Goal: Information Seeking & Learning: Learn about a topic

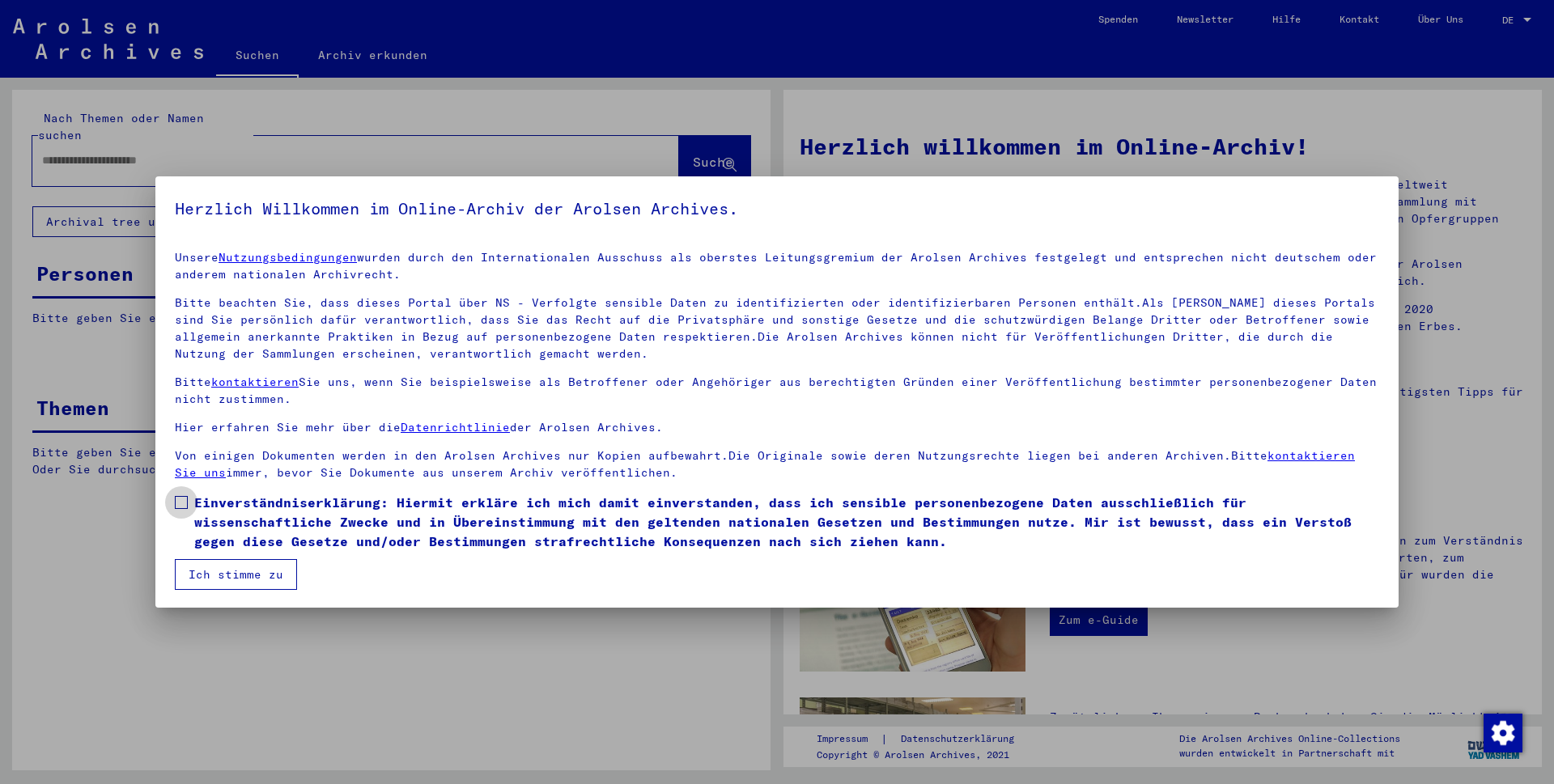
click at [186, 495] on label "Einverständniserklärung: Hiermit erkläre ich mich damit einverstanden, dass ich…" at bounding box center [777, 522] width 1205 height 58
click at [225, 576] on button "Ich stimme zu" at bounding box center [236, 575] width 122 height 31
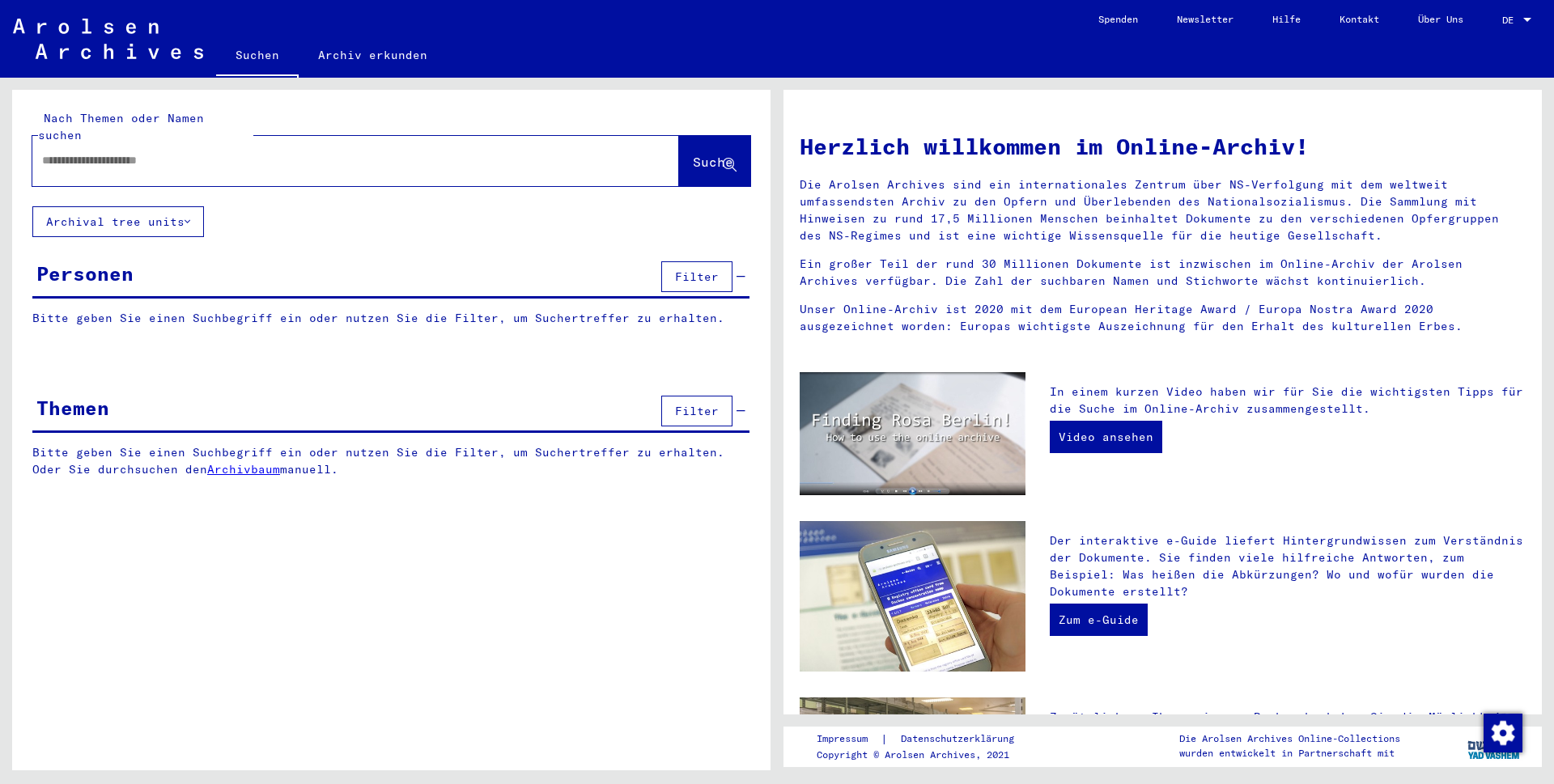
click at [360, 152] on input "text" at bounding box center [336, 161] width 589 height 17
click at [706, 154] on span "Suche" at bounding box center [712, 161] width 40 height 16
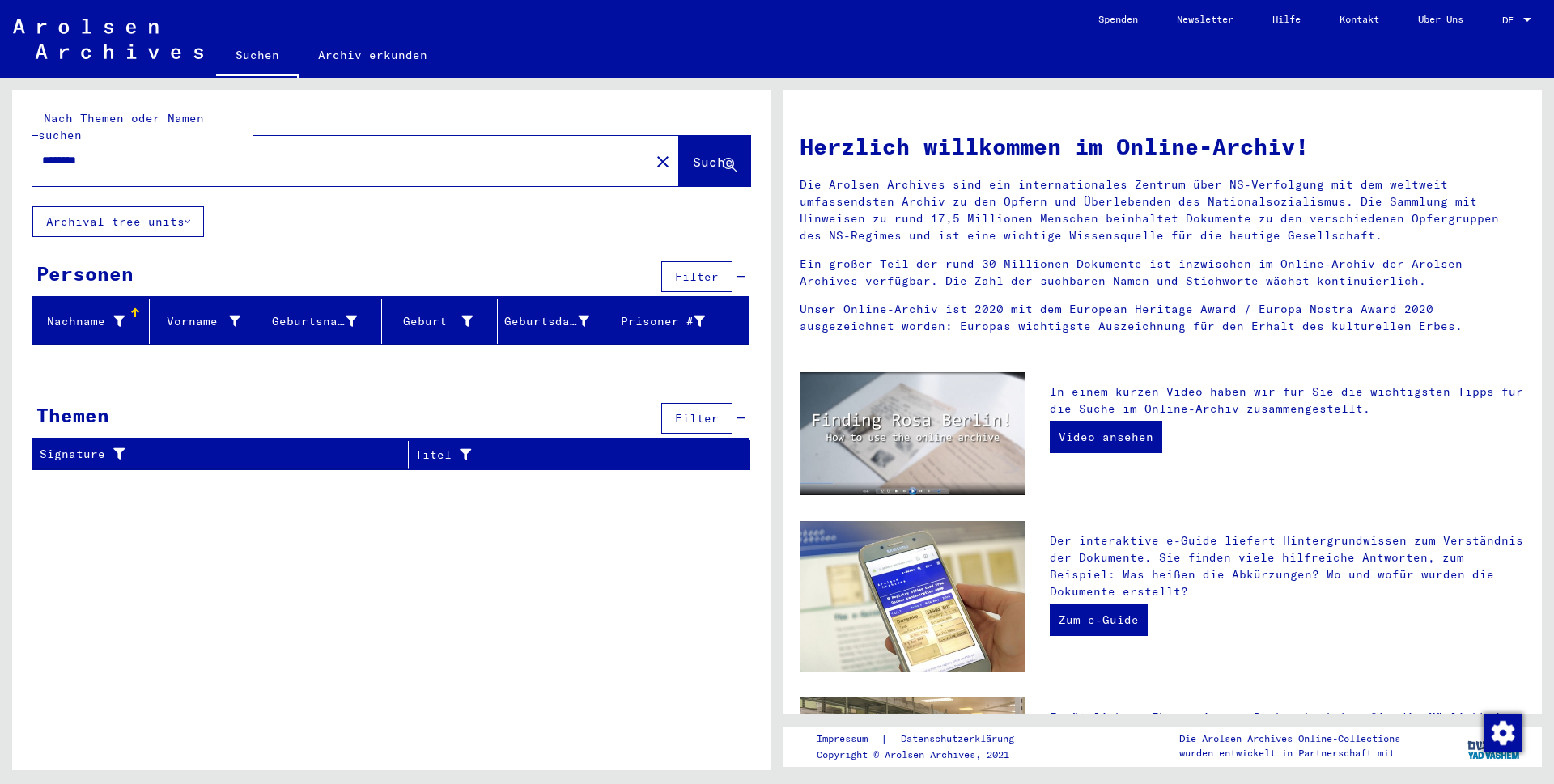
click at [701, 154] on span "Suche" at bounding box center [712, 161] width 40 height 16
drag, startPoint x: 70, startPoint y: 143, endPoint x: 102, endPoint y: 142, distance: 32.0
click at [102, 152] on input "********" at bounding box center [336, 161] width 589 height 17
click at [63, 152] on input "********" at bounding box center [336, 161] width 589 height 17
type input "*******"
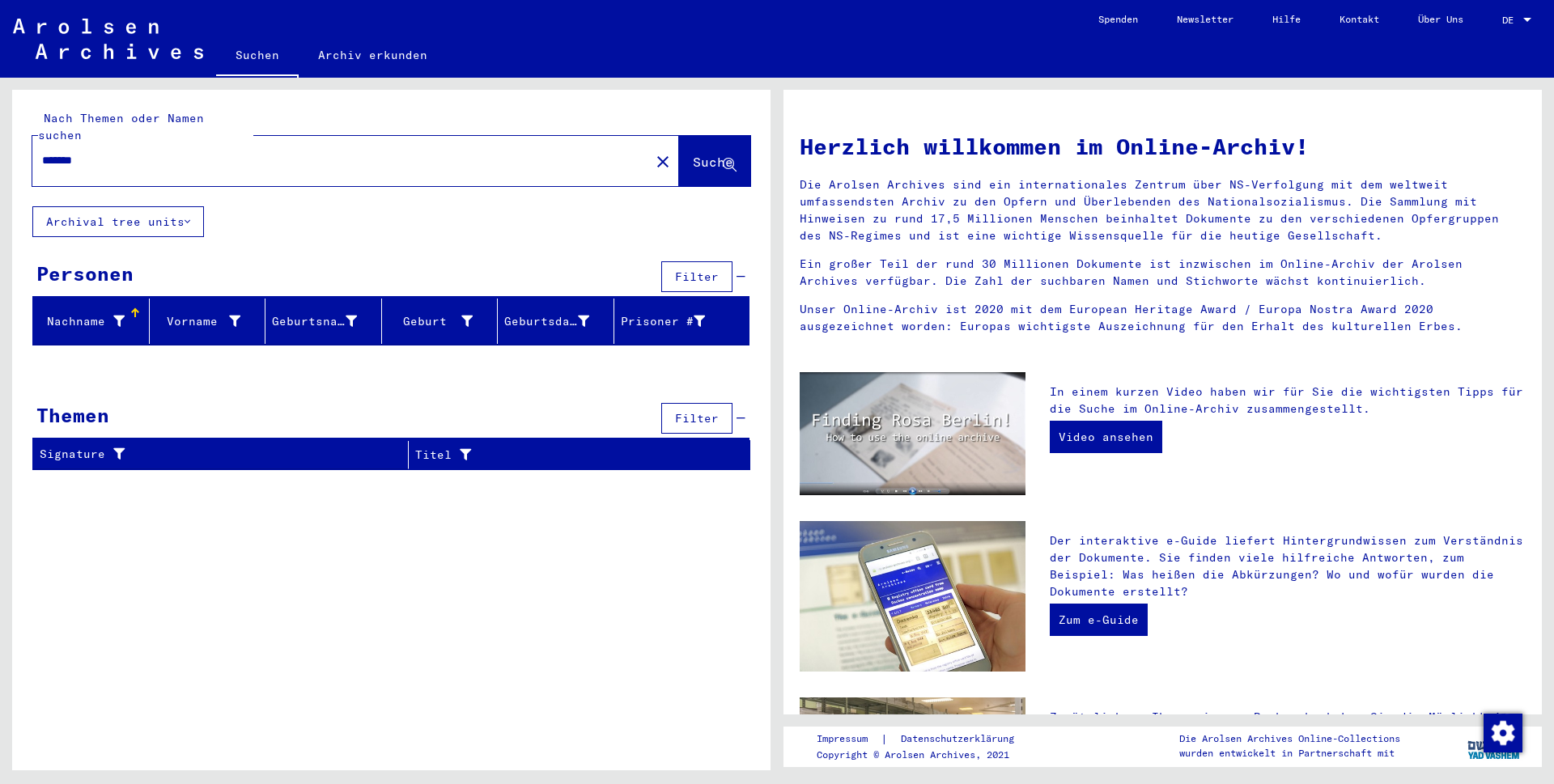
click at [693, 154] on span "Suche" at bounding box center [712, 161] width 40 height 16
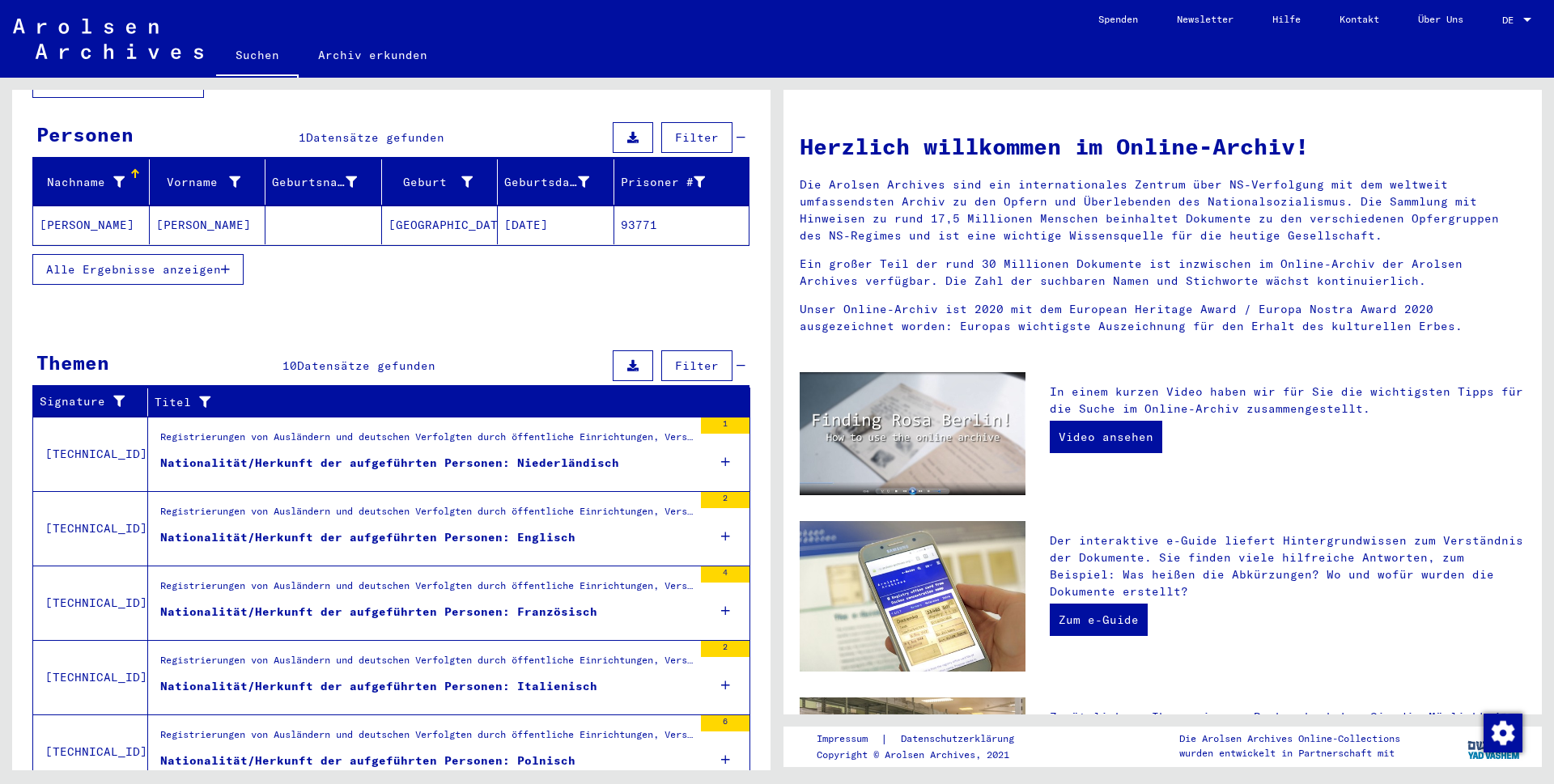
scroll to position [146, 0]
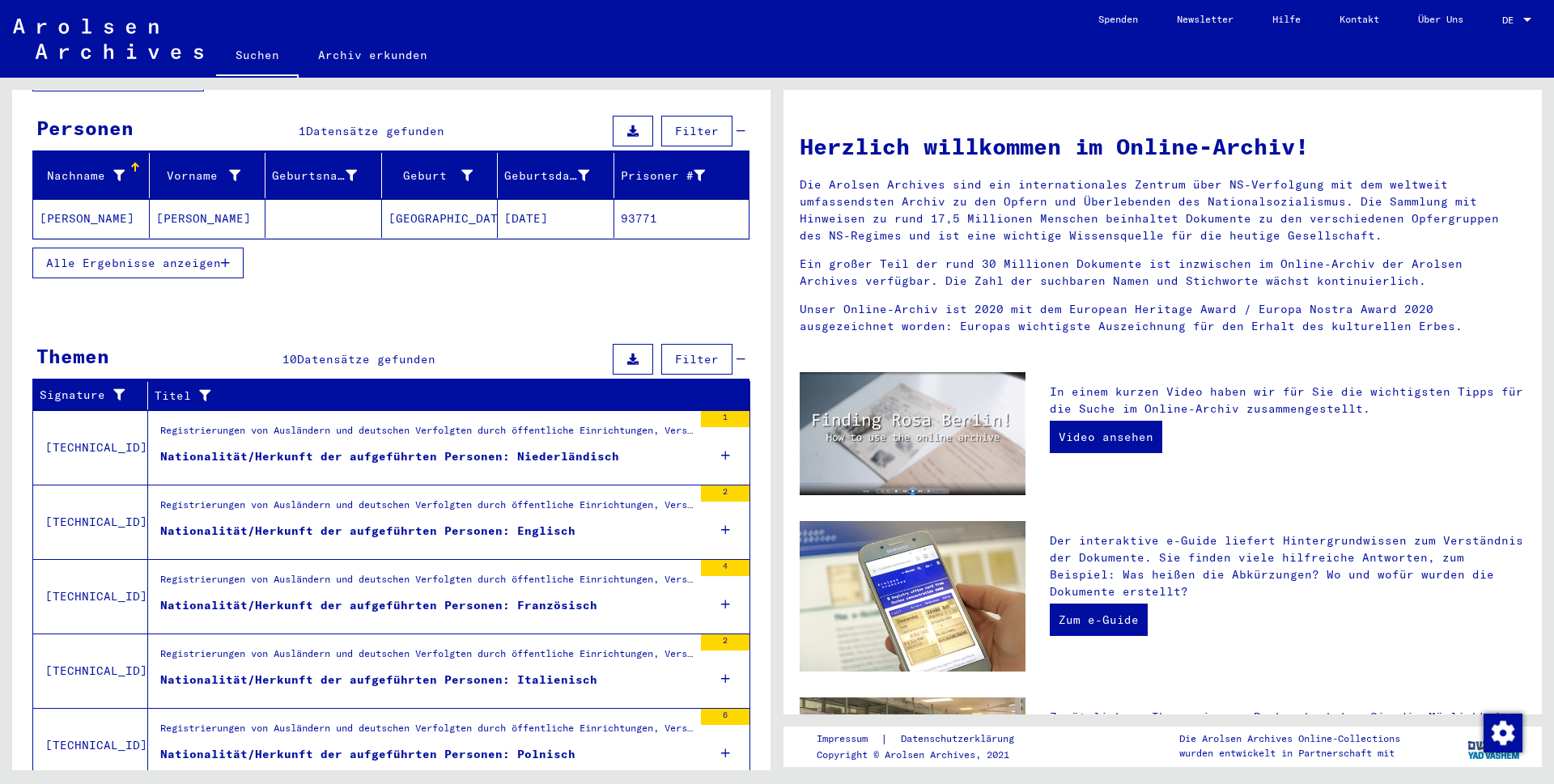
click at [302, 577] on figure "Registrierungen von Ausländern und deutschen Verfolgten durch öffentliche Einri…" at bounding box center [426, 584] width 532 height 24
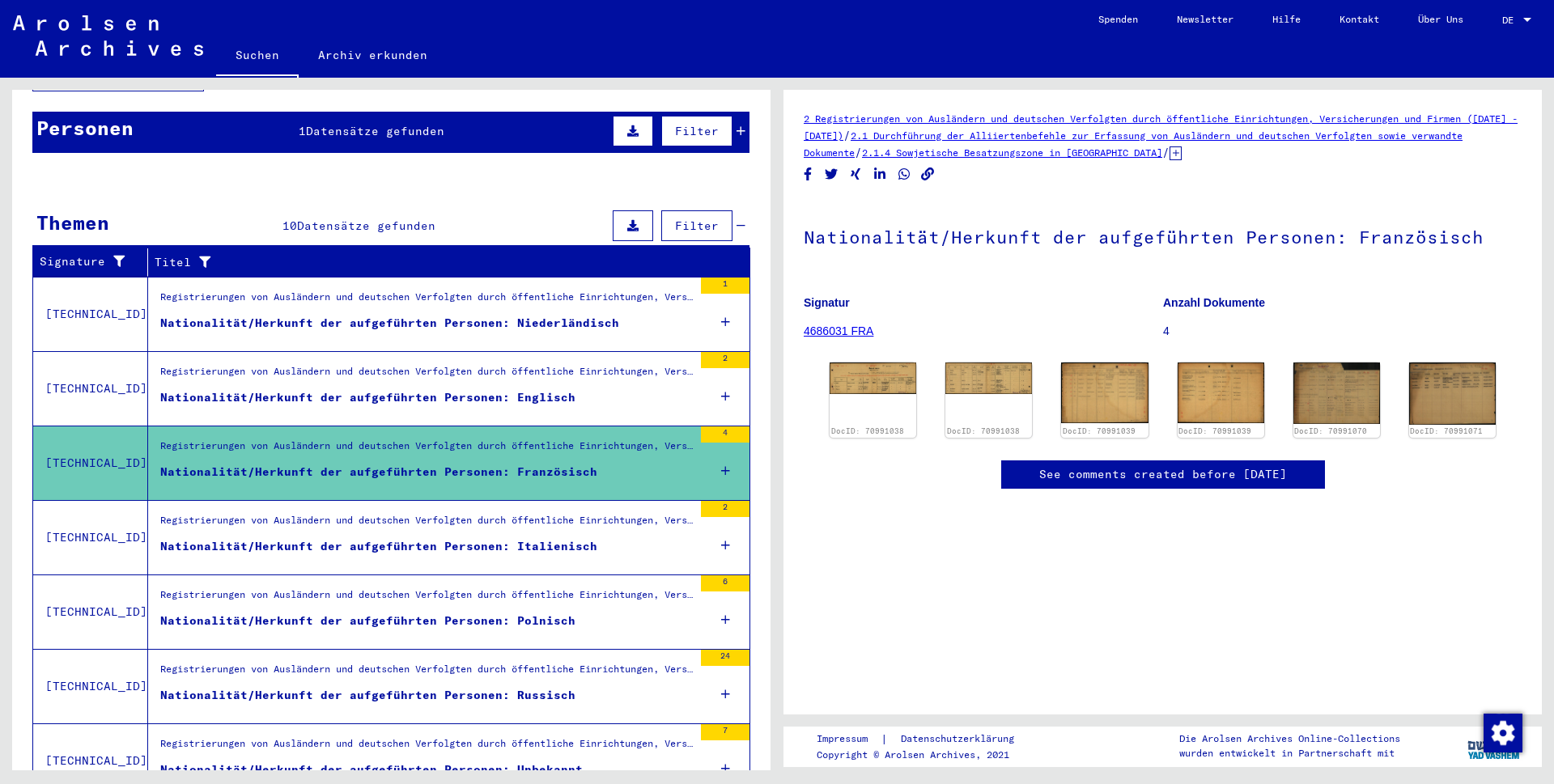
click at [1182, 148] on icon at bounding box center [1176, 153] width 12 height 14
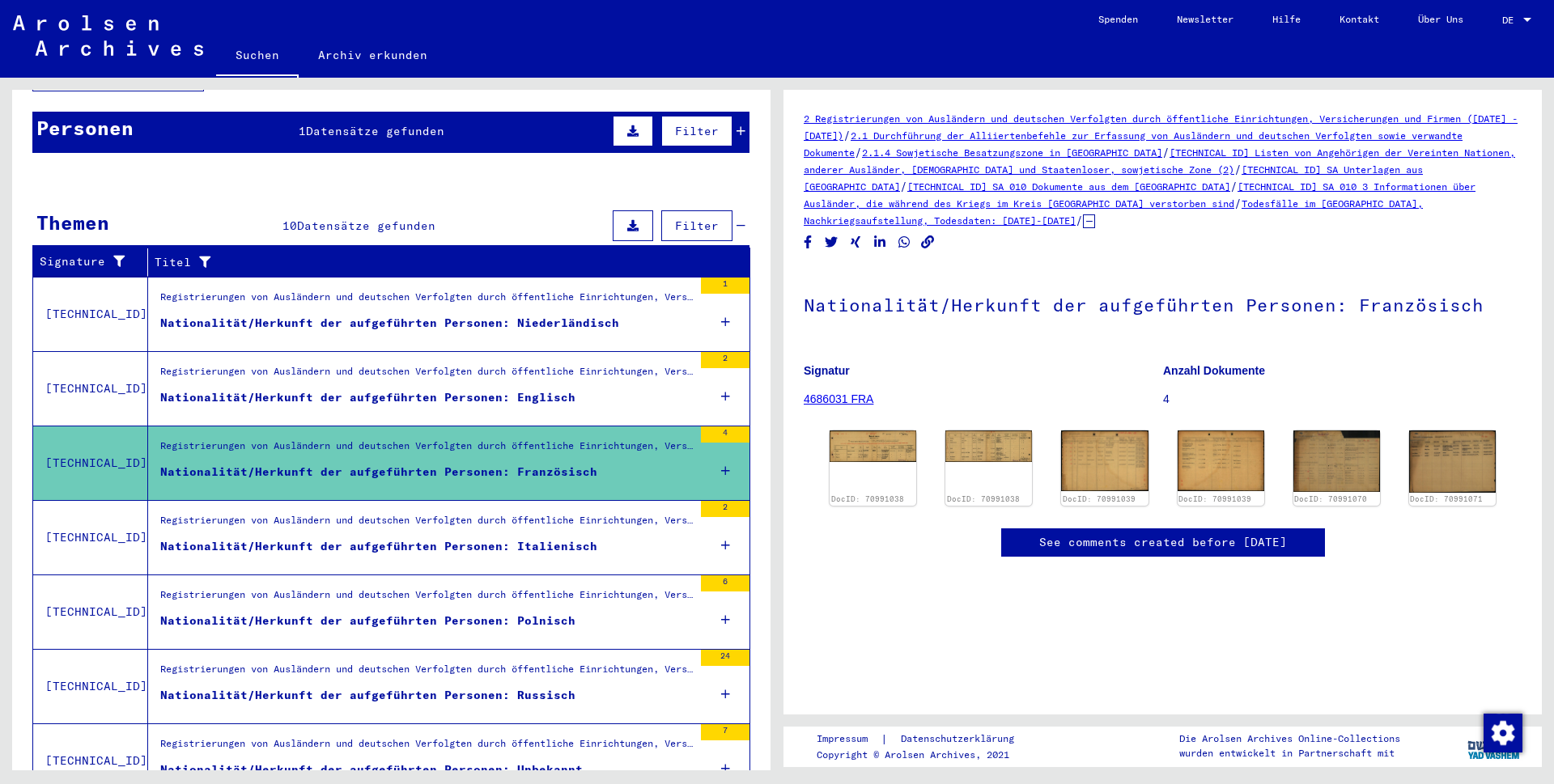
click at [870, 189] on link "[TECHNICAL_ID] SA Unterlagen aus [GEOGRAPHIC_DATA]" at bounding box center [1113, 178] width 619 height 29
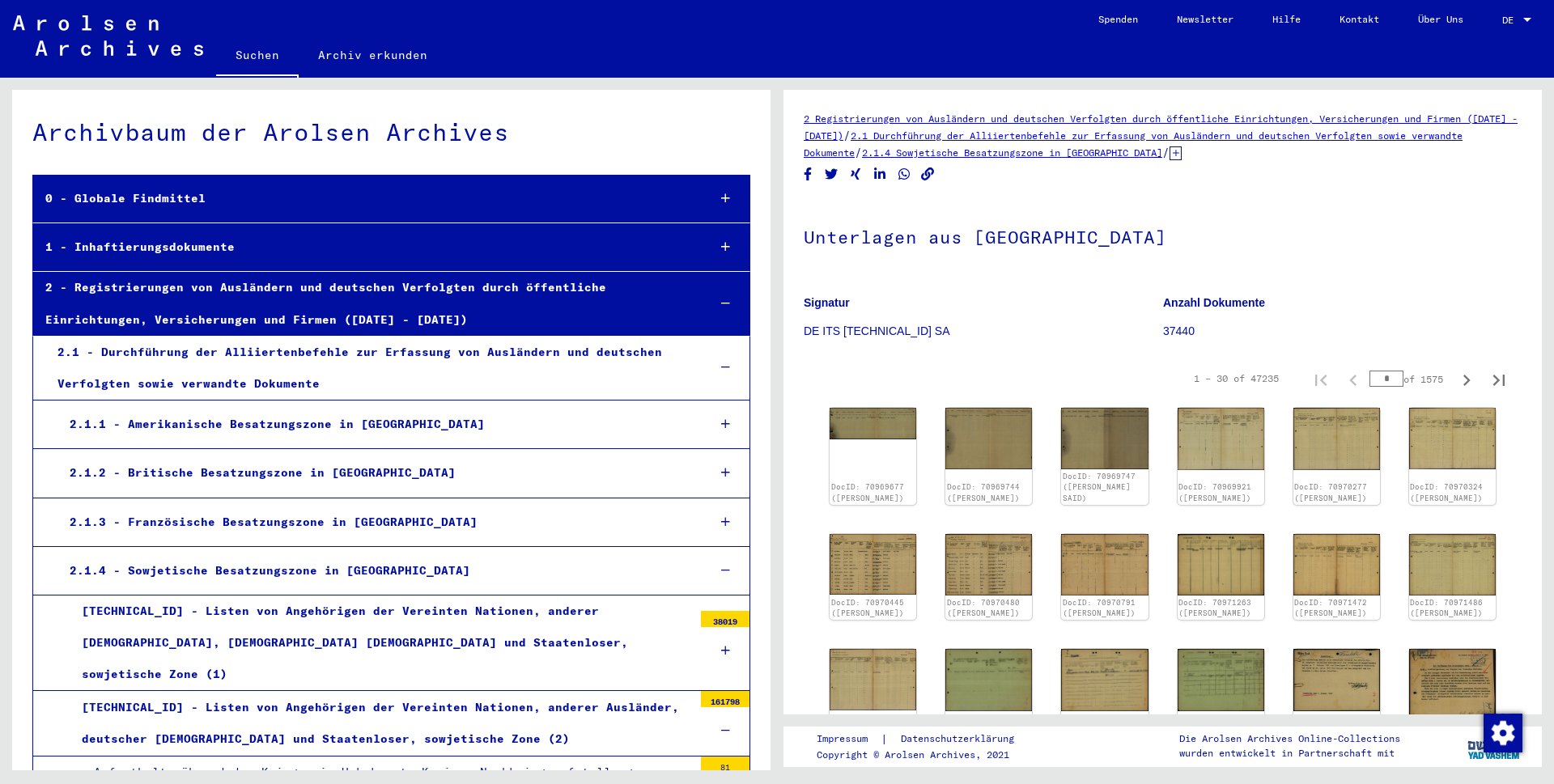
scroll to position [10430, 0]
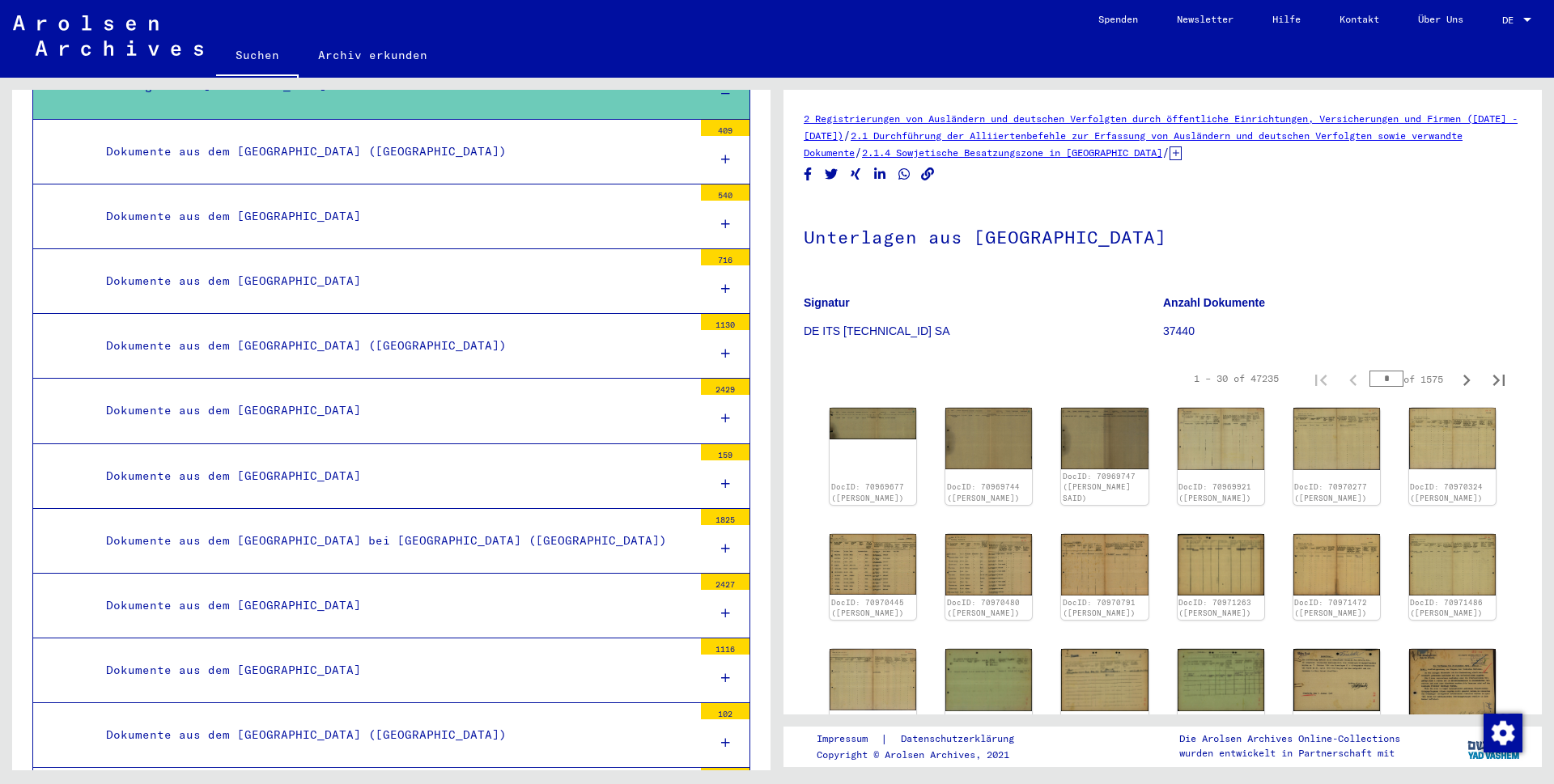
scroll to position [11885, 0]
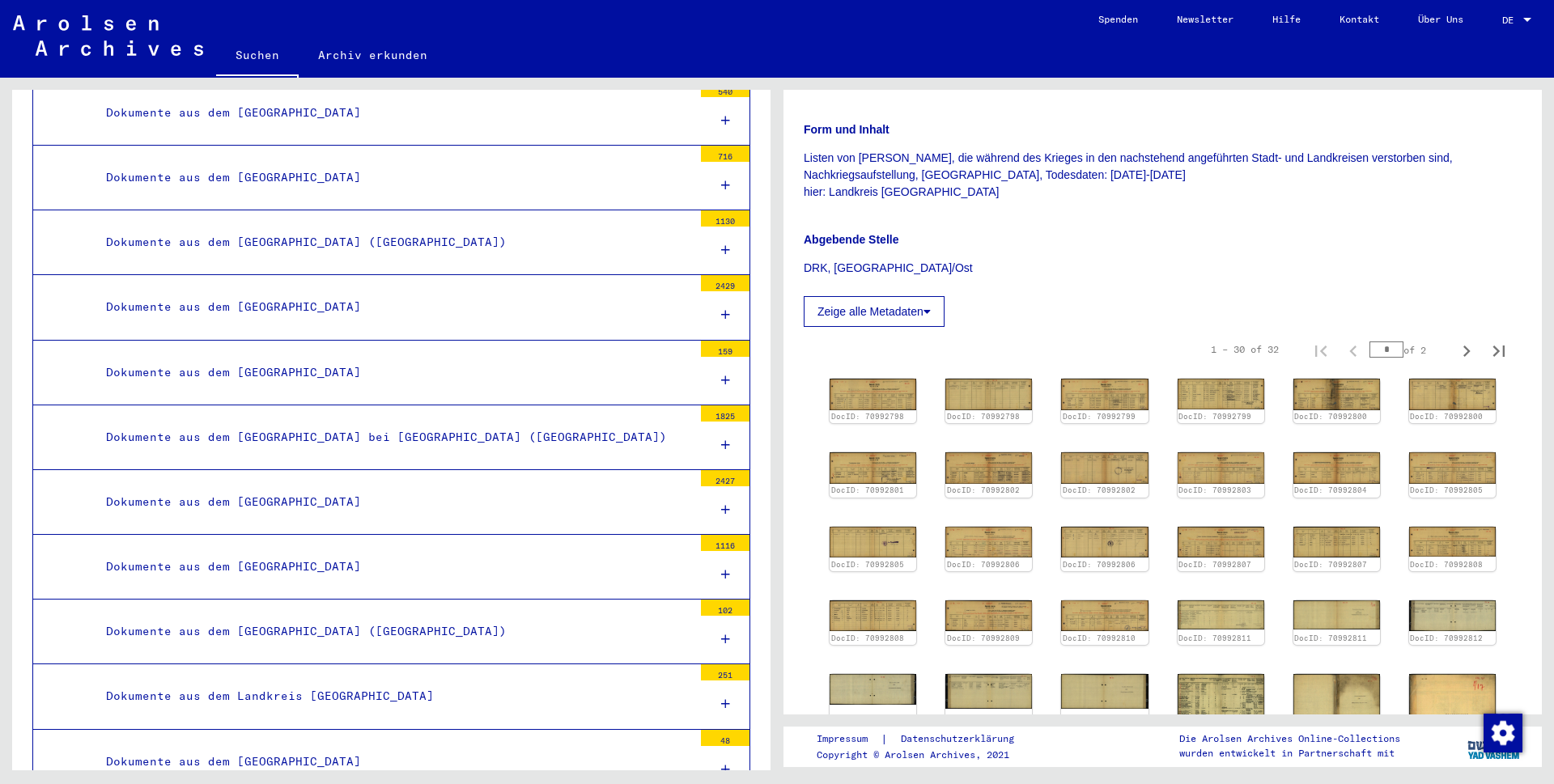
scroll to position [12196, 0]
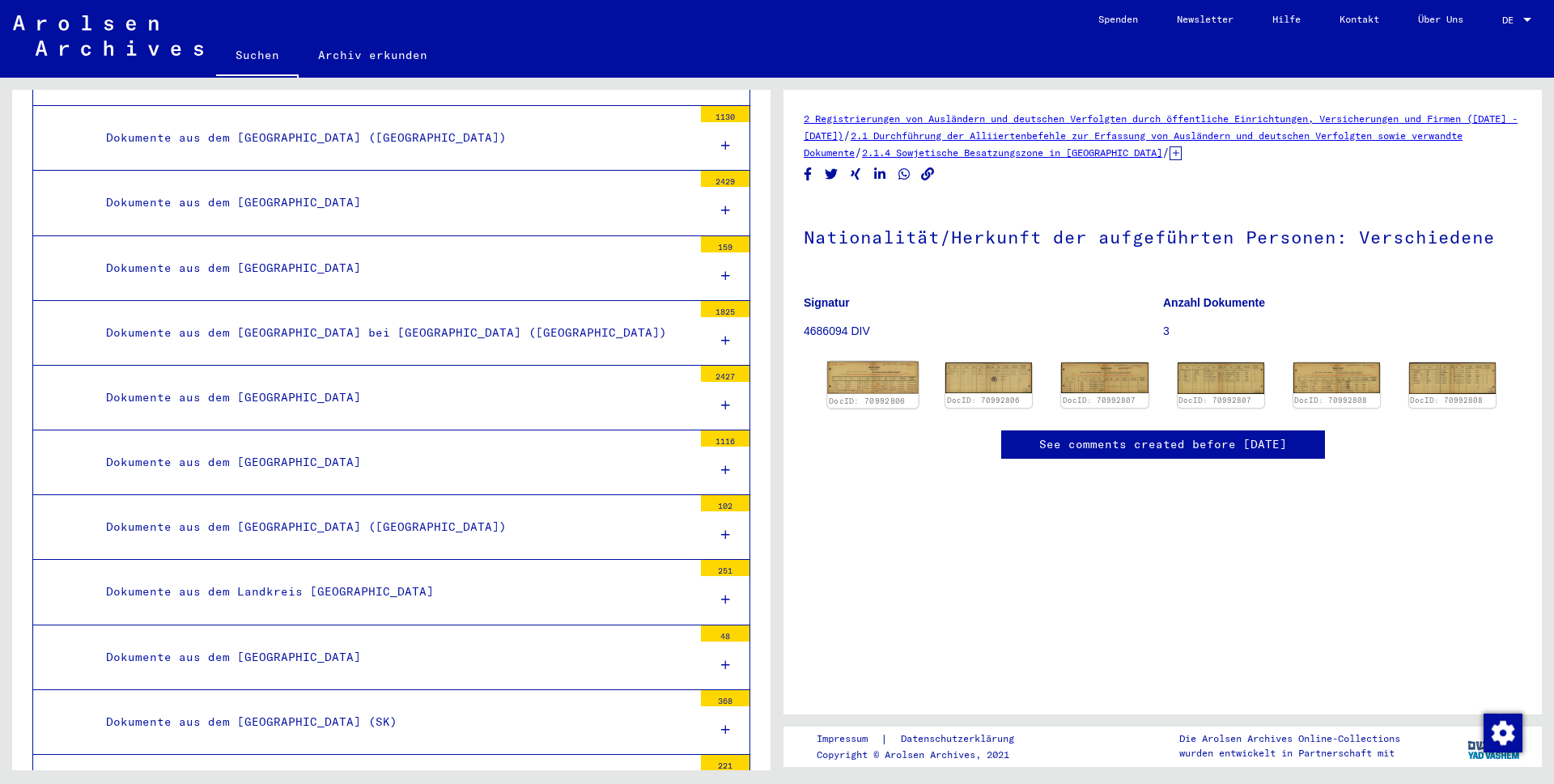
click at [853, 374] on img at bounding box center [872, 378] width 91 height 32
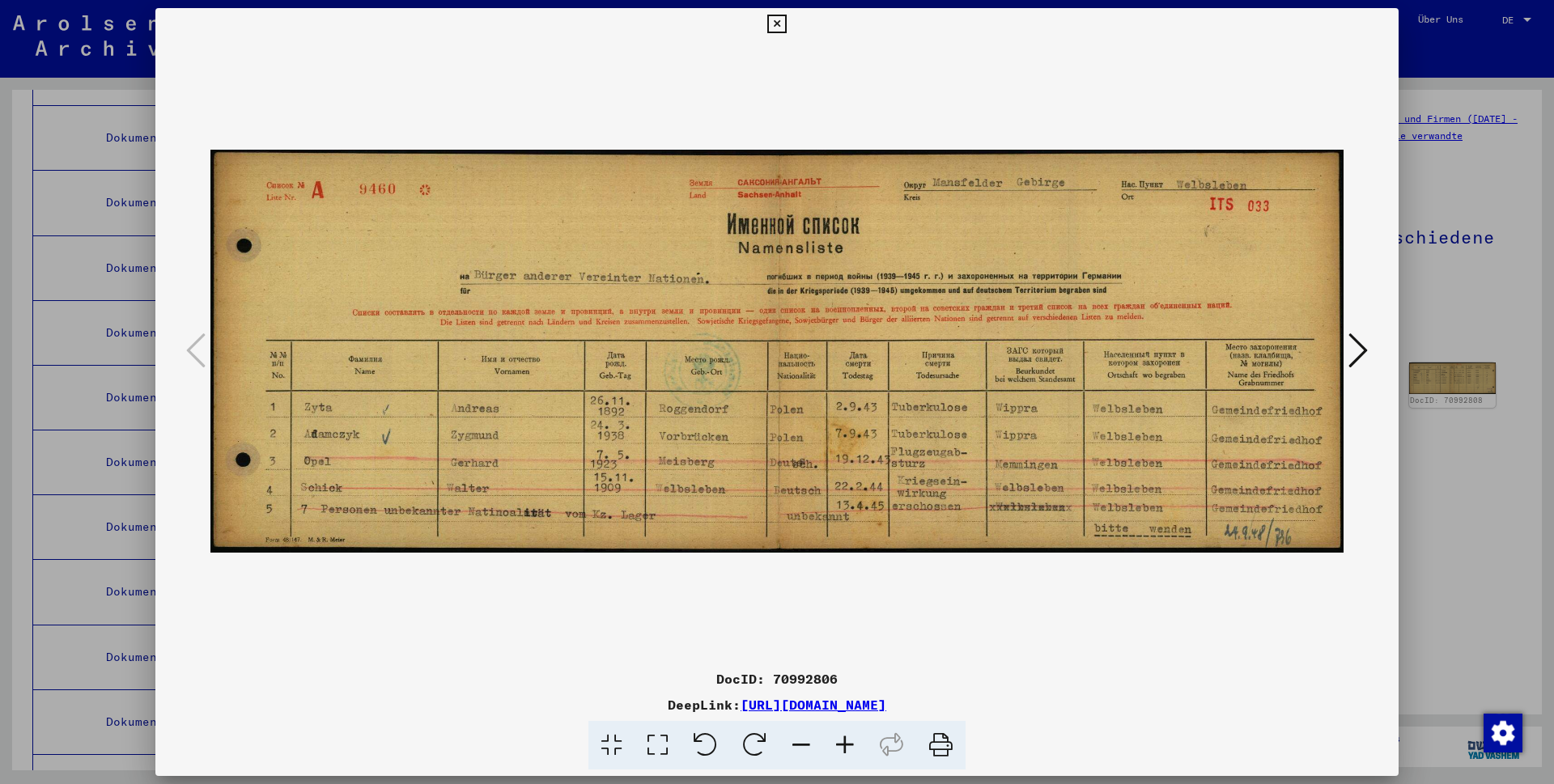
click at [1356, 349] on icon at bounding box center [1358, 350] width 20 height 38
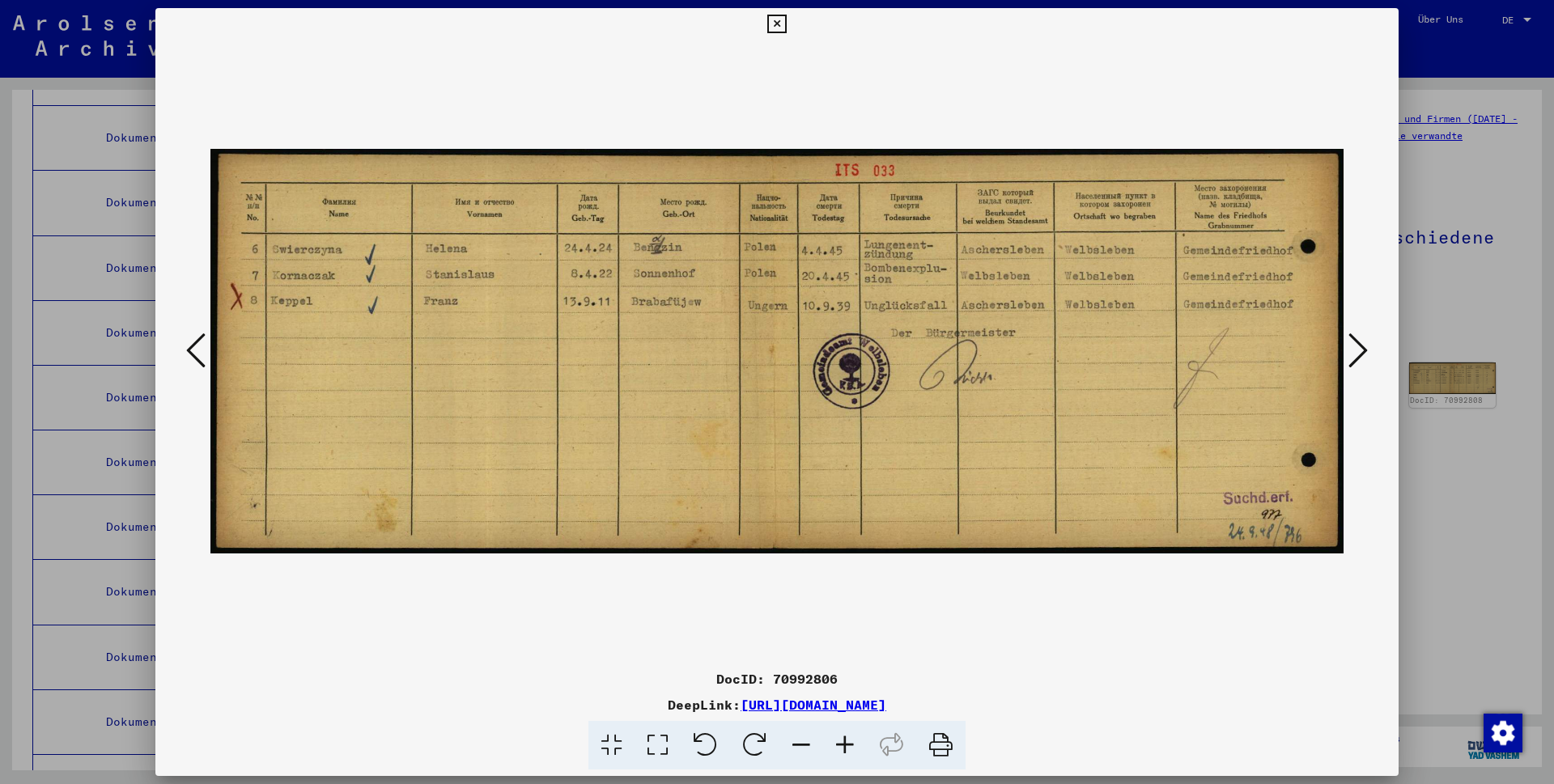
click at [1356, 349] on icon at bounding box center [1358, 350] width 20 height 38
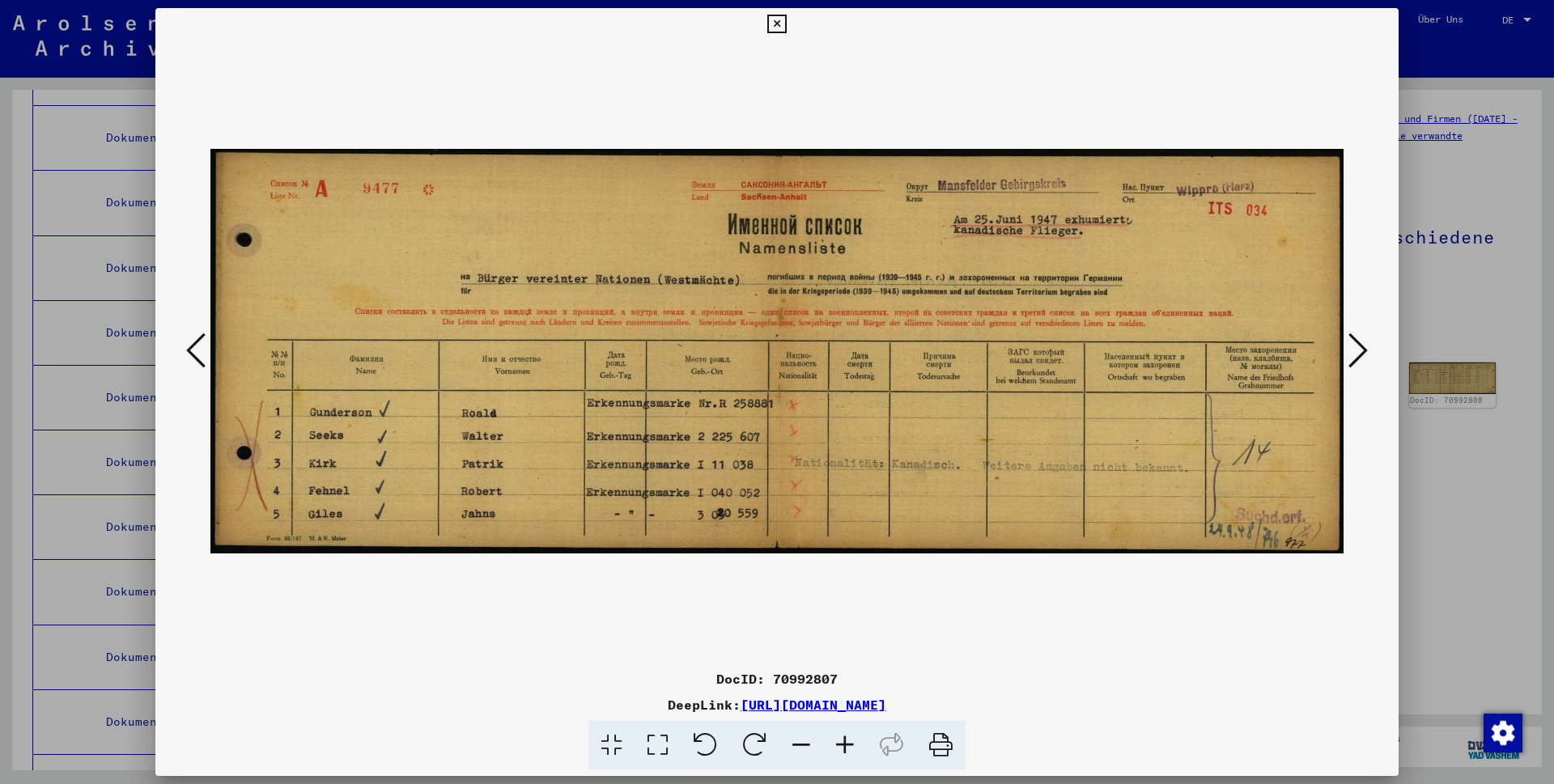
click at [1356, 349] on icon at bounding box center [1358, 350] width 20 height 38
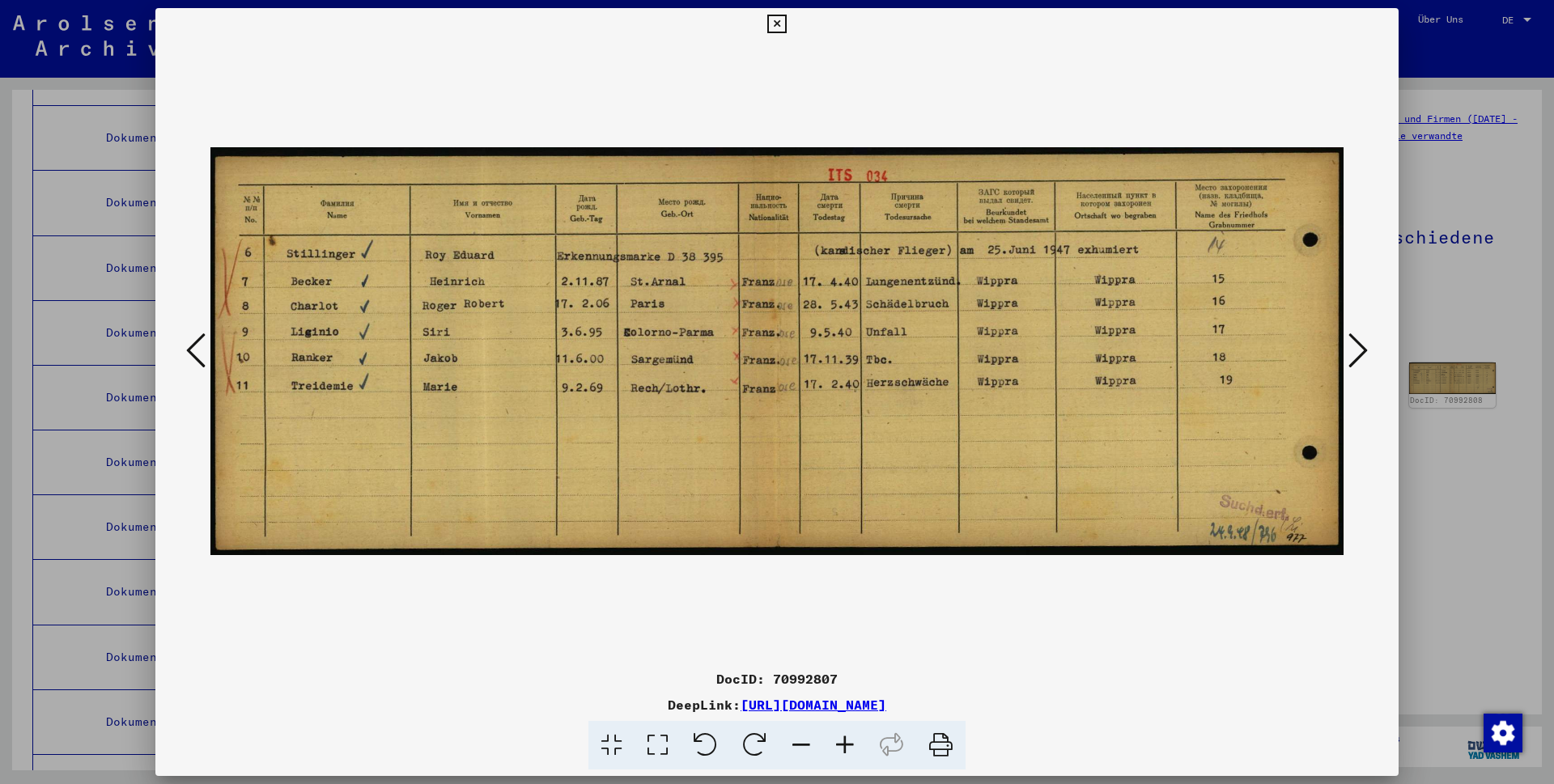
click at [786, 23] on icon at bounding box center [777, 24] width 19 height 20
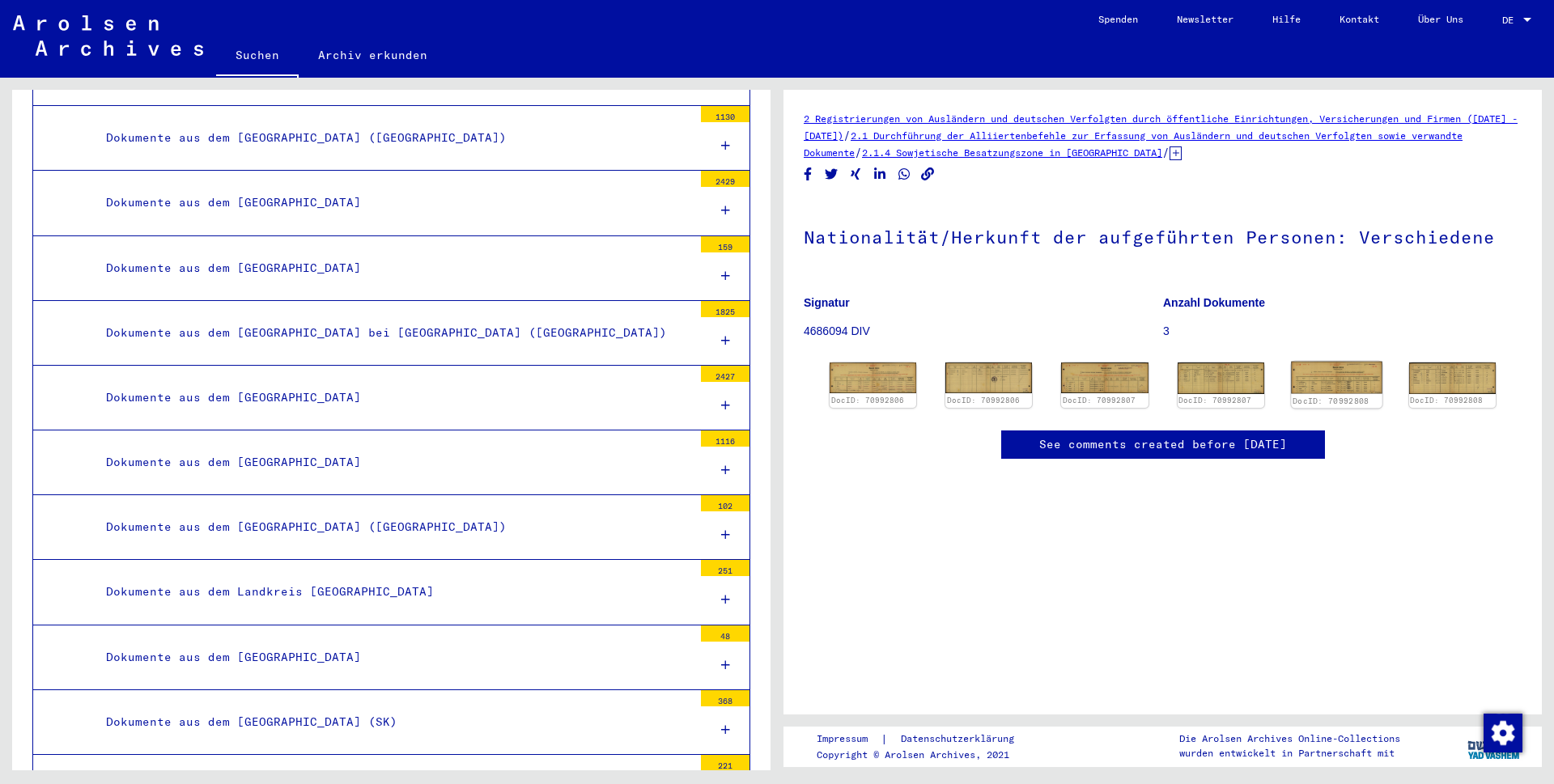
click at [1307, 377] on img at bounding box center [1336, 378] width 91 height 32
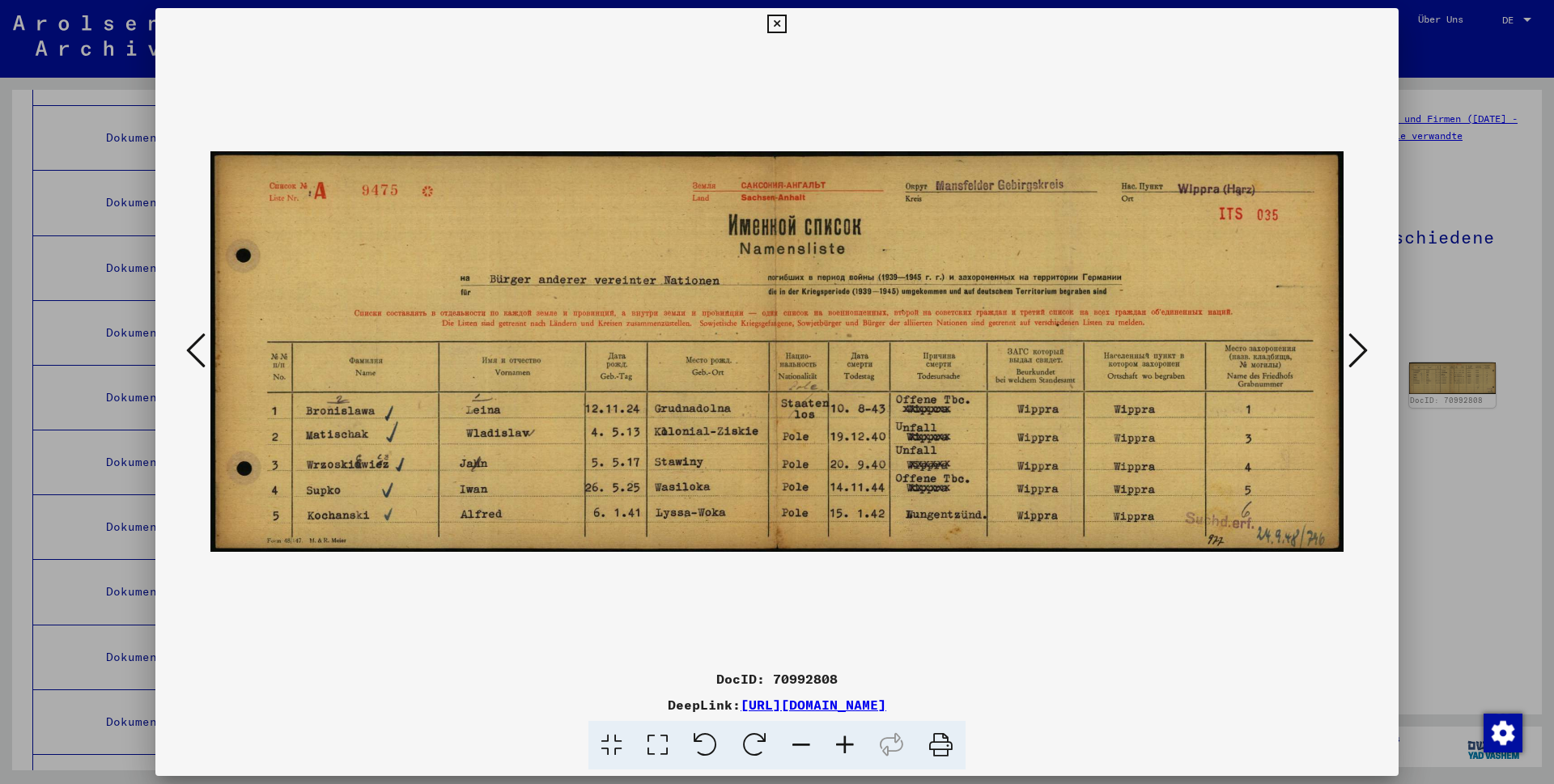
click at [1352, 337] on icon at bounding box center [1358, 350] width 20 height 38
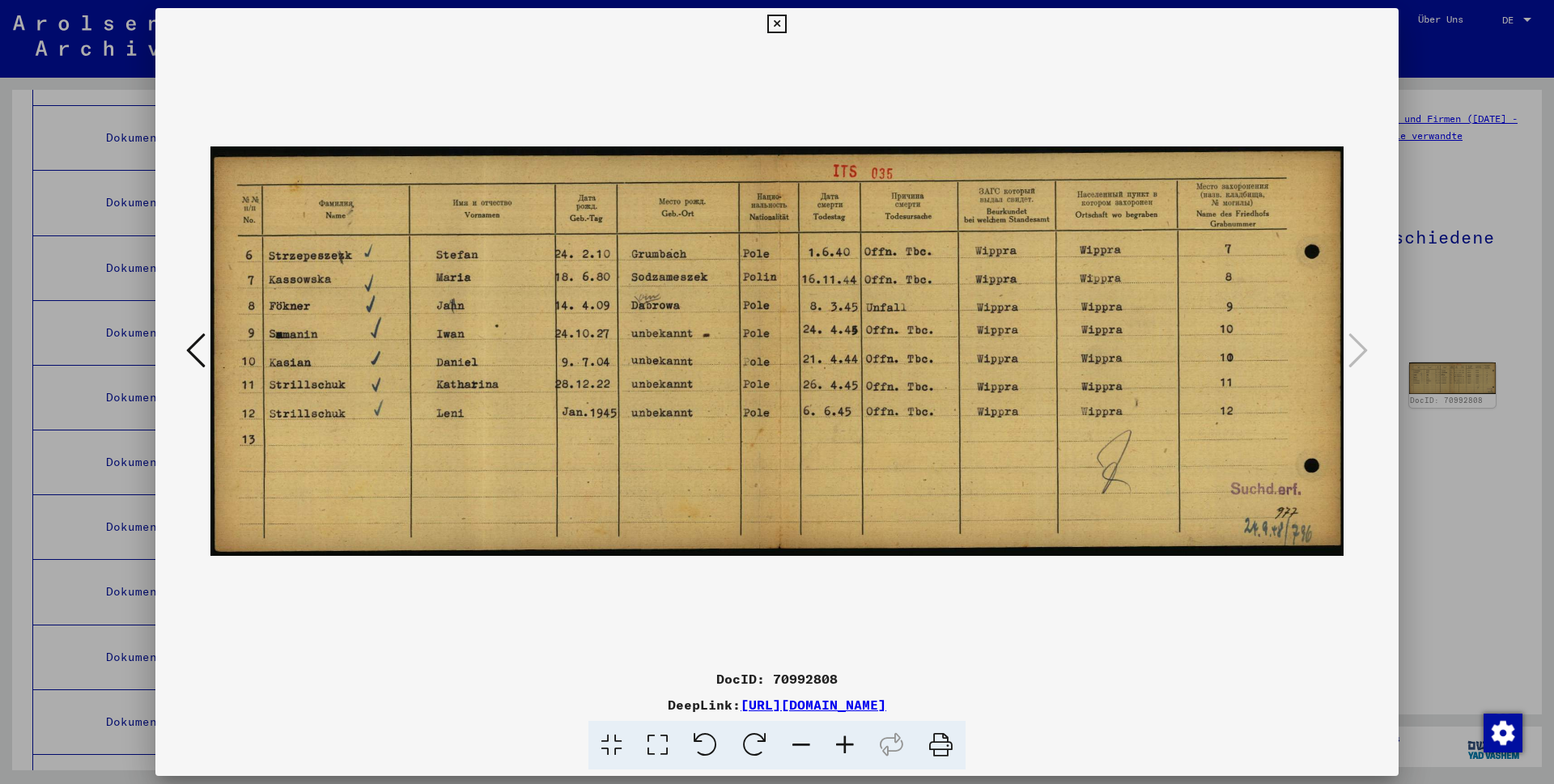
click at [191, 350] on icon at bounding box center [196, 350] width 20 height 38
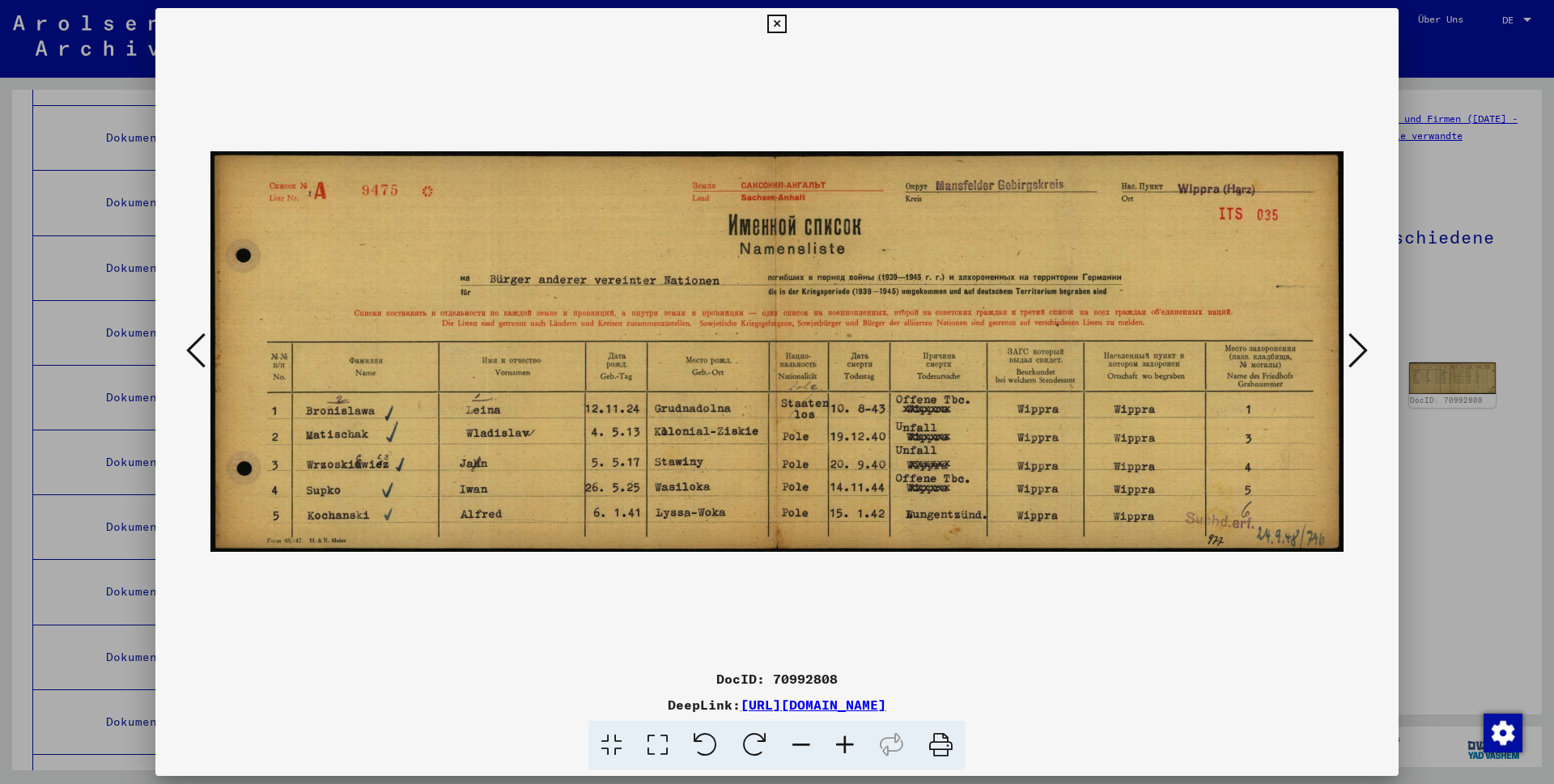
click at [191, 350] on icon at bounding box center [196, 350] width 20 height 38
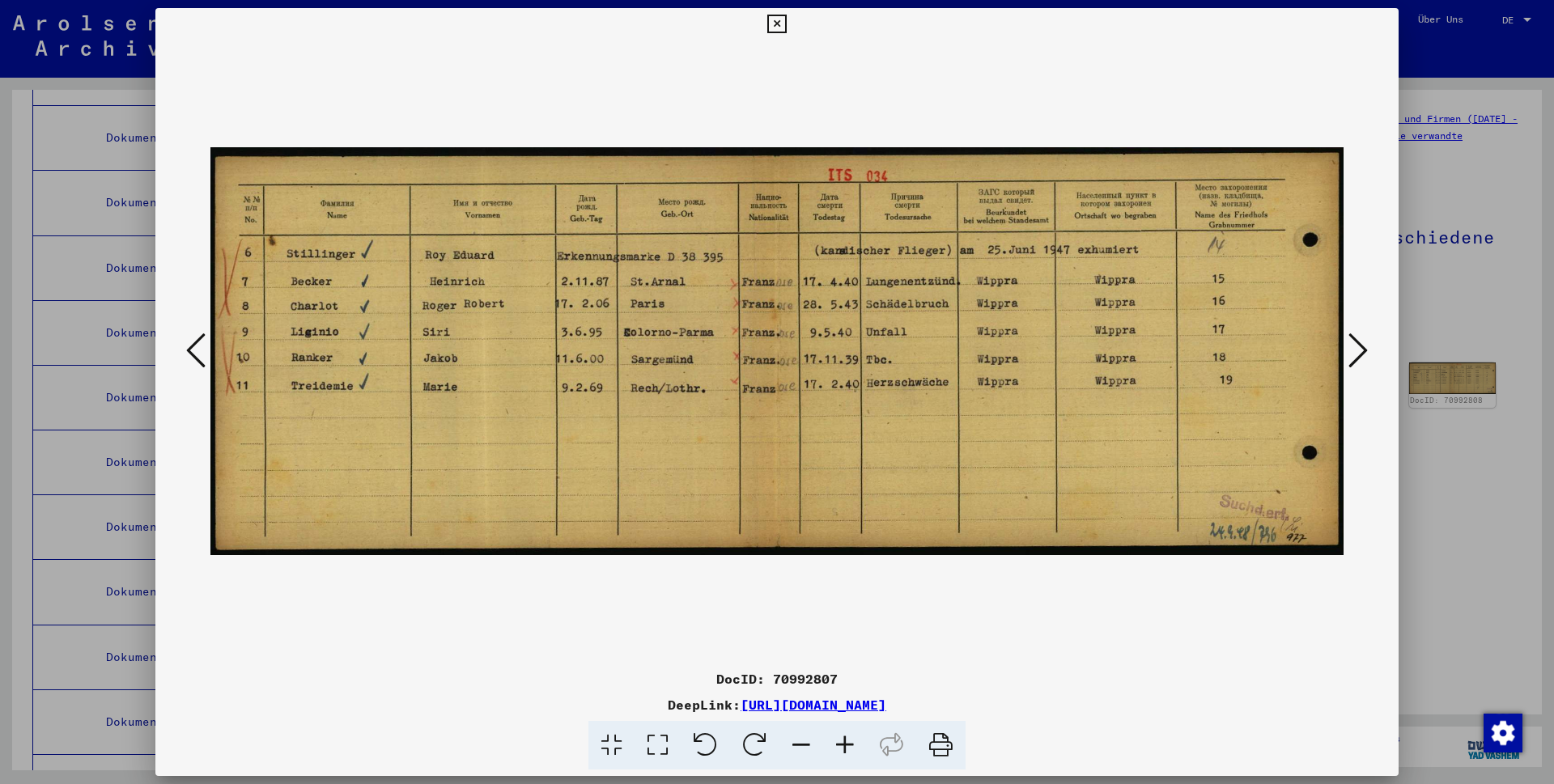
click at [191, 350] on icon at bounding box center [196, 350] width 20 height 38
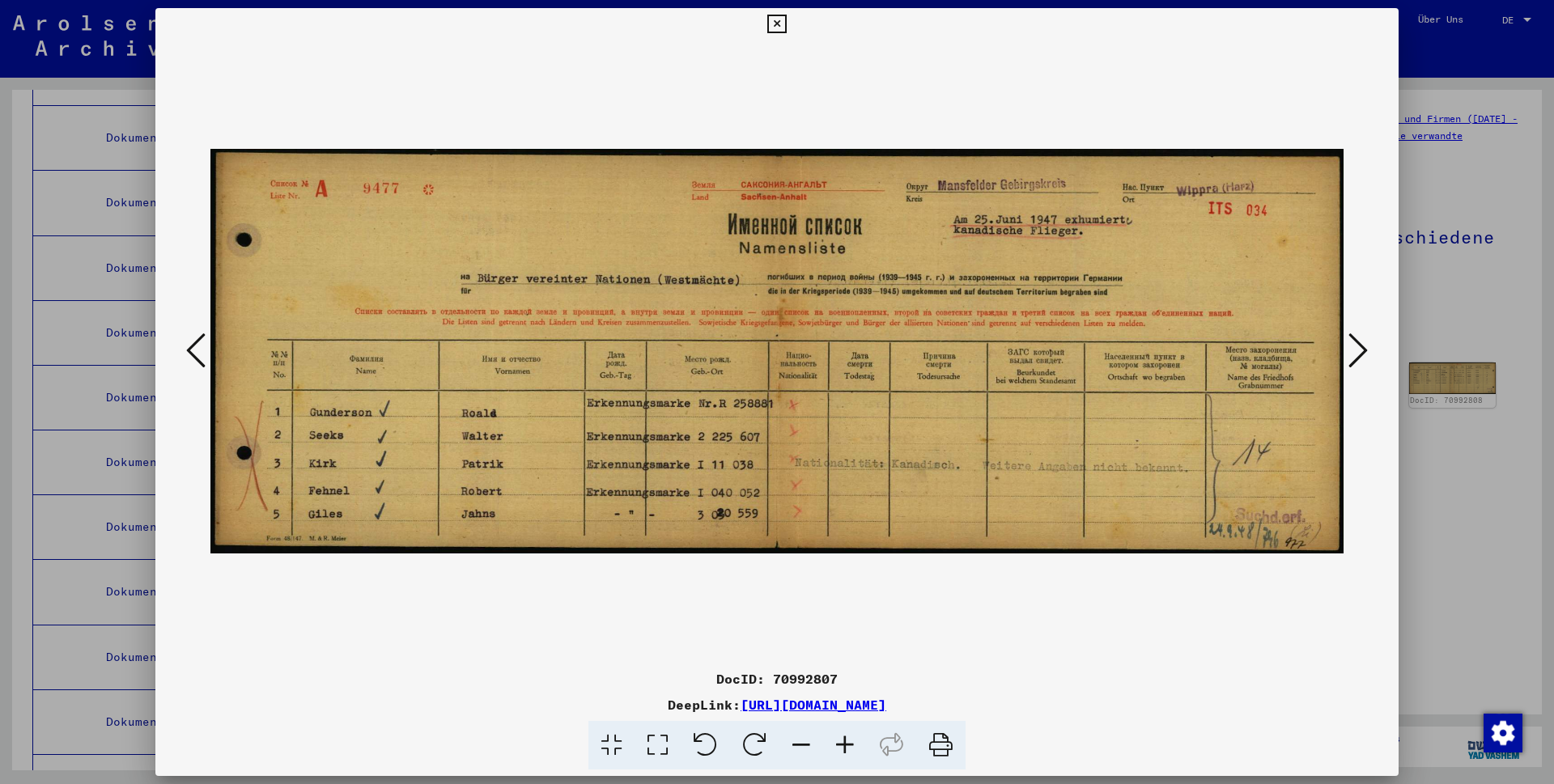
click at [1351, 351] on icon at bounding box center [1358, 350] width 20 height 38
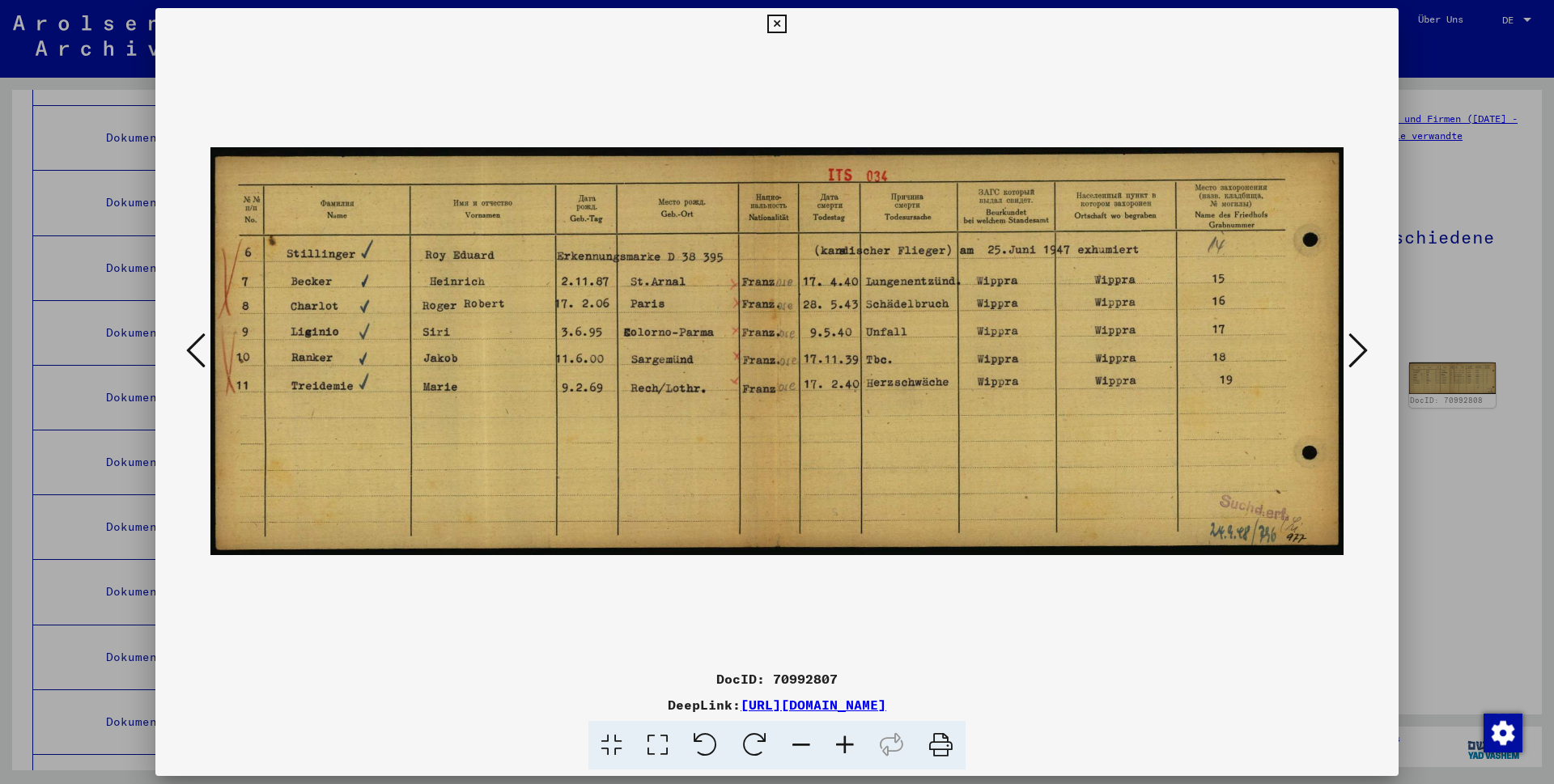
click at [786, 27] on icon at bounding box center [777, 24] width 19 height 20
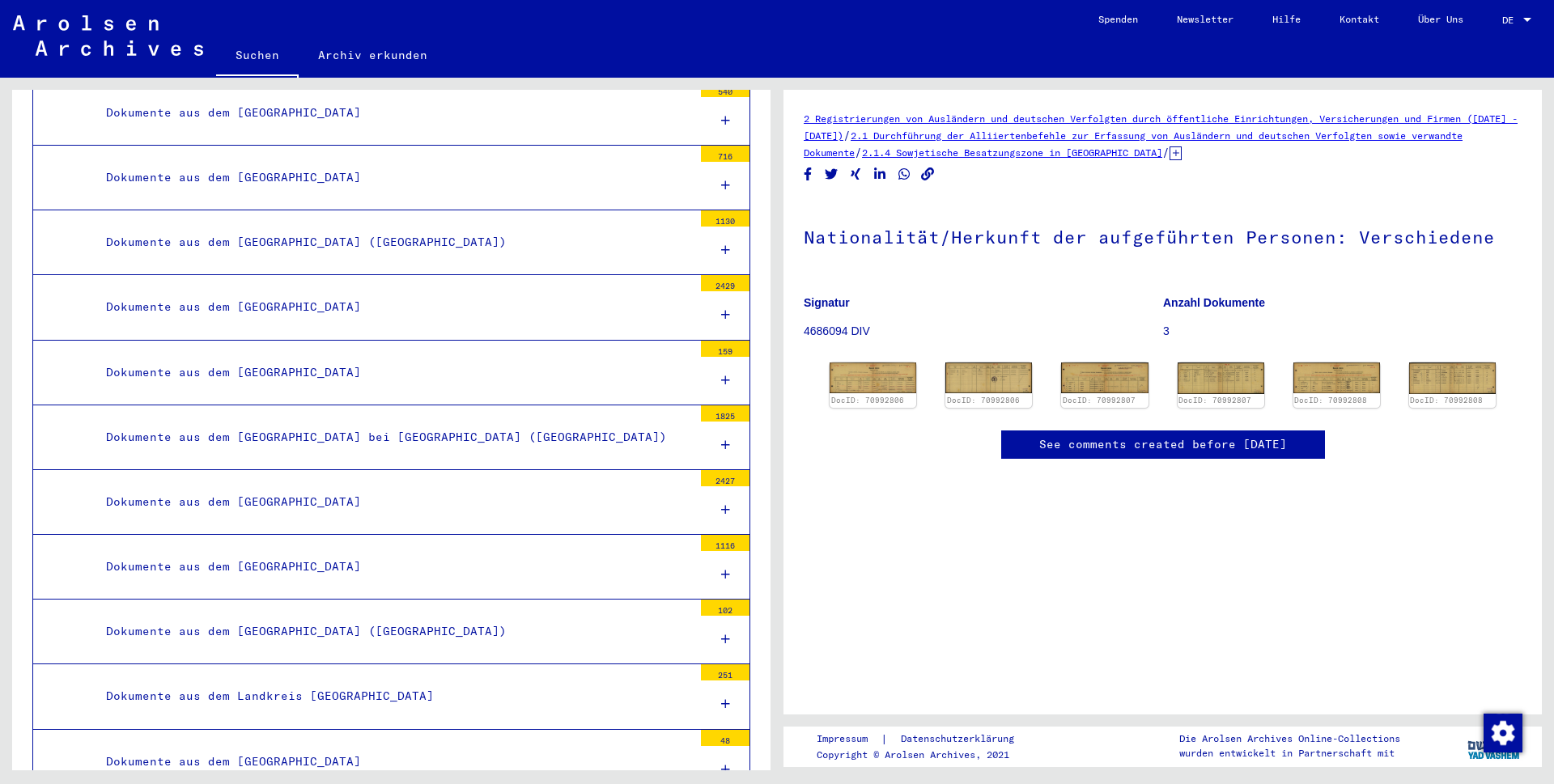
scroll to position [12091, 0]
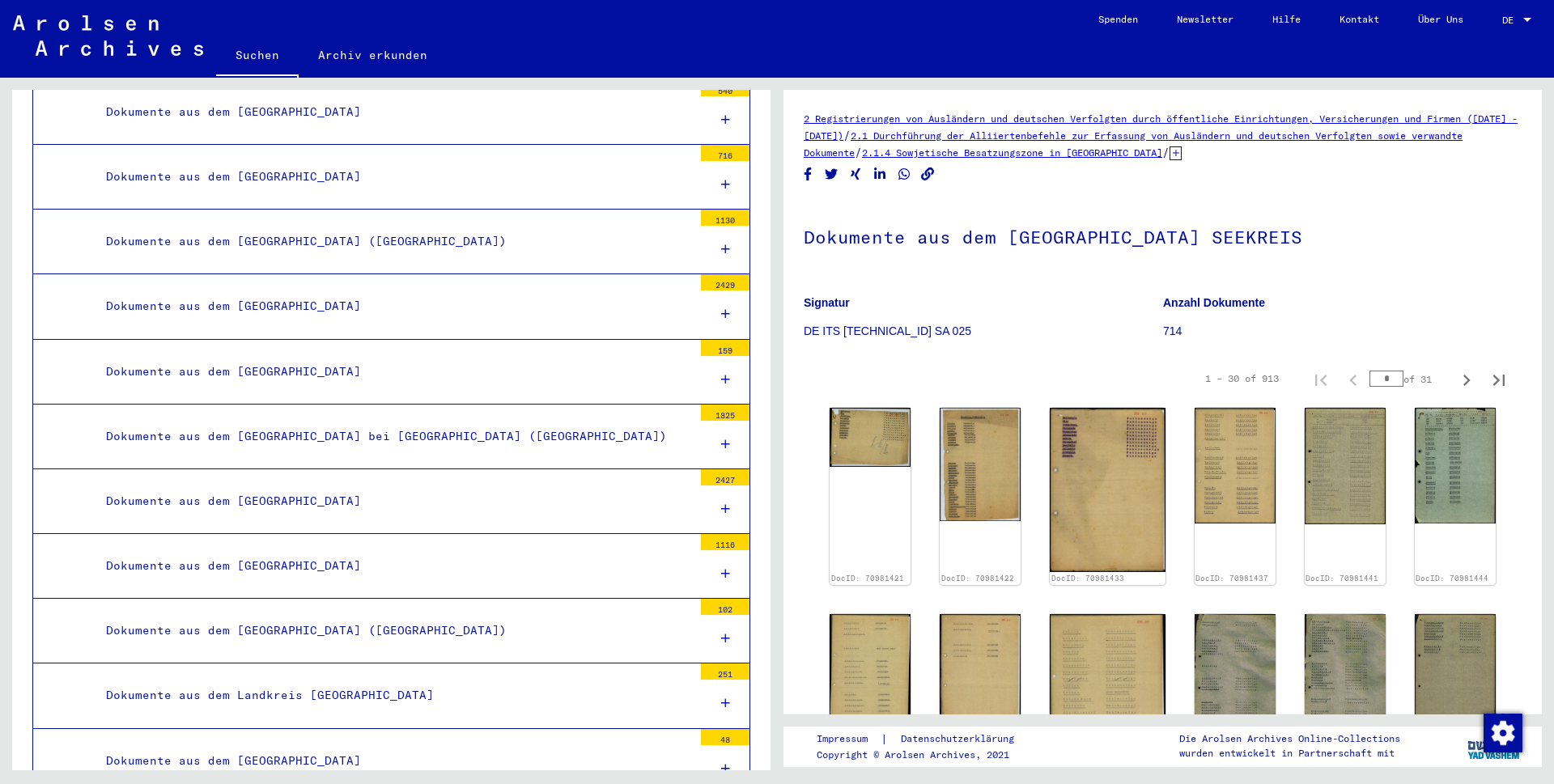
scroll to position [12196, 0]
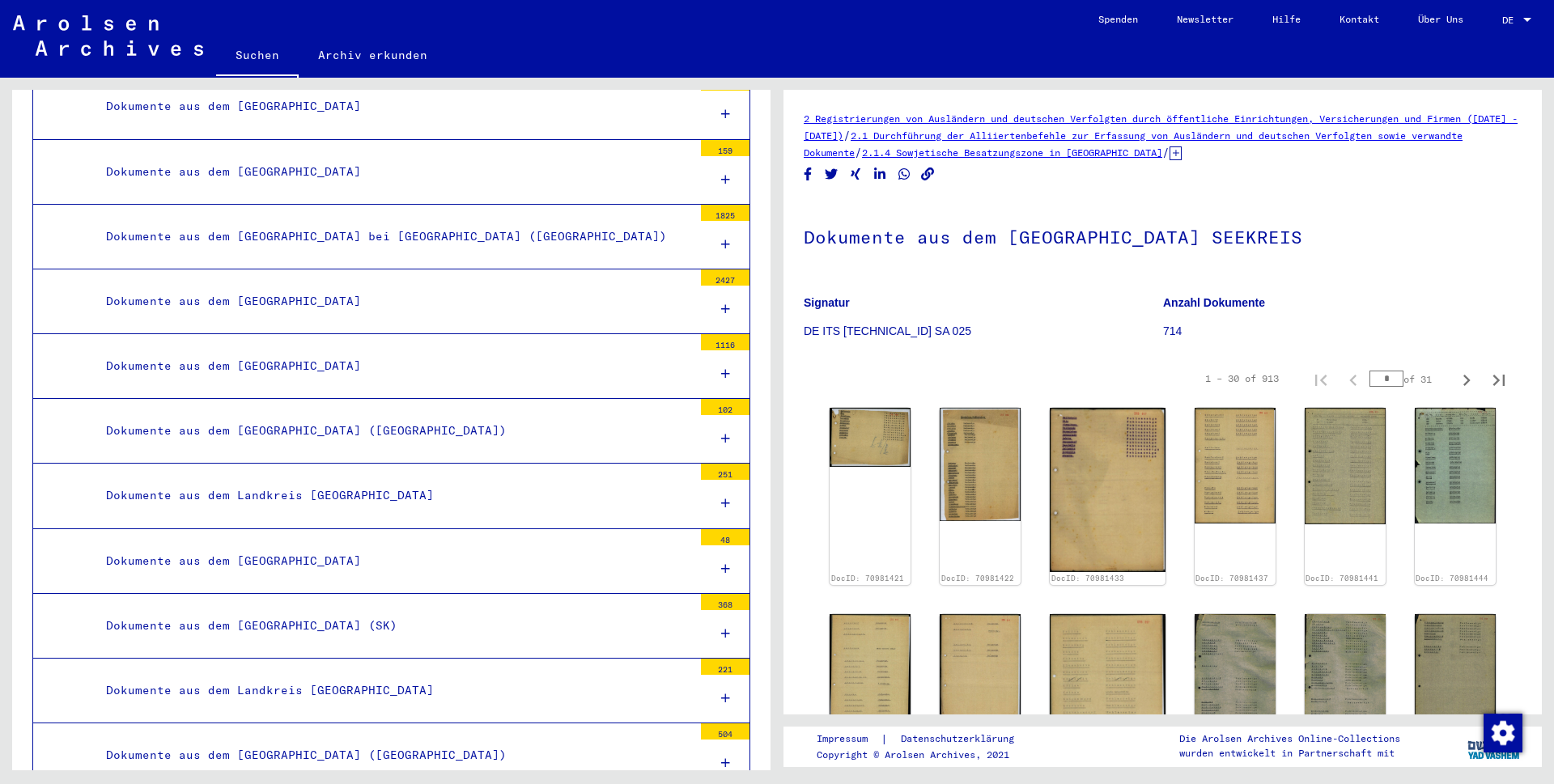
scroll to position [12300, 0]
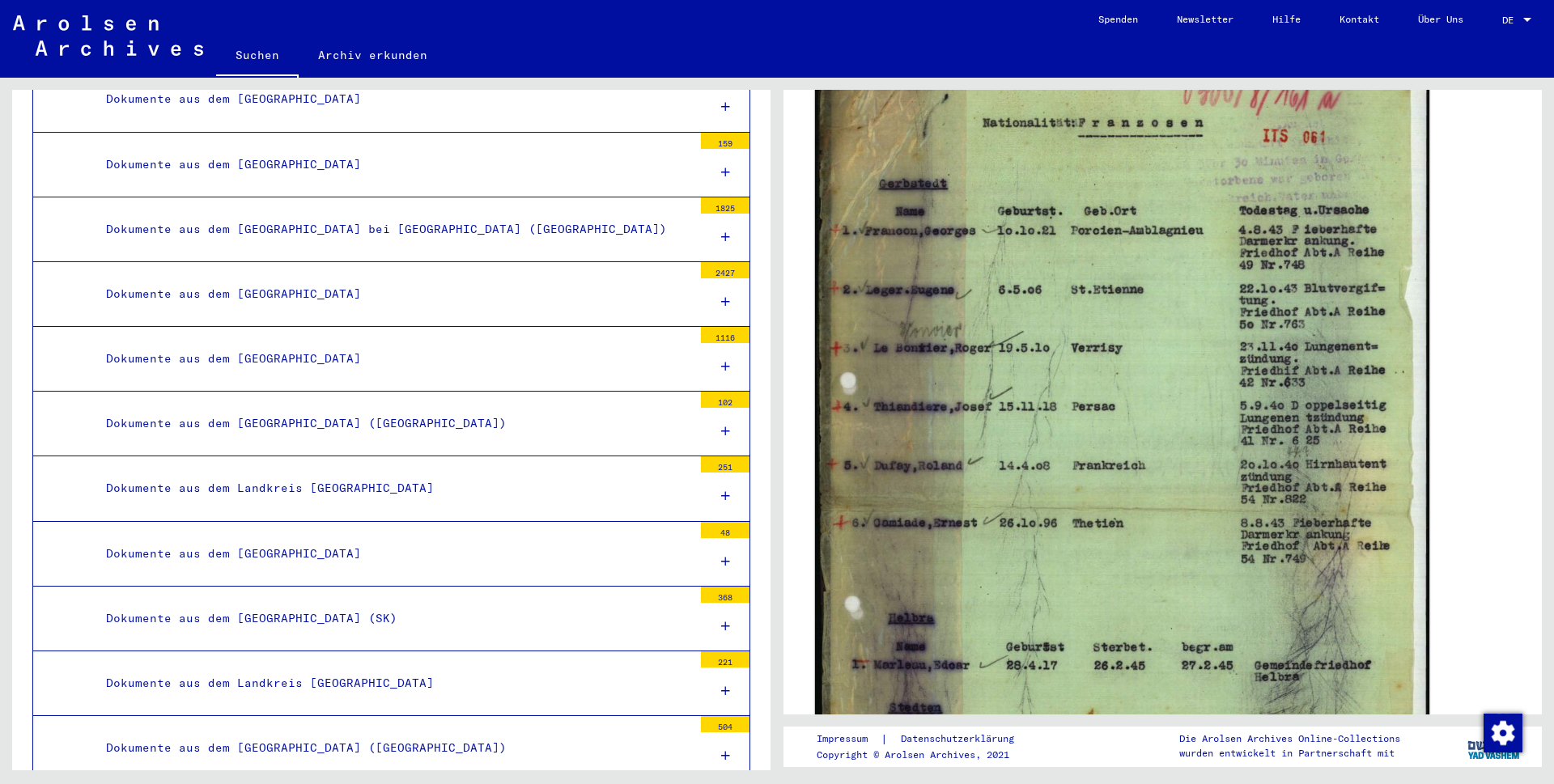
scroll to position [281, 0]
click at [1052, 476] on img at bounding box center [1122, 492] width 614 height 863
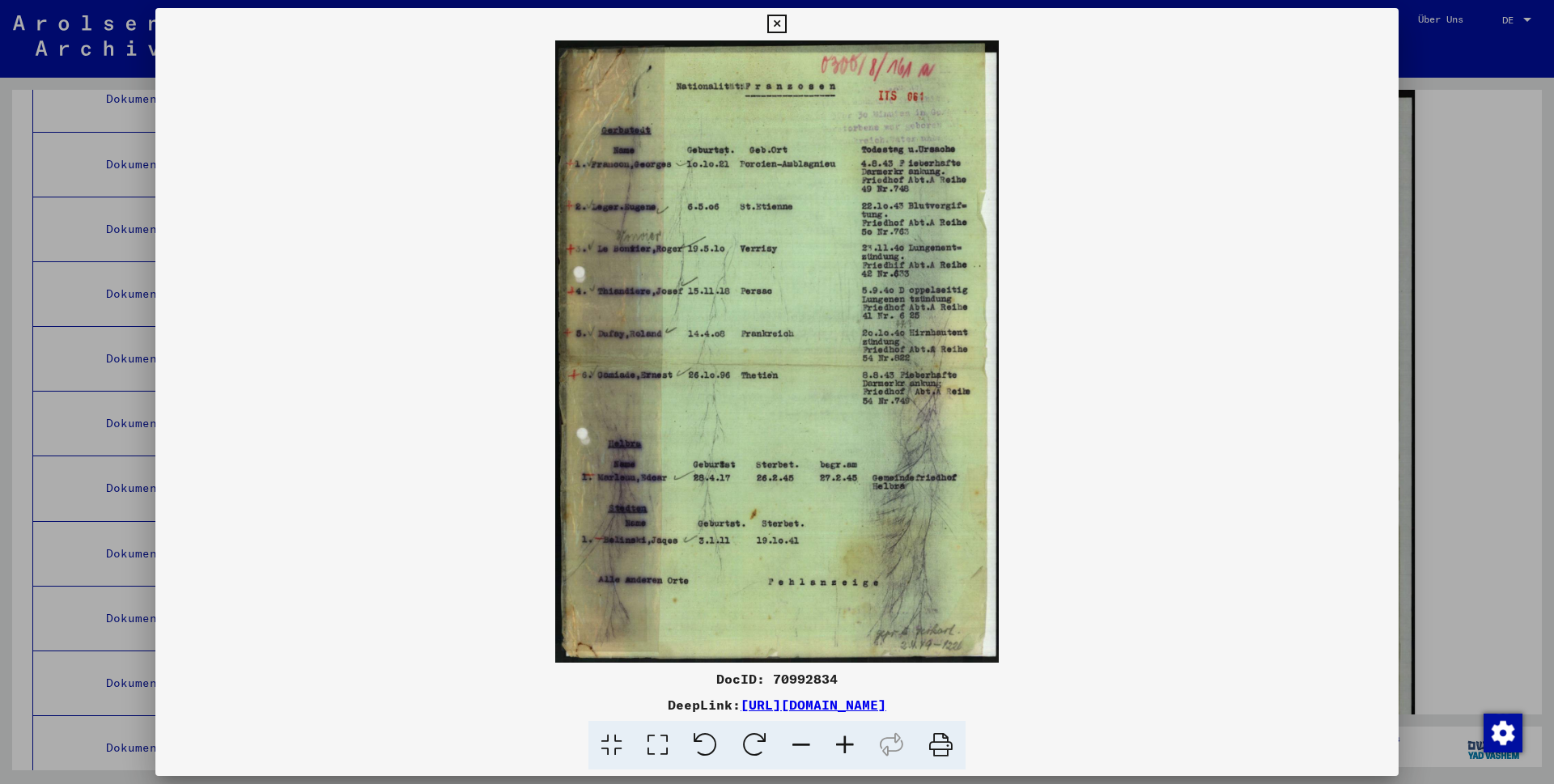
click at [855, 723] on icon at bounding box center [845, 746] width 44 height 50
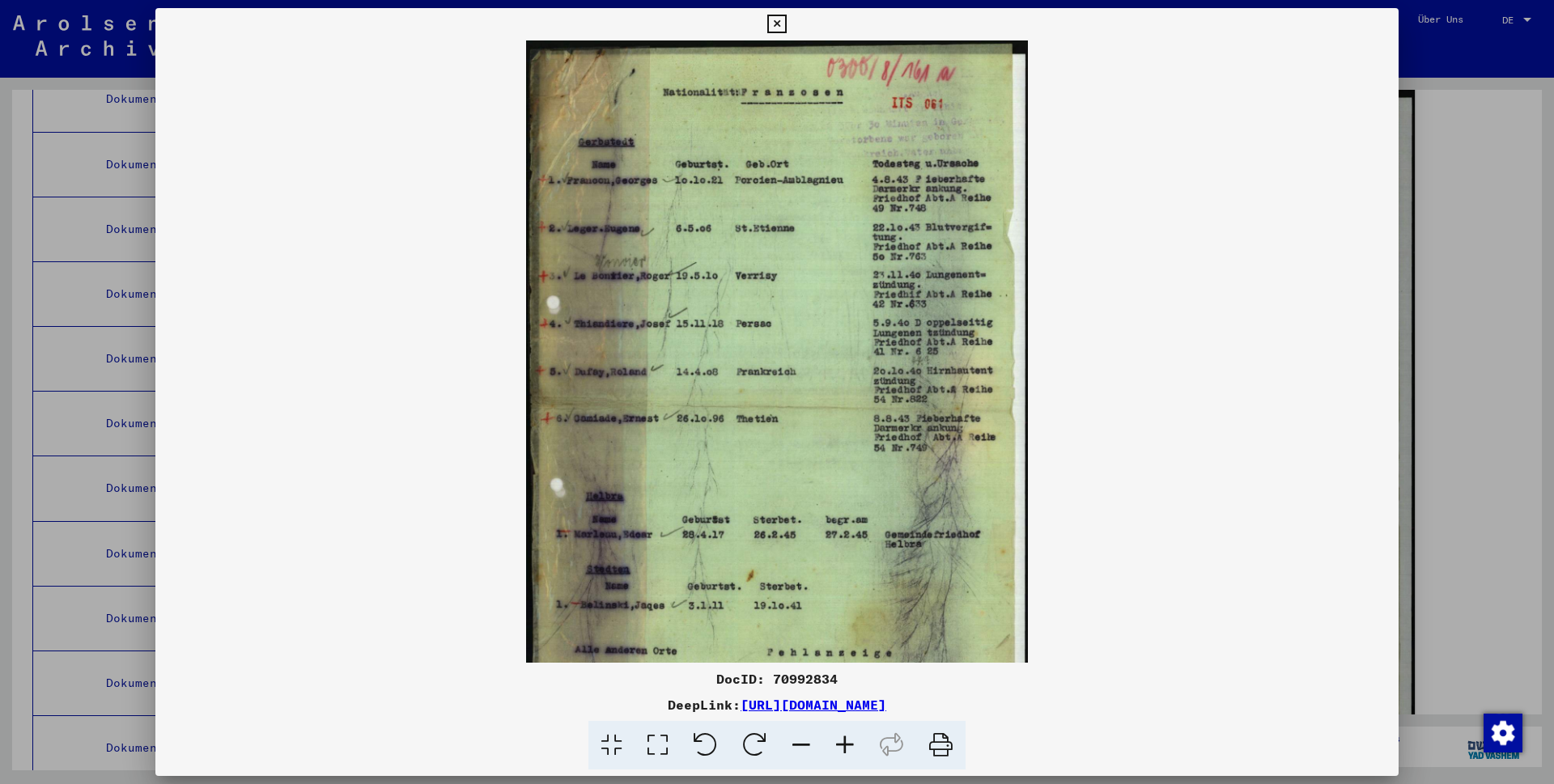
click at [855, 723] on icon at bounding box center [845, 746] width 44 height 50
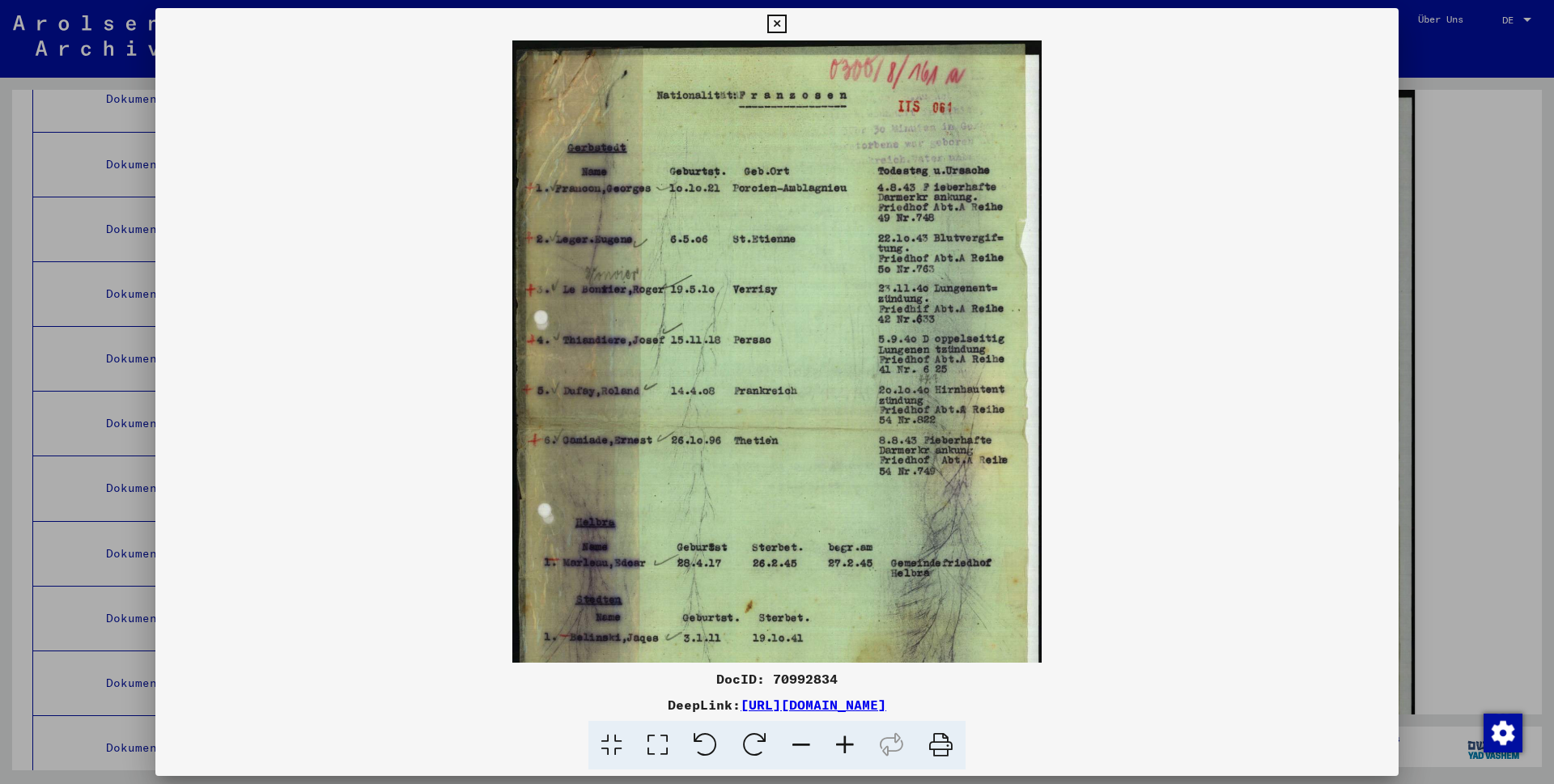
click at [855, 723] on icon at bounding box center [845, 746] width 44 height 50
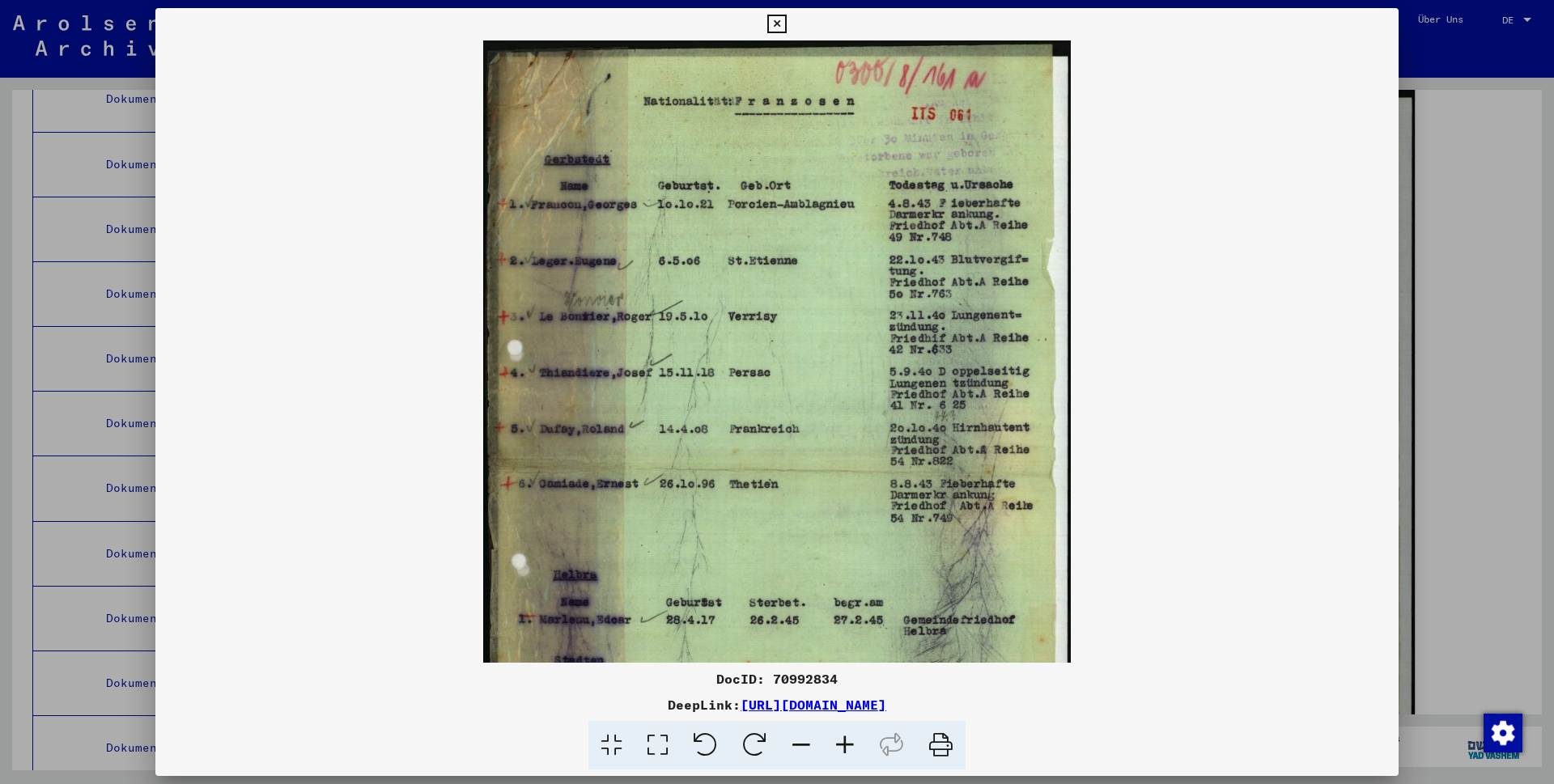
click at [855, 723] on icon at bounding box center [845, 746] width 44 height 50
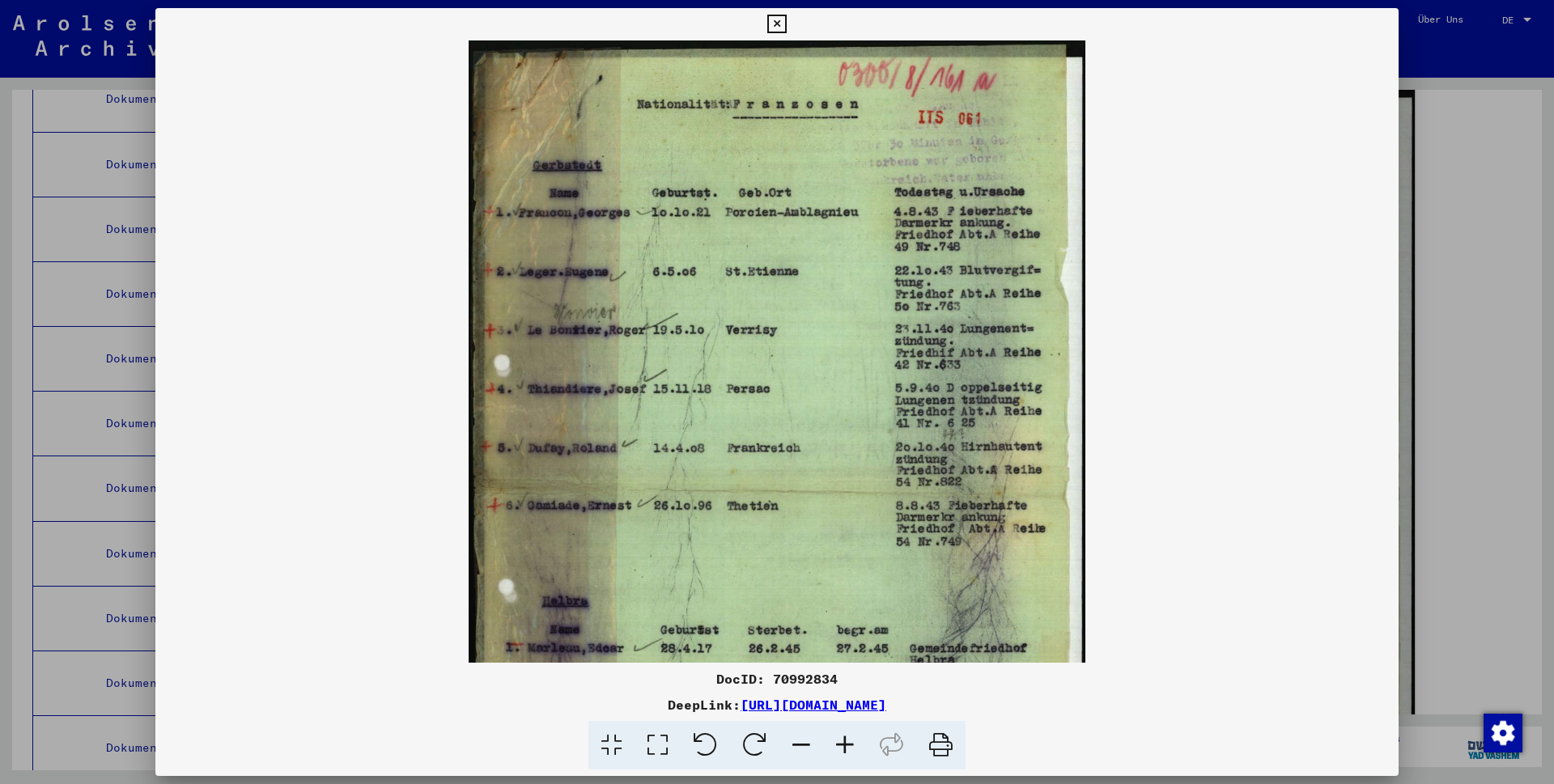
click at [855, 723] on icon at bounding box center [845, 746] width 44 height 50
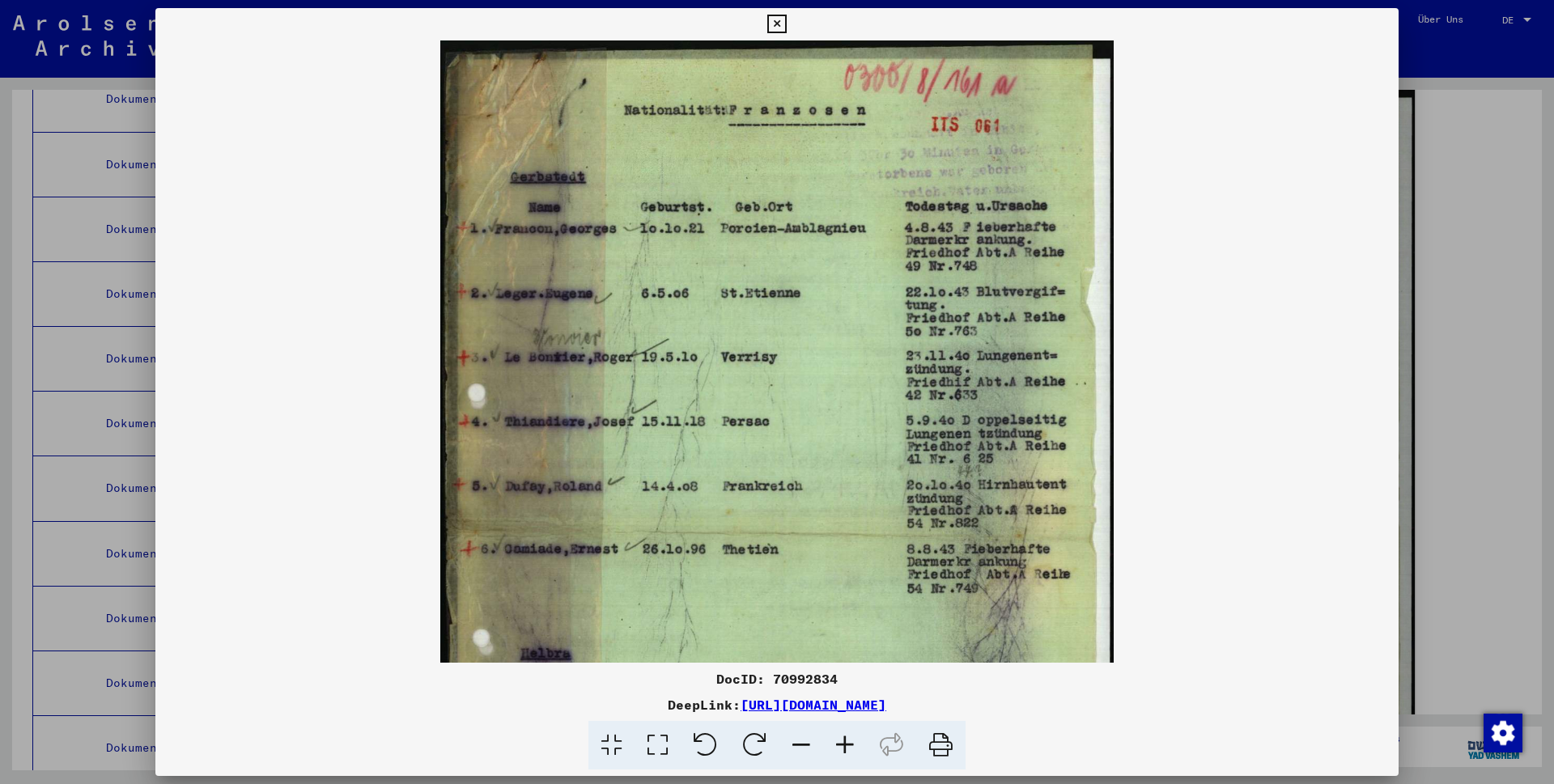
click at [855, 723] on icon at bounding box center [845, 746] width 44 height 50
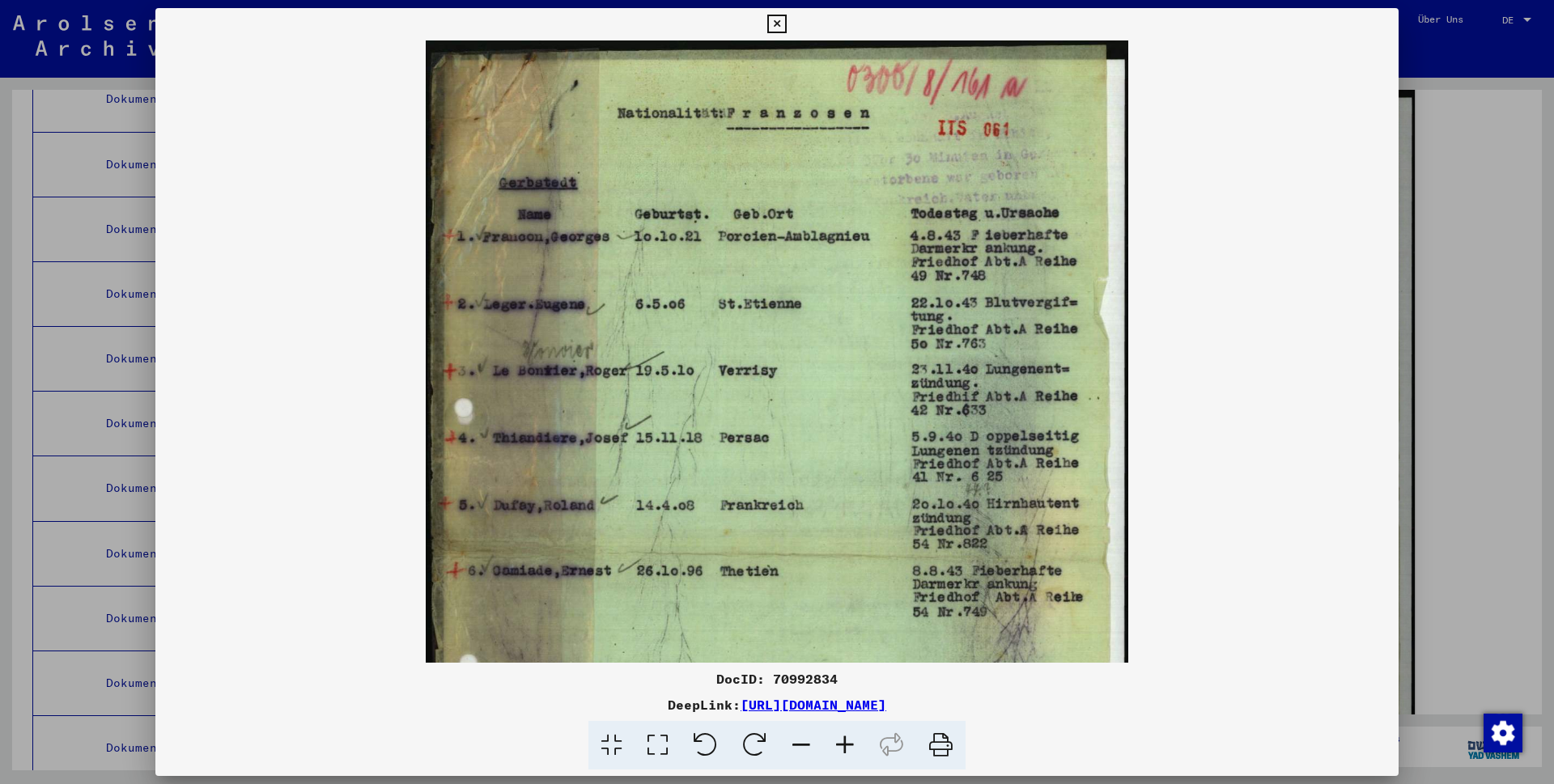
click at [855, 723] on icon at bounding box center [845, 746] width 44 height 50
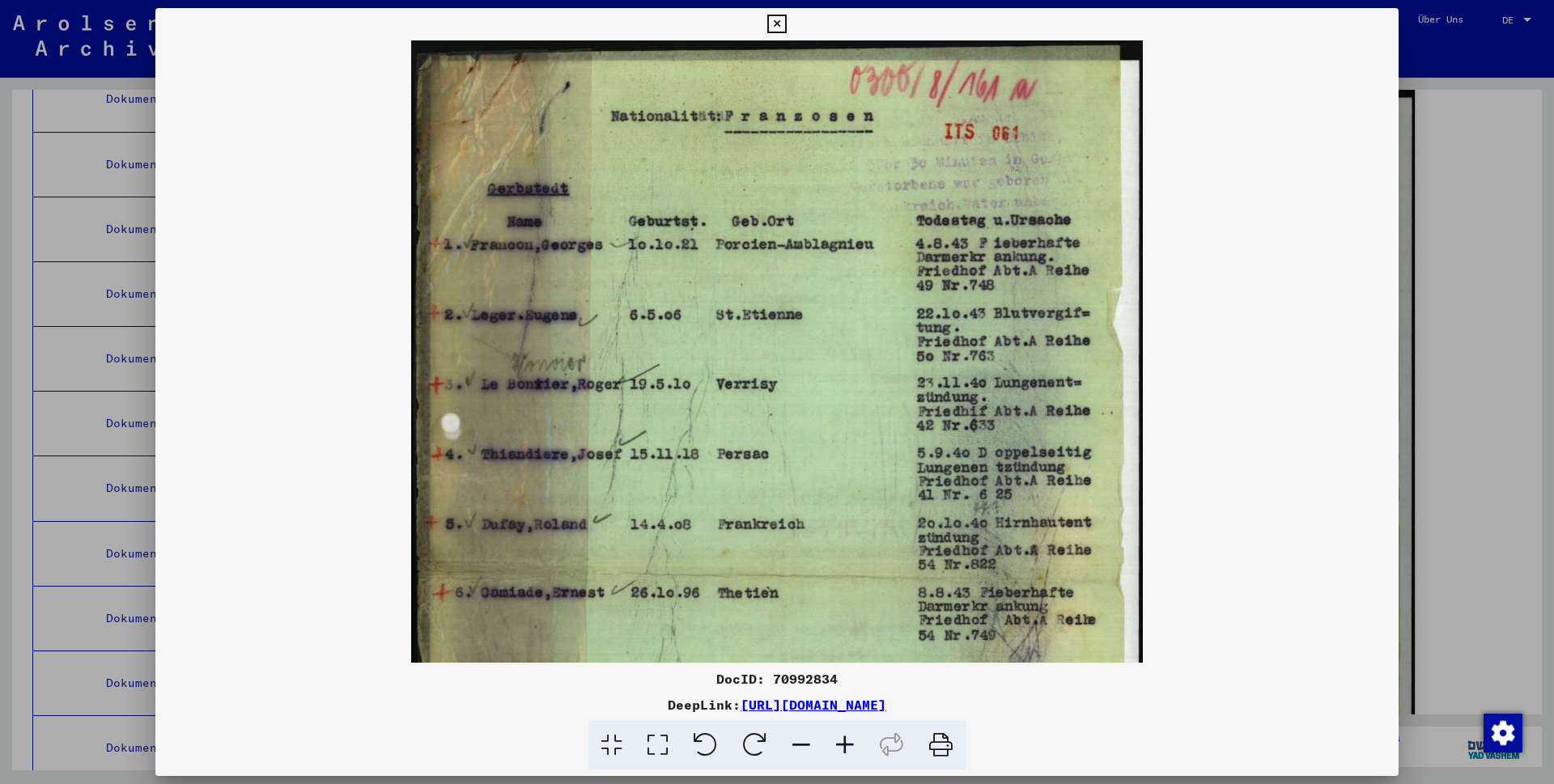
drag, startPoint x: 814, startPoint y: 366, endPoint x: 936, endPoint y: 429, distance: 137.3
click at [936, 429] on img at bounding box center [777, 553] width 732 height 1027
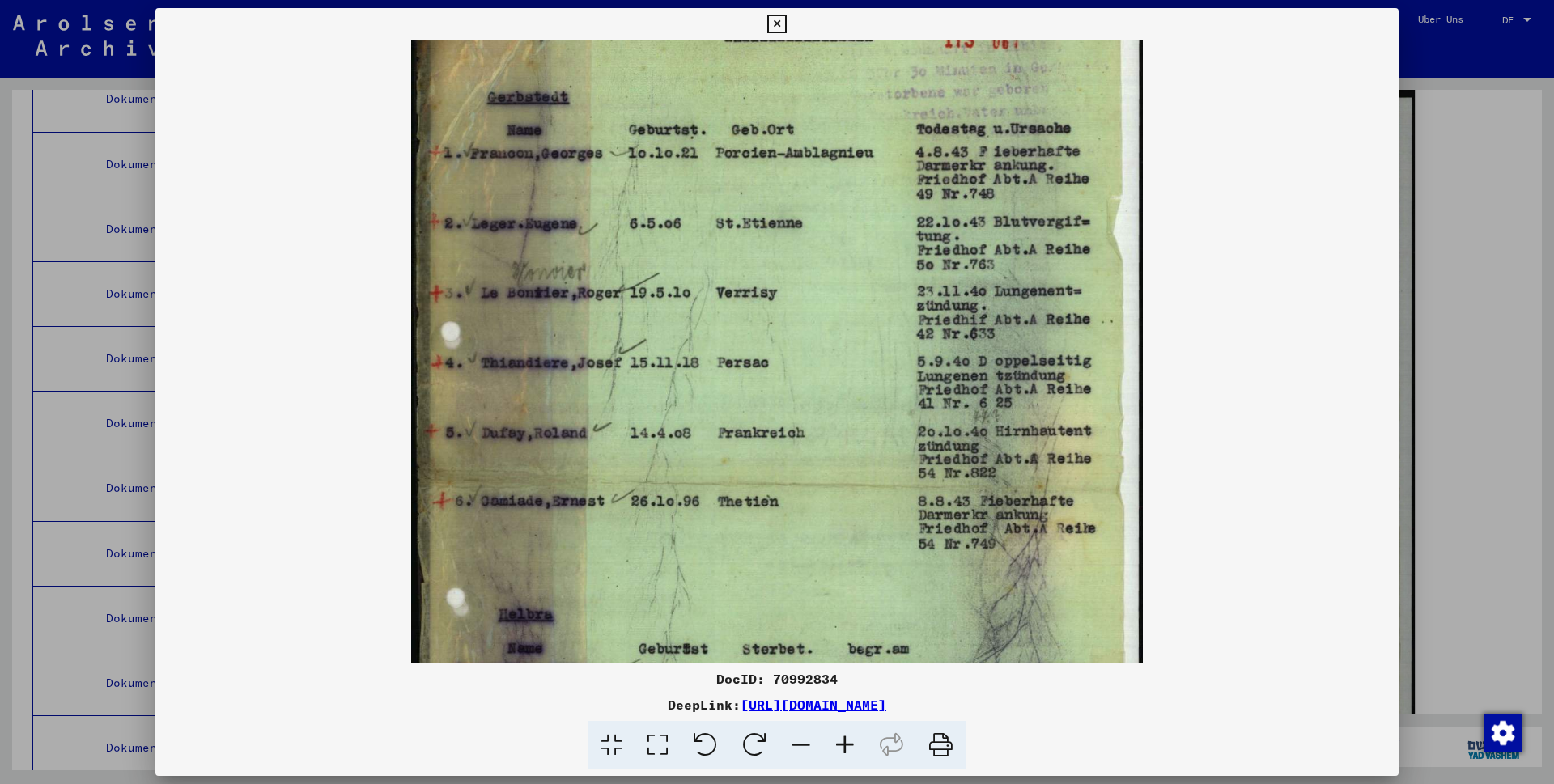
scroll to position [202, 0]
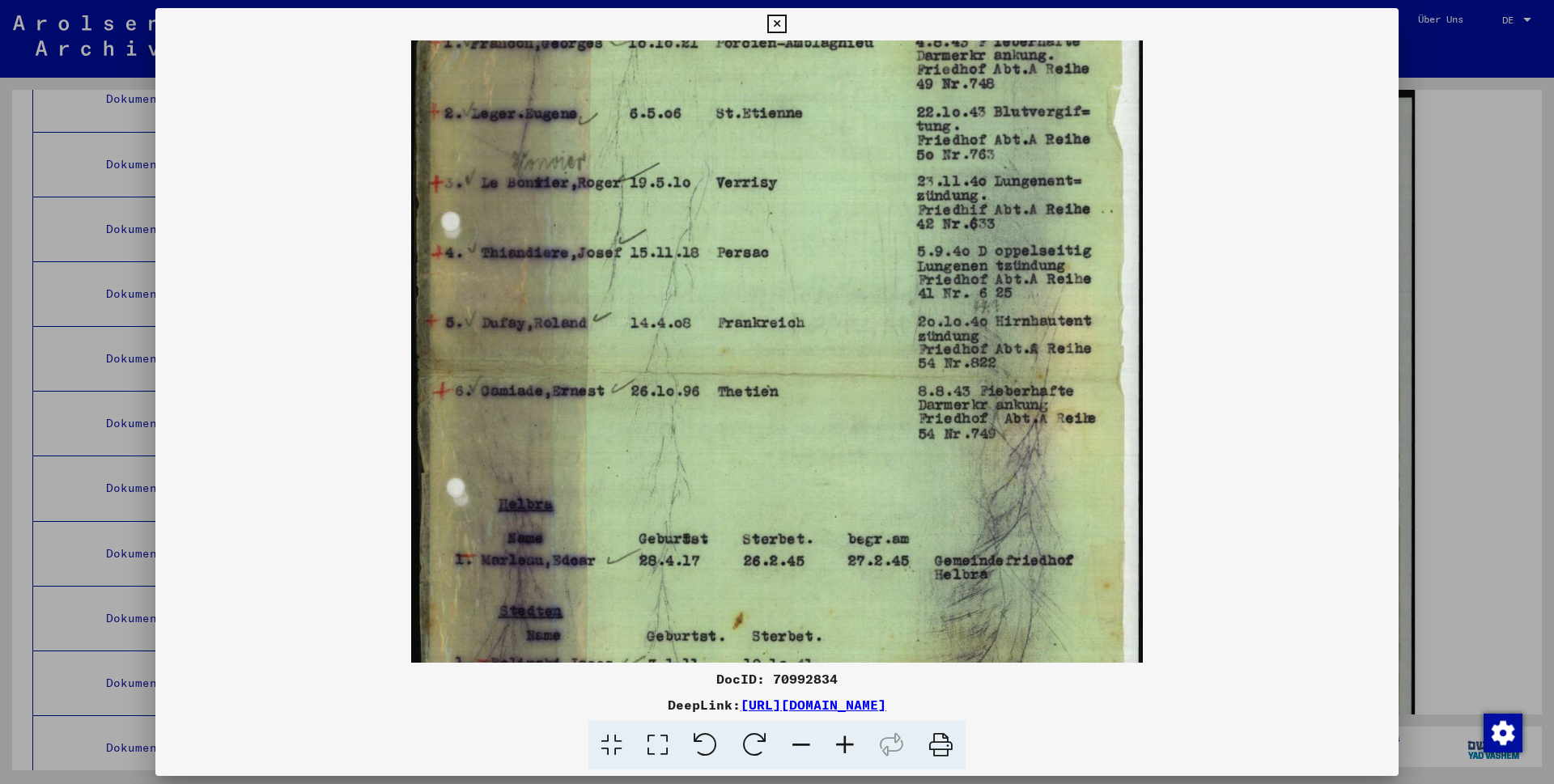
drag, startPoint x: 701, startPoint y: 386, endPoint x: 675, endPoint y: 206, distance: 181.9
click at [675, 206] on img at bounding box center [777, 352] width 732 height 1027
click at [486, 494] on img at bounding box center [777, 352] width 732 height 1027
click at [841, 740] on icon at bounding box center [845, 746] width 44 height 50
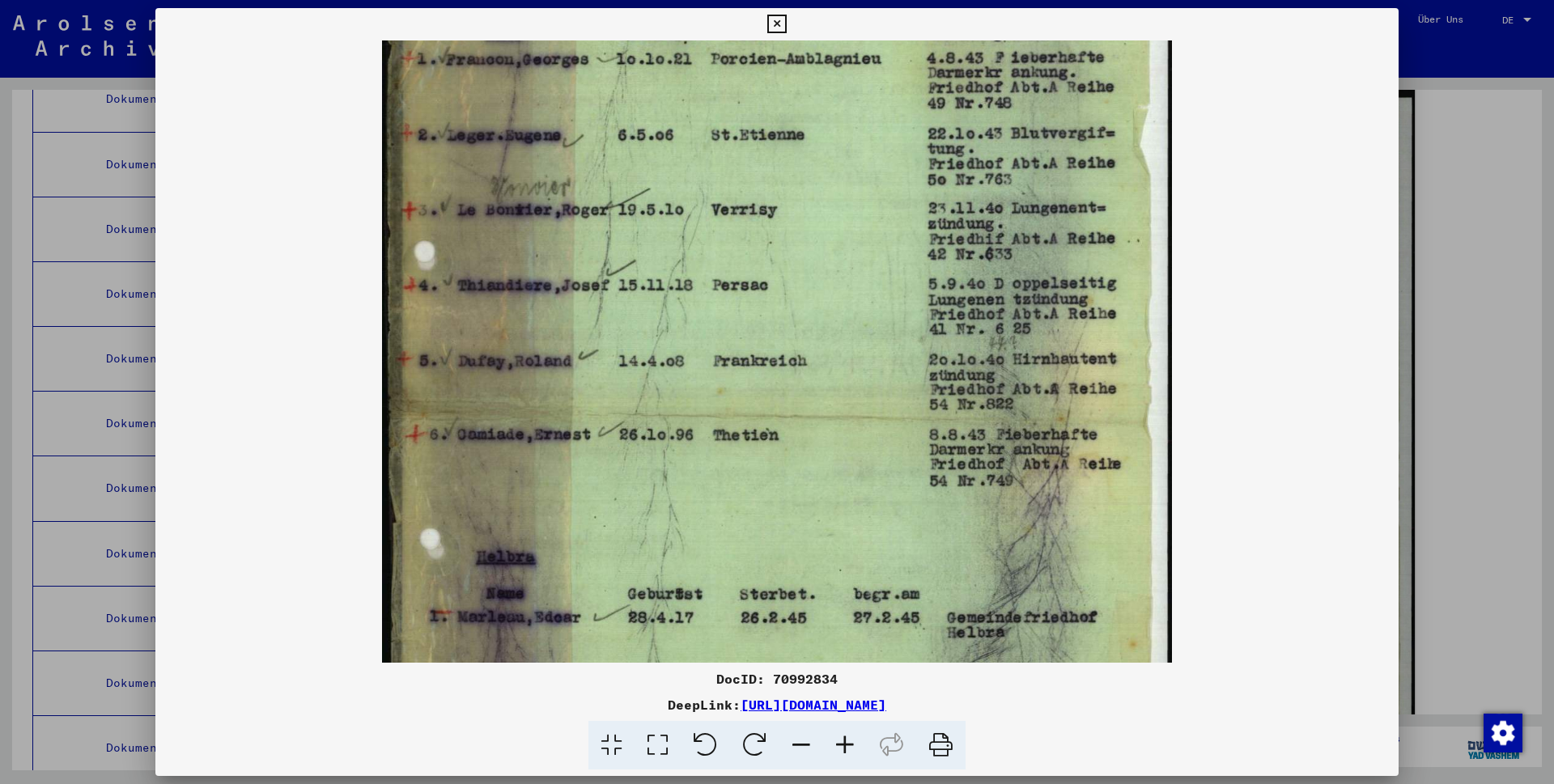
click at [841, 740] on icon at bounding box center [845, 746] width 44 height 50
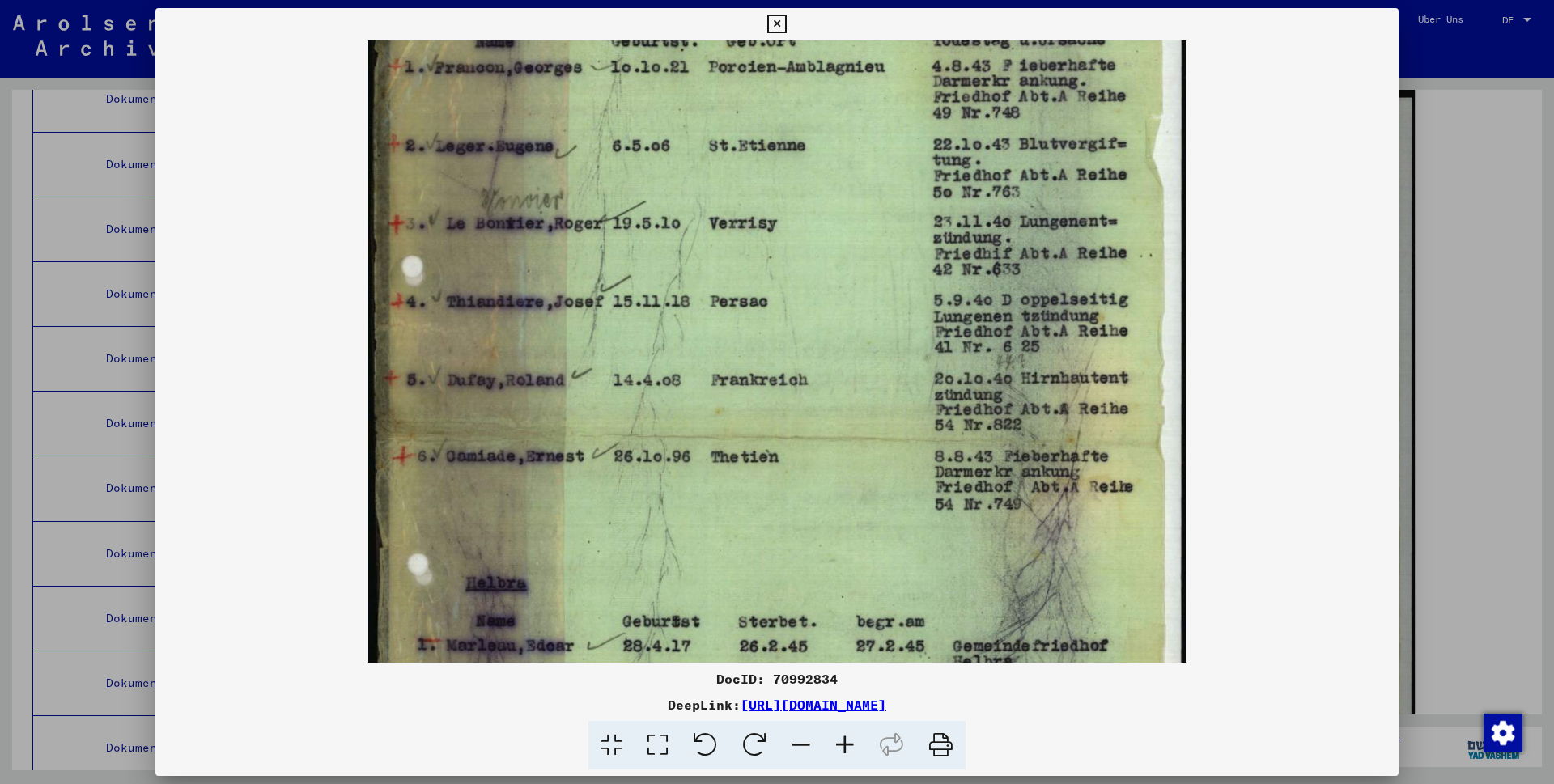
click at [841, 740] on icon at bounding box center [845, 746] width 44 height 50
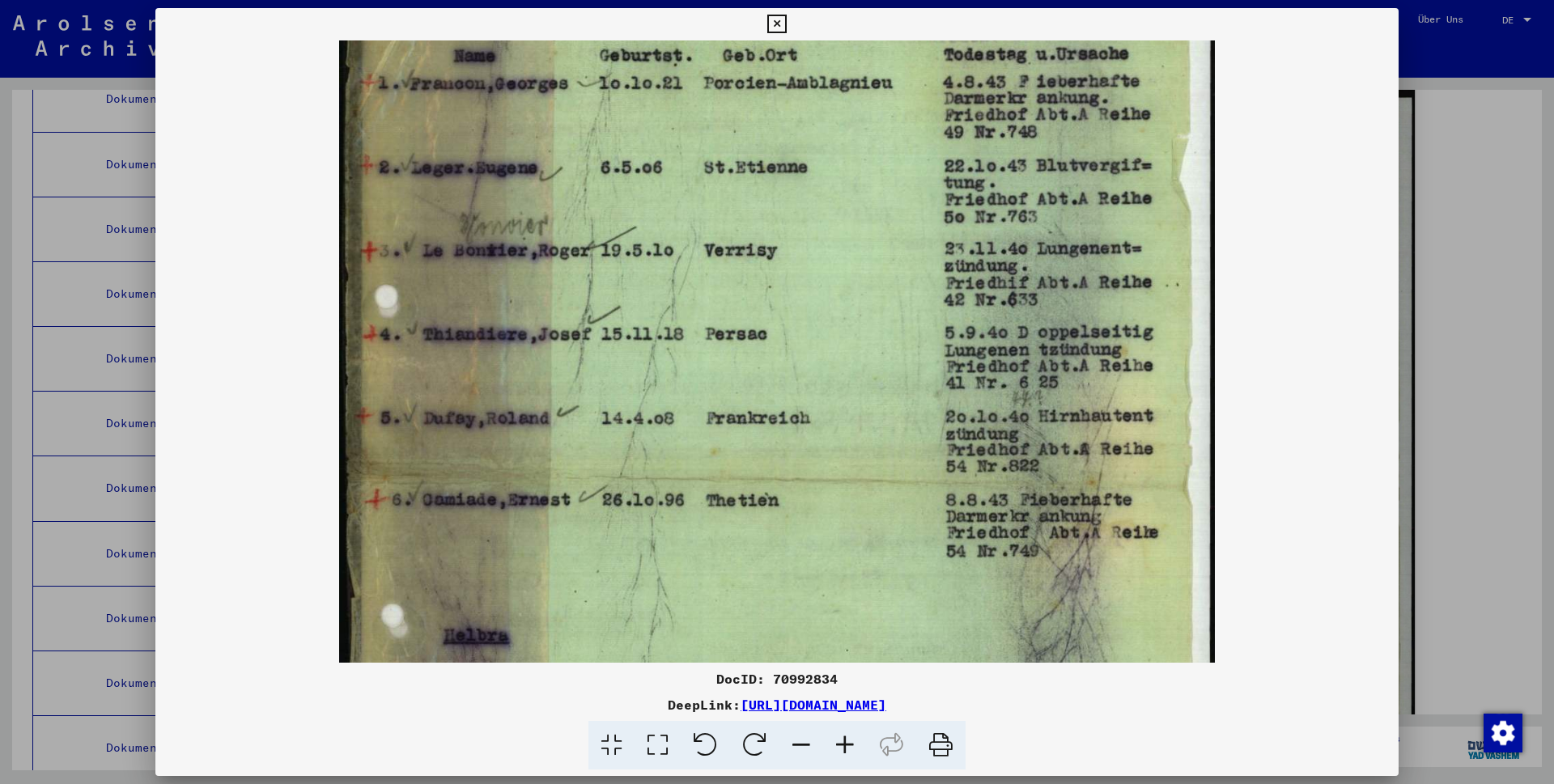
click at [625, 462] on img at bounding box center [777, 453] width 876 height 1229
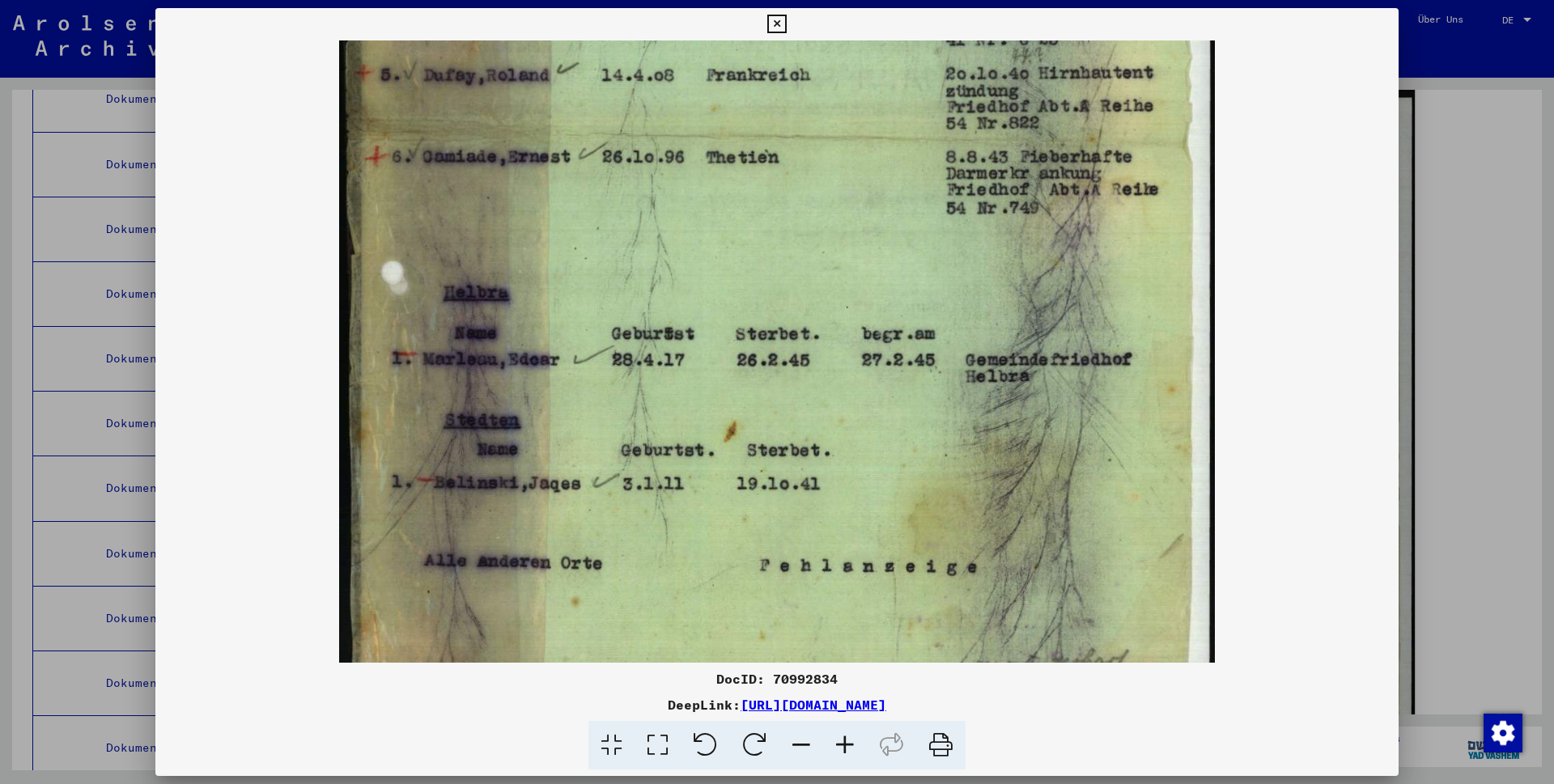
scroll to position [565, 0]
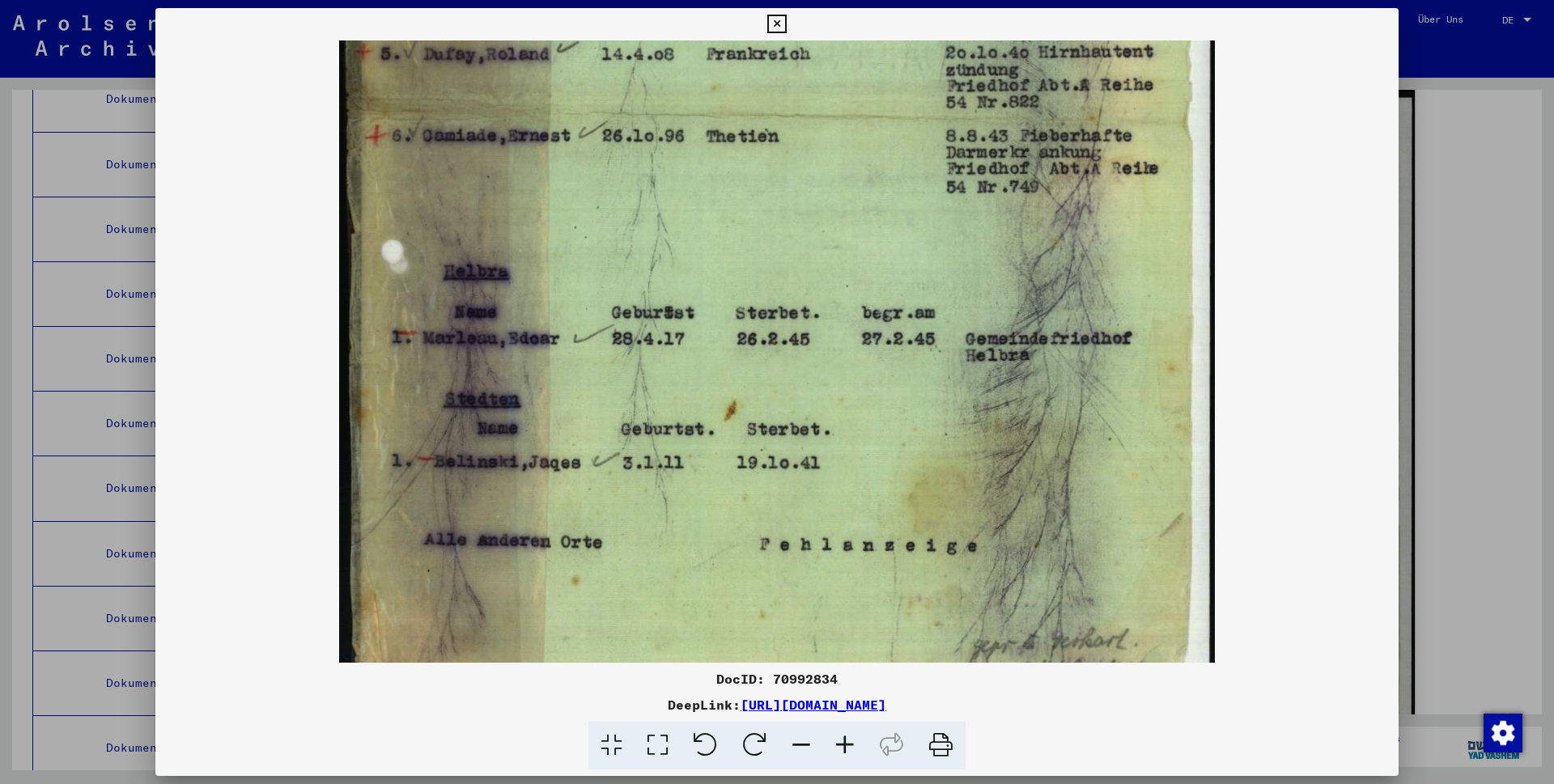
drag, startPoint x: 644, startPoint y: 533, endPoint x: 649, endPoint y: 169, distance: 364.0
click at [649, 169] on img at bounding box center [777, 89] width 876 height 1229
click at [786, 26] on icon at bounding box center [777, 24] width 19 height 20
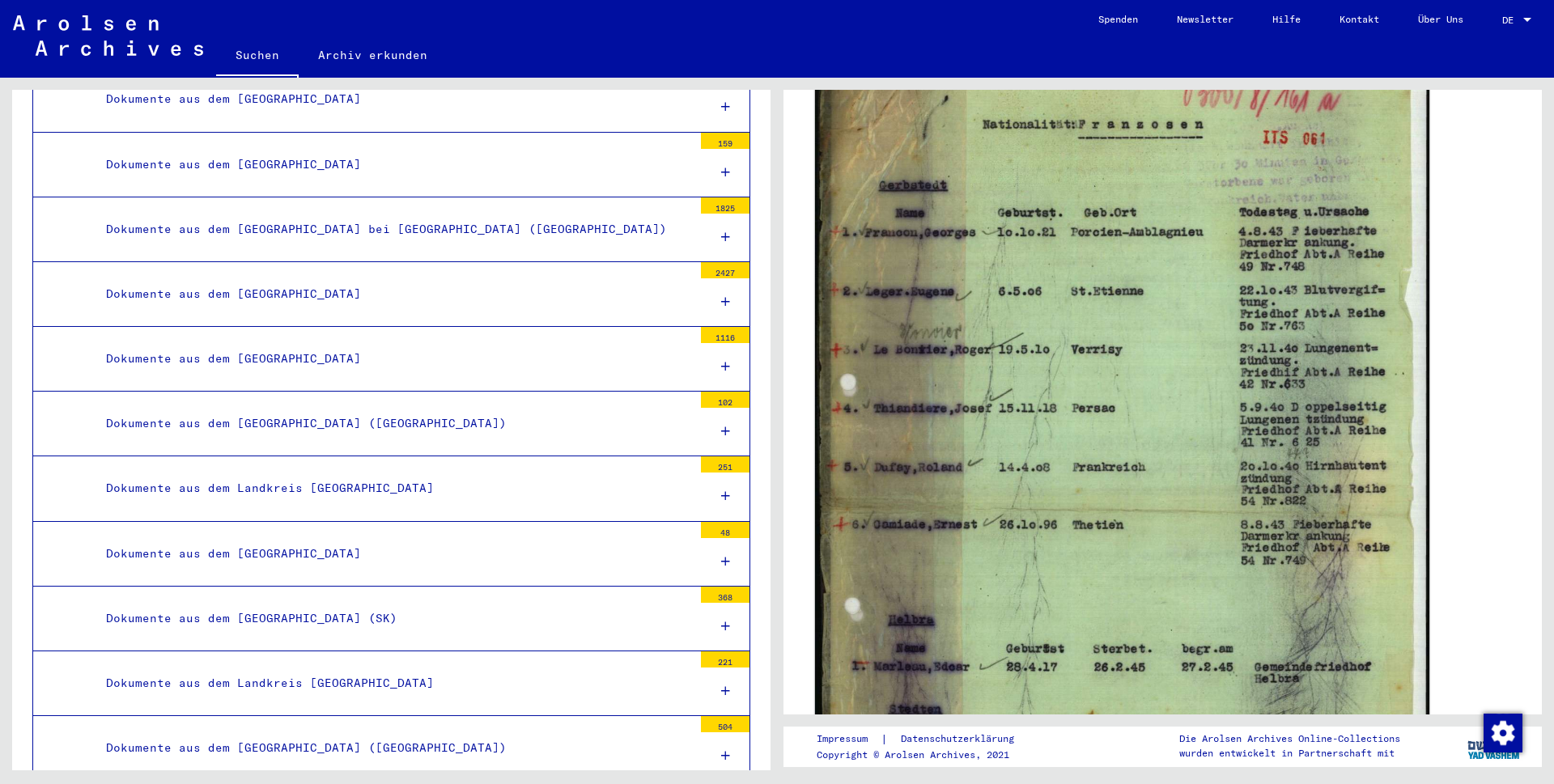
click at [917, 524] on img at bounding box center [1122, 492] width 614 height 863
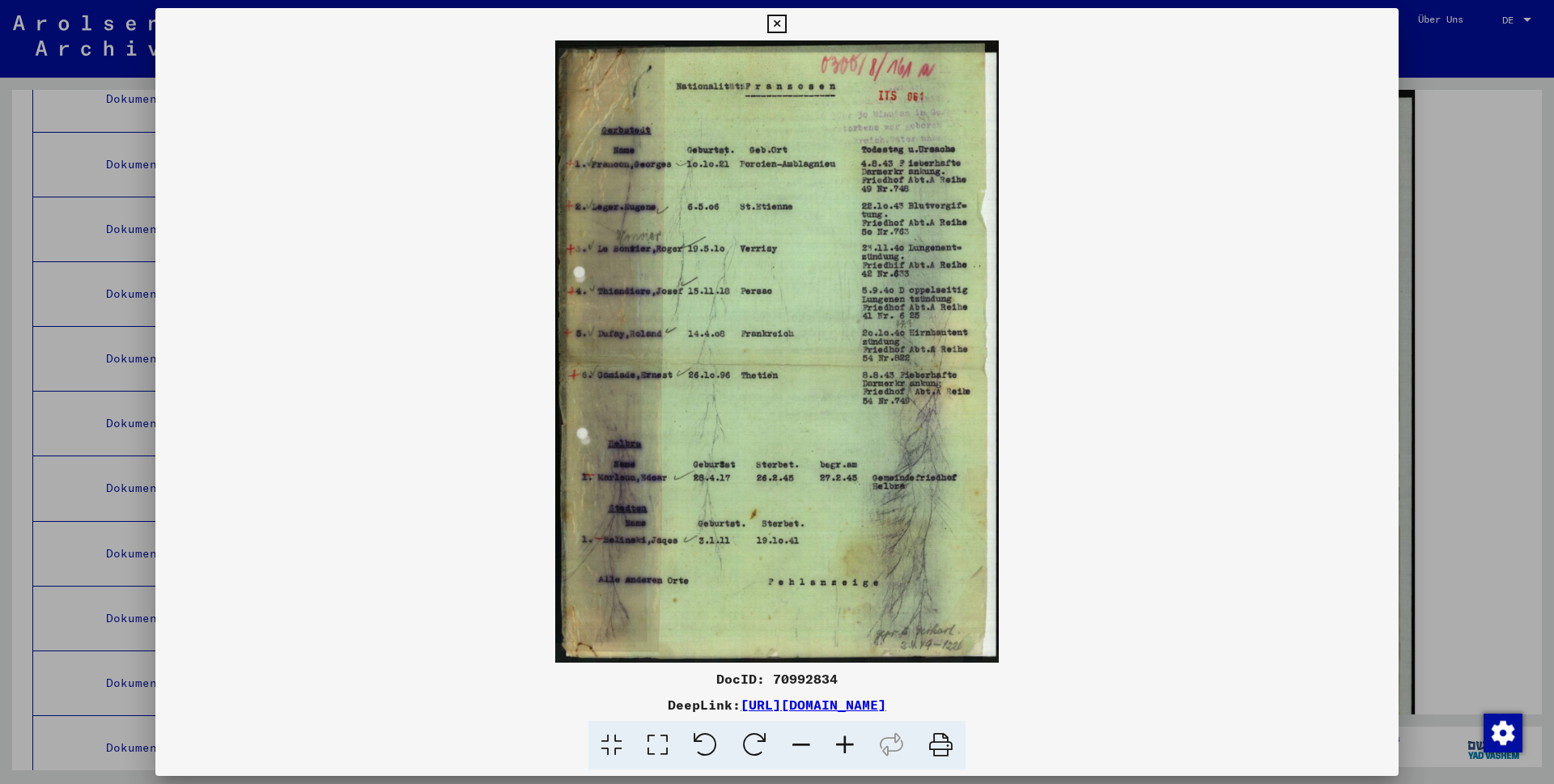
click at [851, 740] on icon at bounding box center [845, 746] width 44 height 50
click at [850, 740] on icon at bounding box center [845, 746] width 44 height 50
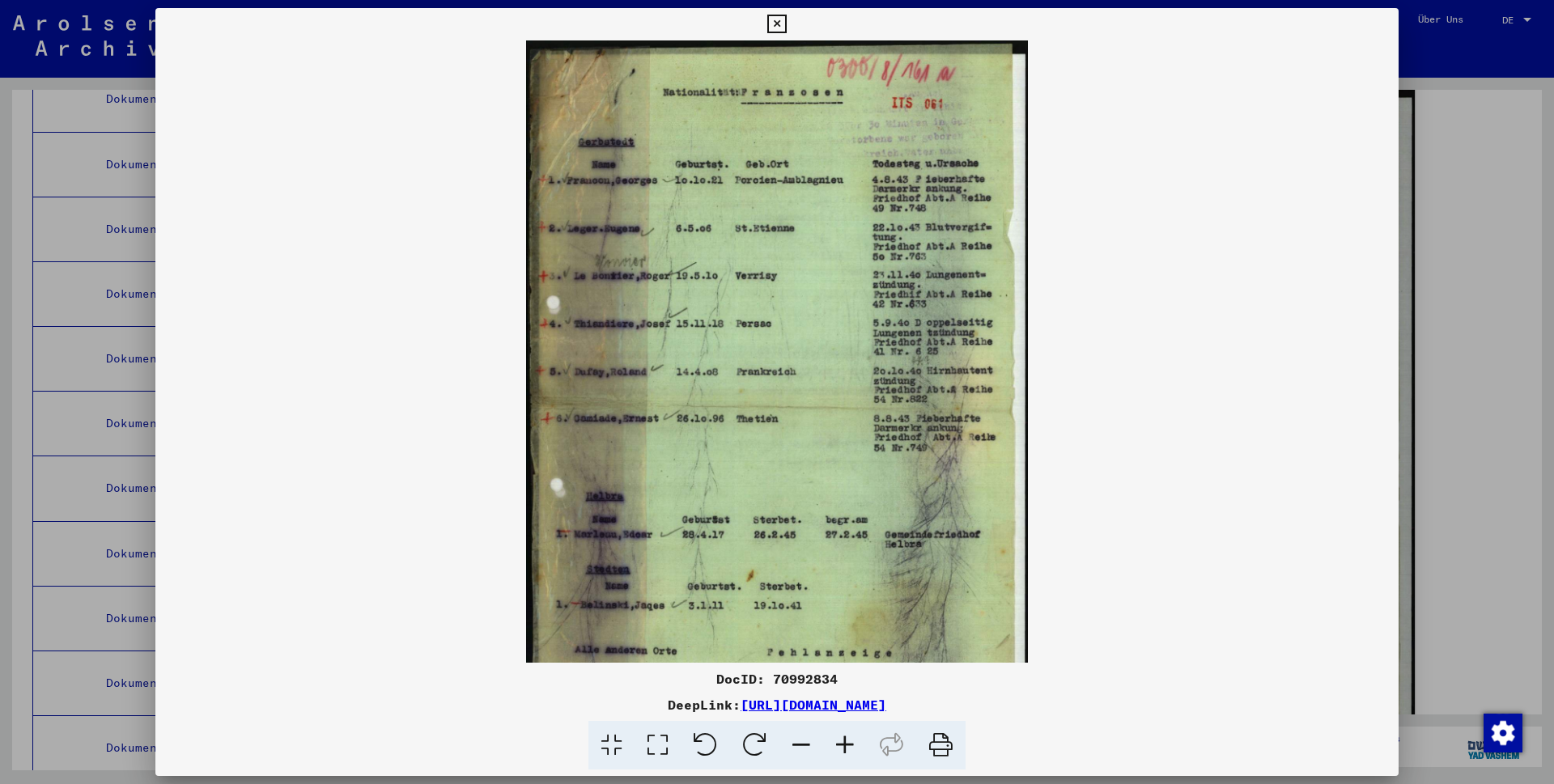
click at [849, 740] on icon at bounding box center [845, 746] width 44 height 50
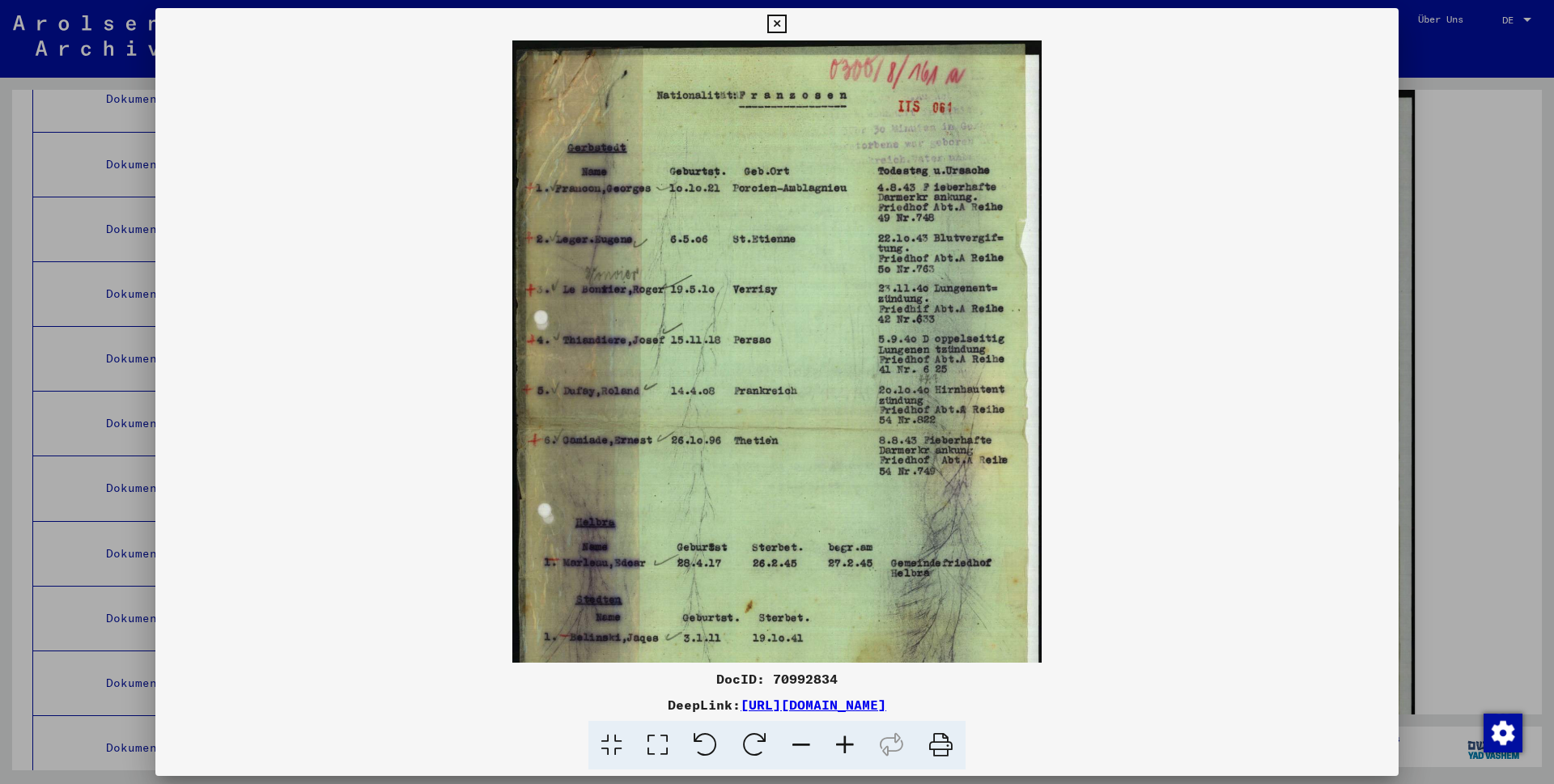
click at [849, 740] on icon at bounding box center [845, 746] width 44 height 50
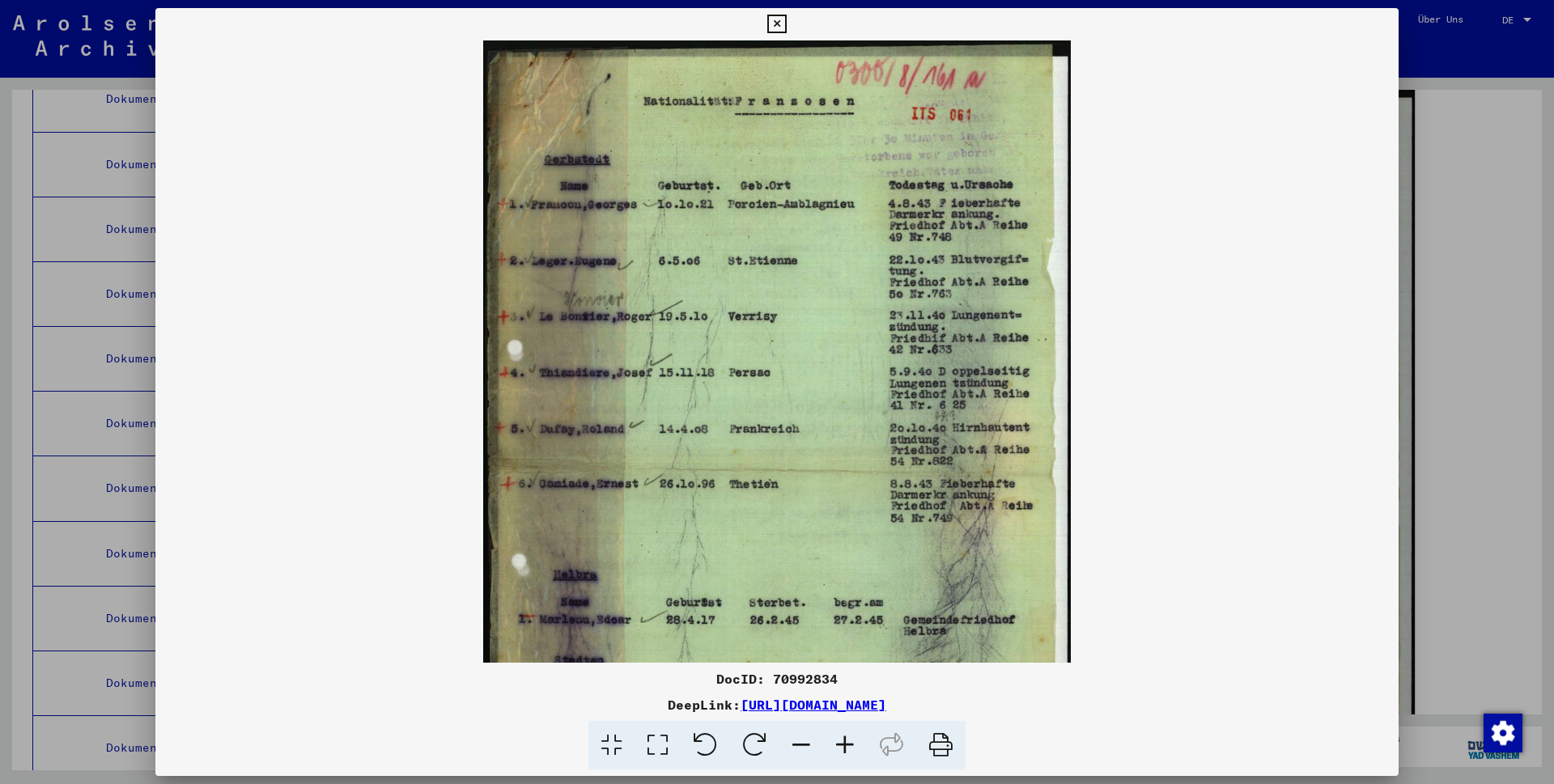
click at [849, 740] on icon at bounding box center [845, 746] width 44 height 50
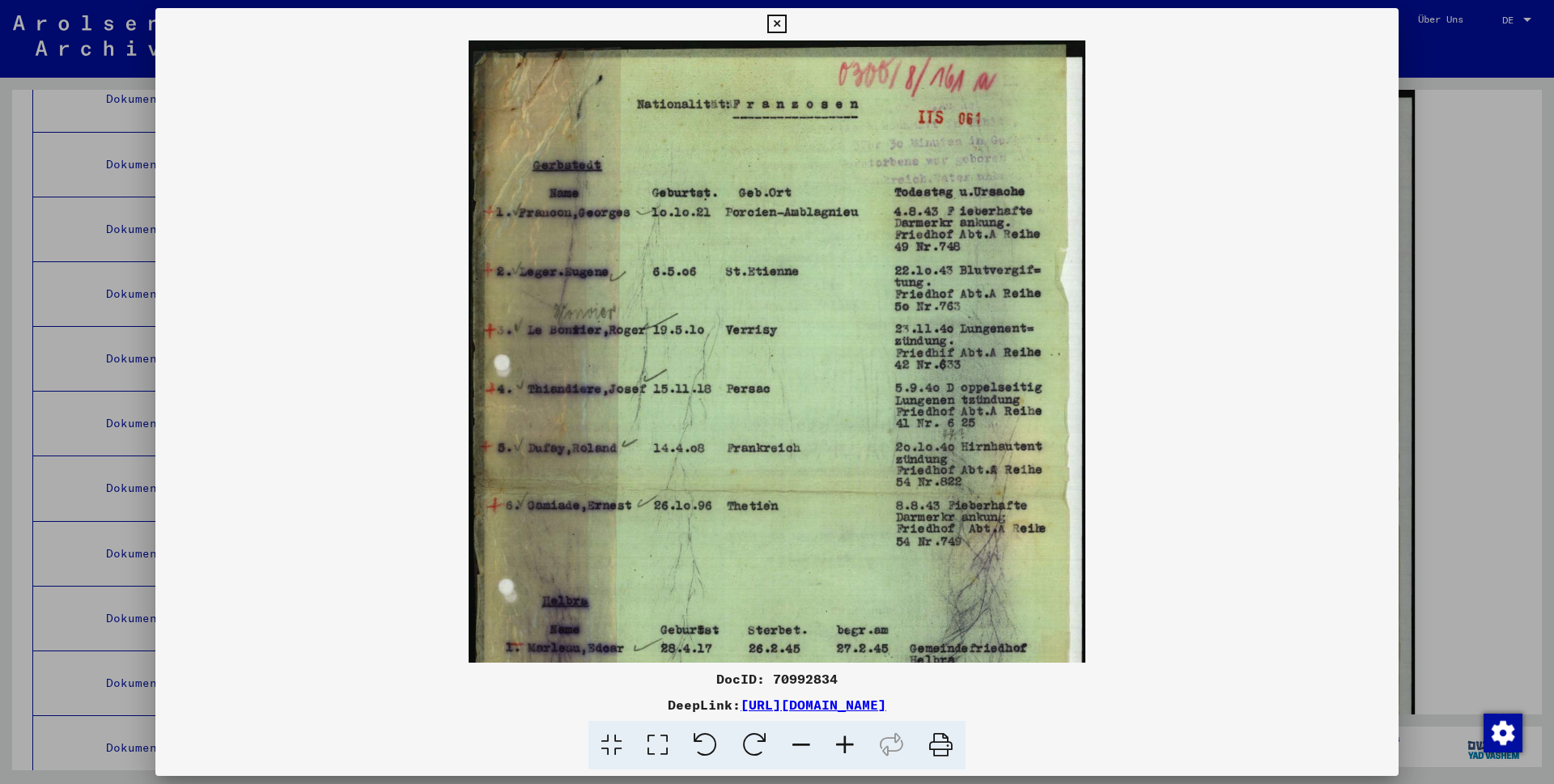
scroll to position [243, 0]
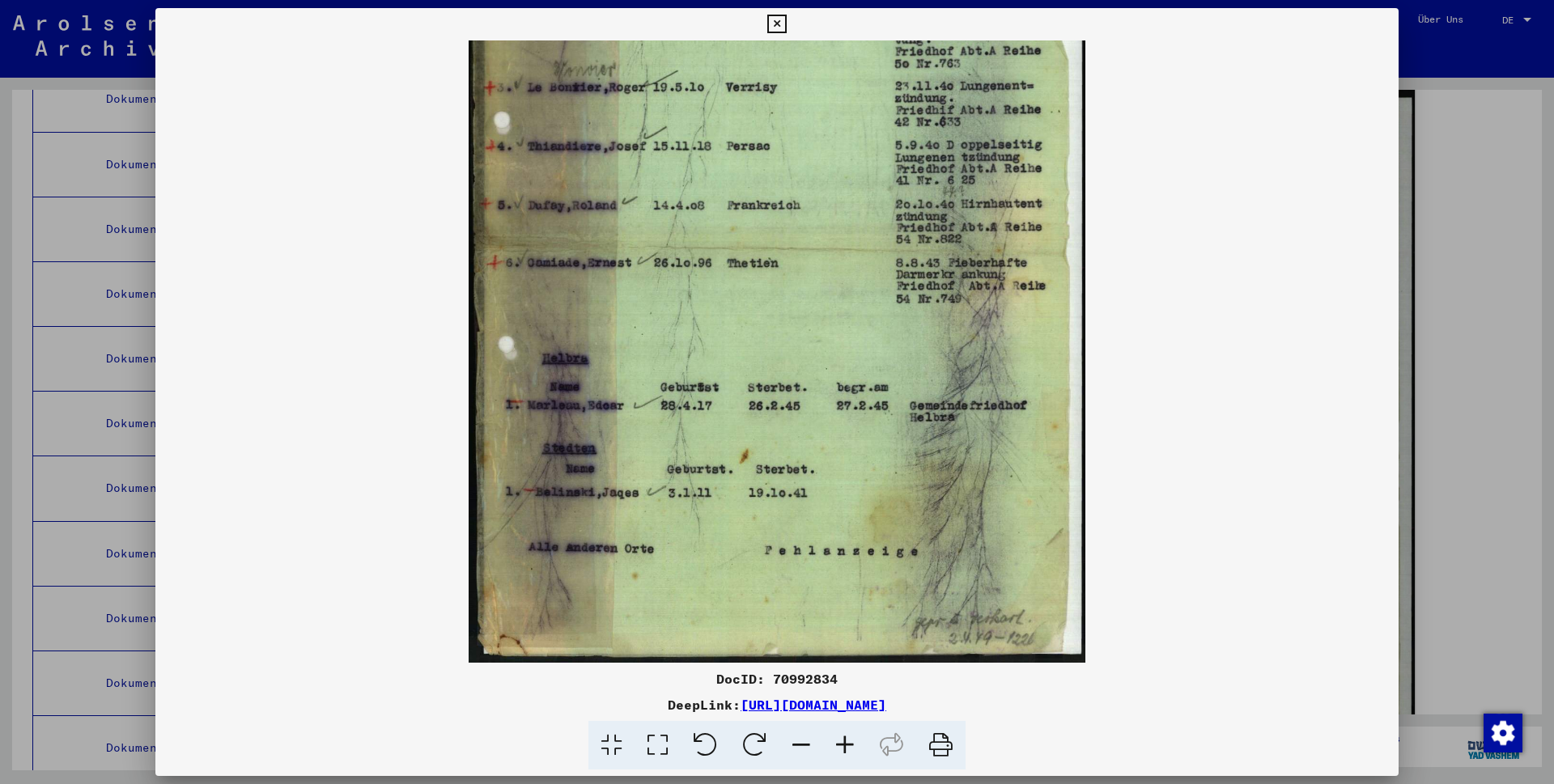
drag, startPoint x: 603, startPoint y: 550, endPoint x: 534, endPoint y: 71, distance: 483.9
click at [534, 71] on img at bounding box center [777, 230] width 617 height 865
click at [846, 747] on icon at bounding box center [845, 746] width 44 height 50
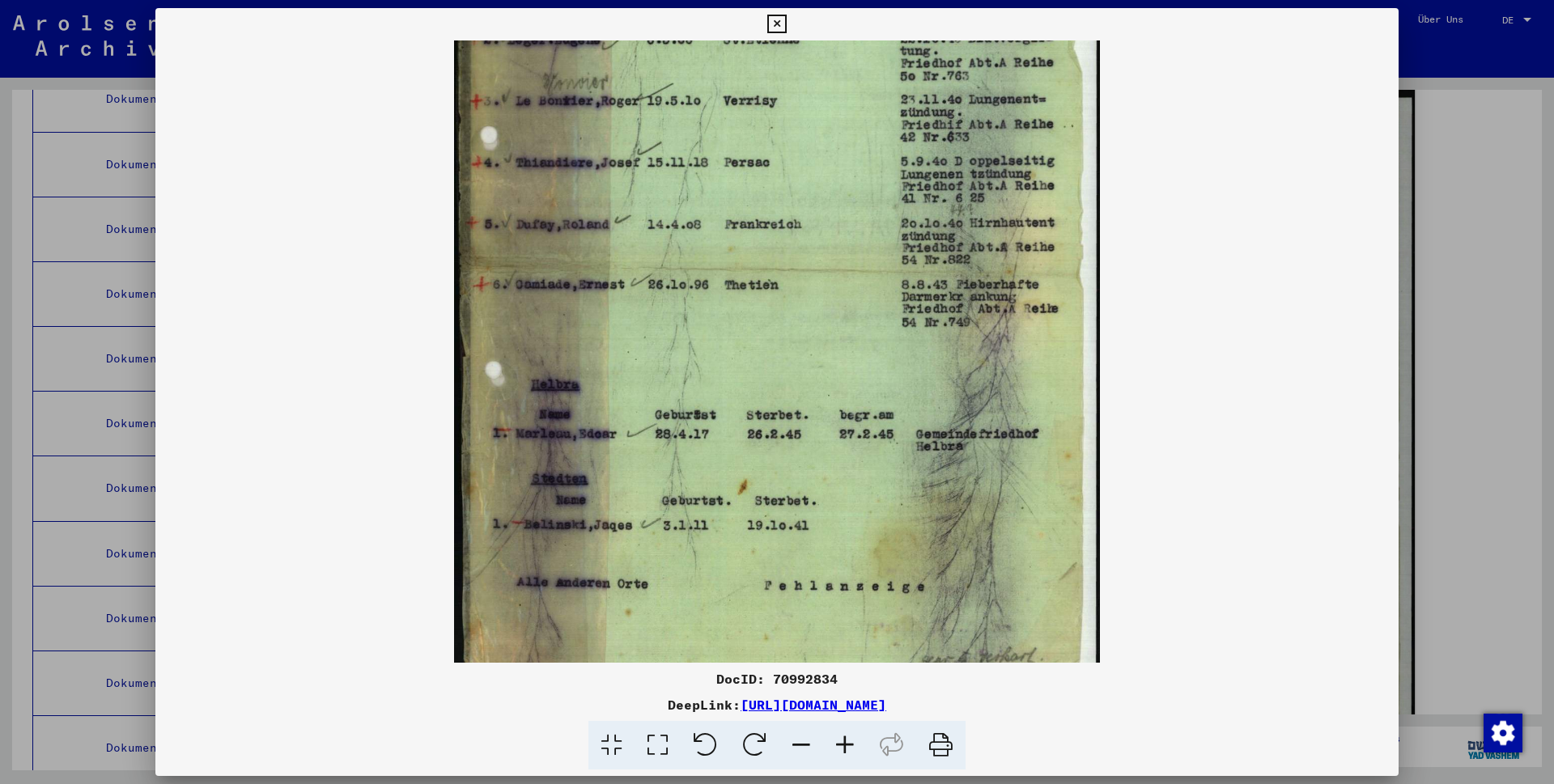
click at [846, 747] on icon at bounding box center [845, 746] width 44 height 50
click at [845, 747] on icon at bounding box center [845, 746] width 44 height 50
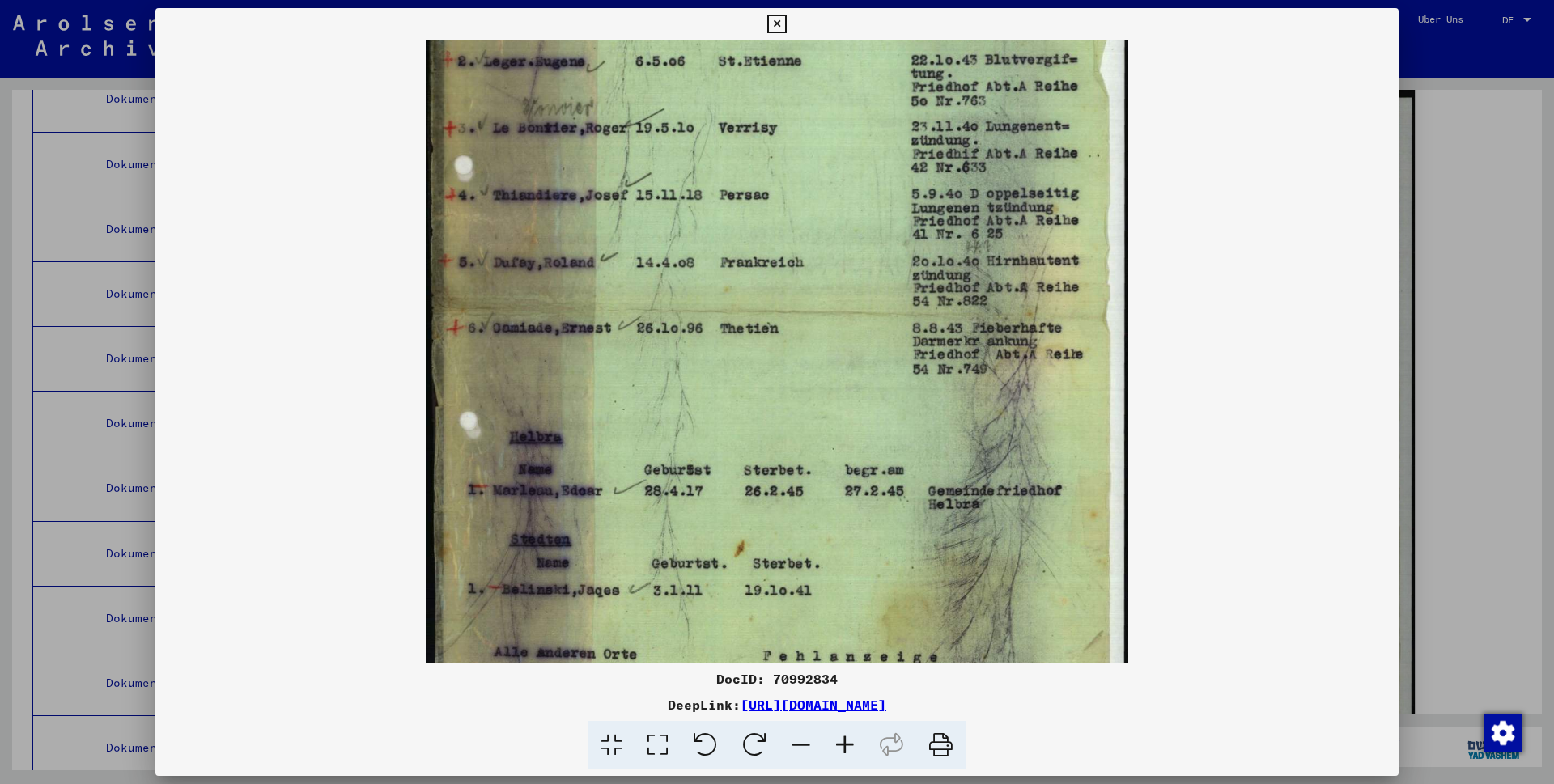
click at [845, 747] on icon at bounding box center [845, 746] width 44 height 50
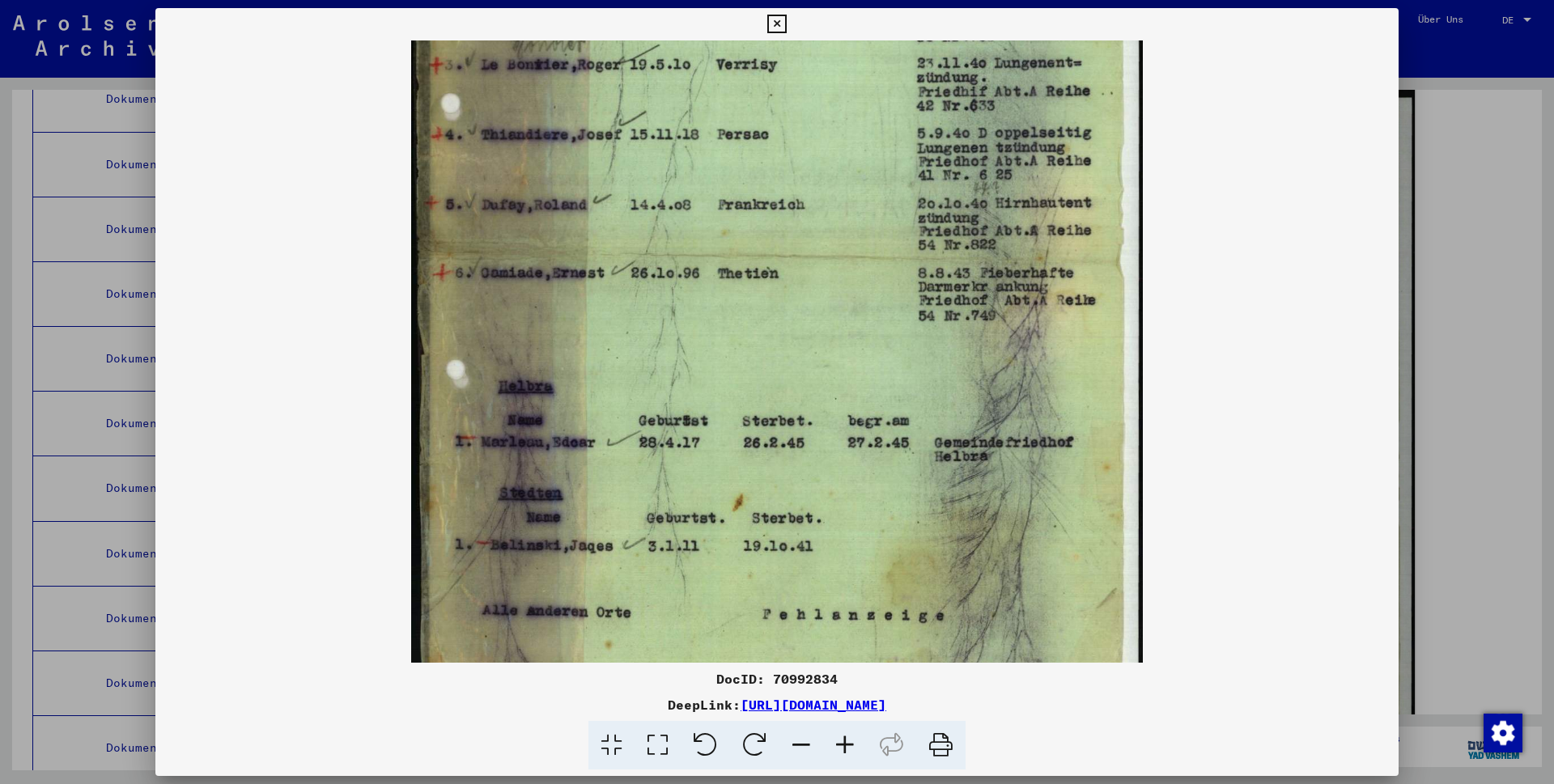
scroll to position [384, 0]
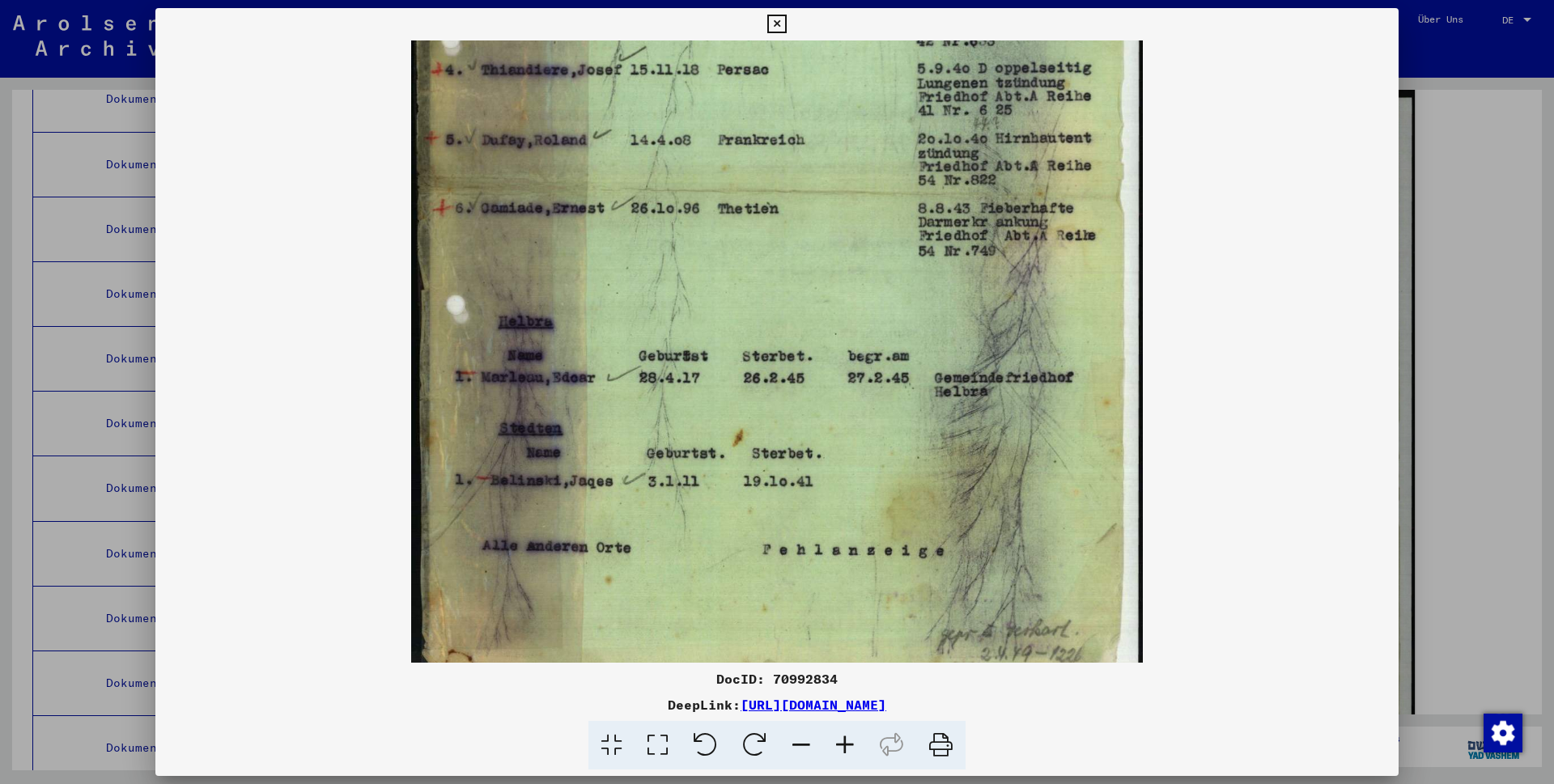
drag, startPoint x: 718, startPoint y: 588, endPoint x: 699, endPoint y: 447, distance: 142.3
click at [699, 447] on img at bounding box center [777, 169] width 732 height 1027
click at [786, 20] on icon at bounding box center [777, 24] width 19 height 20
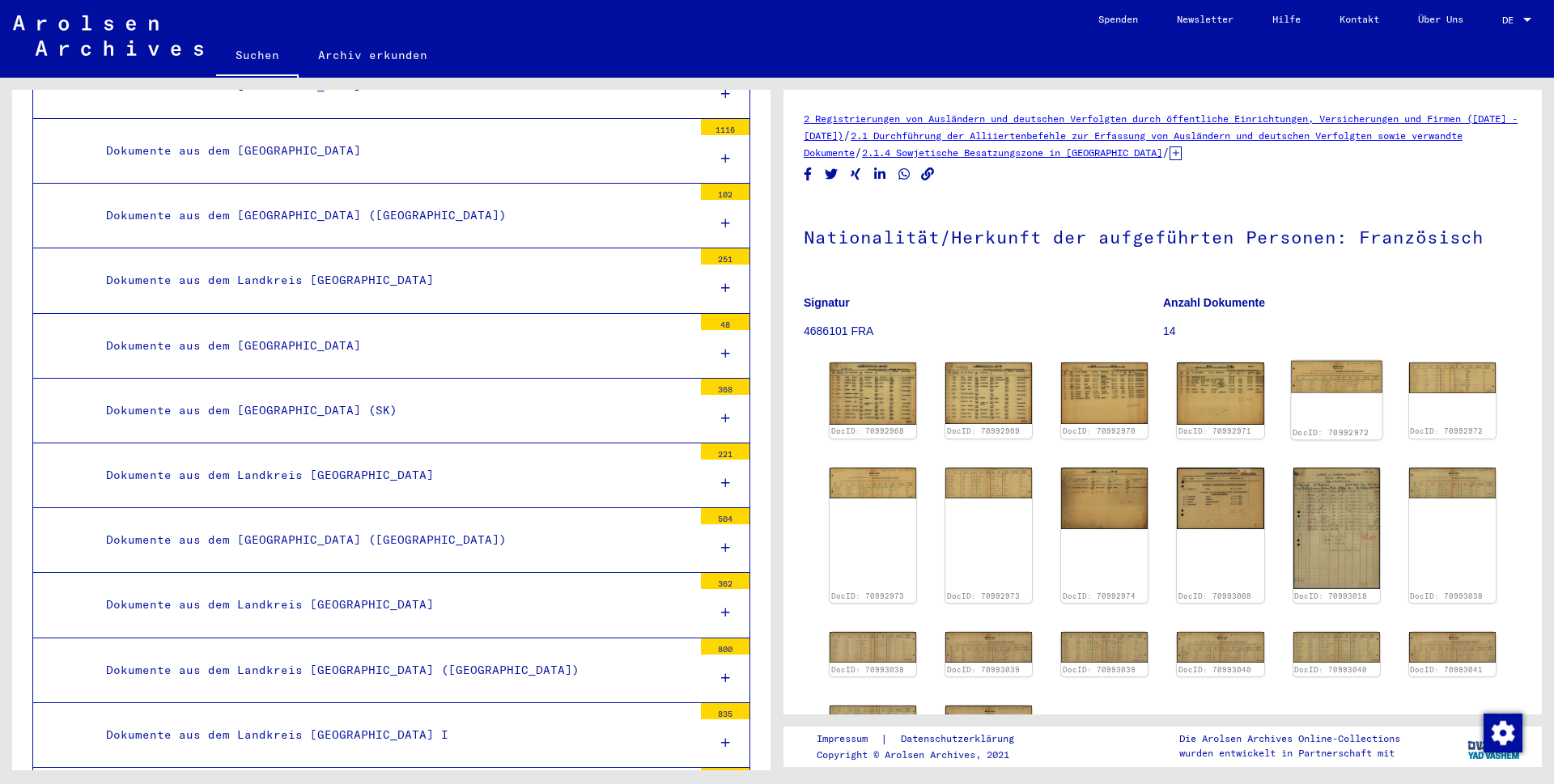
click at [1323, 376] on img at bounding box center [1336, 377] width 91 height 32
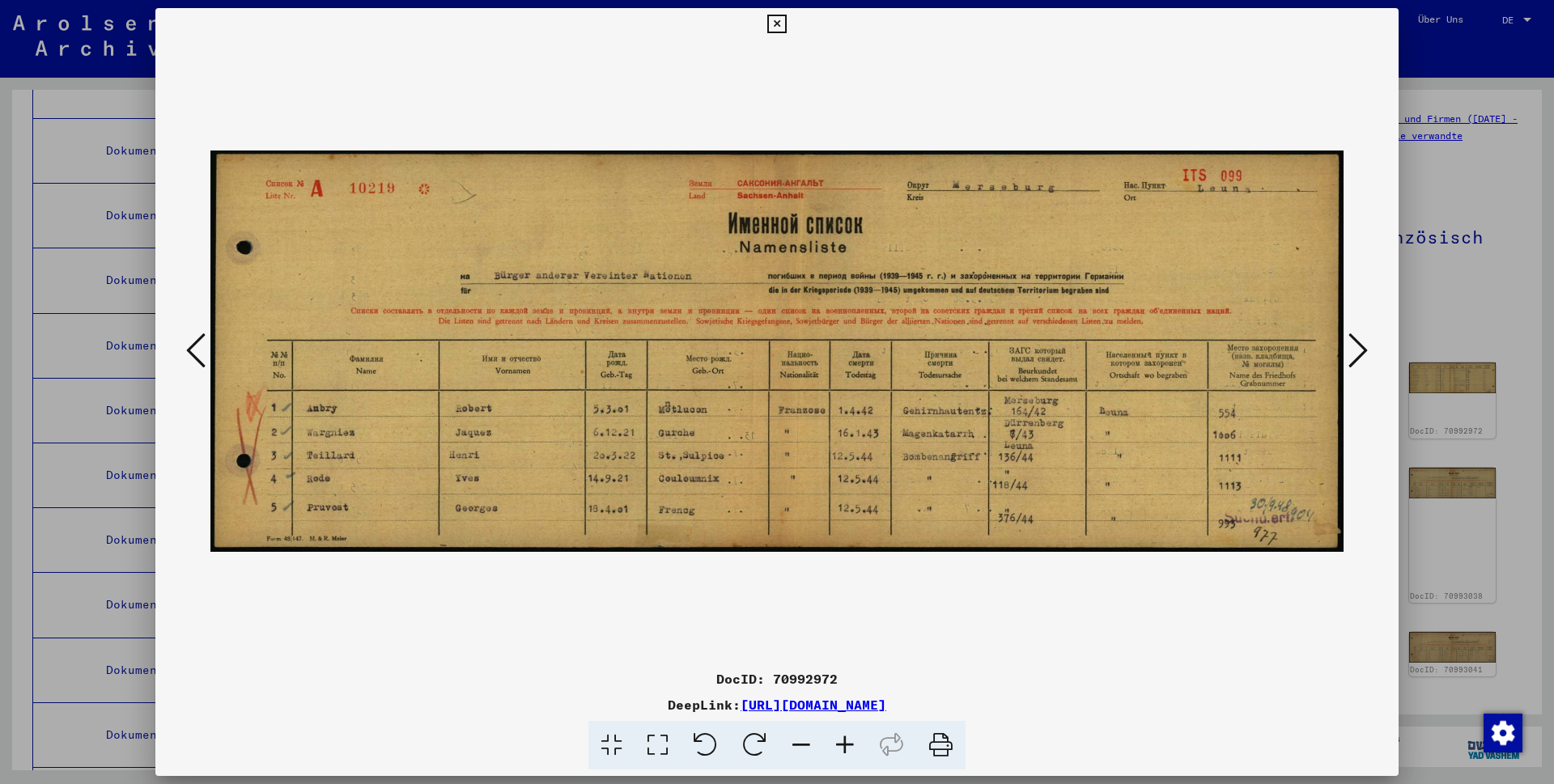
click at [786, 26] on icon at bounding box center [777, 24] width 19 height 20
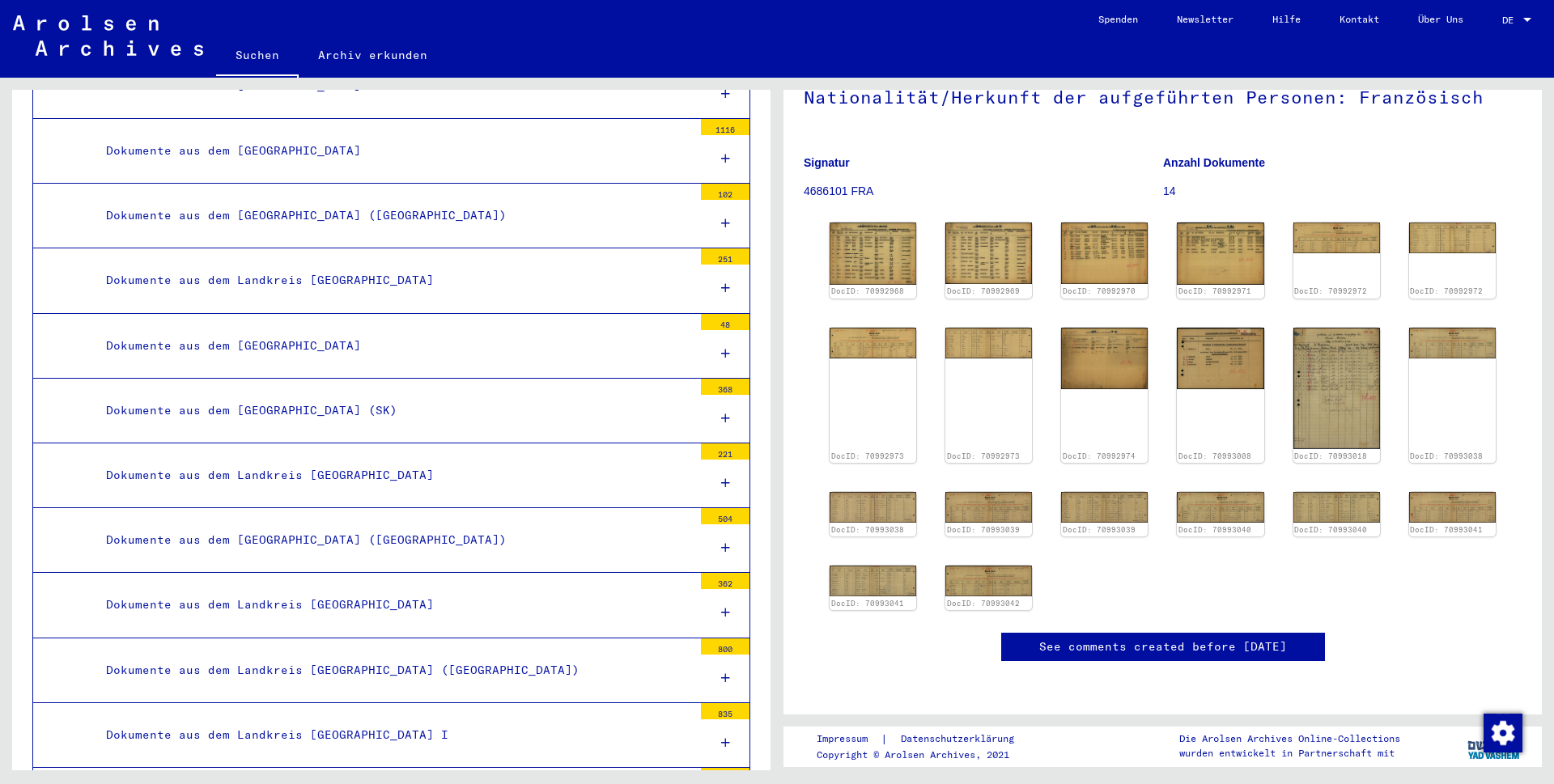
scroll to position [93, 0]
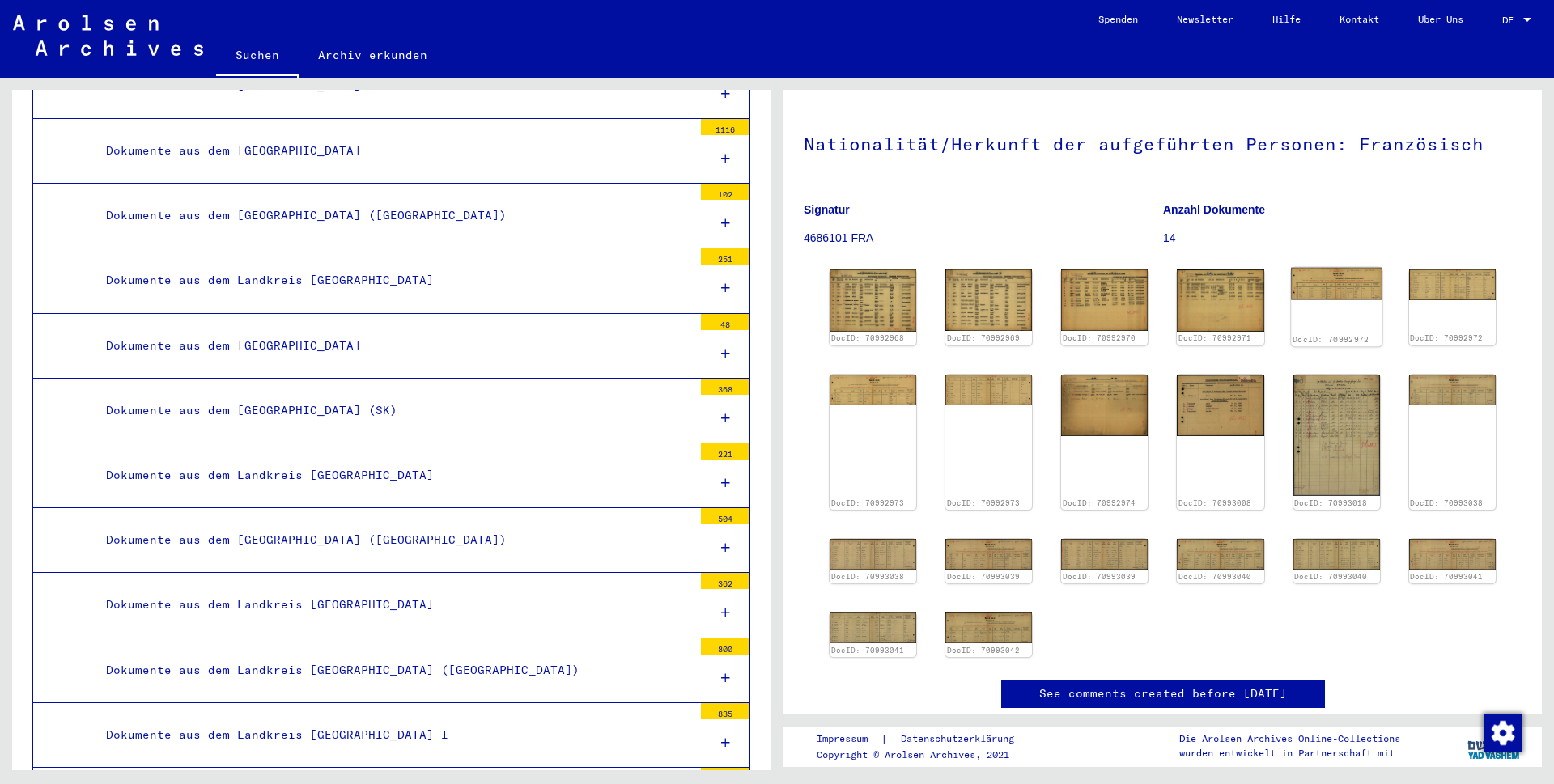
click at [1326, 290] on img at bounding box center [1336, 284] width 91 height 32
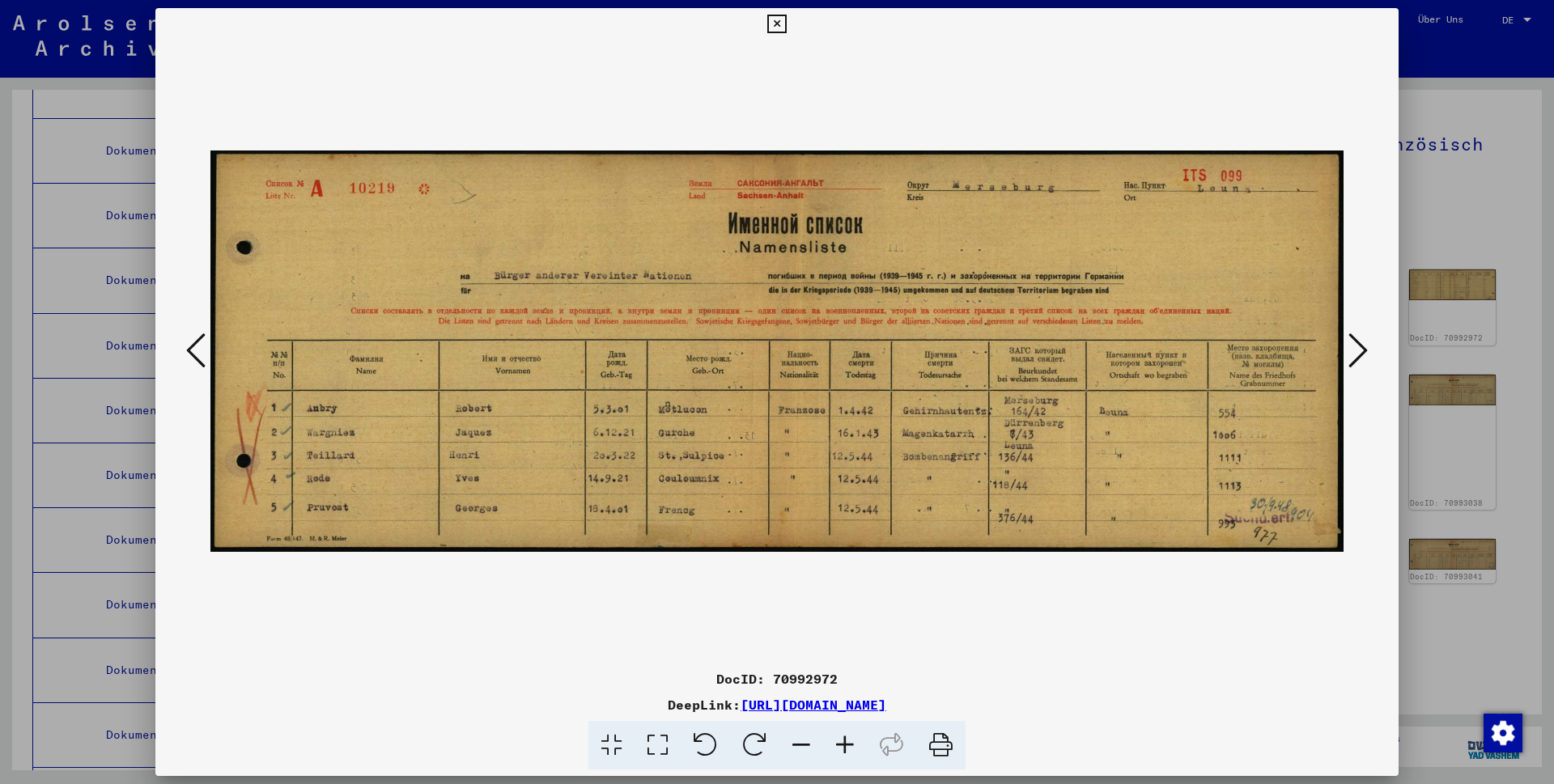
click at [1352, 349] on icon at bounding box center [1358, 350] width 20 height 38
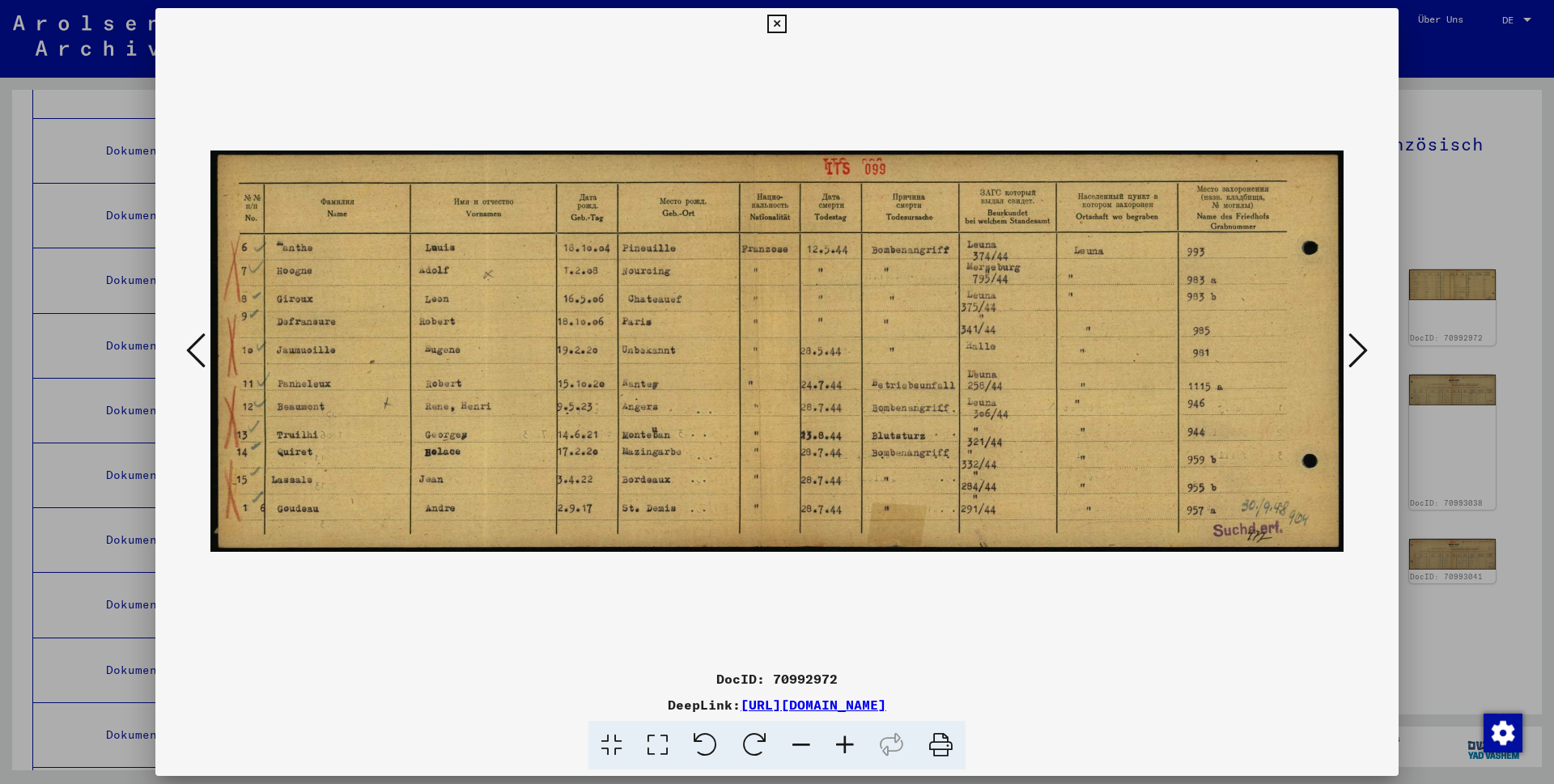
click at [1358, 348] on icon at bounding box center [1358, 350] width 20 height 38
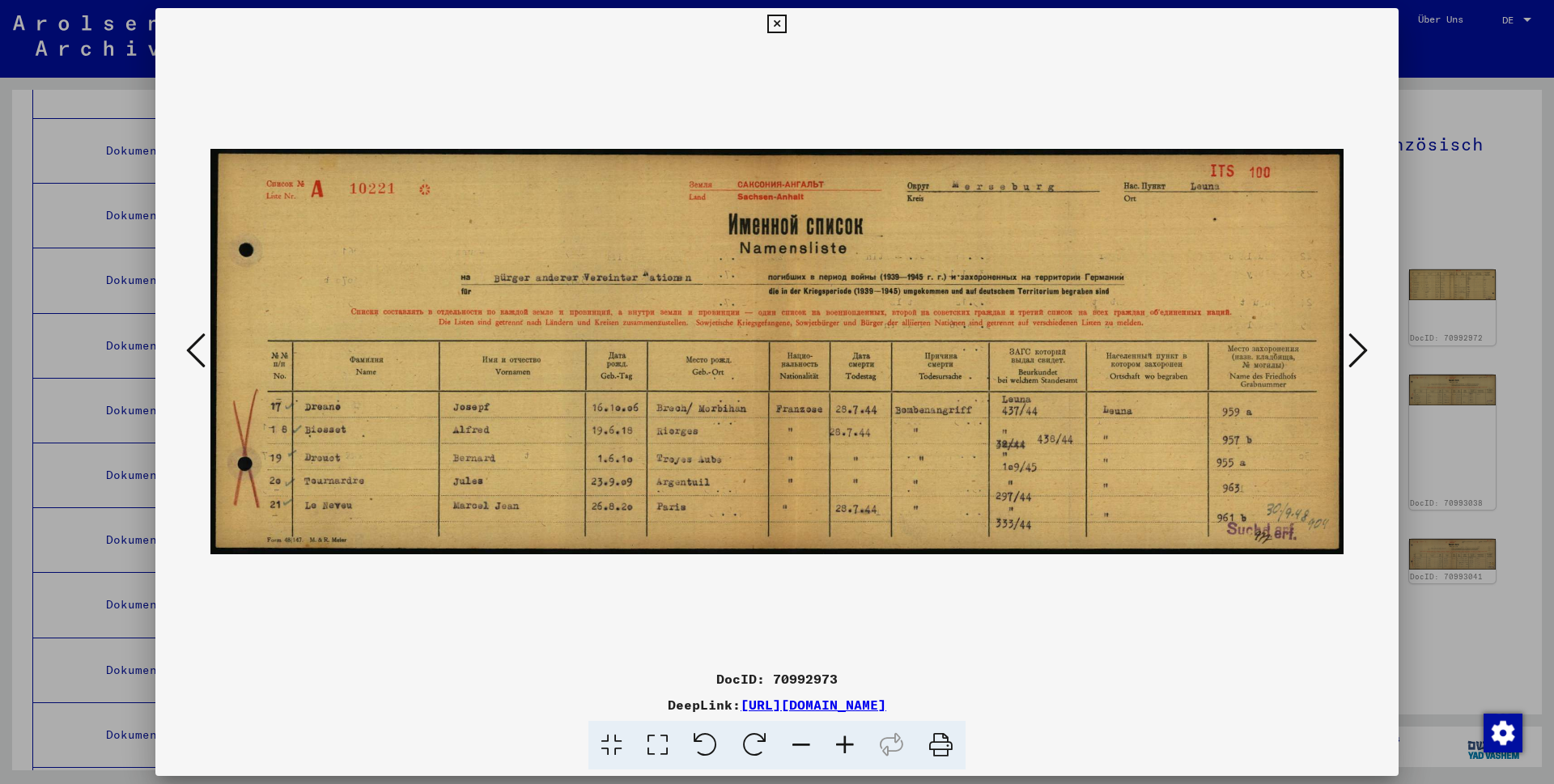
click at [190, 348] on icon at bounding box center [196, 350] width 20 height 38
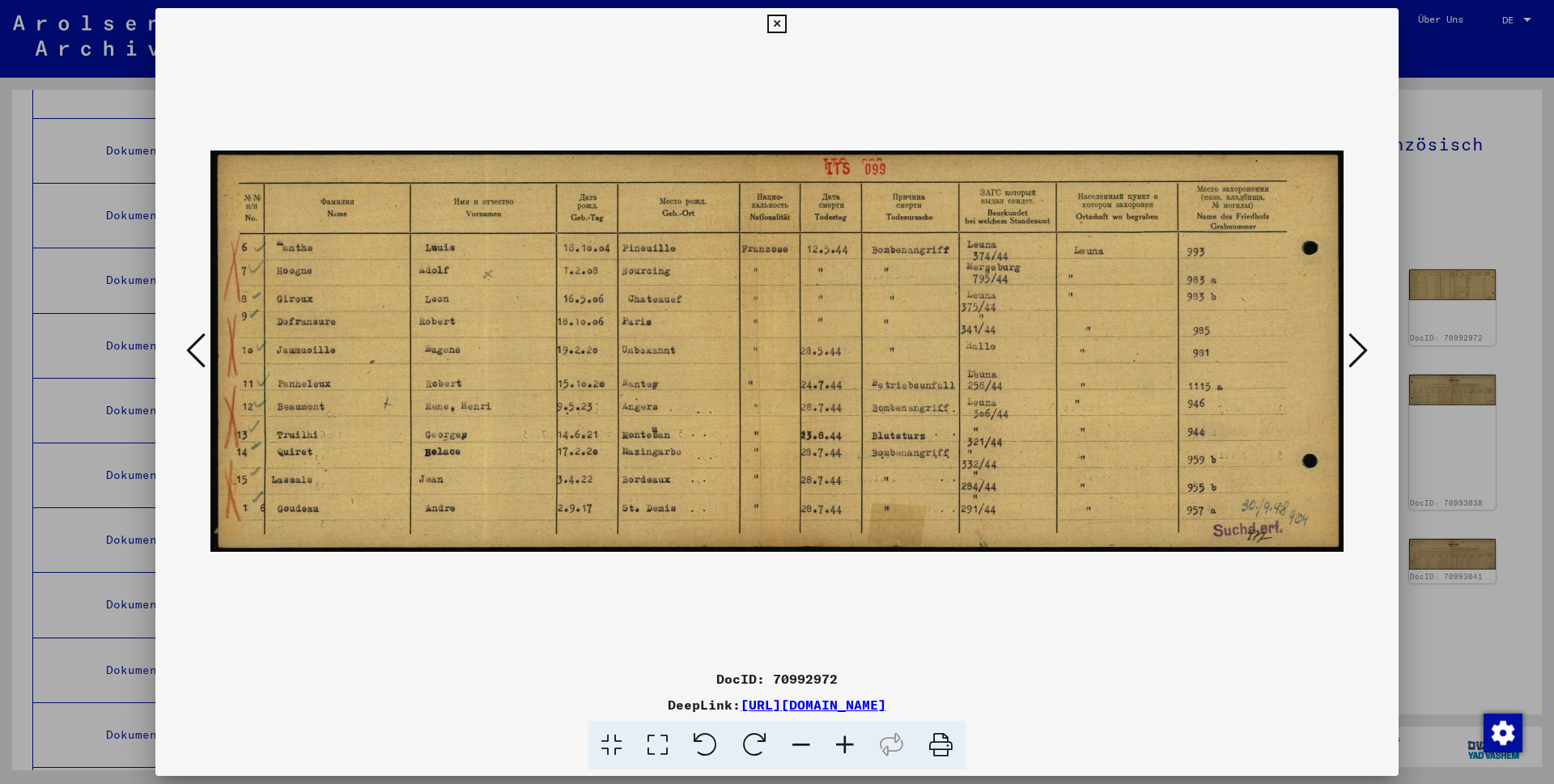
click at [1358, 356] on icon at bounding box center [1358, 350] width 20 height 38
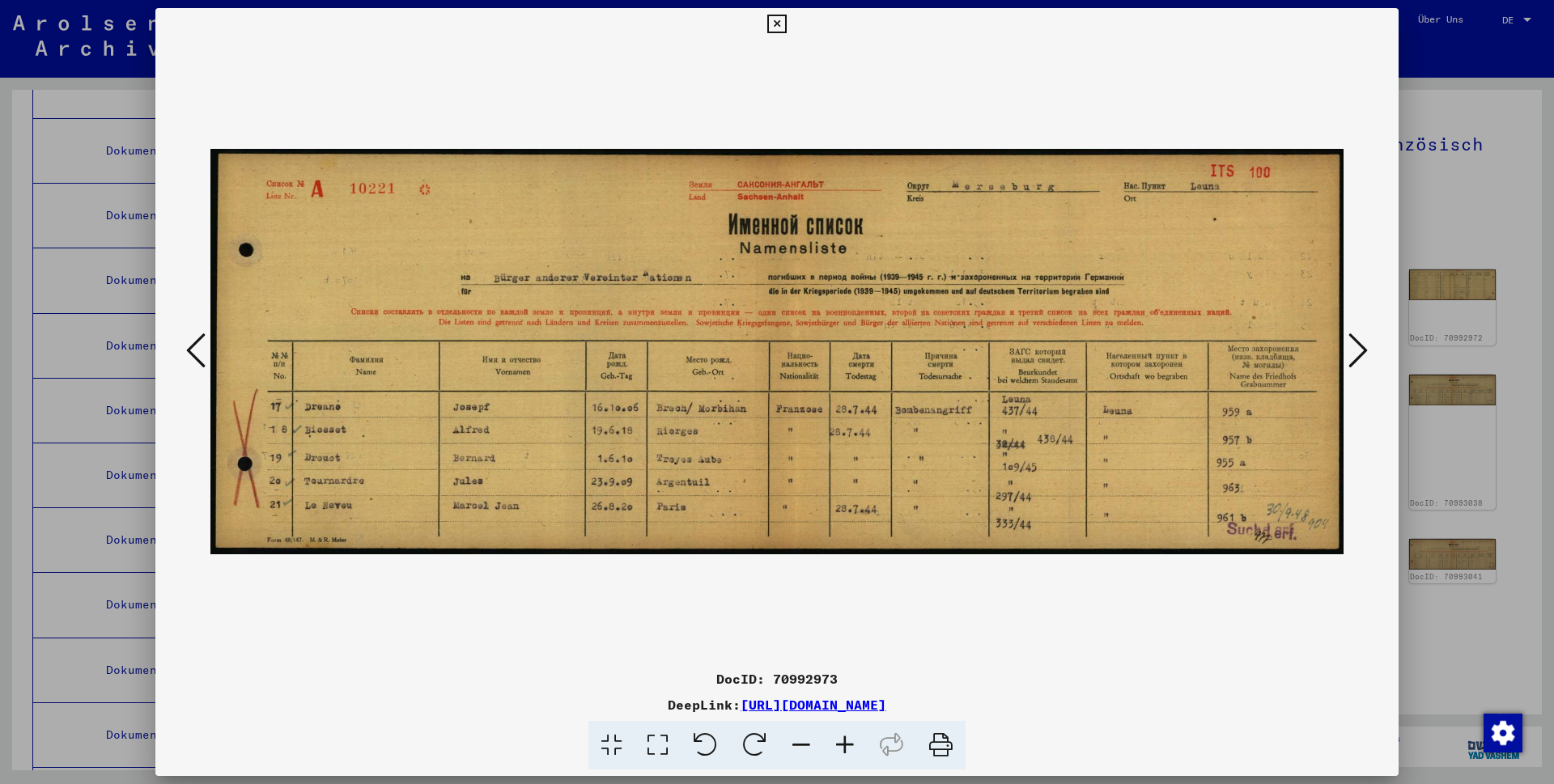
click at [1358, 356] on icon at bounding box center [1358, 350] width 20 height 38
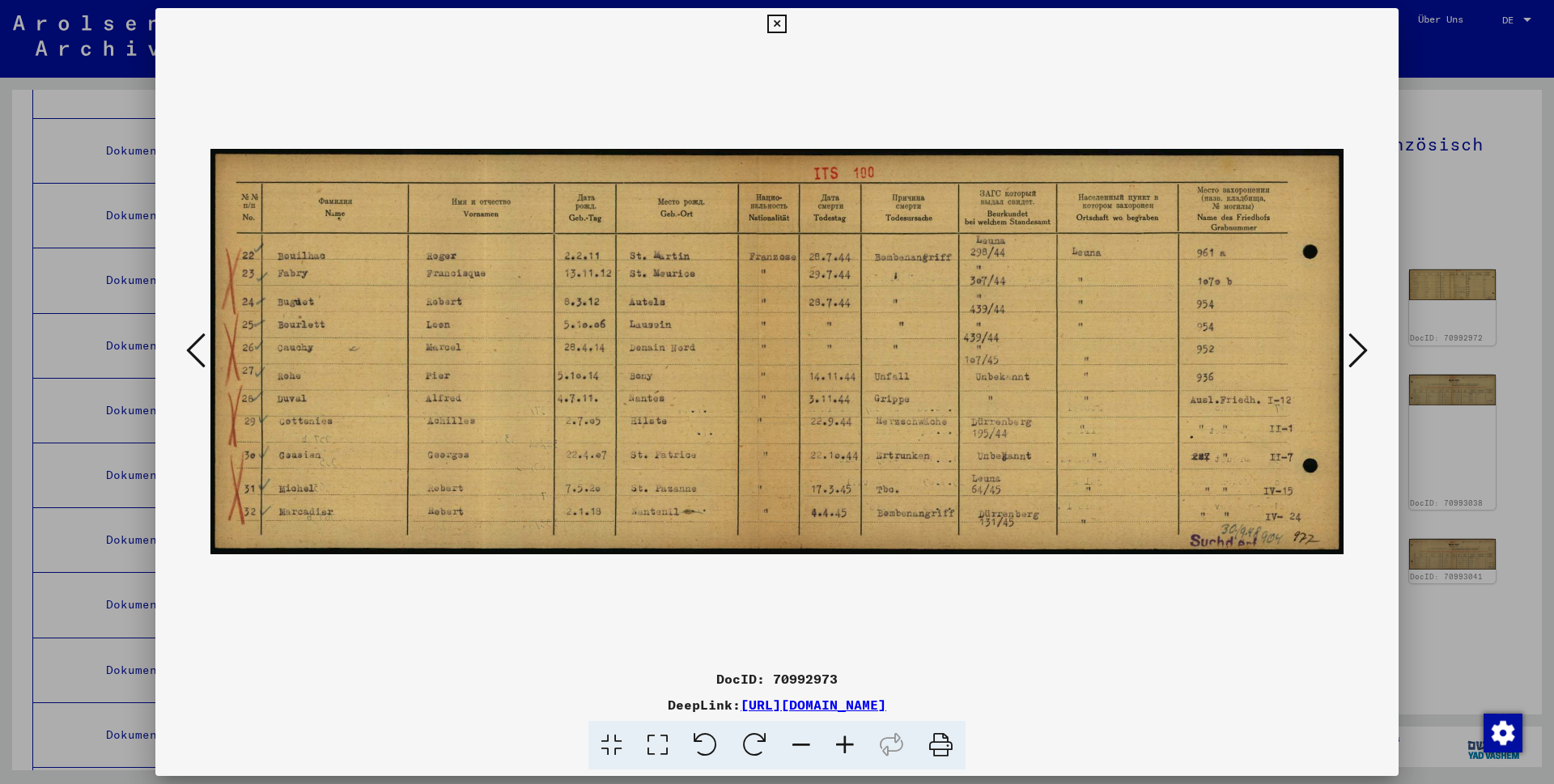
click at [1358, 356] on icon at bounding box center [1358, 350] width 20 height 38
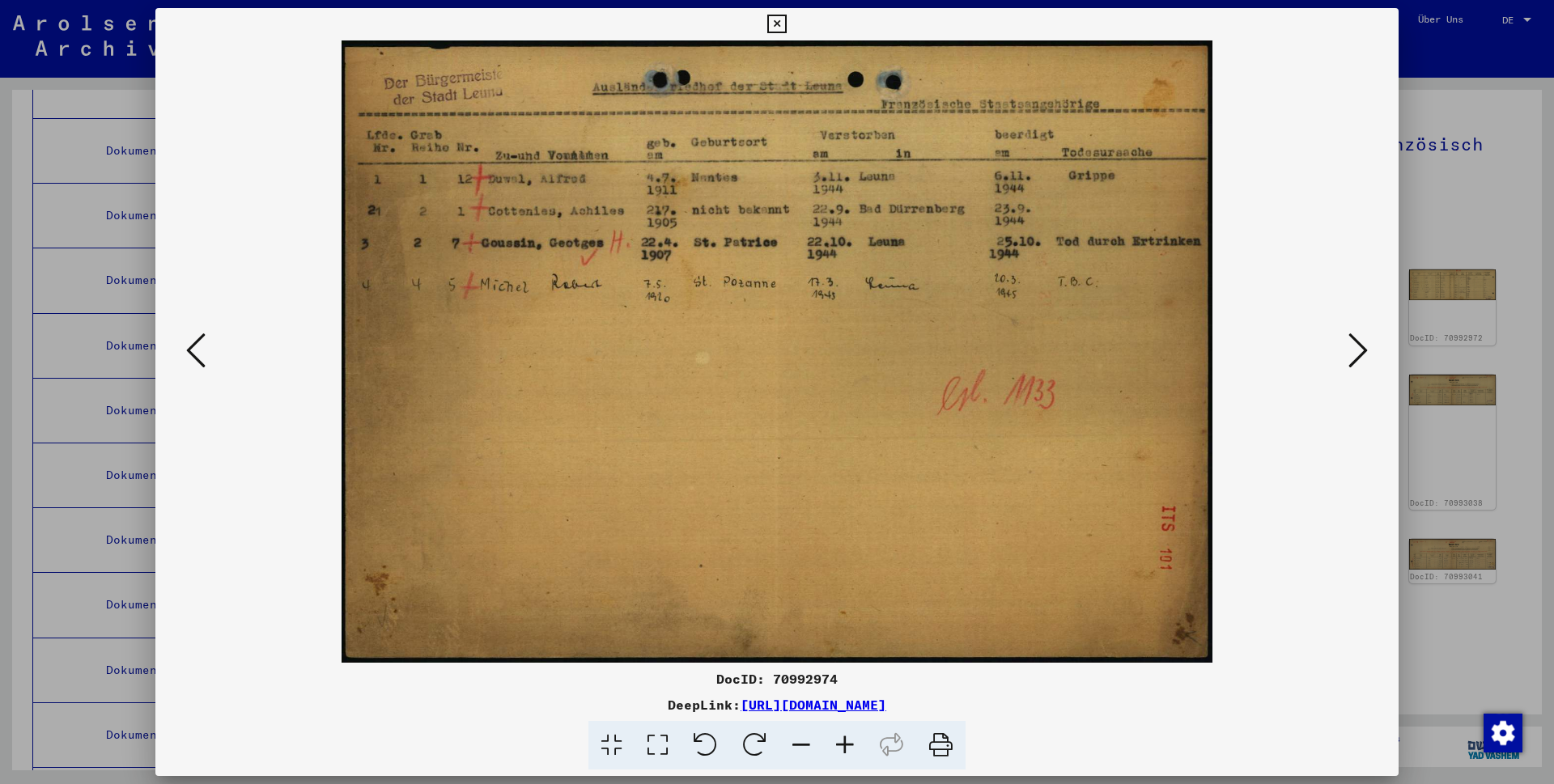
click at [1361, 352] on icon at bounding box center [1358, 350] width 20 height 38
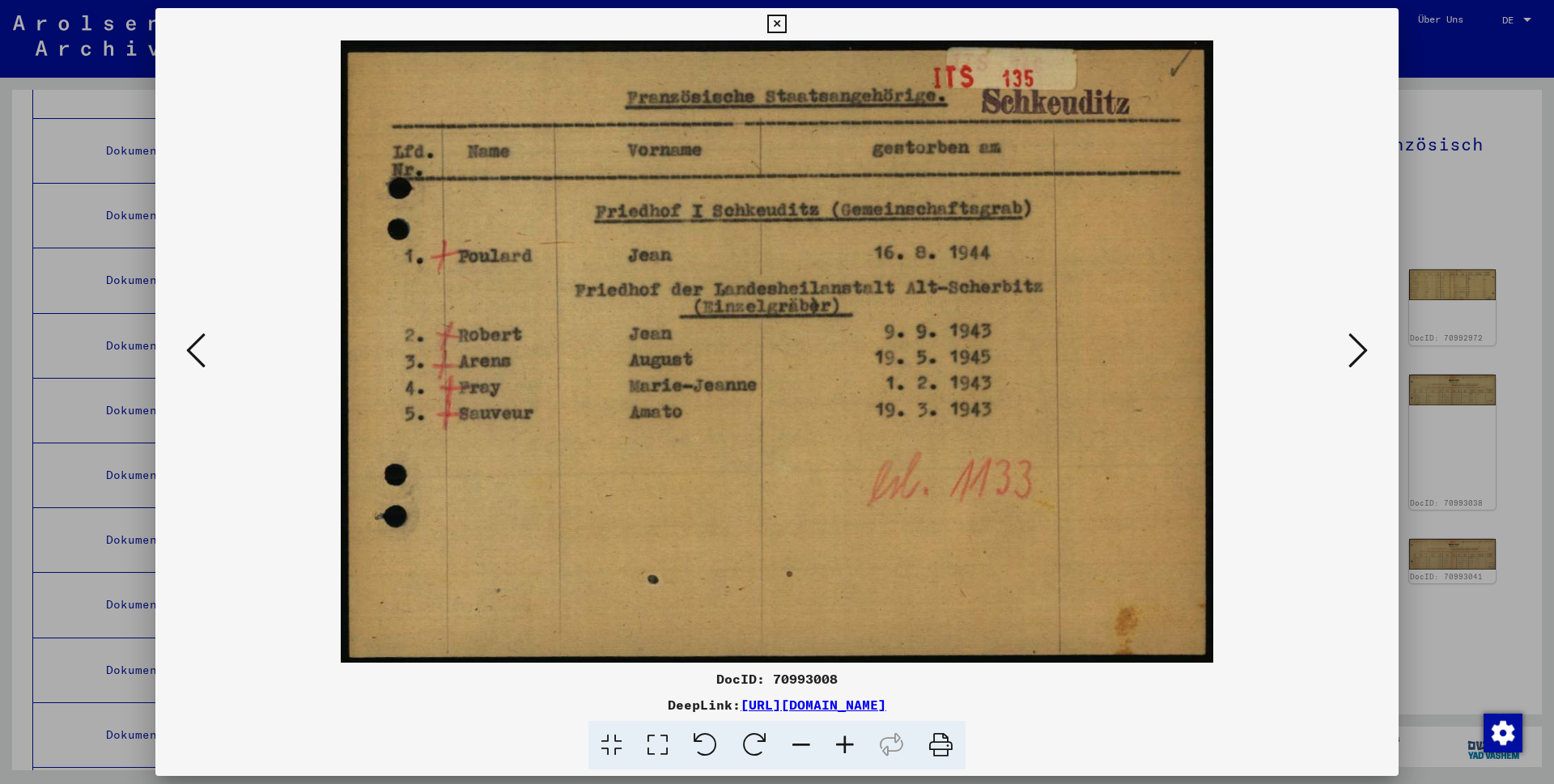
click at [1361, 352] on icon at bounding box center [1358, 350] width 20 height 38
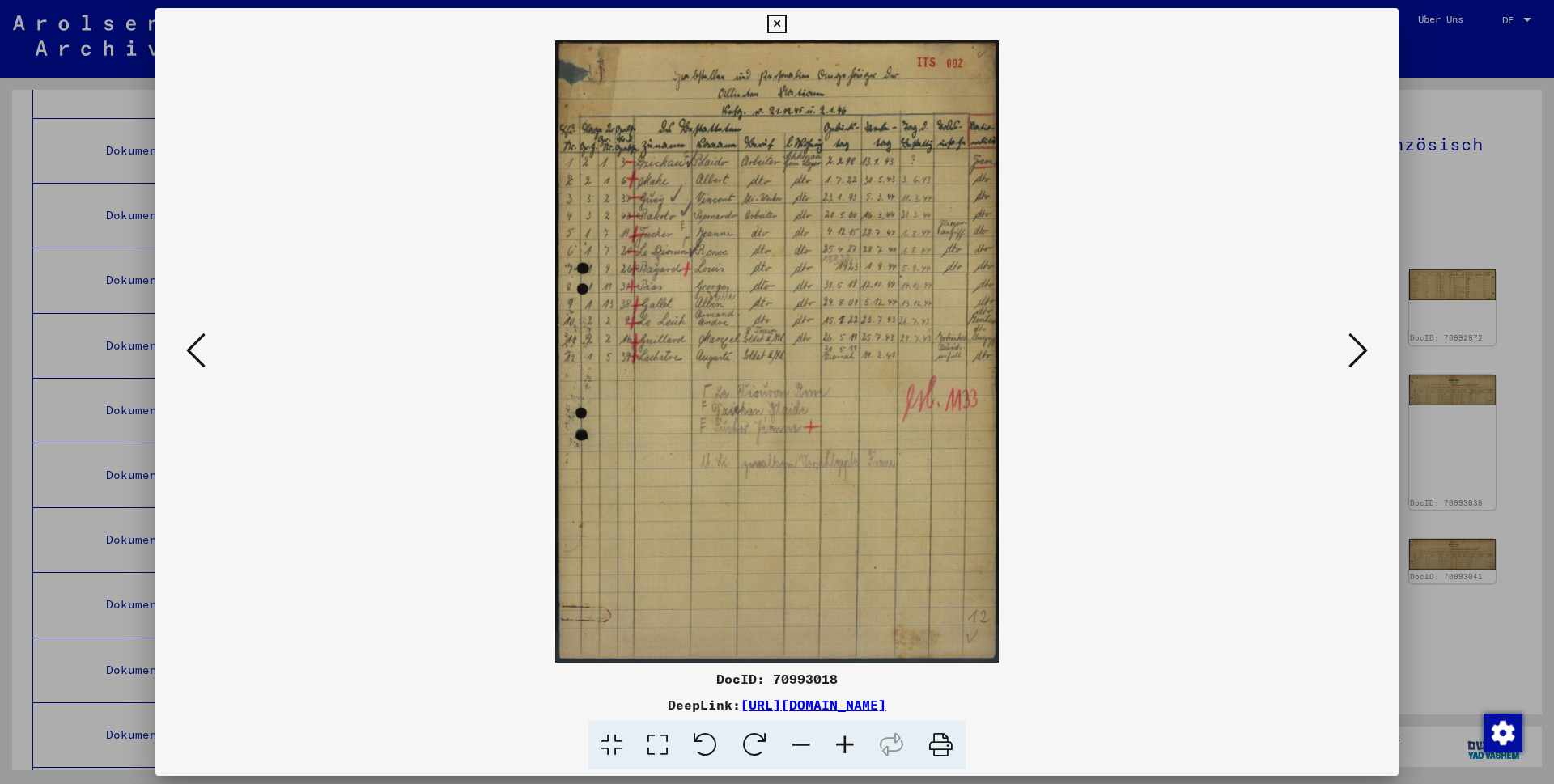
click at [196, 352] on icon at bounding box center [196, 350] width 20 height 38
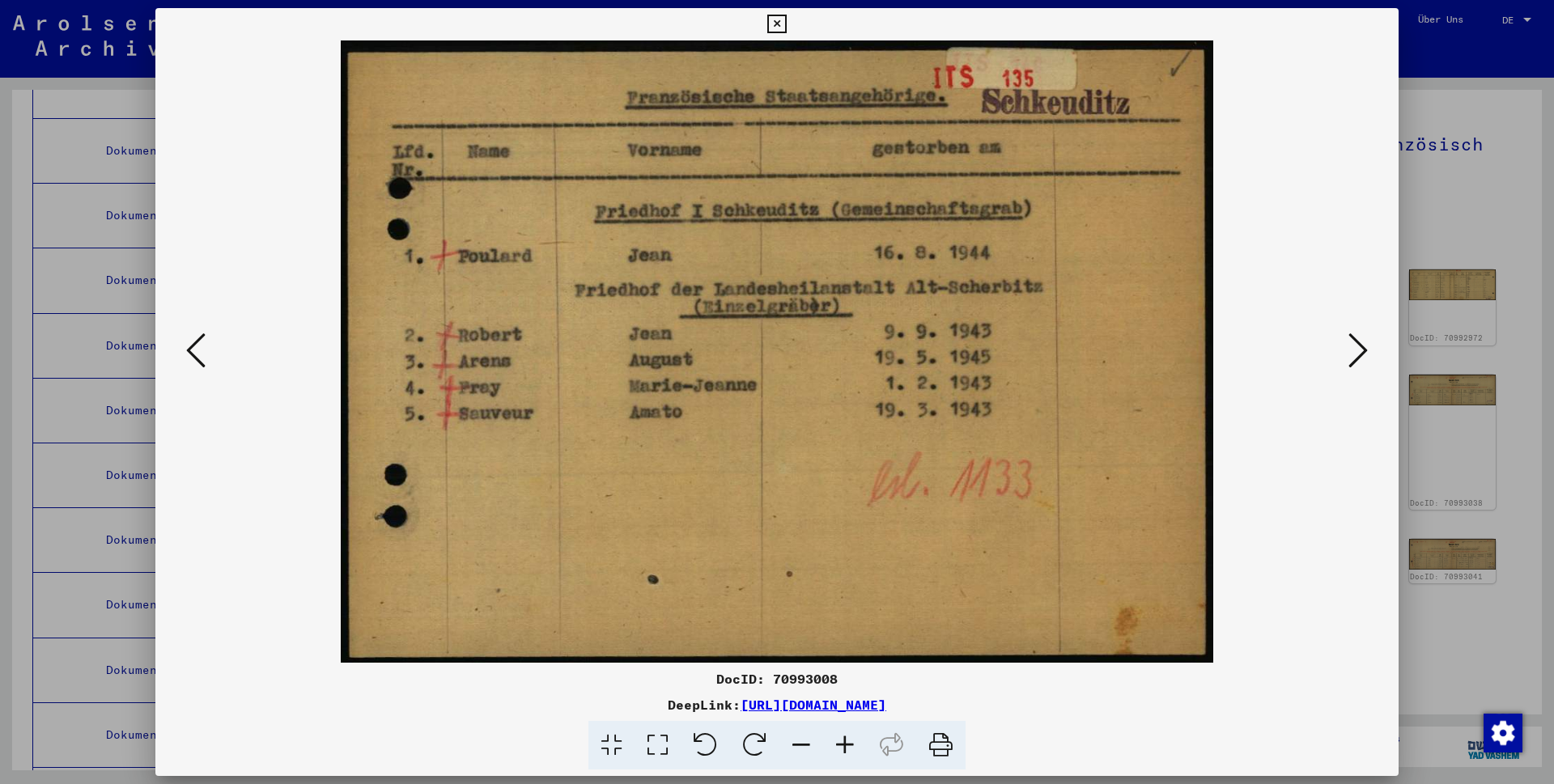
click at [196, 352] on icon at bounding box center [196, 350] width 20 height 38
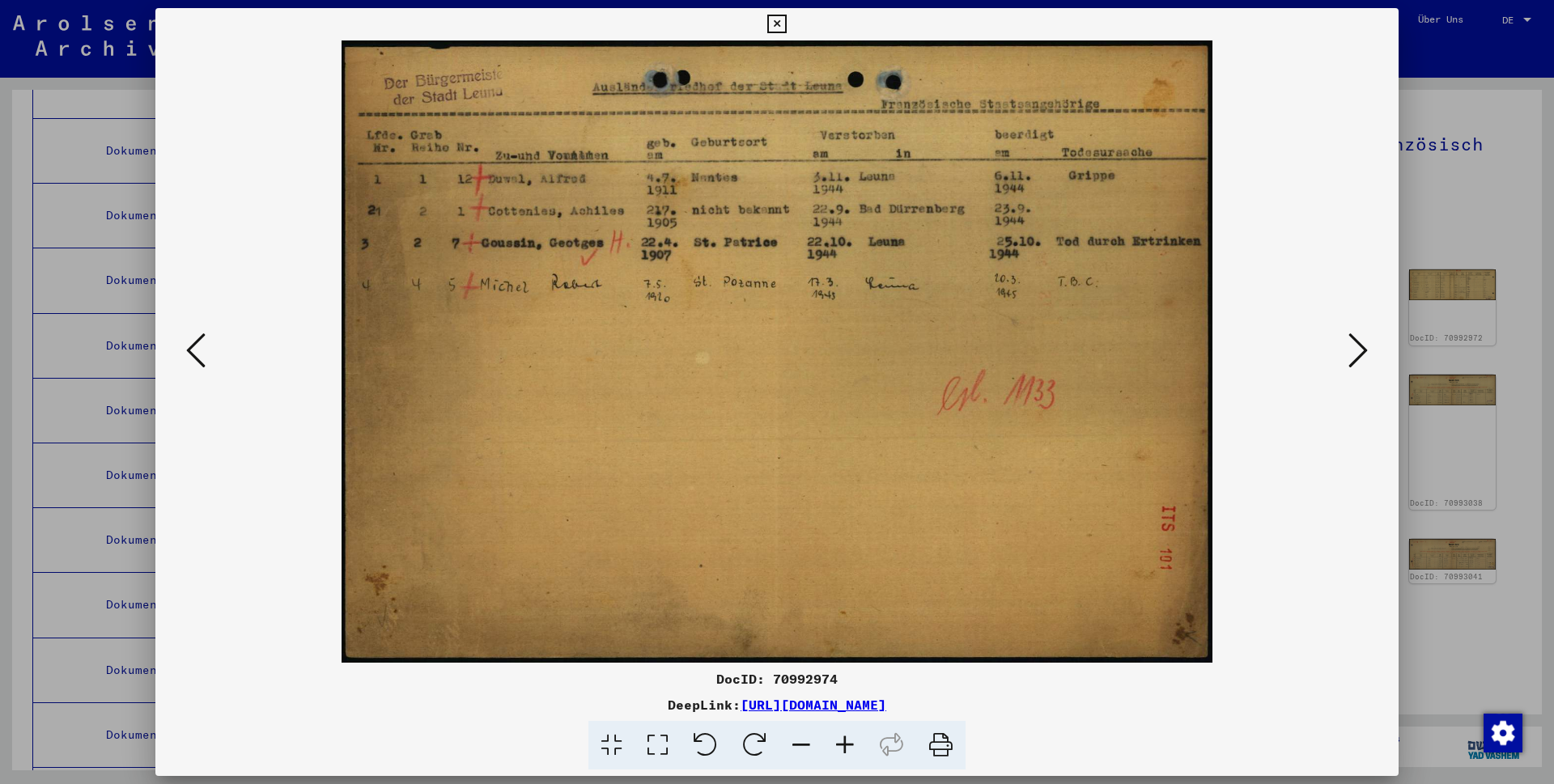
click at [196, 352] on icon at bounding box center [196, 350] width 20 height 38
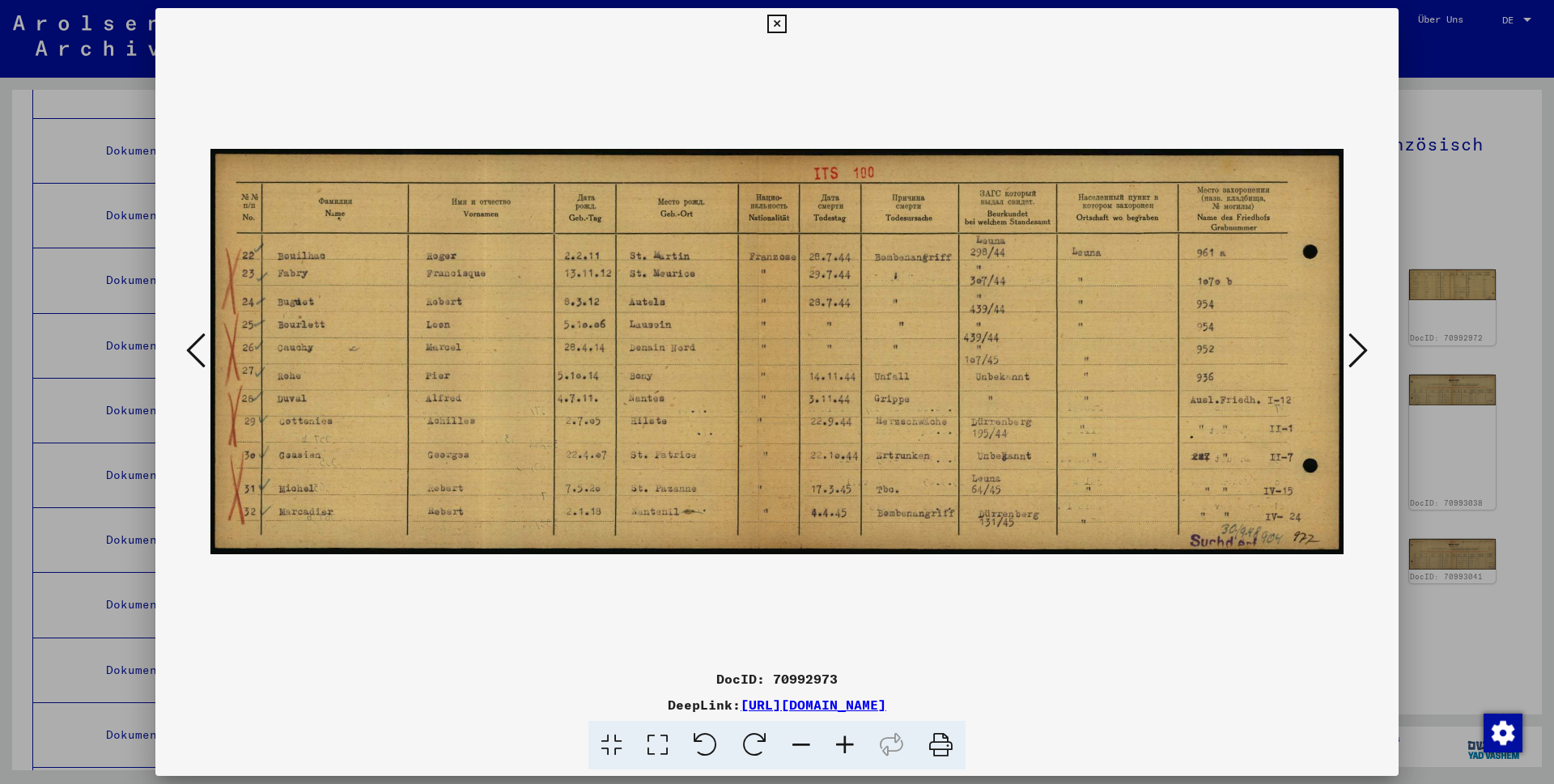
click at [196, 352] on icon at bounding box center [196, 350] width 20 height 38
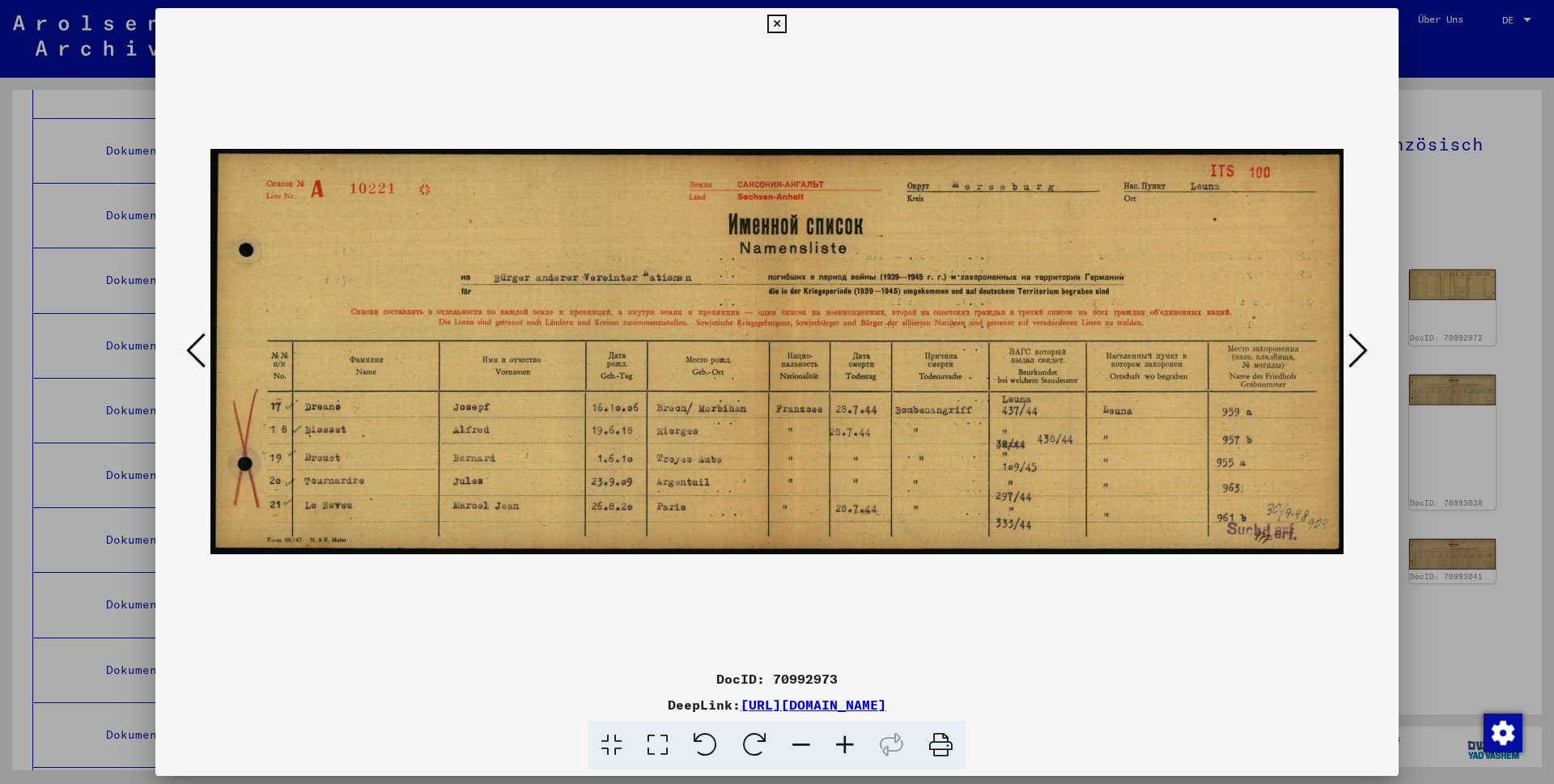
click at [196, 351] on icon at bounding box center [196, 350] width 20 height 38
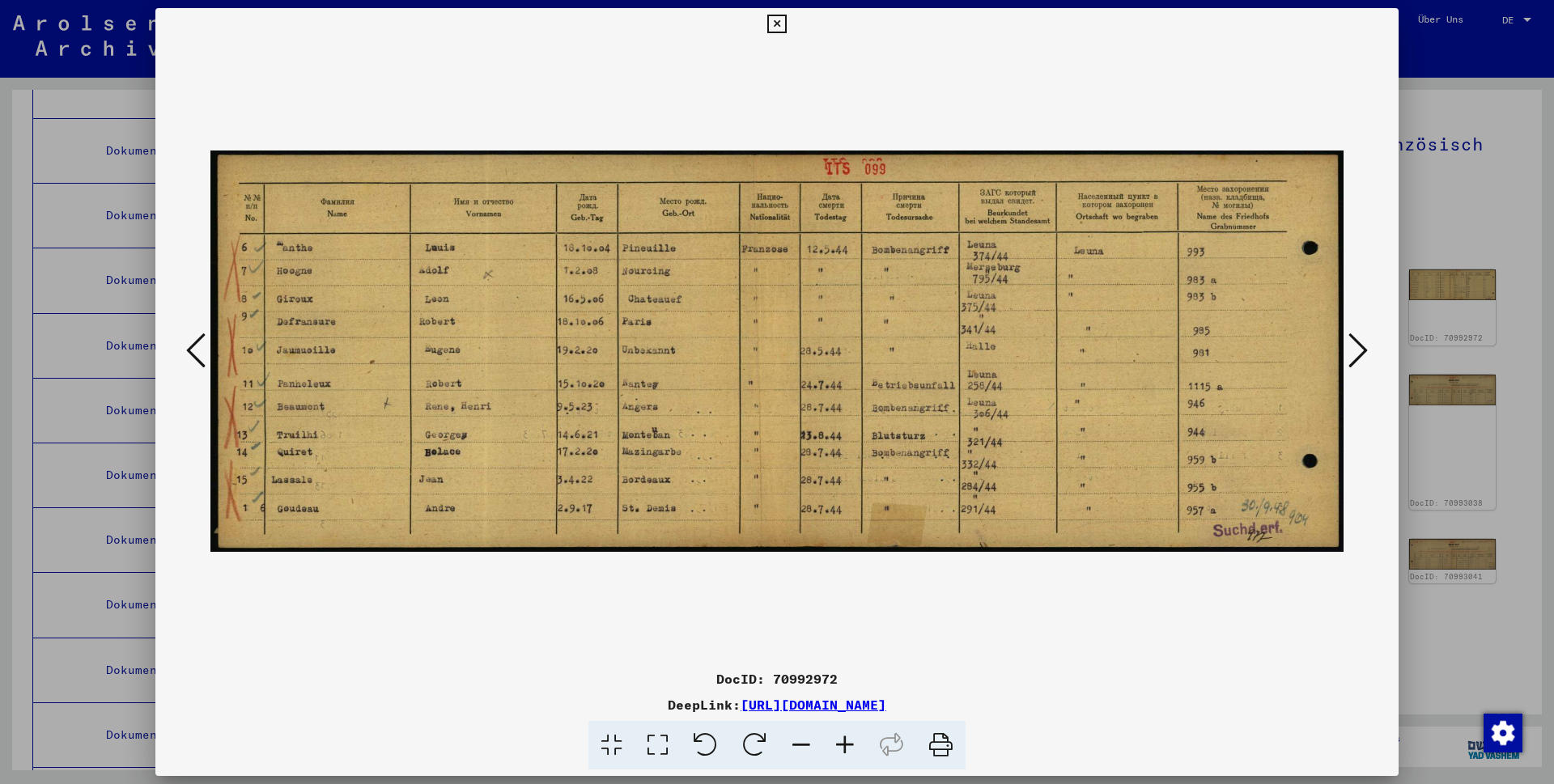
click at [196, 351] on icon at bounding box center [196, 350] width 20 height 38
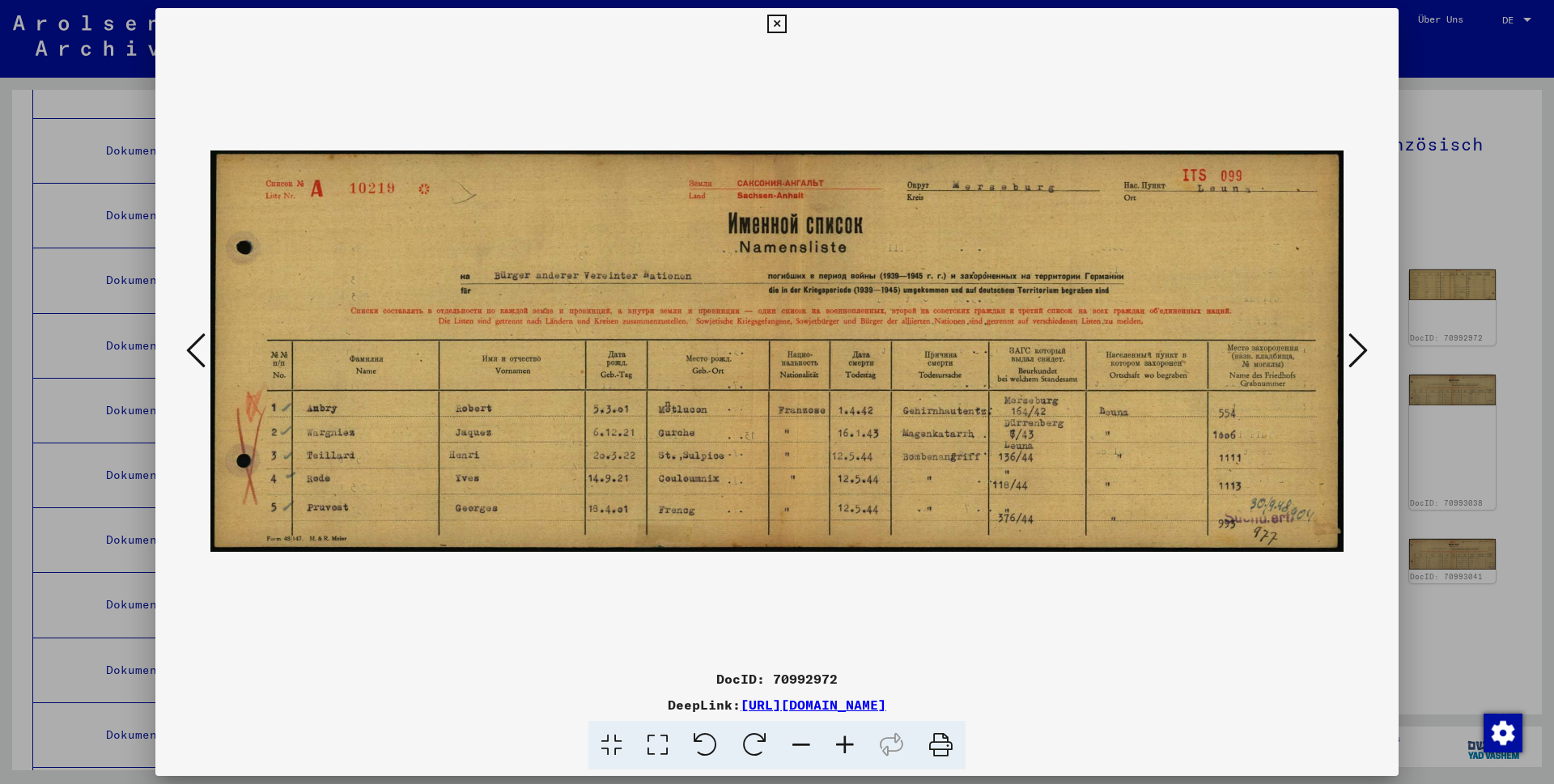
click at [1362, 347] on icon at bounding box center [1358, 350] width 20 height 38
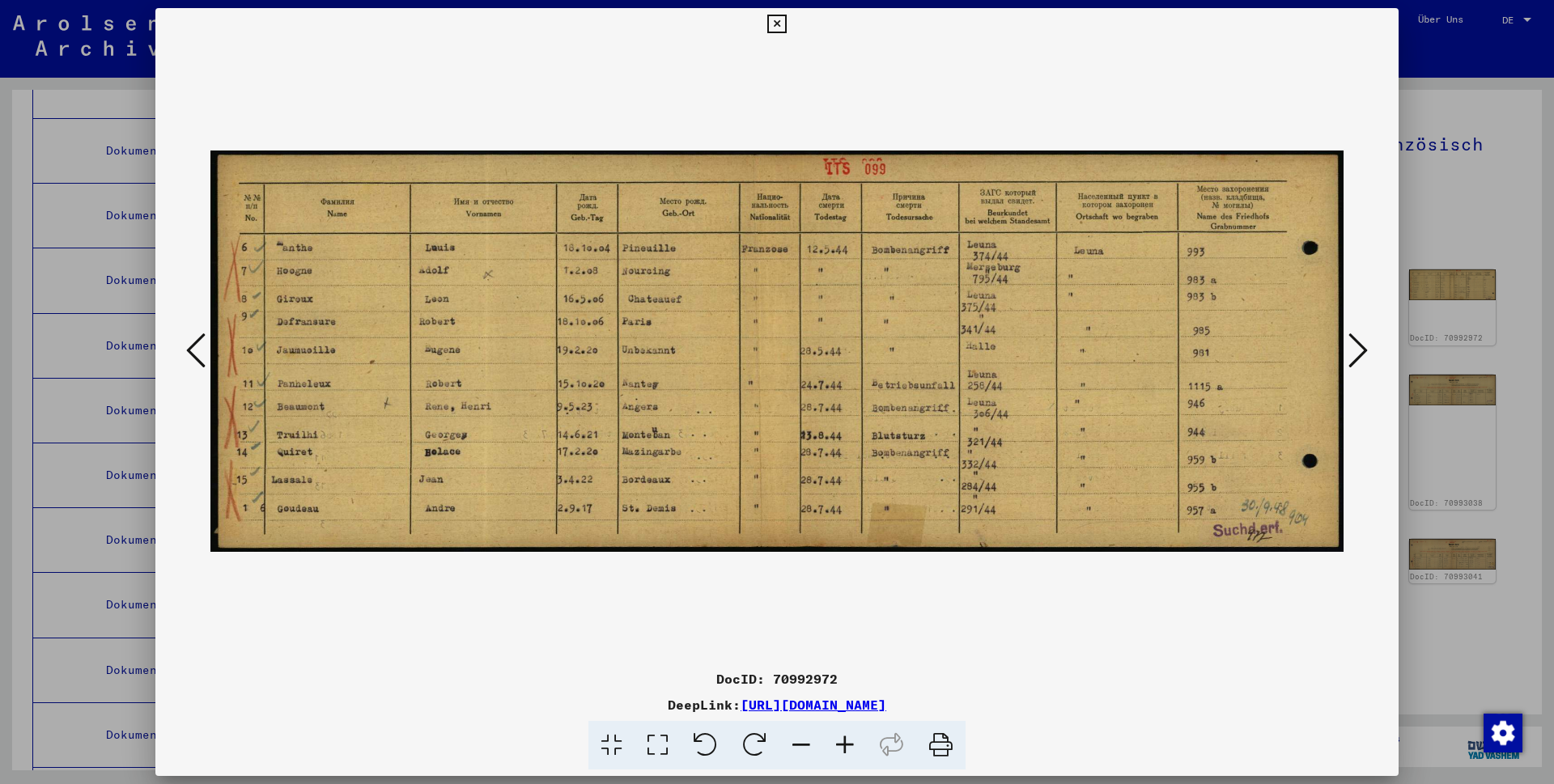
click at [1358, 346] on icon at bounding box center [1358, 350] width 20 height 38
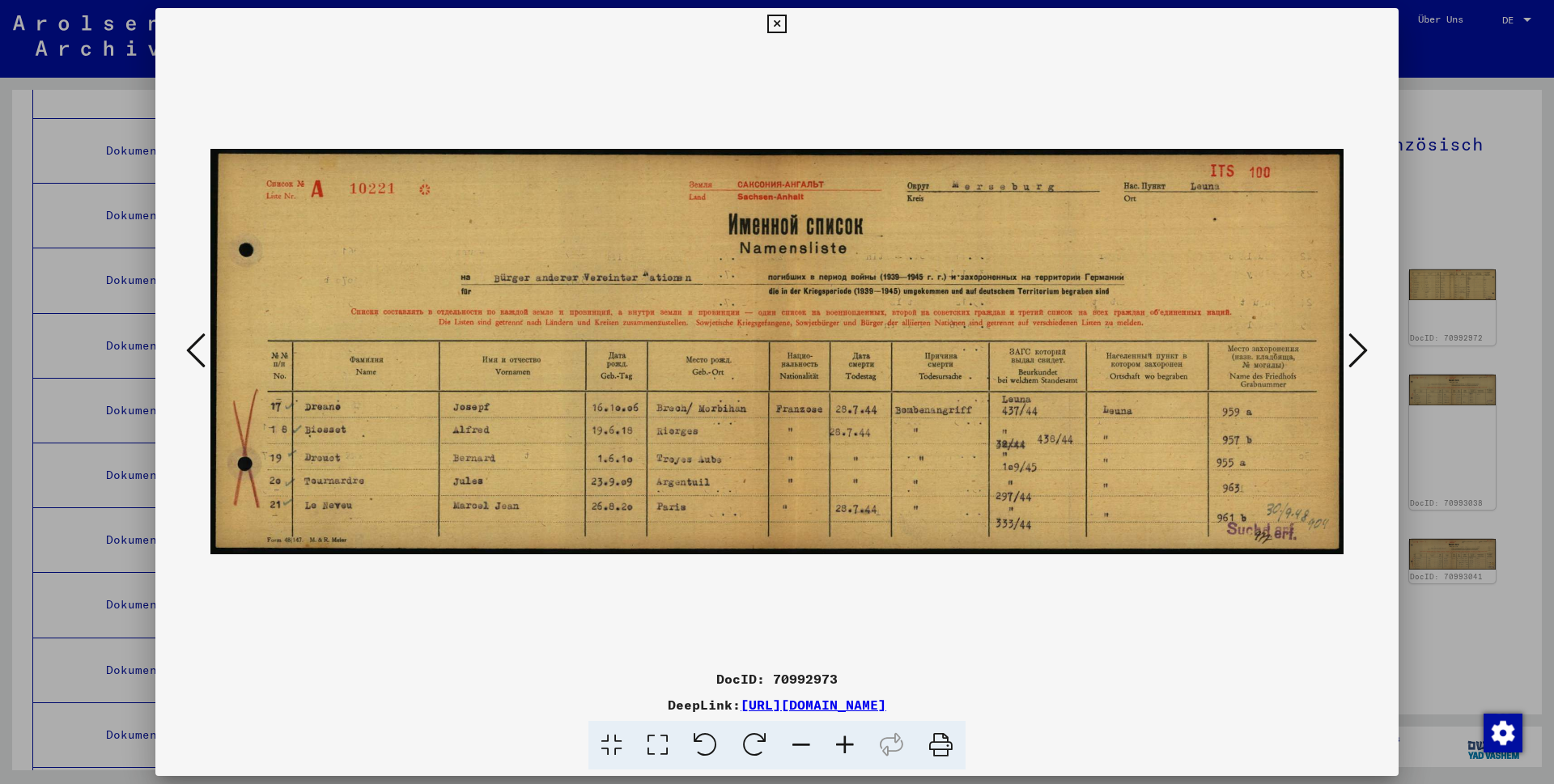
click at [1363, 354] on icon at bounding box center [1358, 350] width 20 height 38
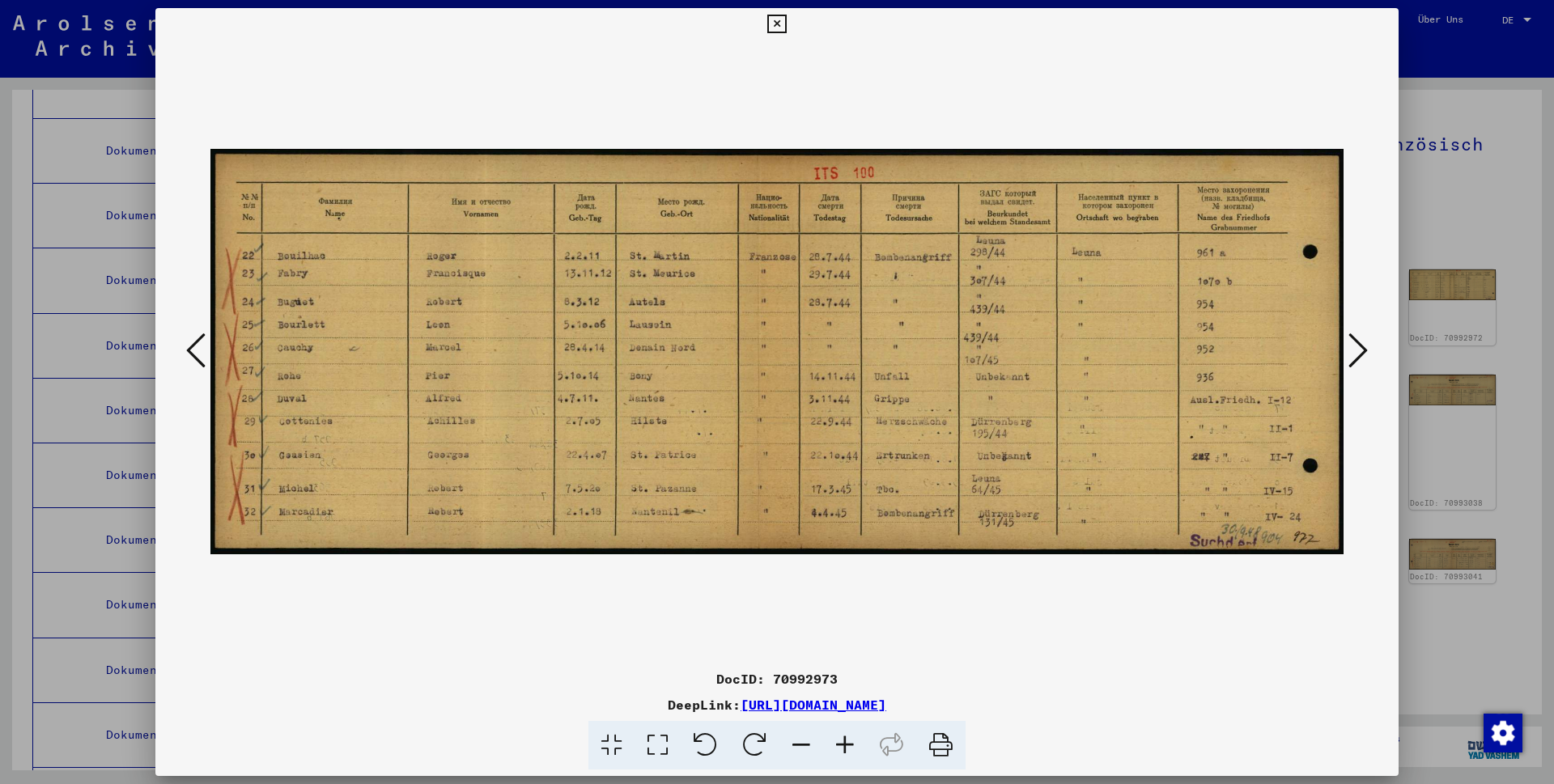
click at [196, 348] on icon at bounding box center [196, 350] width 20 height 38
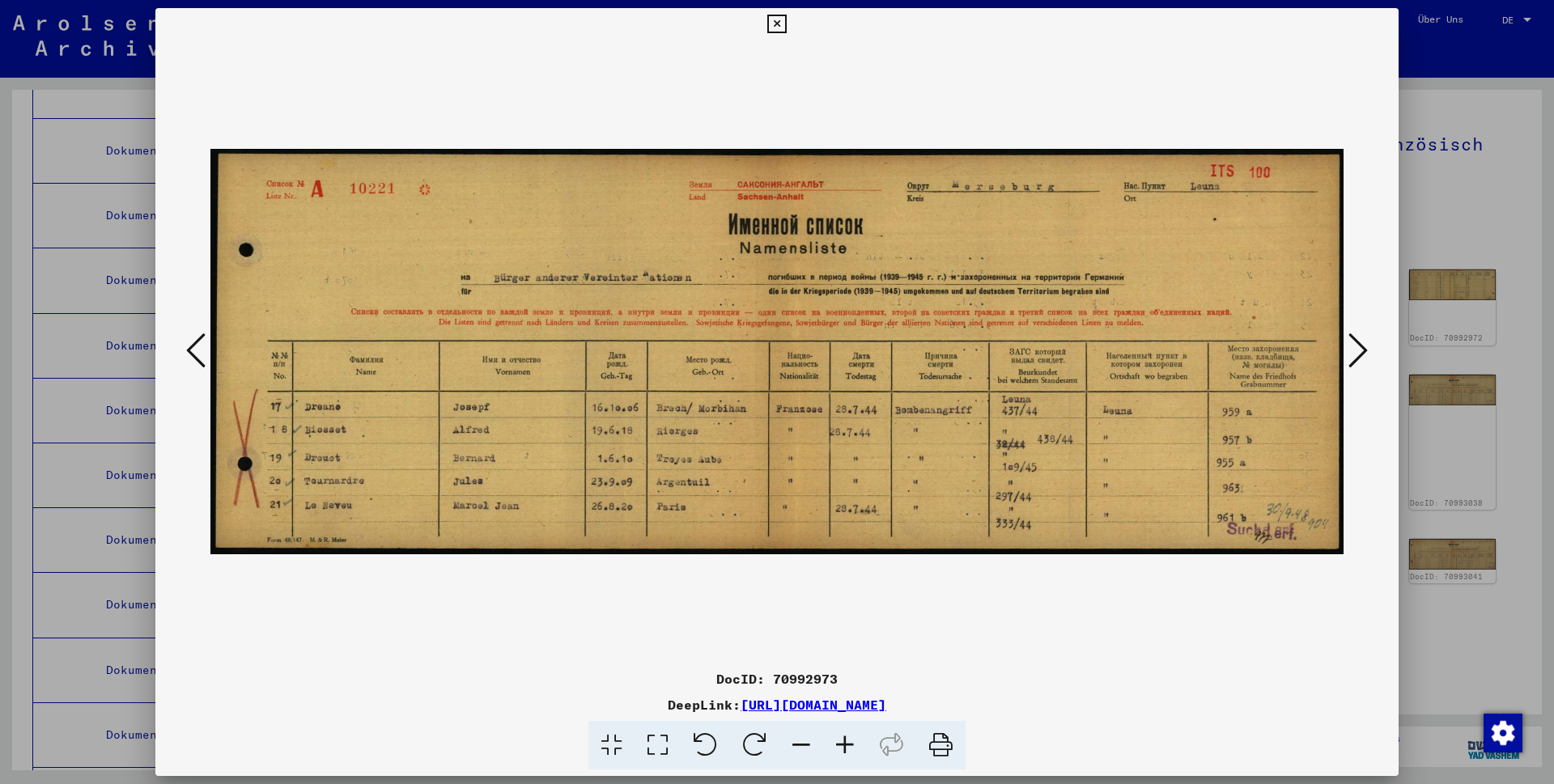
click at [196, 347] on icon at bounding box center [196, 350] width 20 height 38
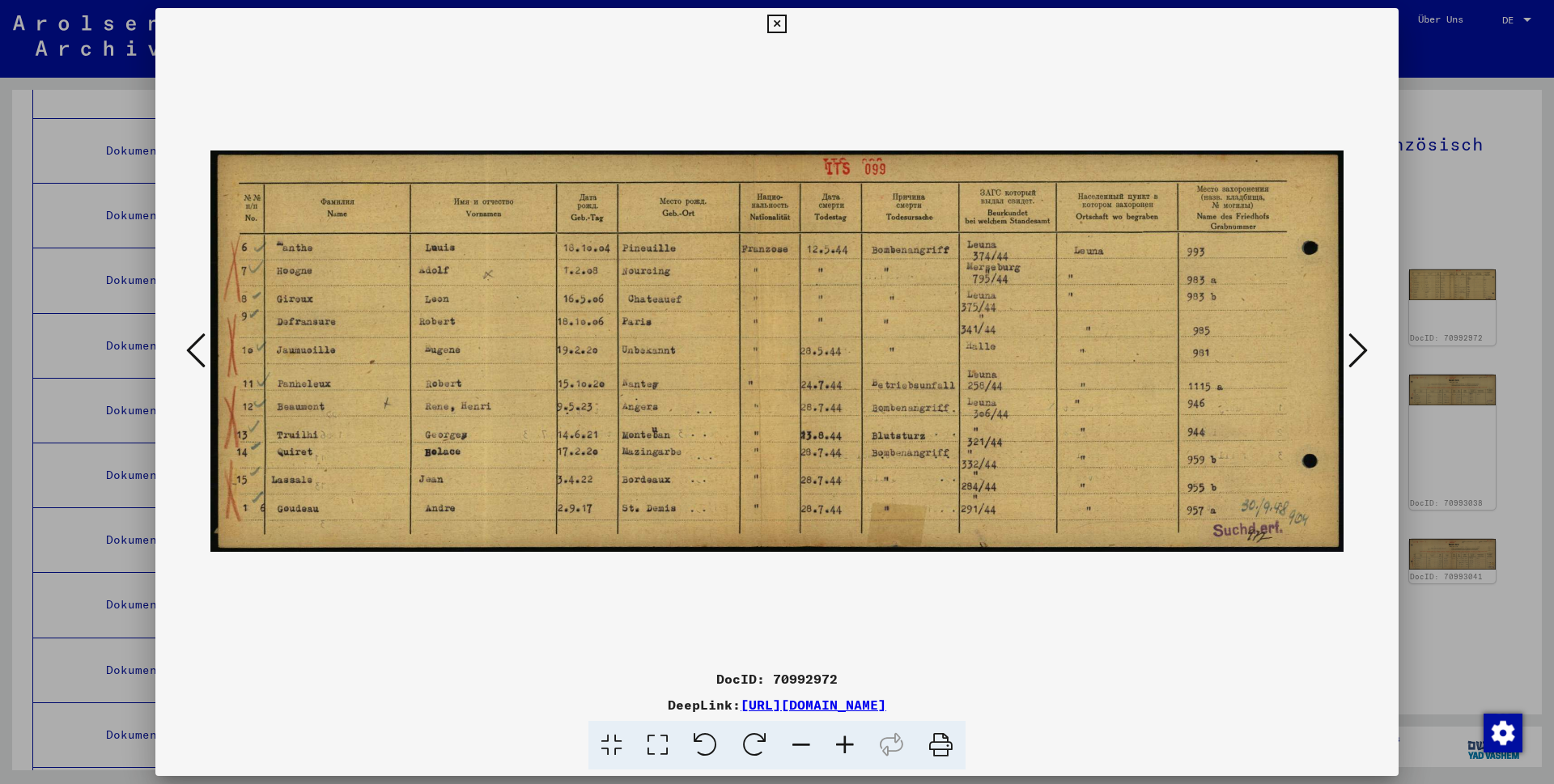
click at [1356, 344] on icon at bounding box center [1358, 350] width 20 height 38
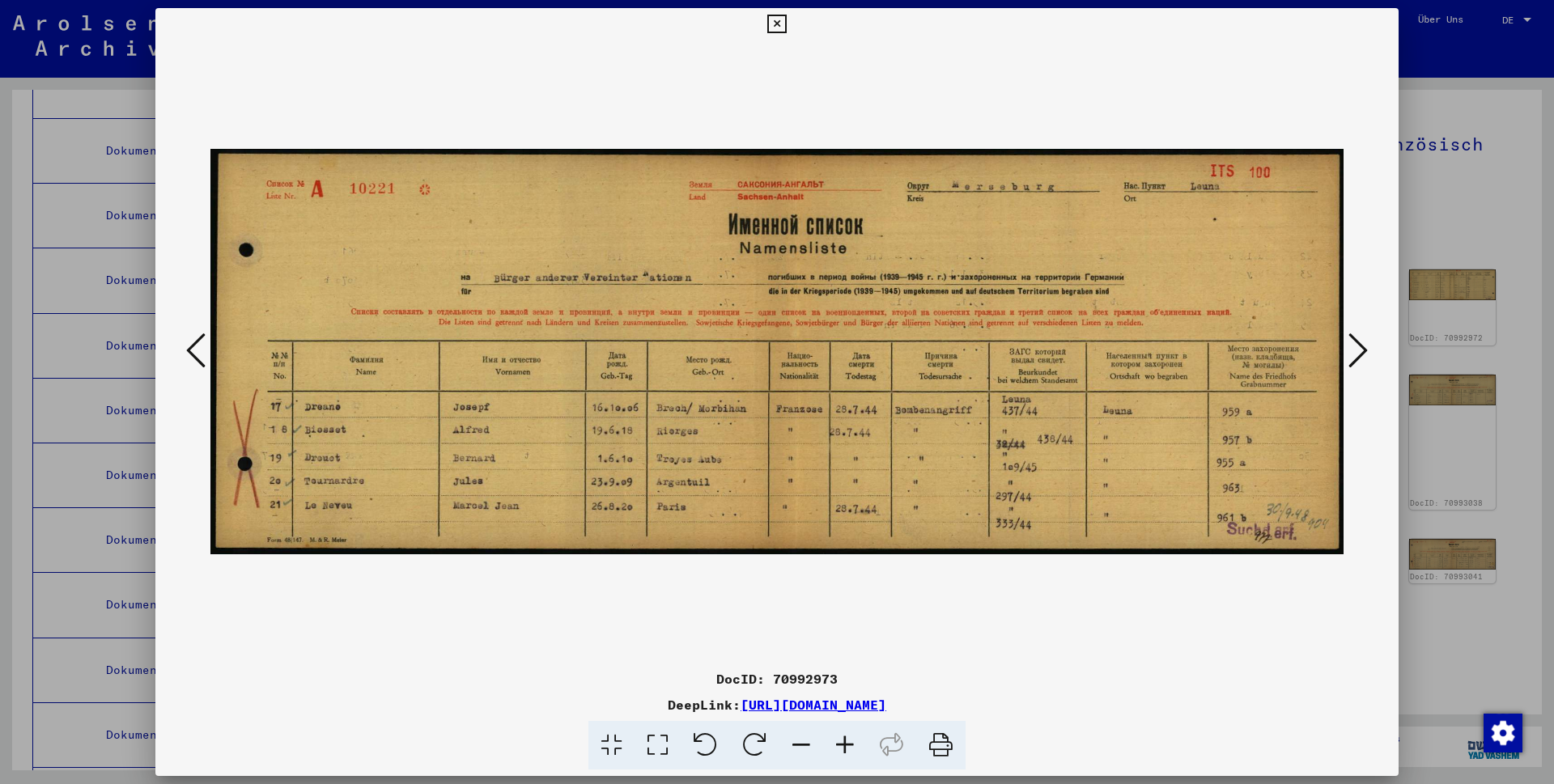
click at [1356, 349] on icon at bounding box center [1358, 350] width 20 height 38
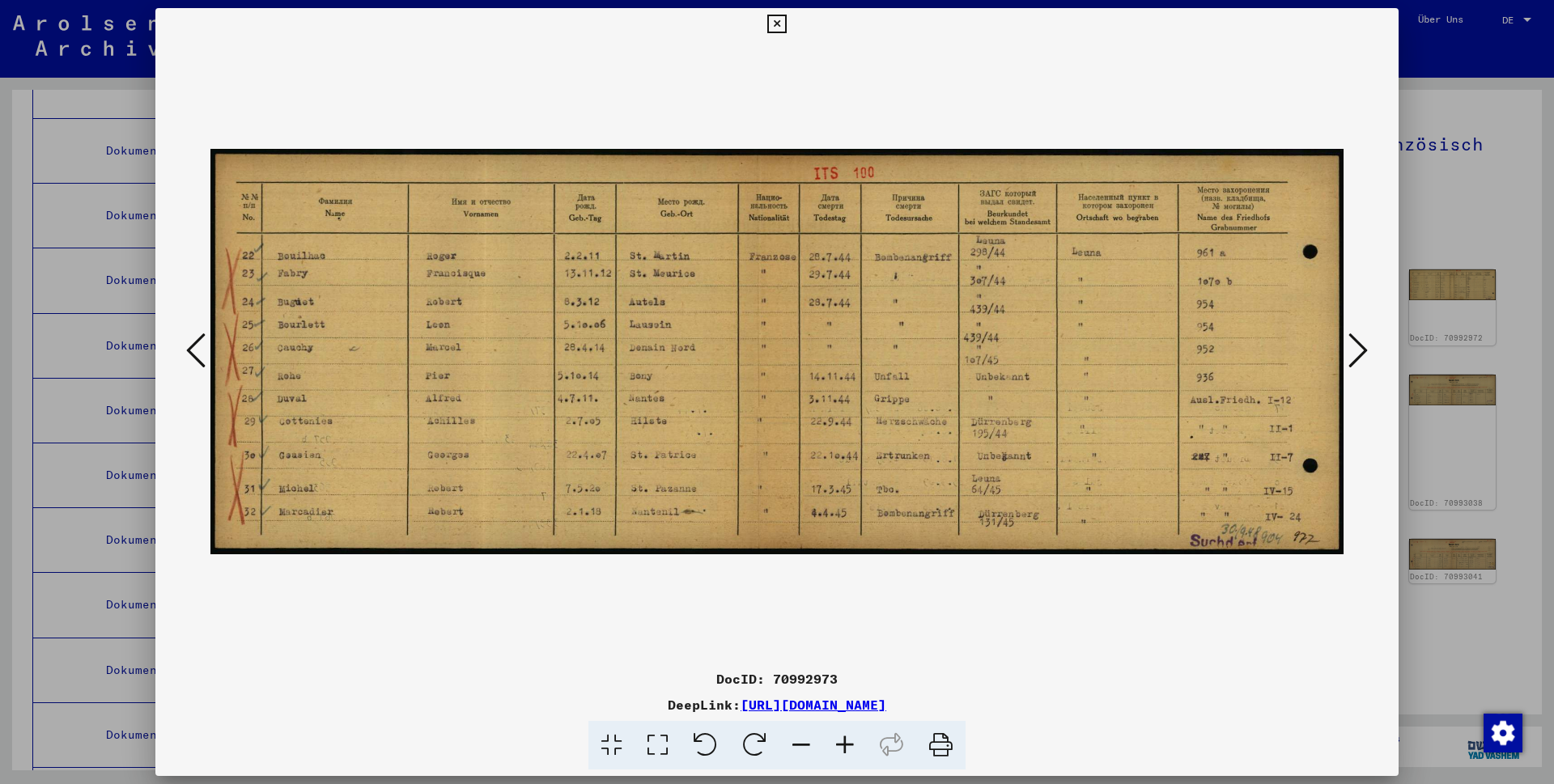
click at [196, 350] on icon at bounding box center [196, 350] width 20 height 38
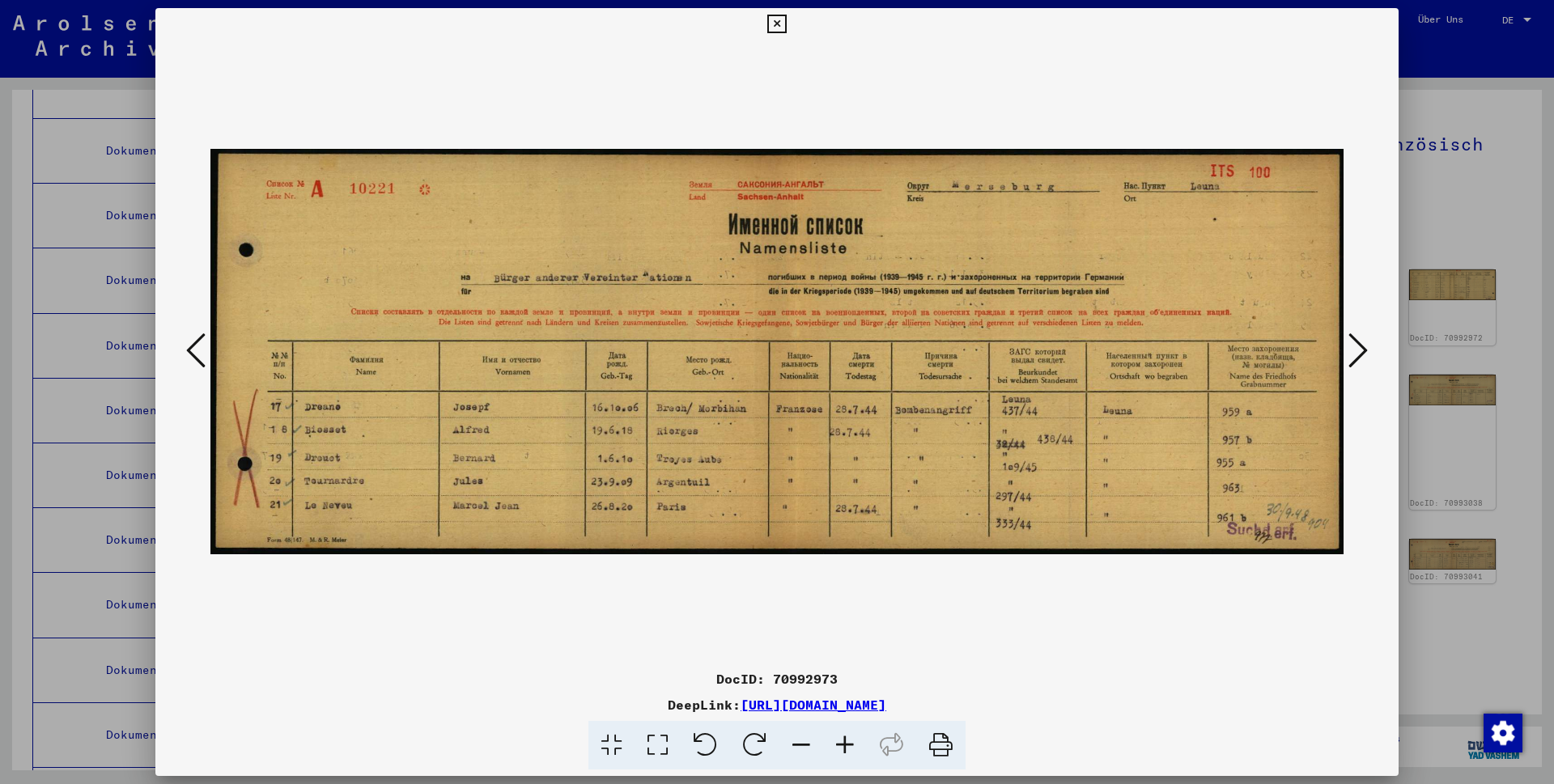
click at [1362, 347] on icon at bounding box center [1358, 350] width 20 height 38
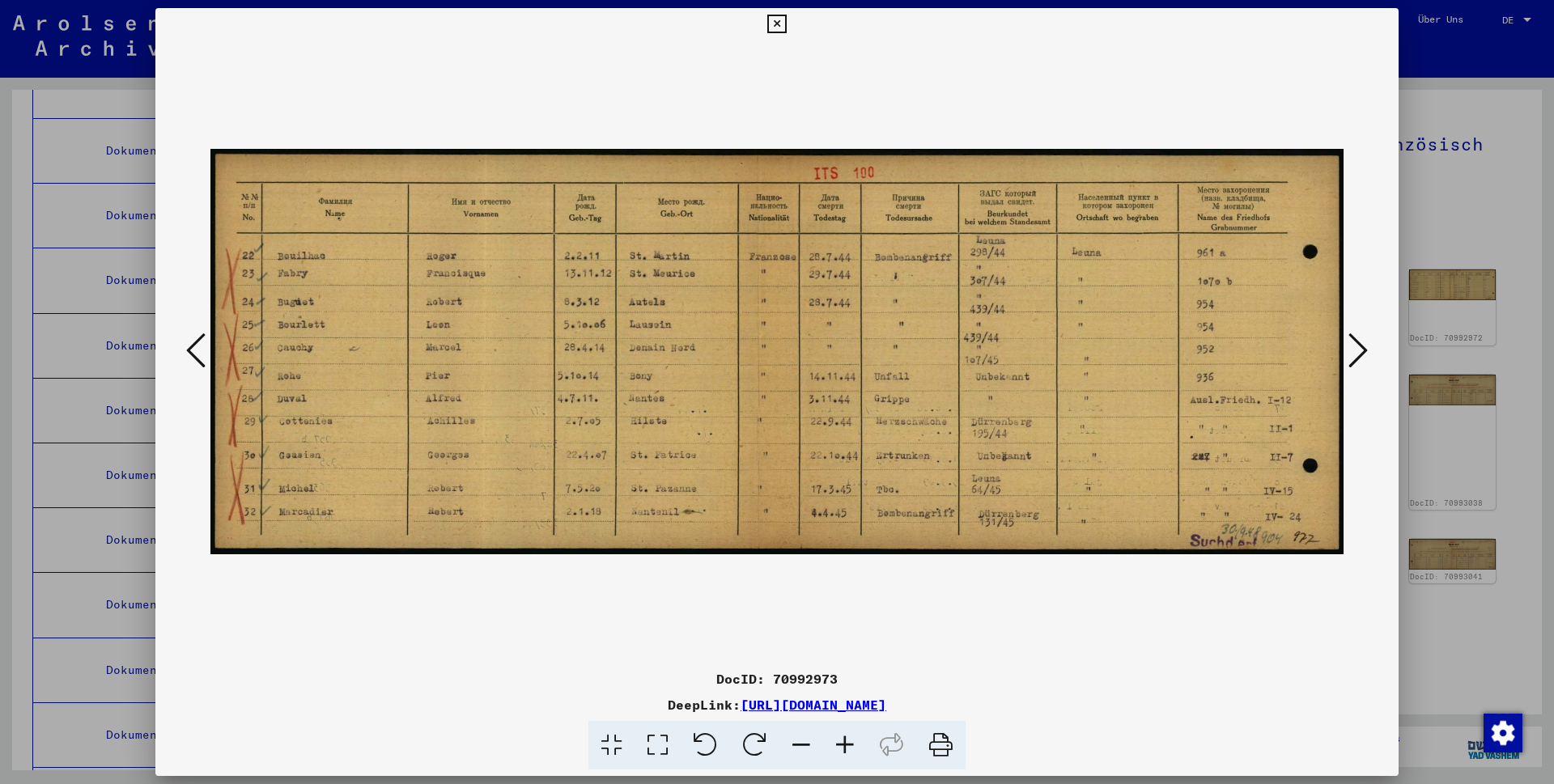
click at [377, 393] on img at bounding box center [777, 351] width 1133 height 623
click at [786, 25] on icon at bounding box center [777, 24] width 19 height 20
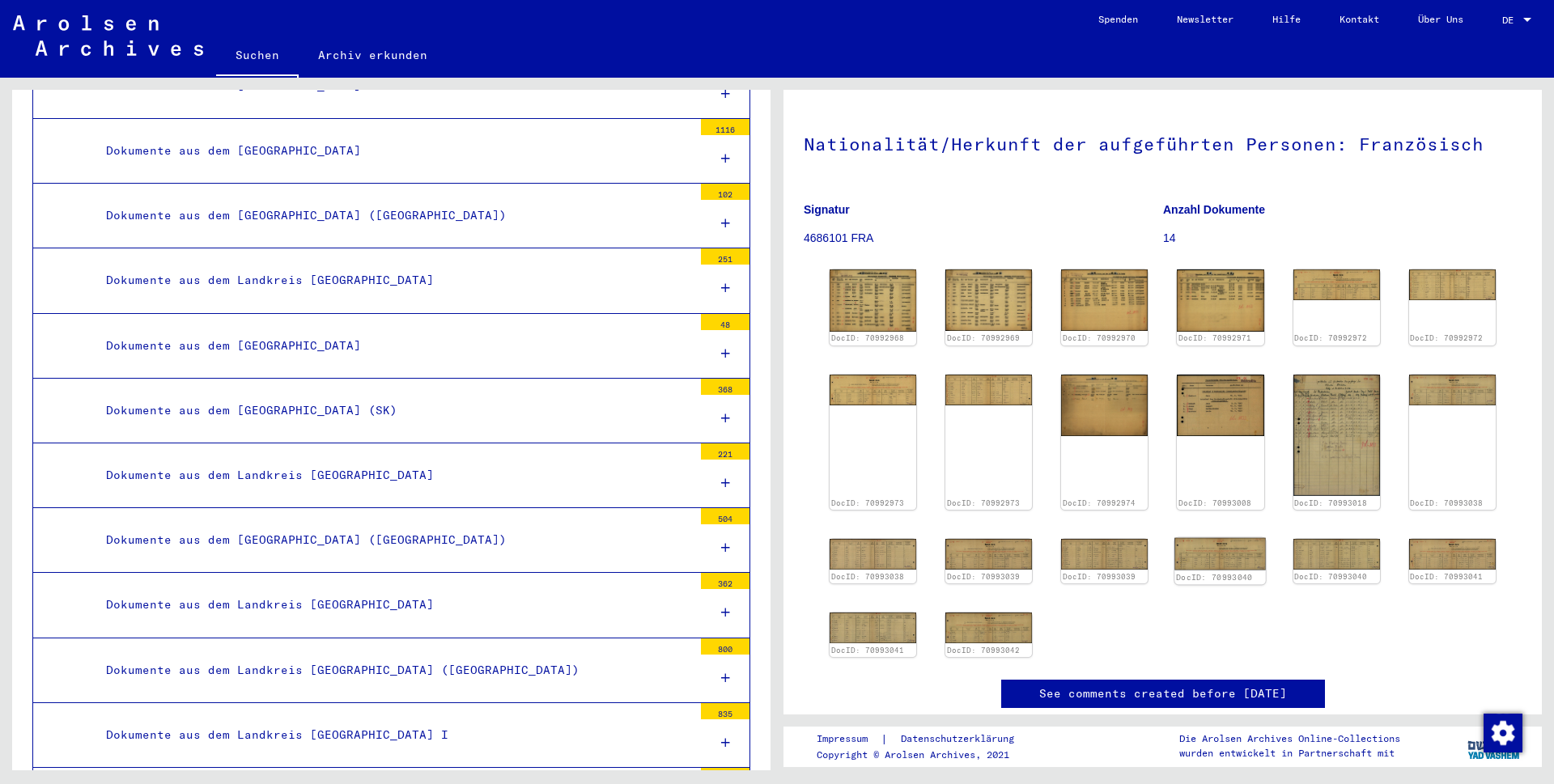
click at [1212, 544] on img at bounding box center [1221, 553] width 91 height 32
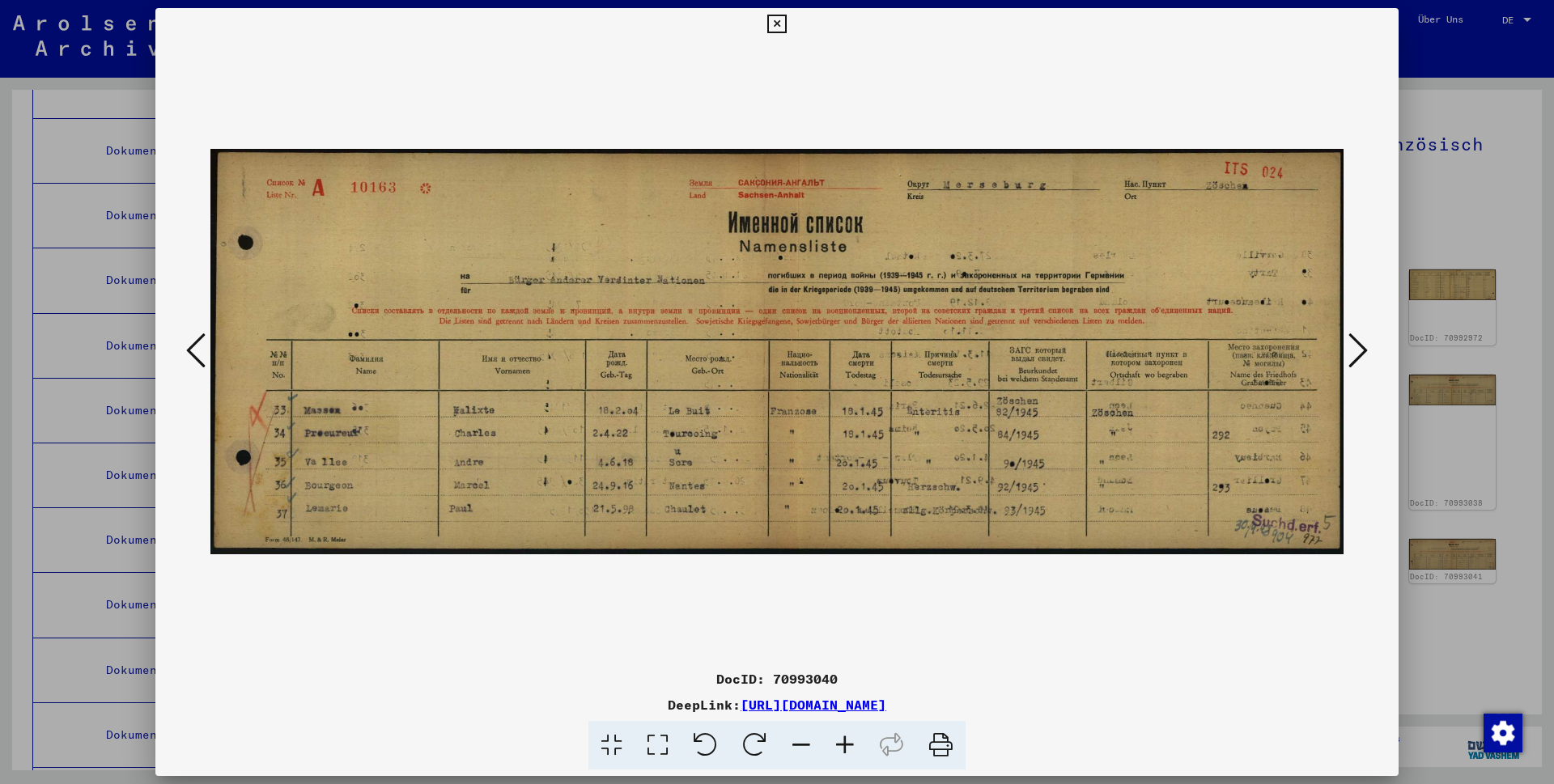
click at [786, 20] on icon at bounding box center [777, 24] width 19 height 20
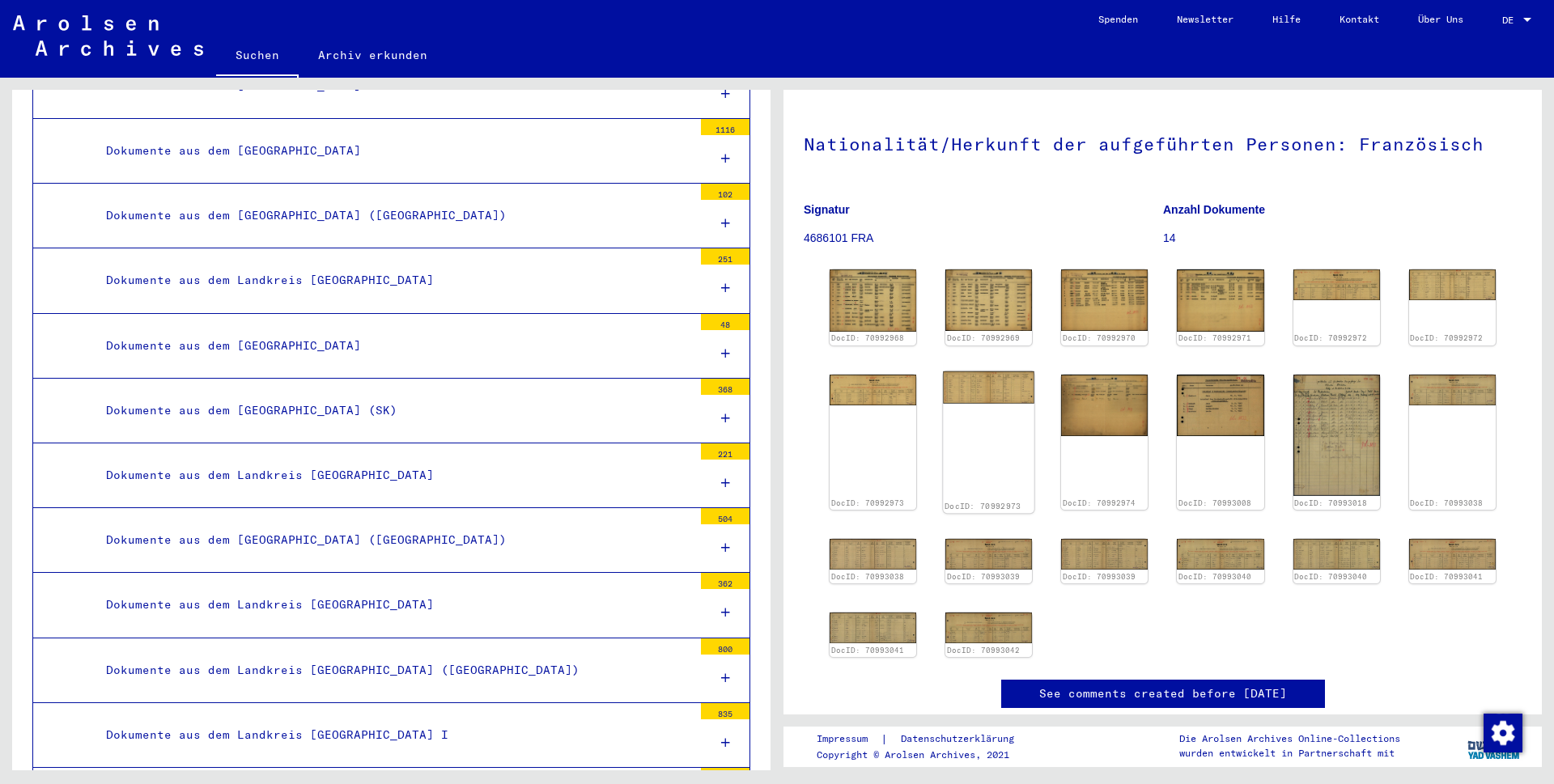
click at [973, 390] on img at bounding box center [988, 387] width 91 height 32
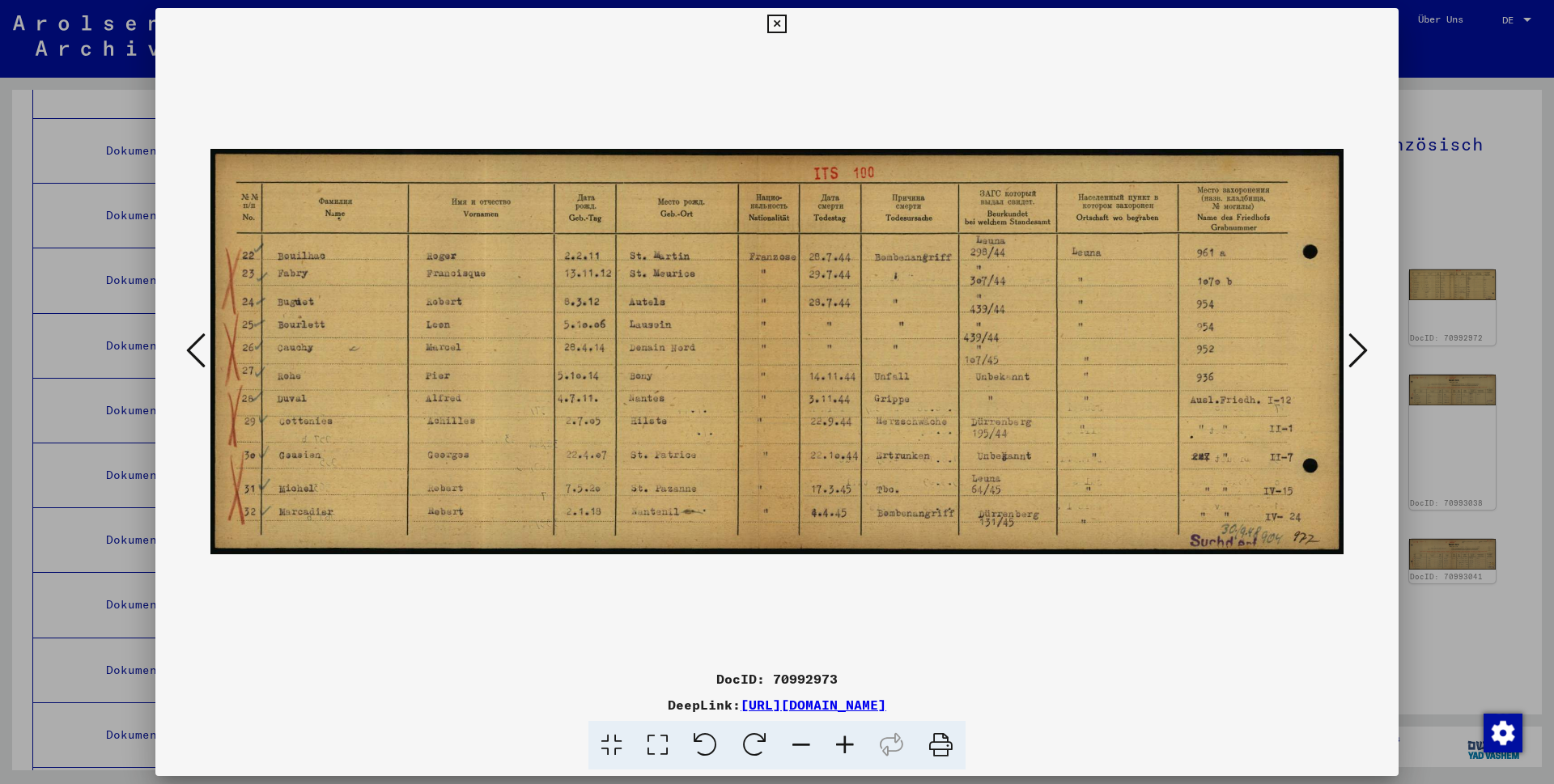
click at [1352, 354] on icon at bounding box center [1358, 350] width 20 height 38
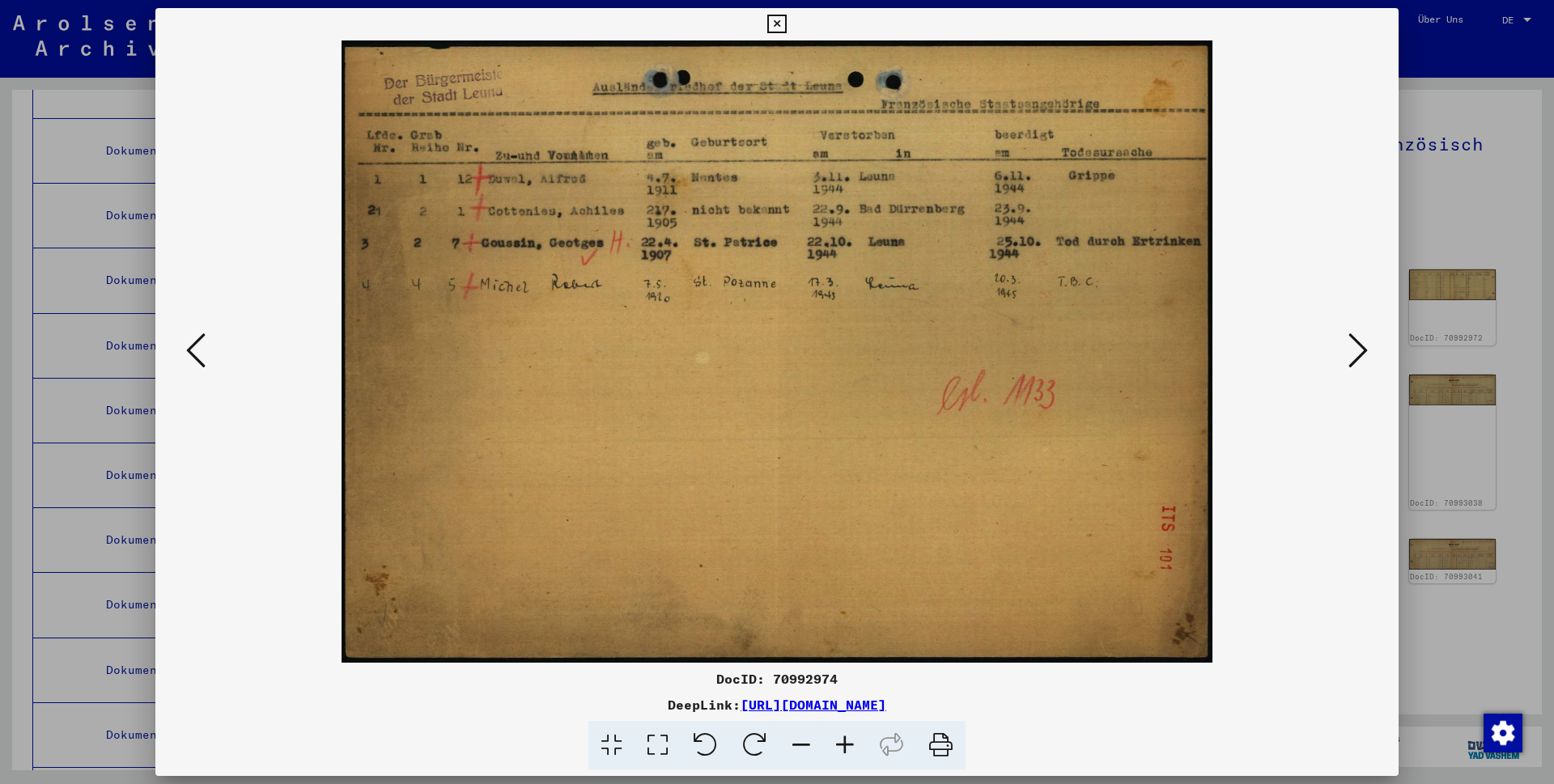
click at [1363, 347] on icon at bounding box center [1358, 350] width 20 height 38
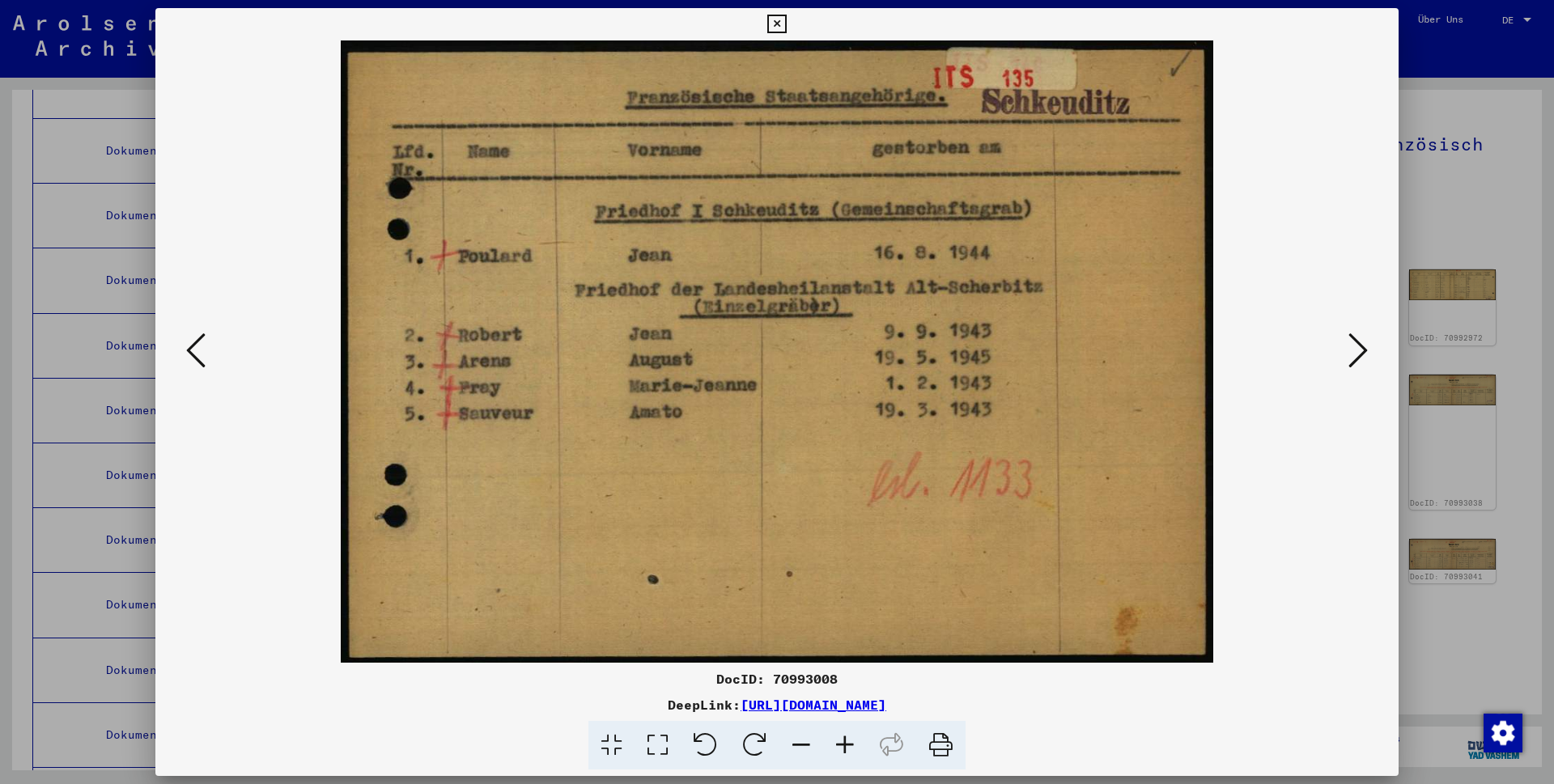
click at [1358, 360] on icon at bounding box center [1358, 350] width 20 height 38
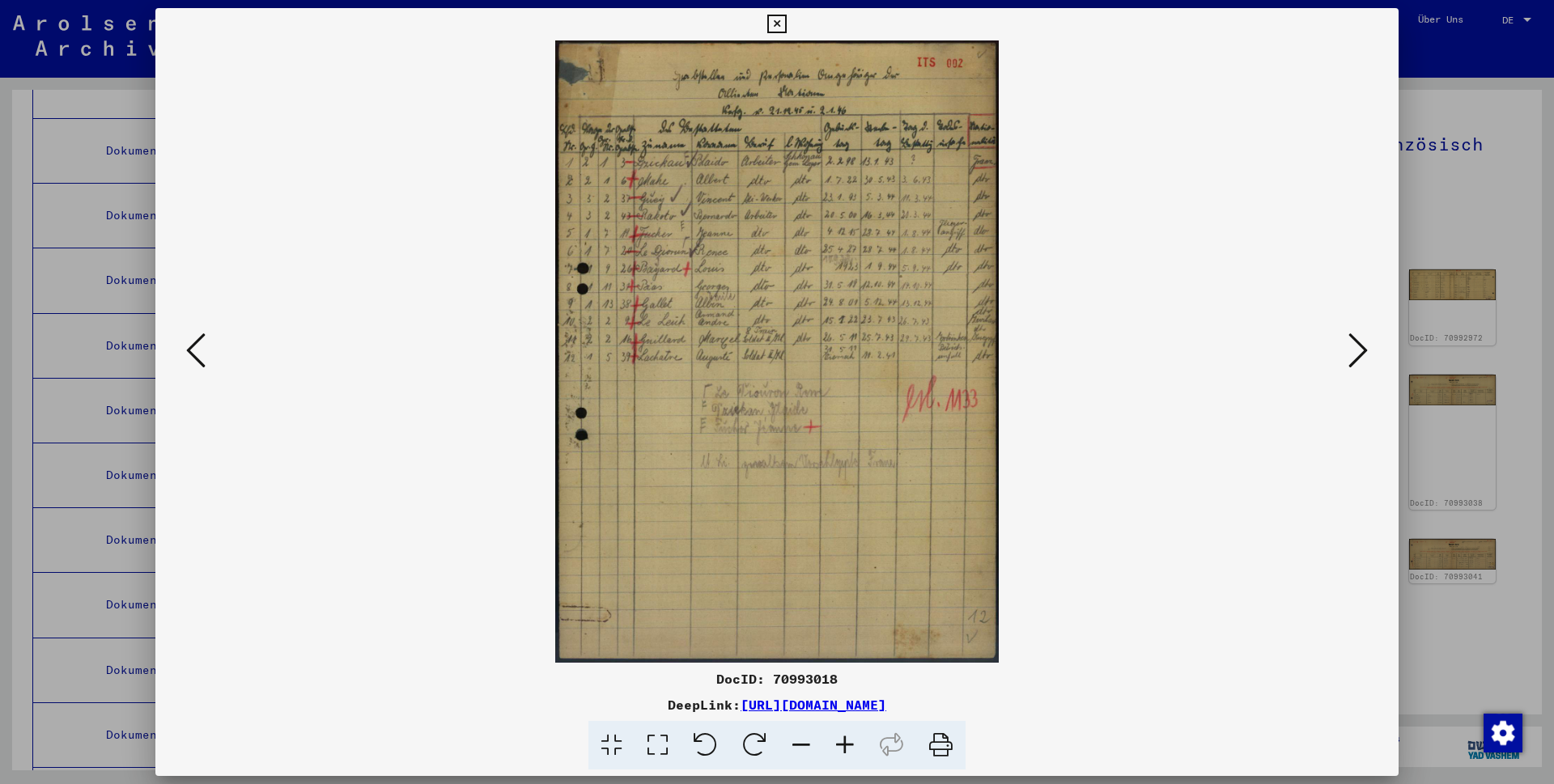
click at [197, 347] on icon at bounding box center [196, 350] width 20 height 38
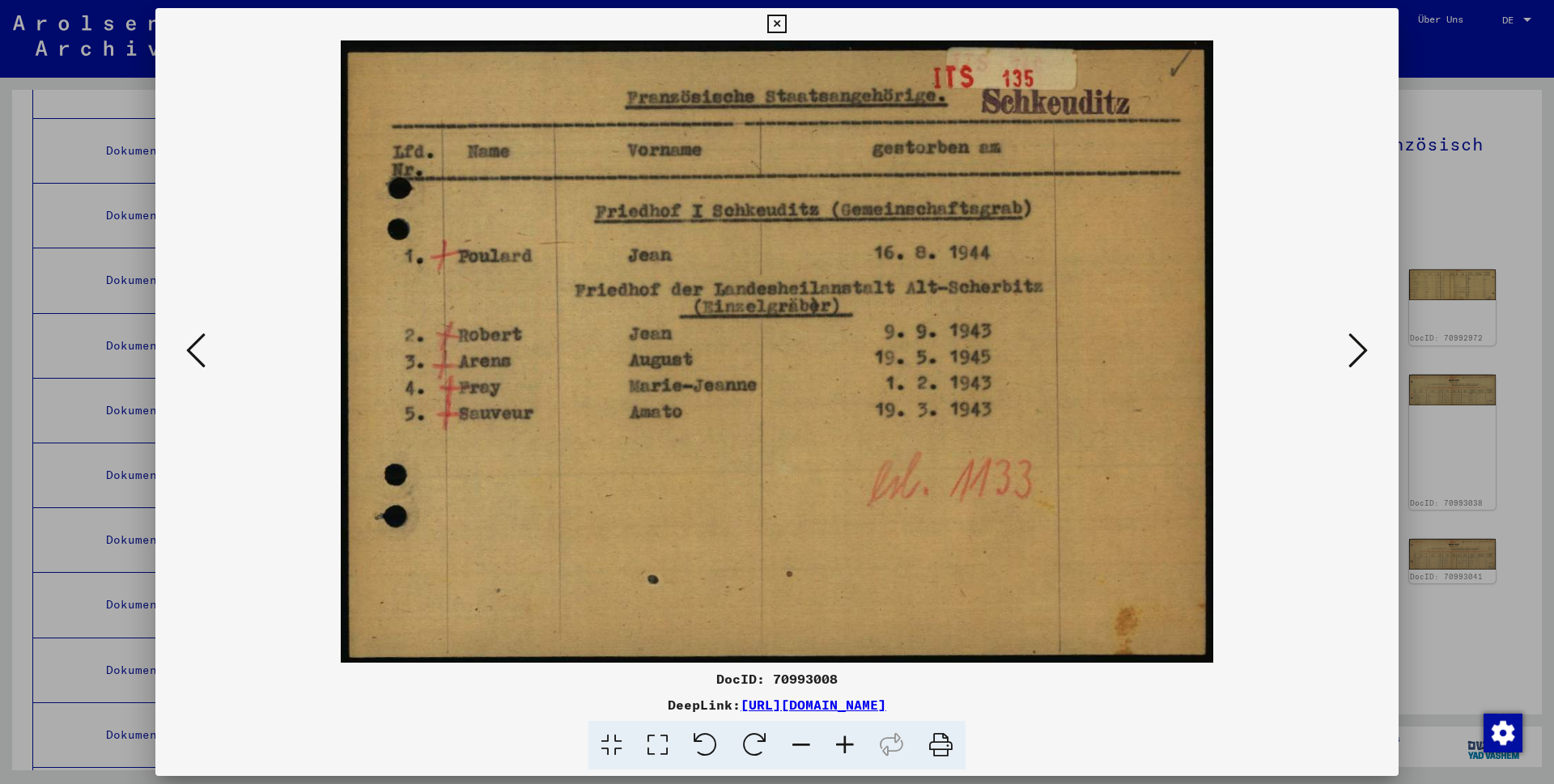
click at [786, 22] on icon at bounding box center [777, 24] width 19 height 20
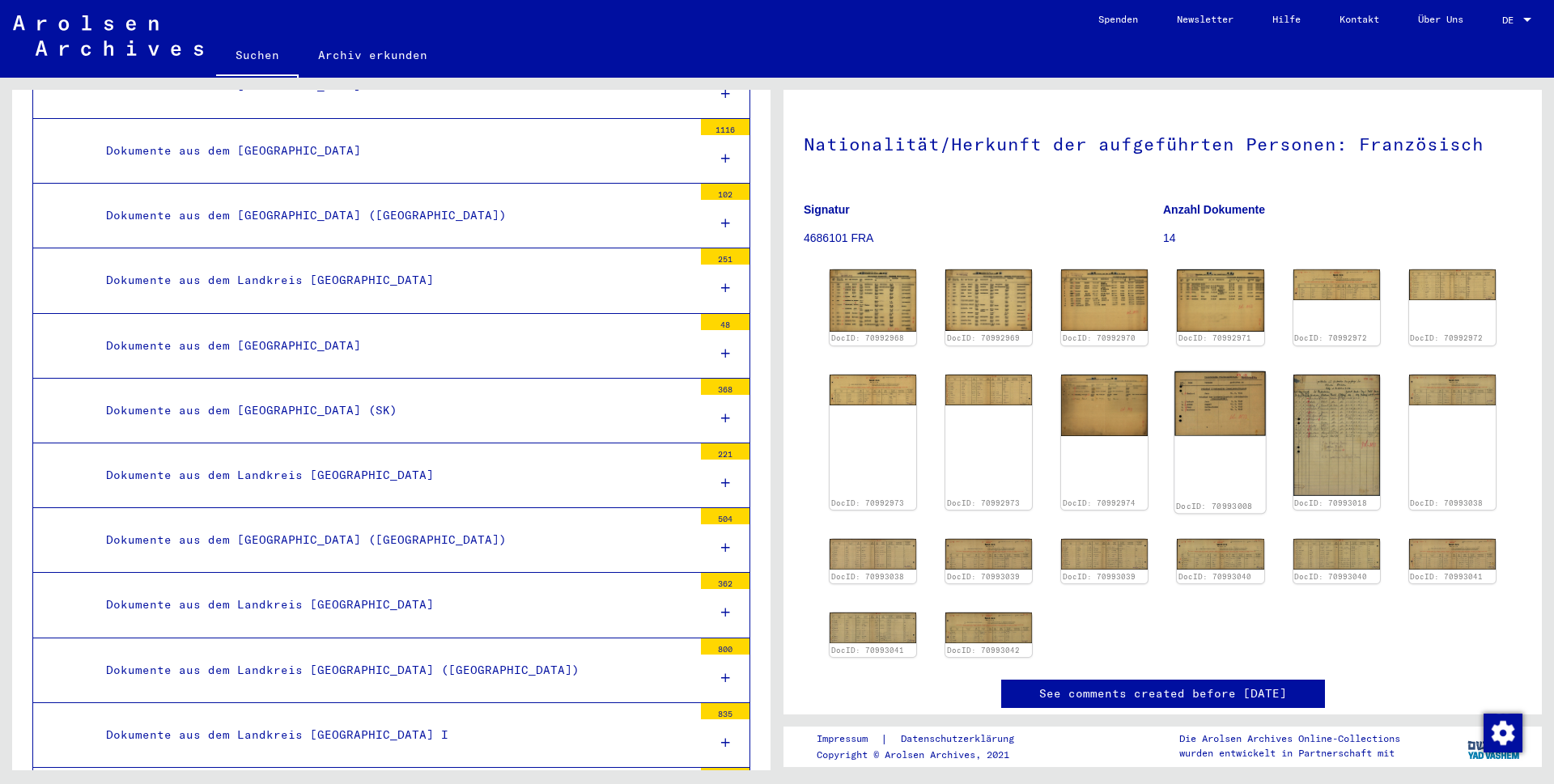
click at [1199, 401] on img at bounding box center [1221, 403] width 91 height 65
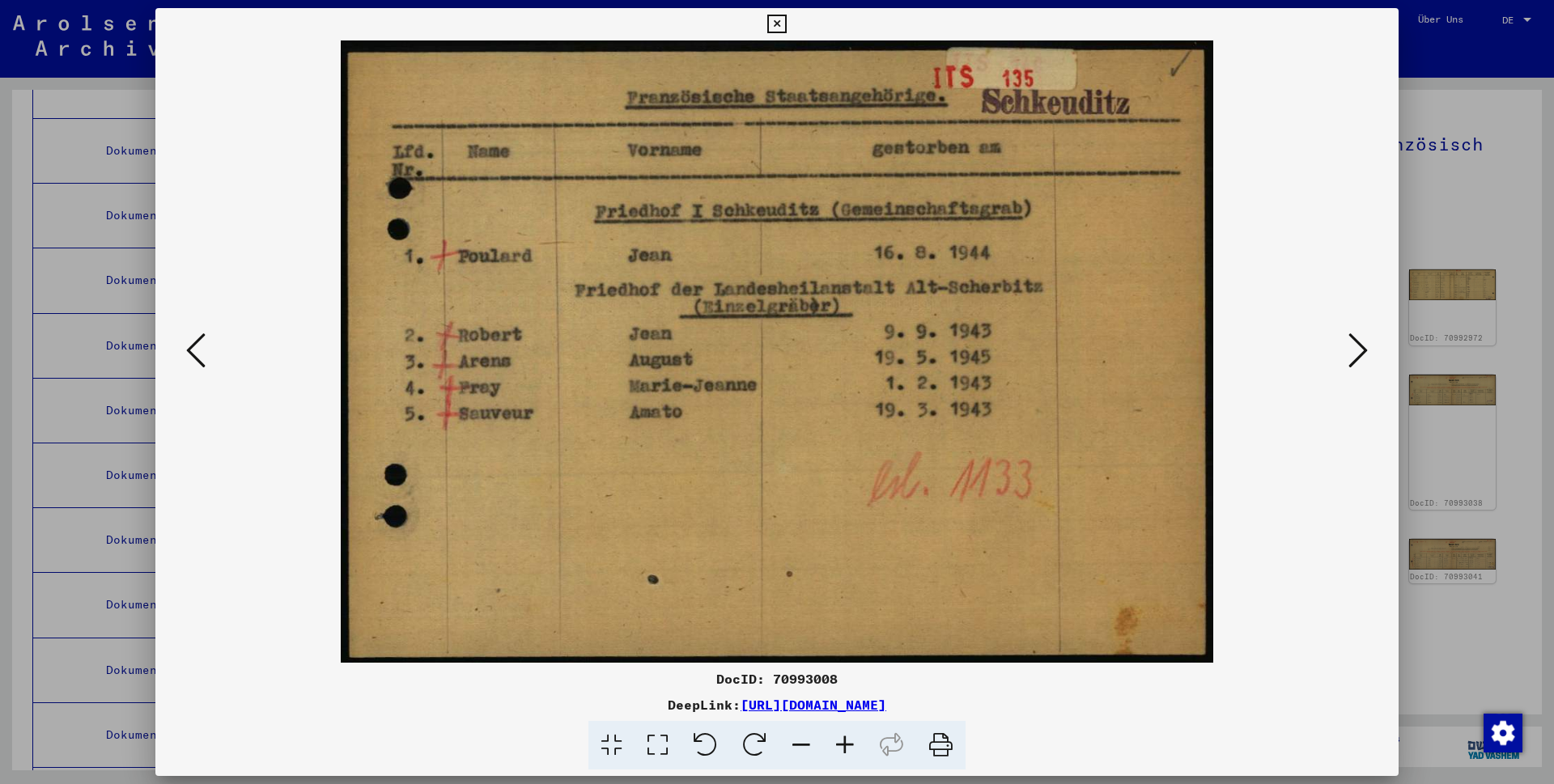
click at [1358, 346] on icon at bounding box center [1358, 350] width 20 height 38
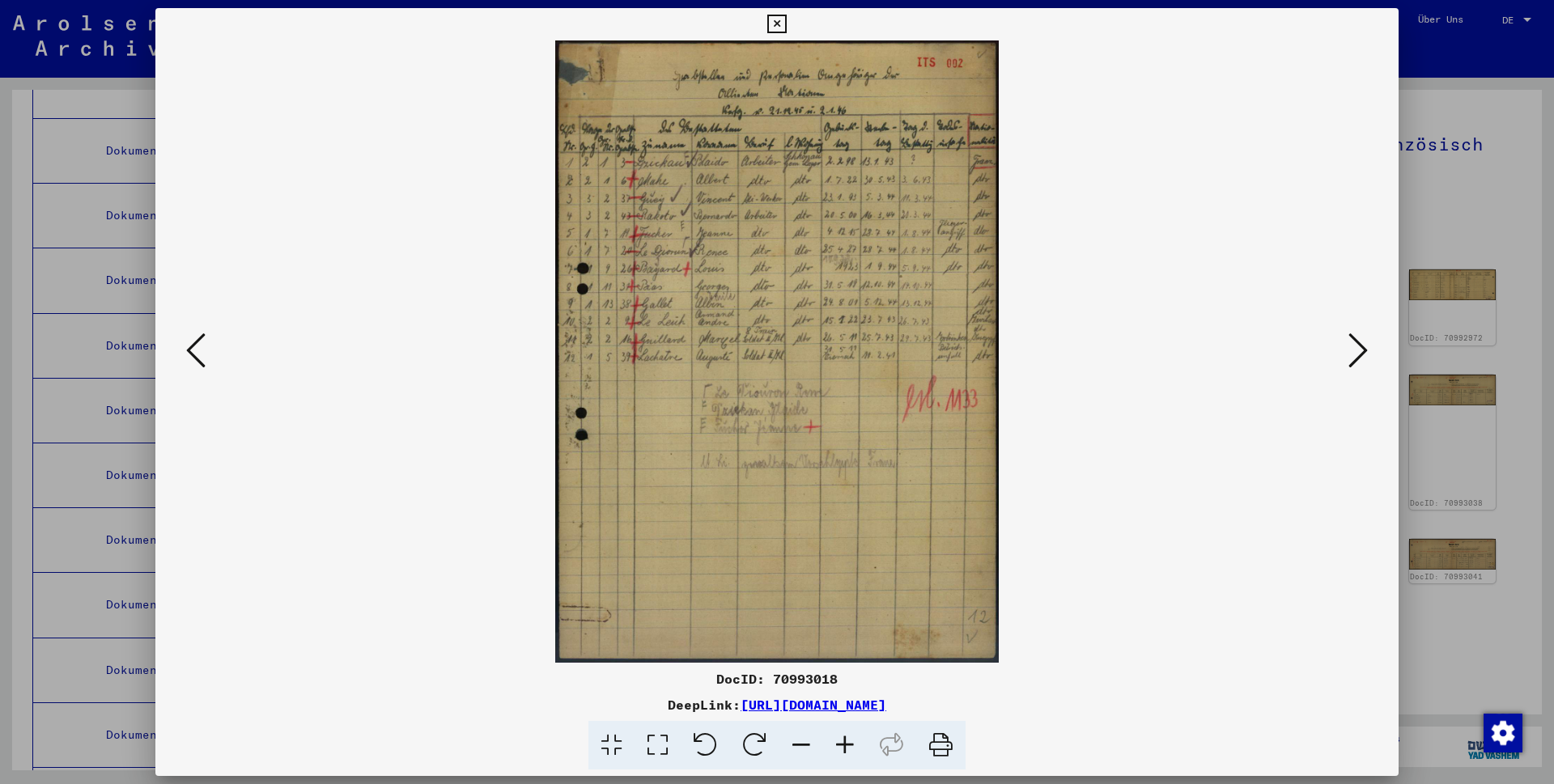
click at [847, 747] on icon at bounding box center [845, 746] width 44 height 50
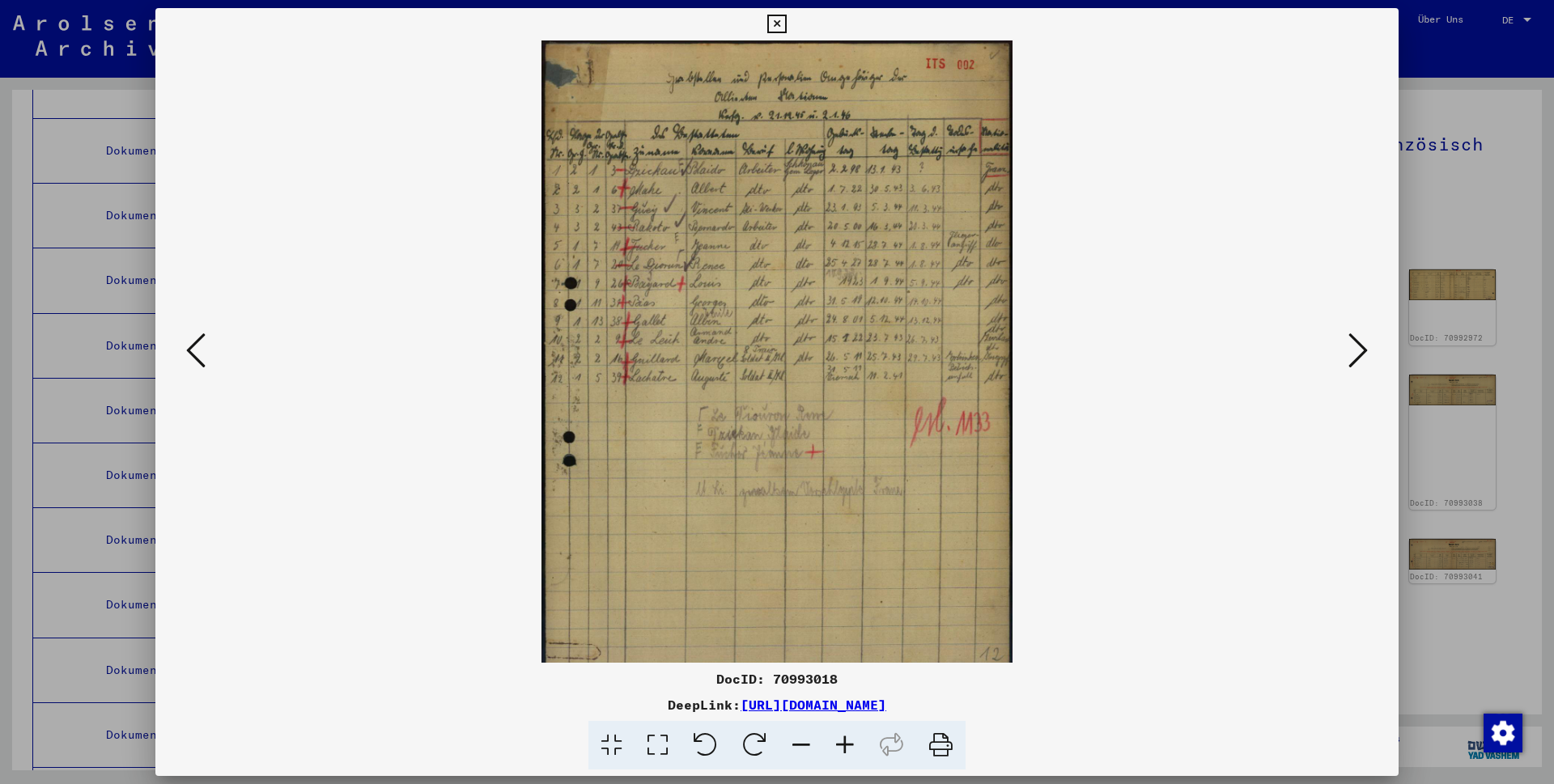
click at [847, 747] on icon at bounding box center [845, 746] width 44 height 50
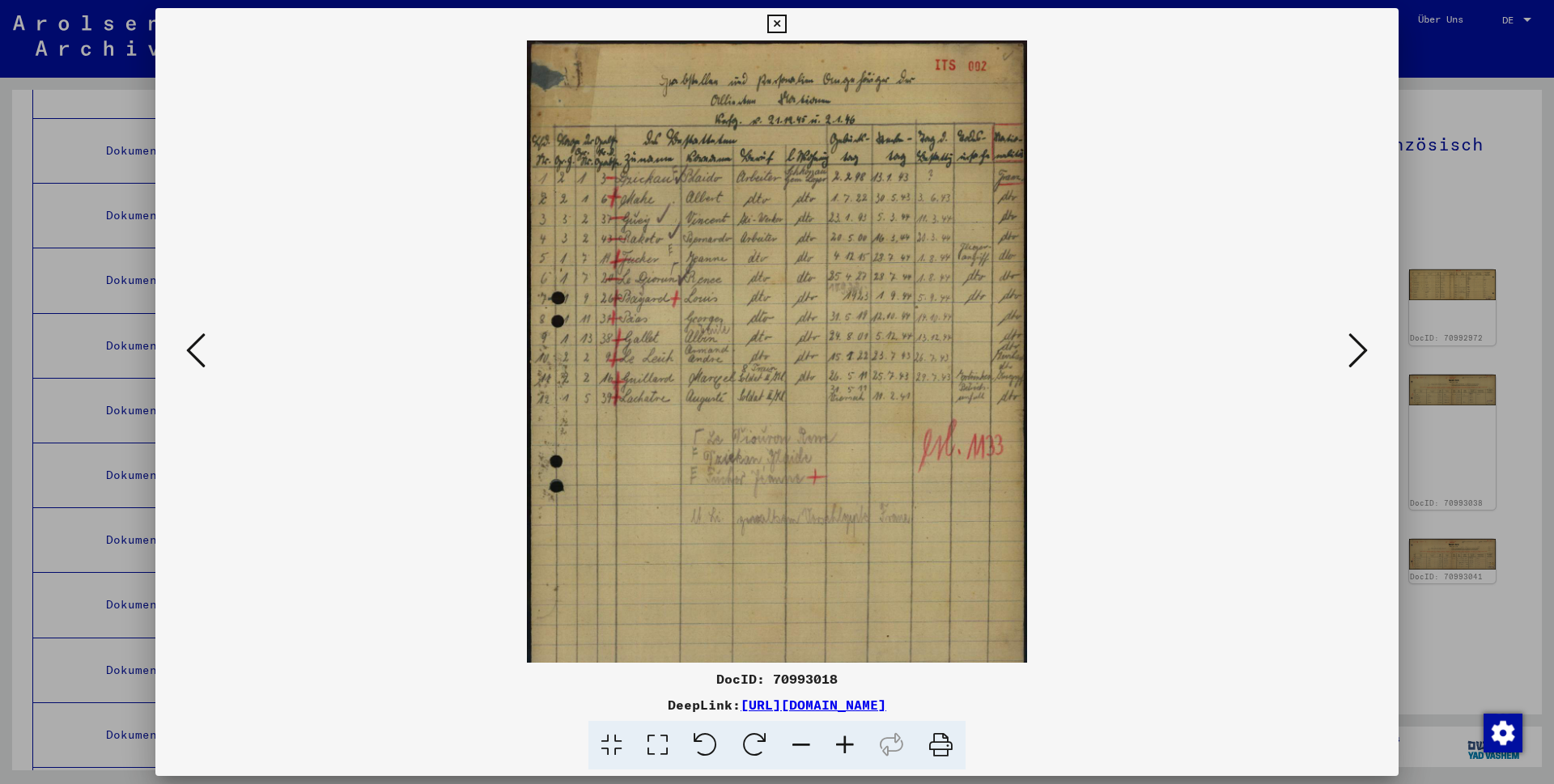
click at [847, 747] on icon at bounding box center [845, 746] width 44 height 50
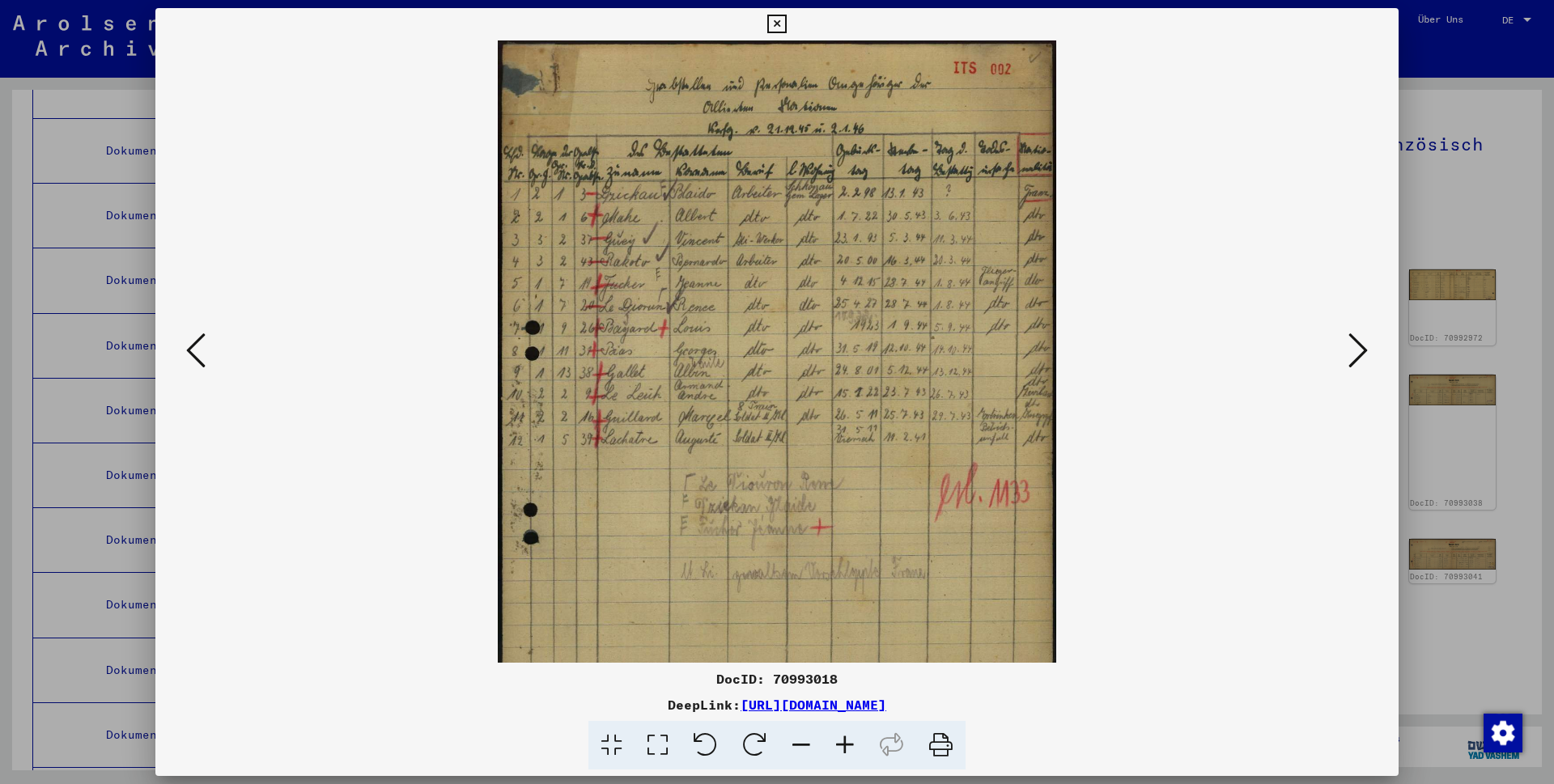
click at [847, 747] on icon at bounding box center [845, 746] width 44 height 50
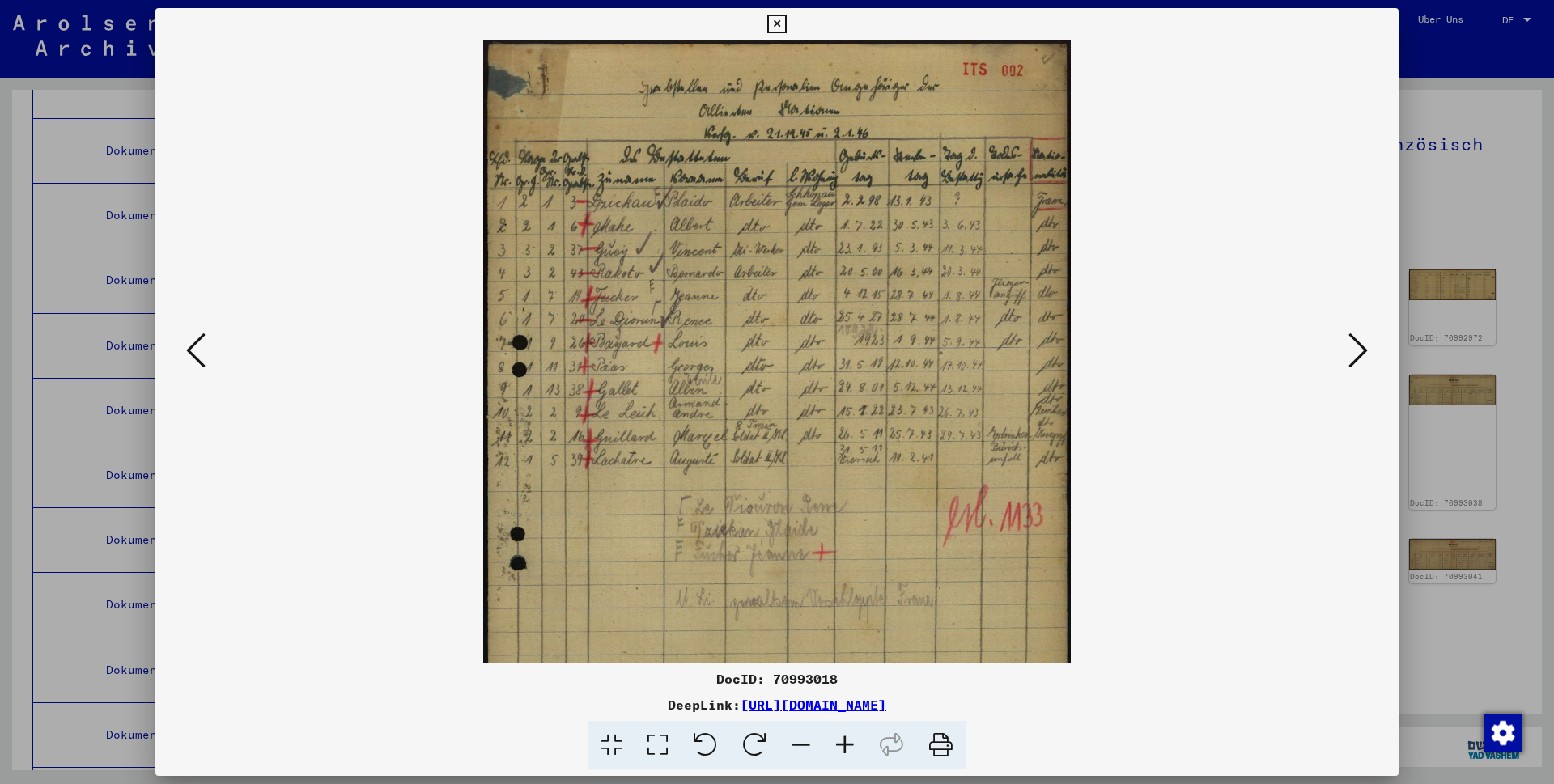
click at [847, 747] on icon at bounding box center [845, 746] width 44 height 50
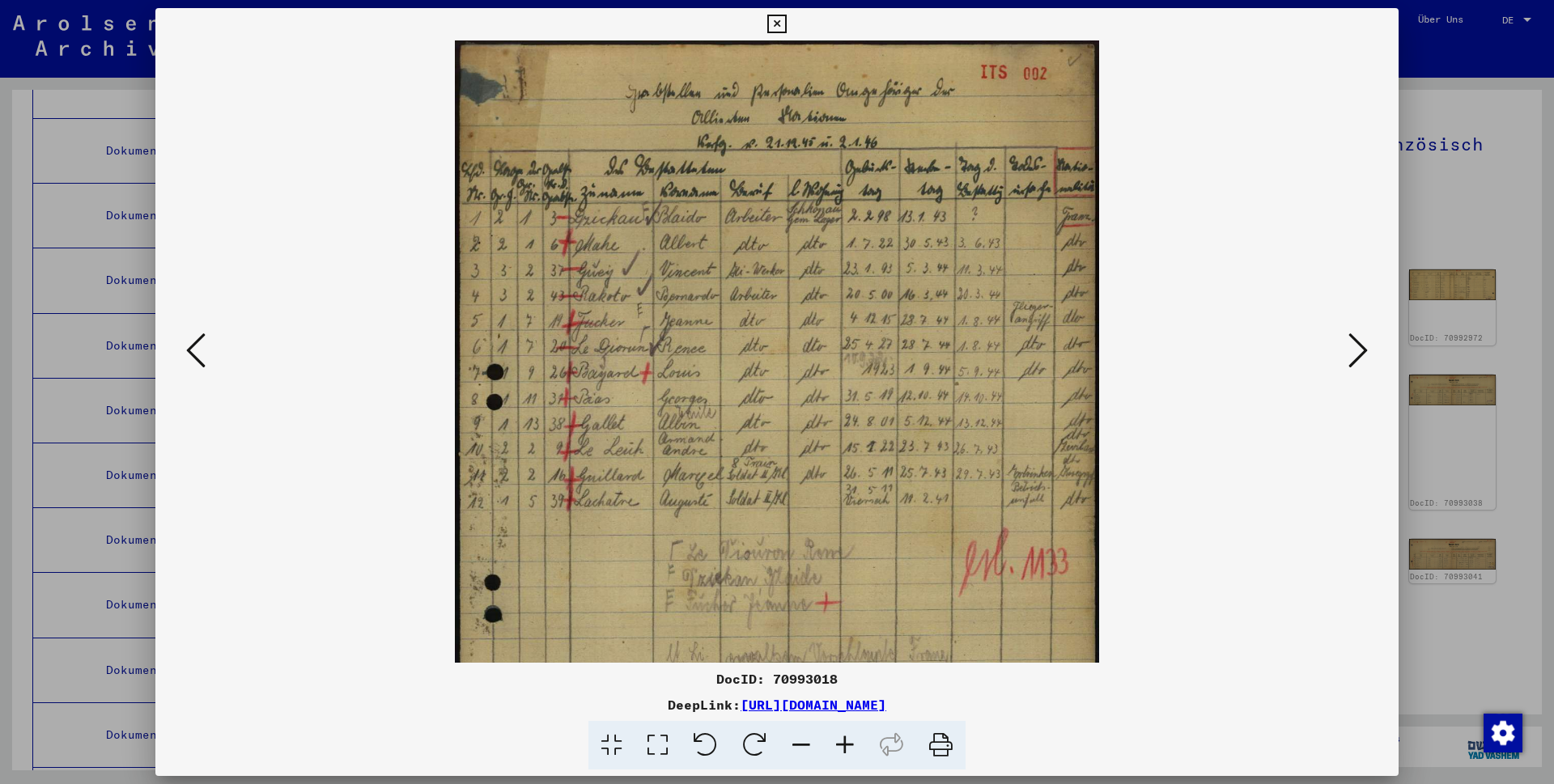
click at [847, 747] on icon at bounding box center [845, 746] width 44 height 50
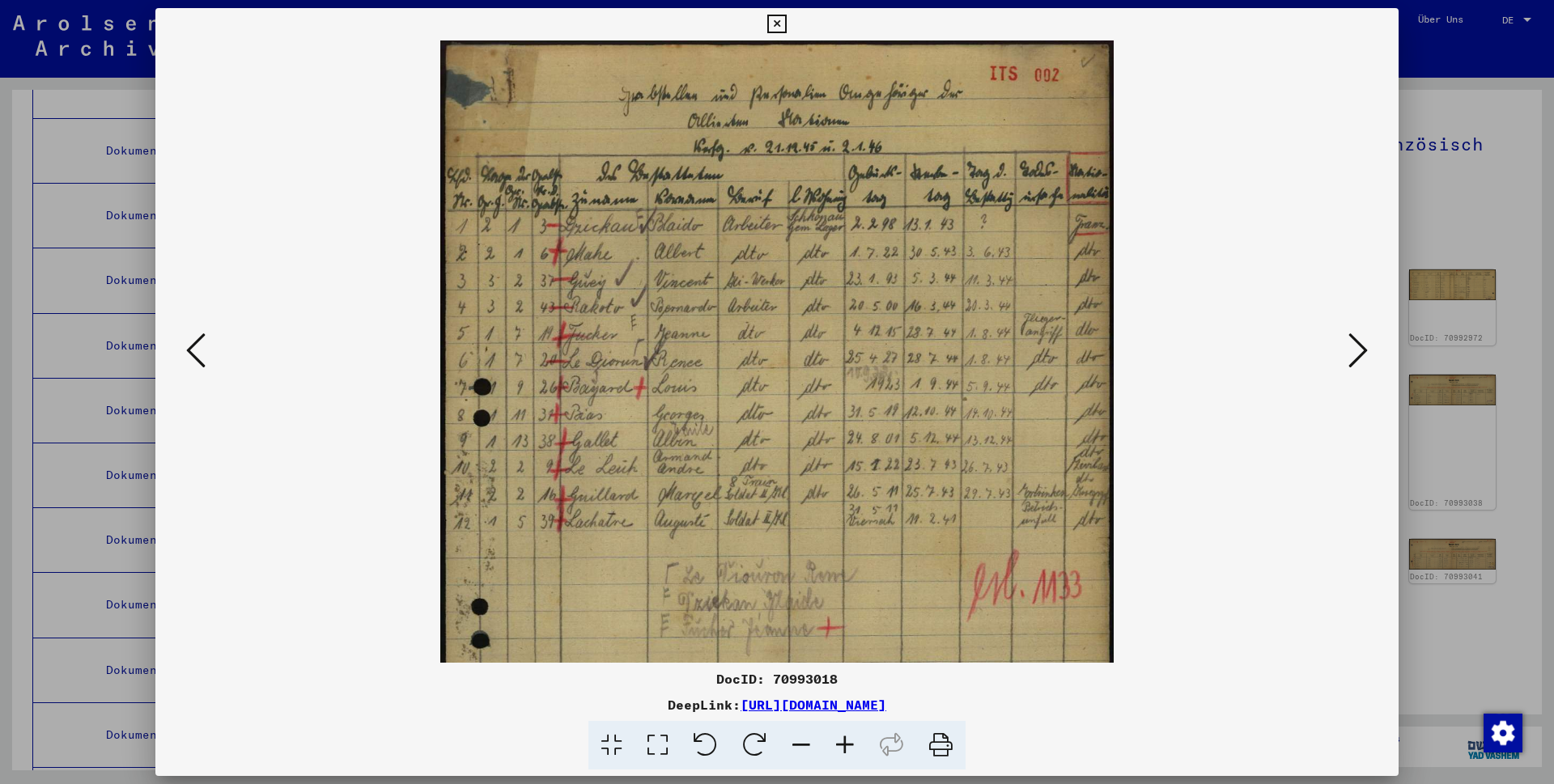
click at [847, 747] on icon at bounding box center [845, 746] width 44 height 50
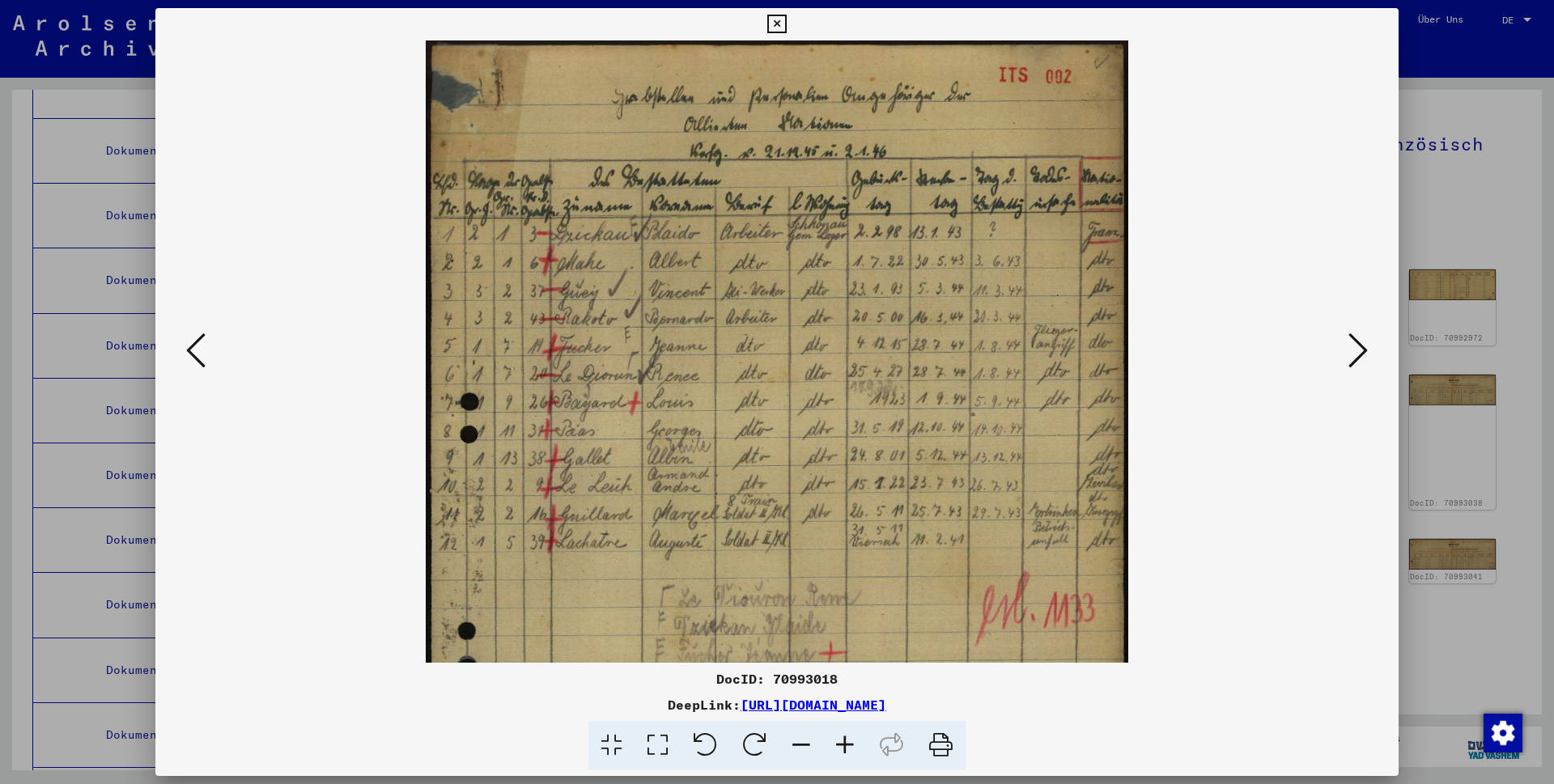
click at [840, 747] on icon at bounding box center [845, 746] width 44 height 50
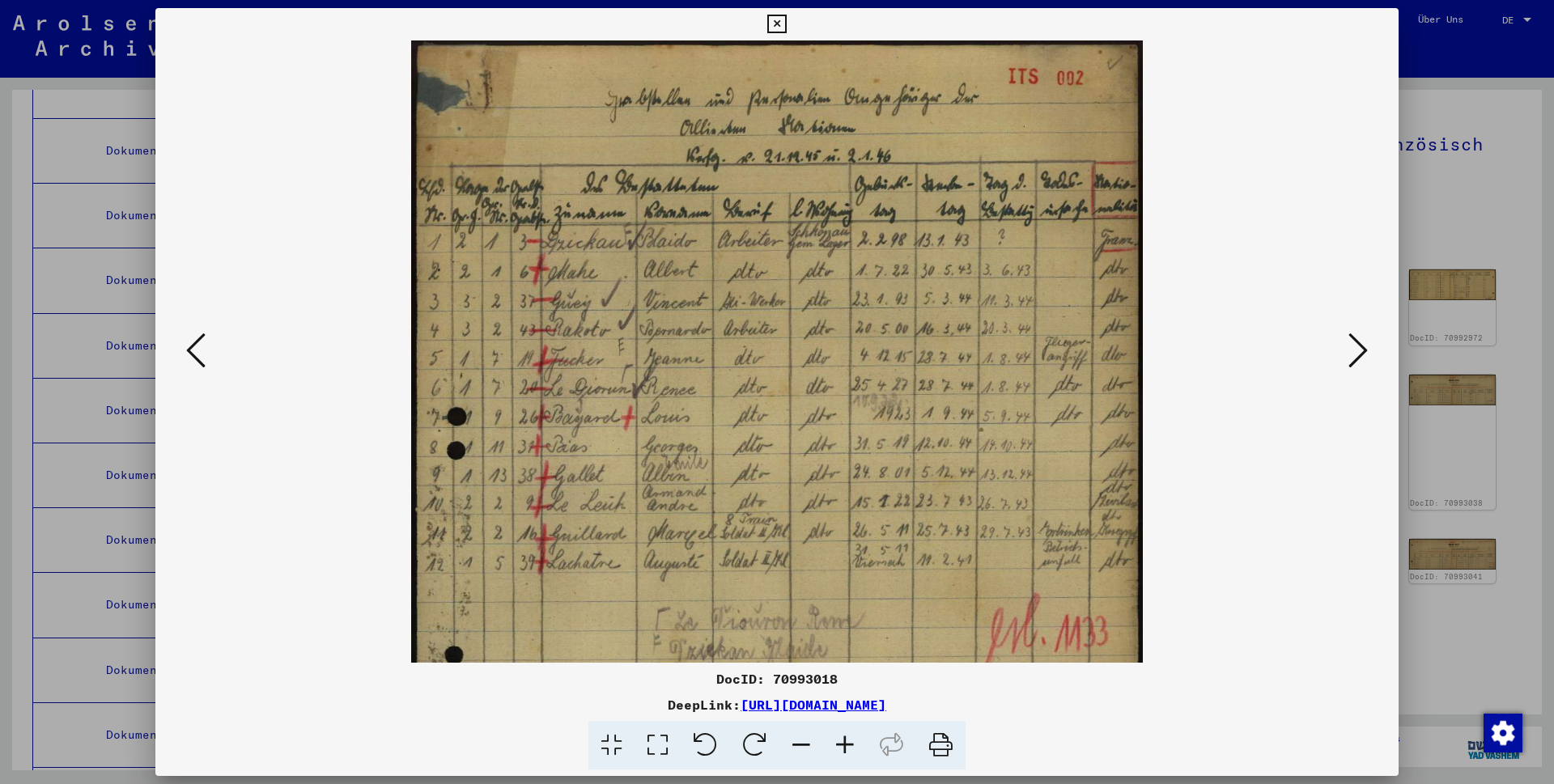
click at [840, 747] on icon at bounding box center [845, 746] width 44 height 50
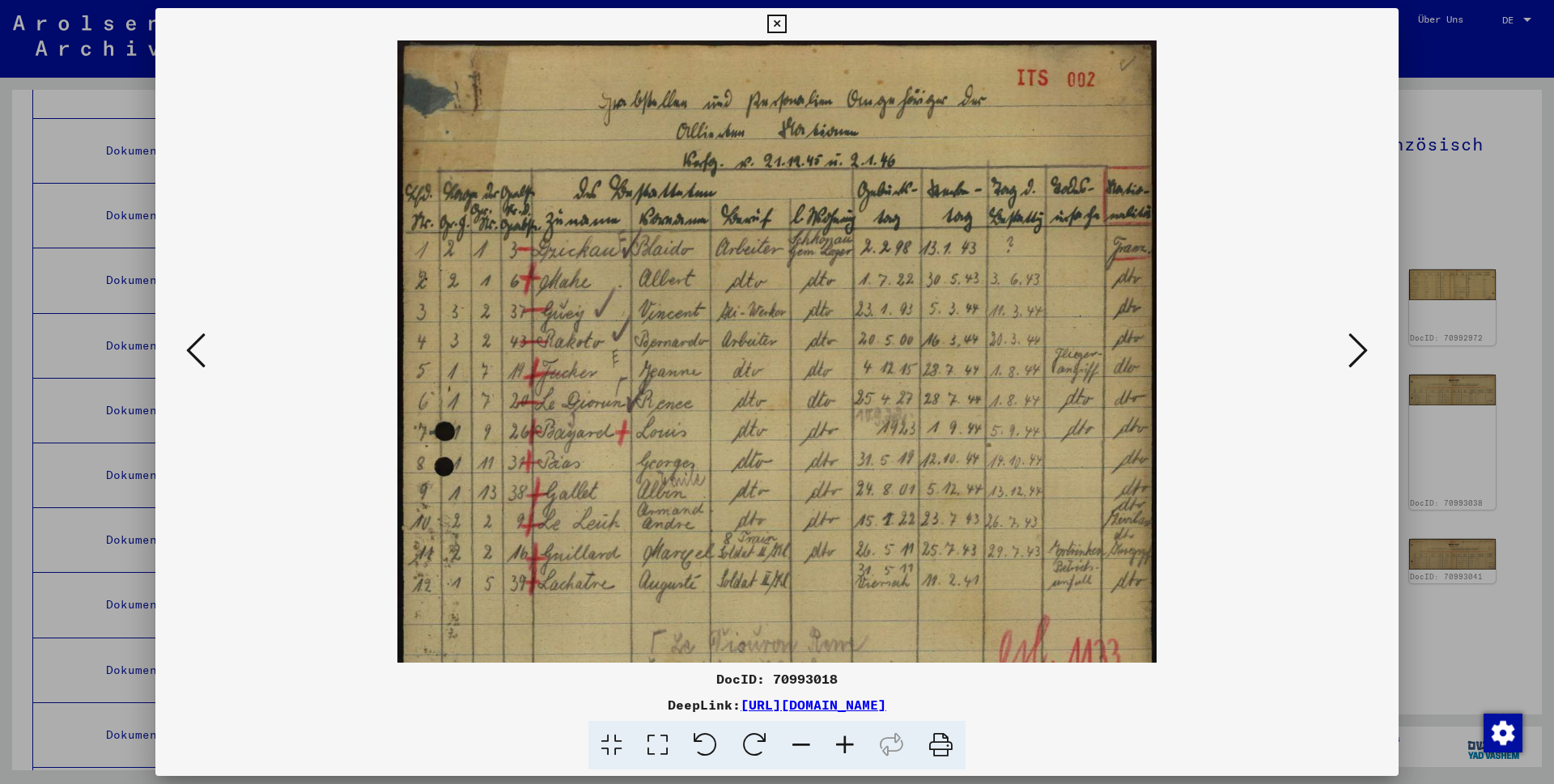
click at [840, 747] on icon at bounding box center [845, 746] width 44 height 50
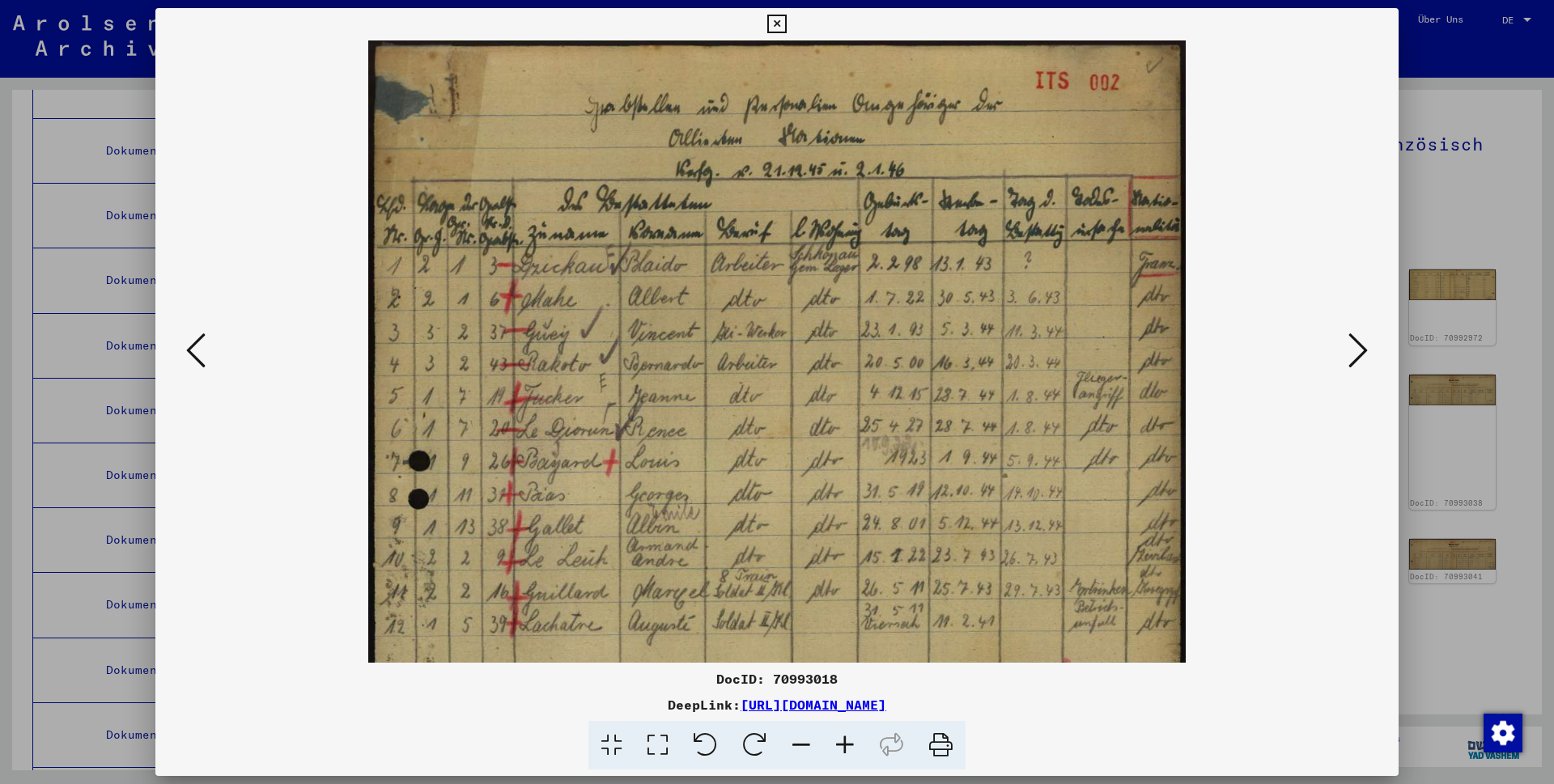
click at [840, 747] on icon at bounding box center [845, 746] width 44 height 50
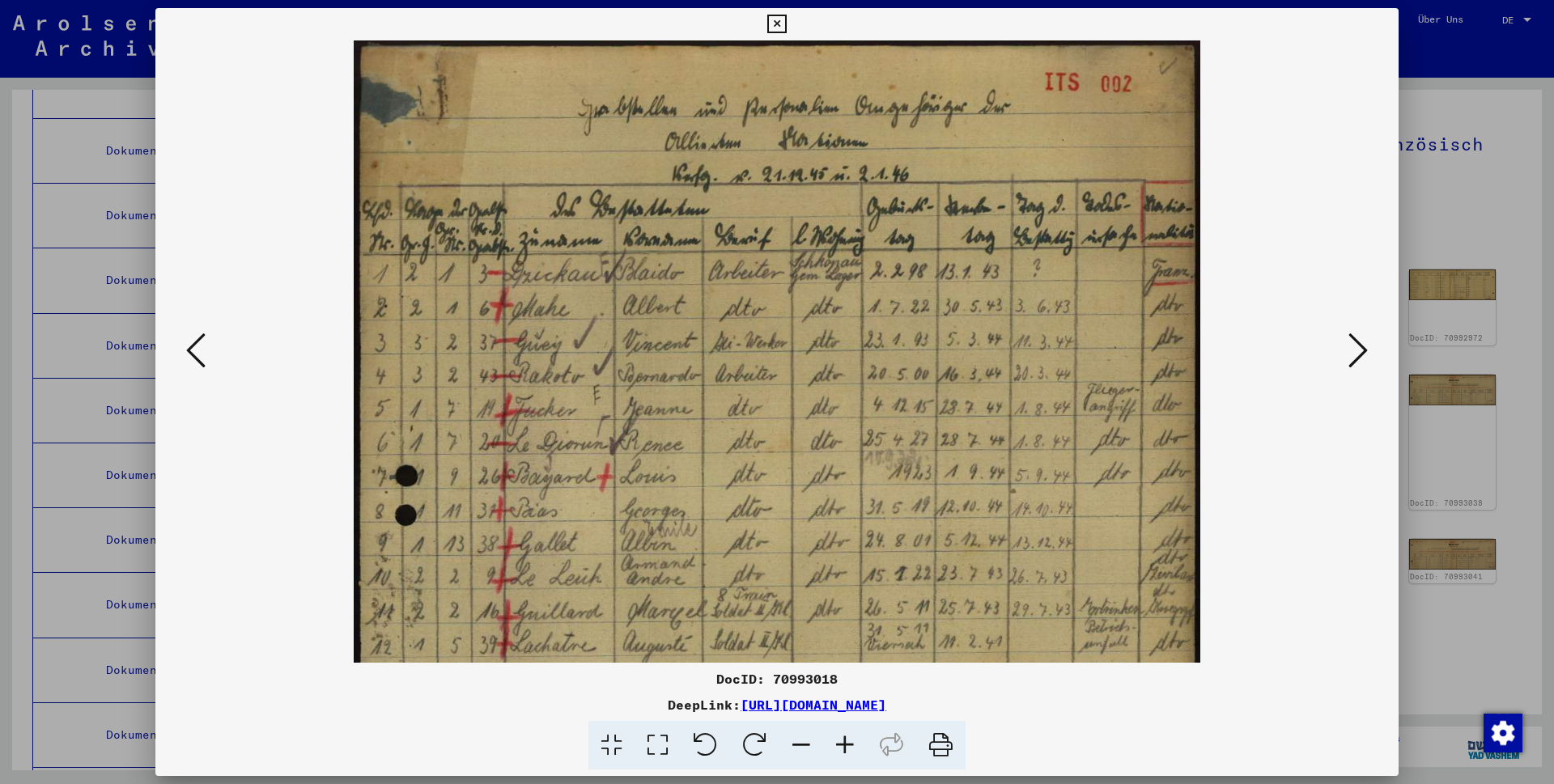
click at [840, 747] on icon at bounding box center [845, 746] width 44 height 50
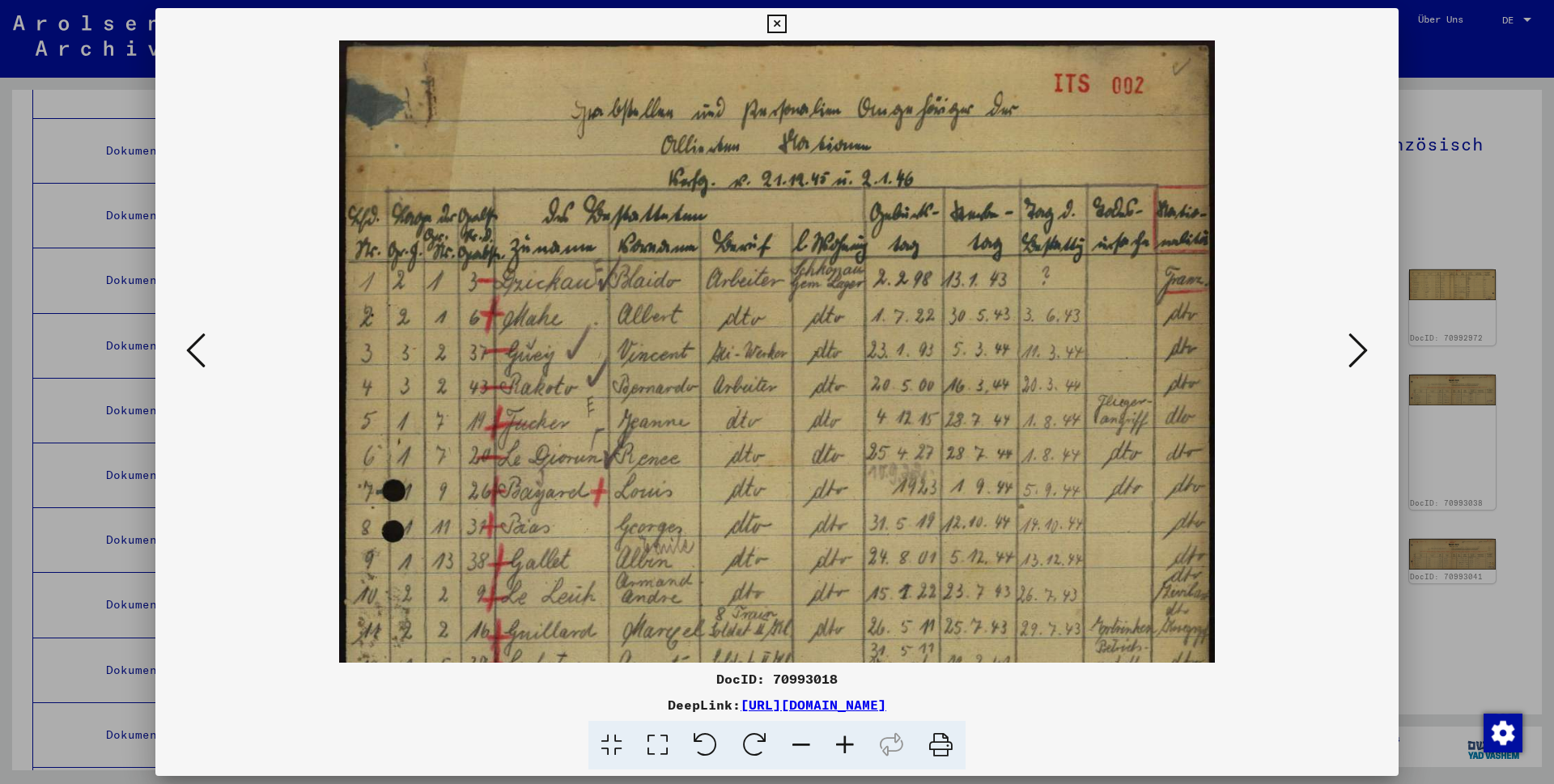
click at [840, 747] on icon at bounding box center [845, 746] width 44 height 50
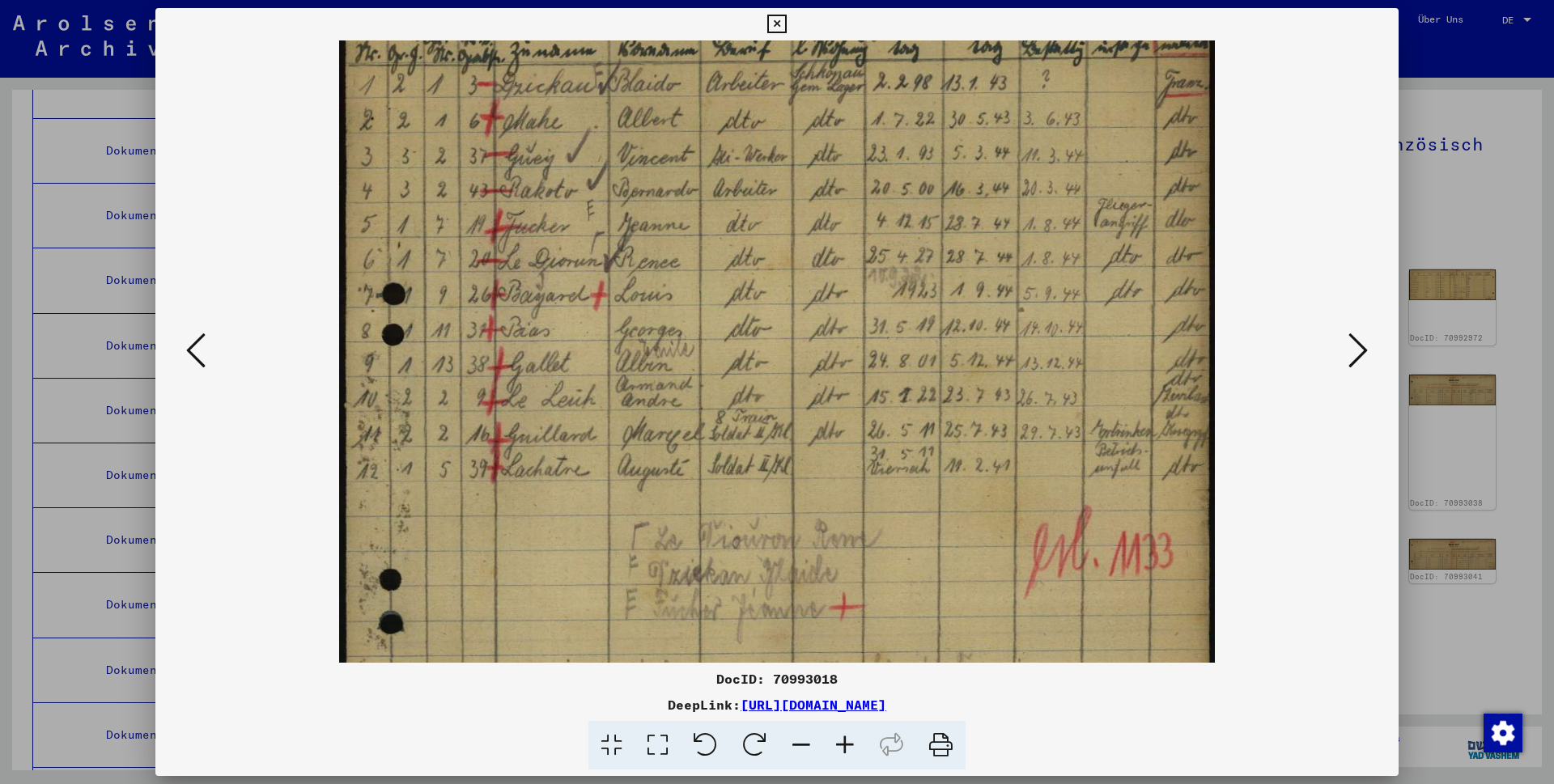
scroll to position [79, 0]
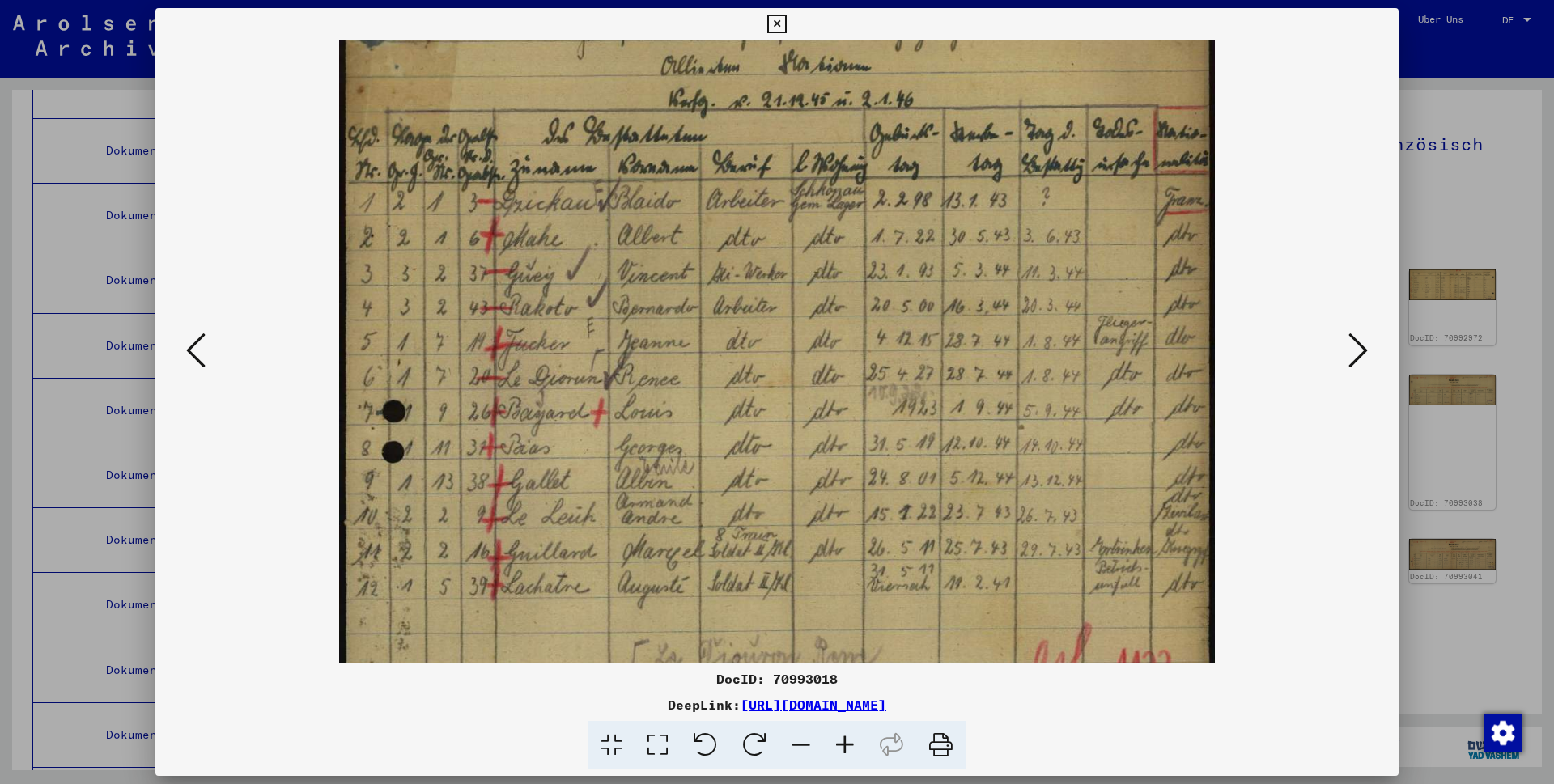
drag, startPoint x: 718, startPoint y: 415, endPoint x: 671, endPoint y: 336, distance: 91.9
click at [671, 336] on img at bounding box center [777, 576] width 875 height 1229
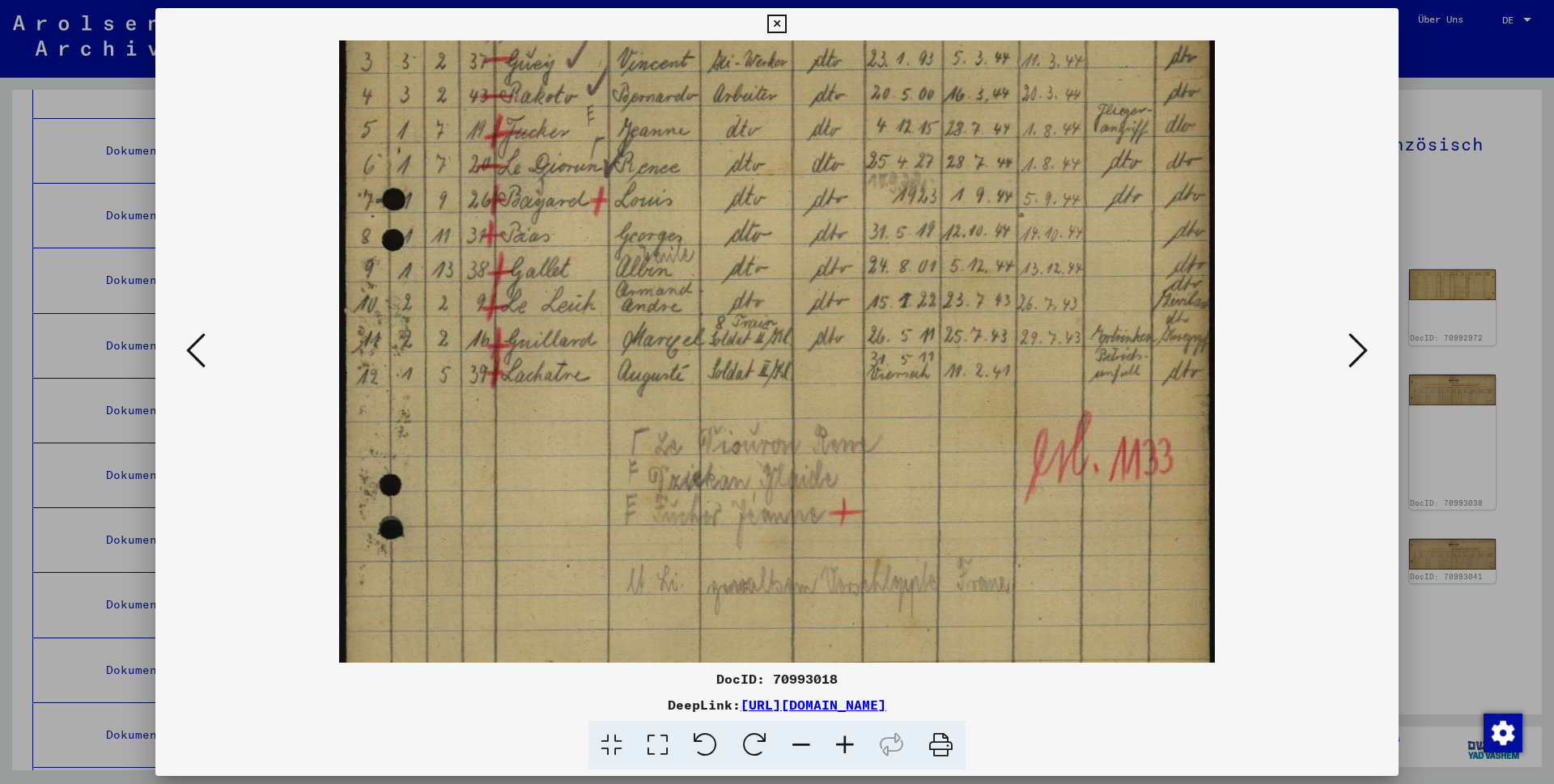
scroll to position [342, 0]
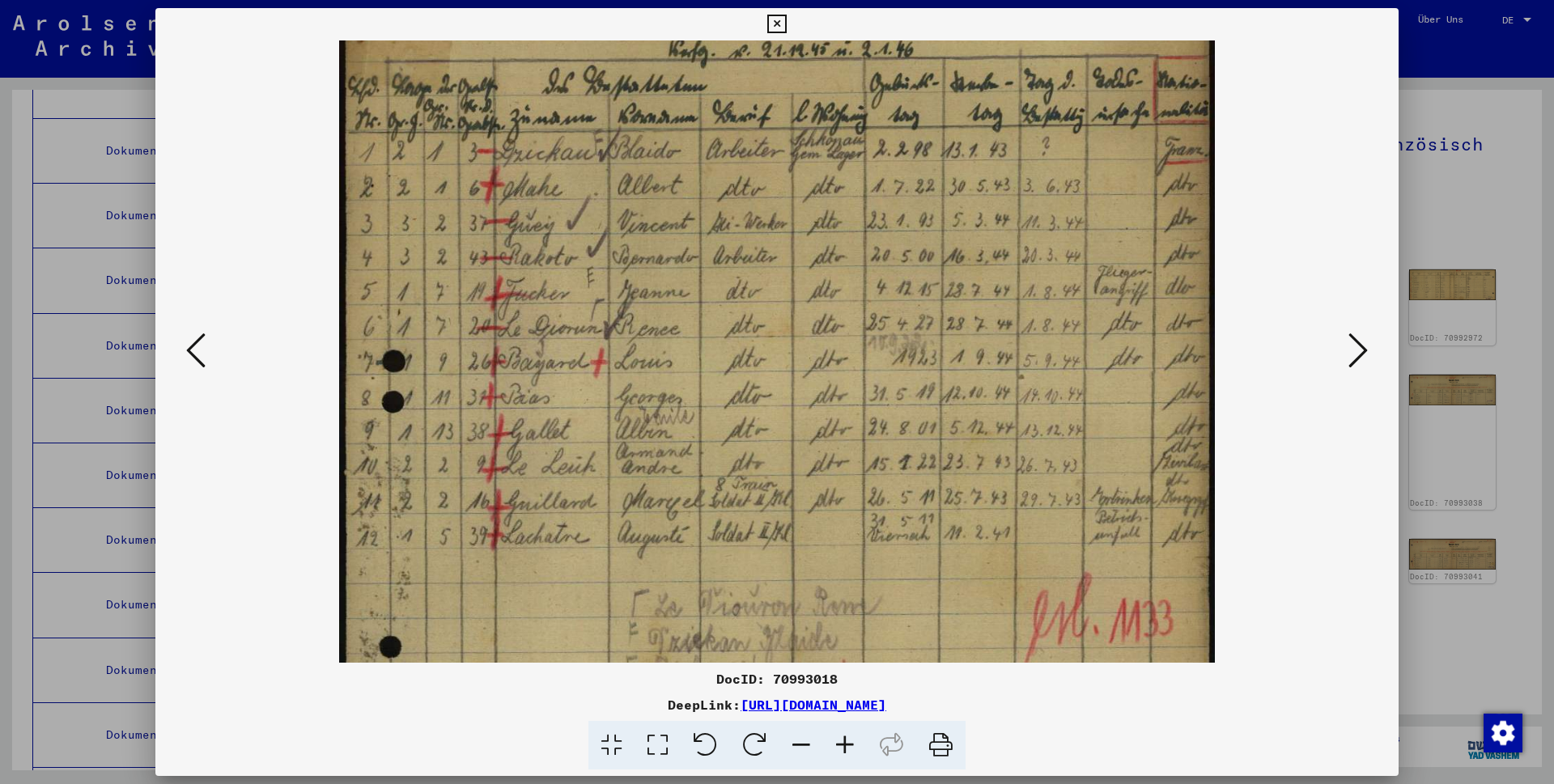
drag, startPoint x: 611, startPoint y: 341, endPoint x: 622, endPoint y: 347, distance: 12.5
click at [626, 351] on img at bounding box center [777, 525] width 875 height 1229
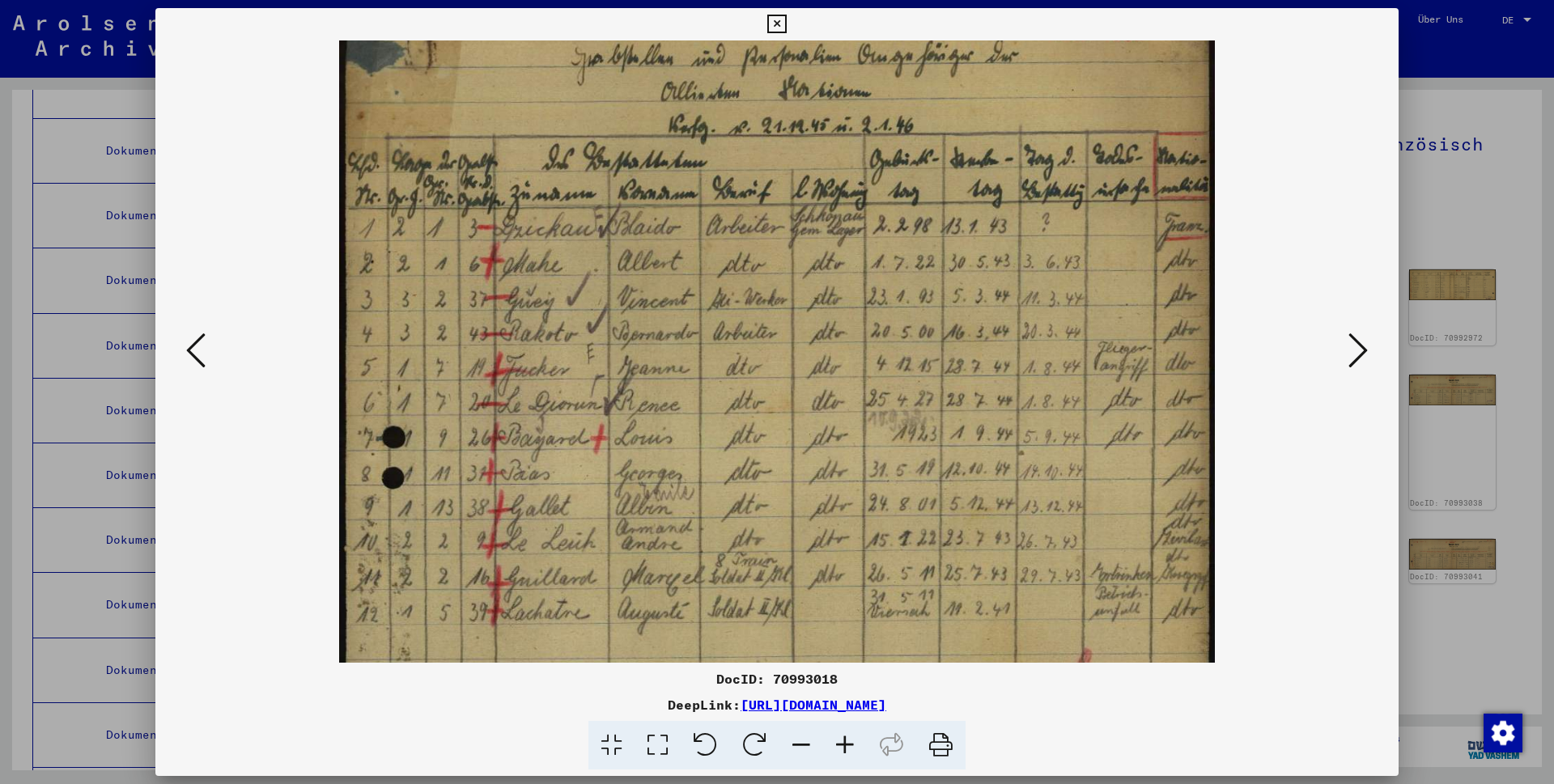
scroll to position [50, 0]
drag, startPoint x: 740, startPoint y: 197, endPoint x: 678, endPoint y: 420, distance: 231.5
click at [678, 420] on img at bounding box center [777, 605] width 875 height 1229
click at [1363, 351] on icon at bounding box center [1358, 350] width 20 height 38
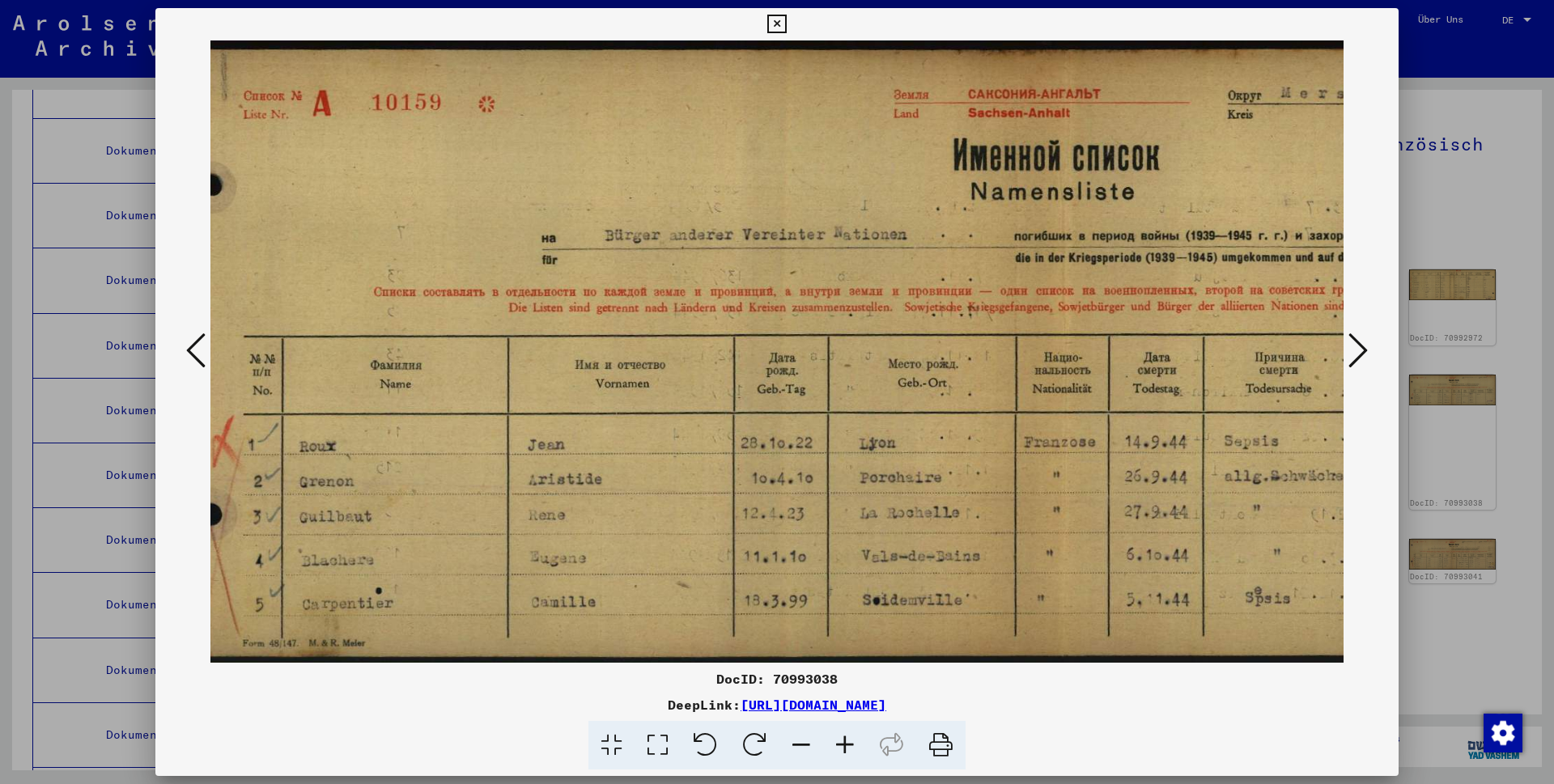
scroll to position [0, 42]
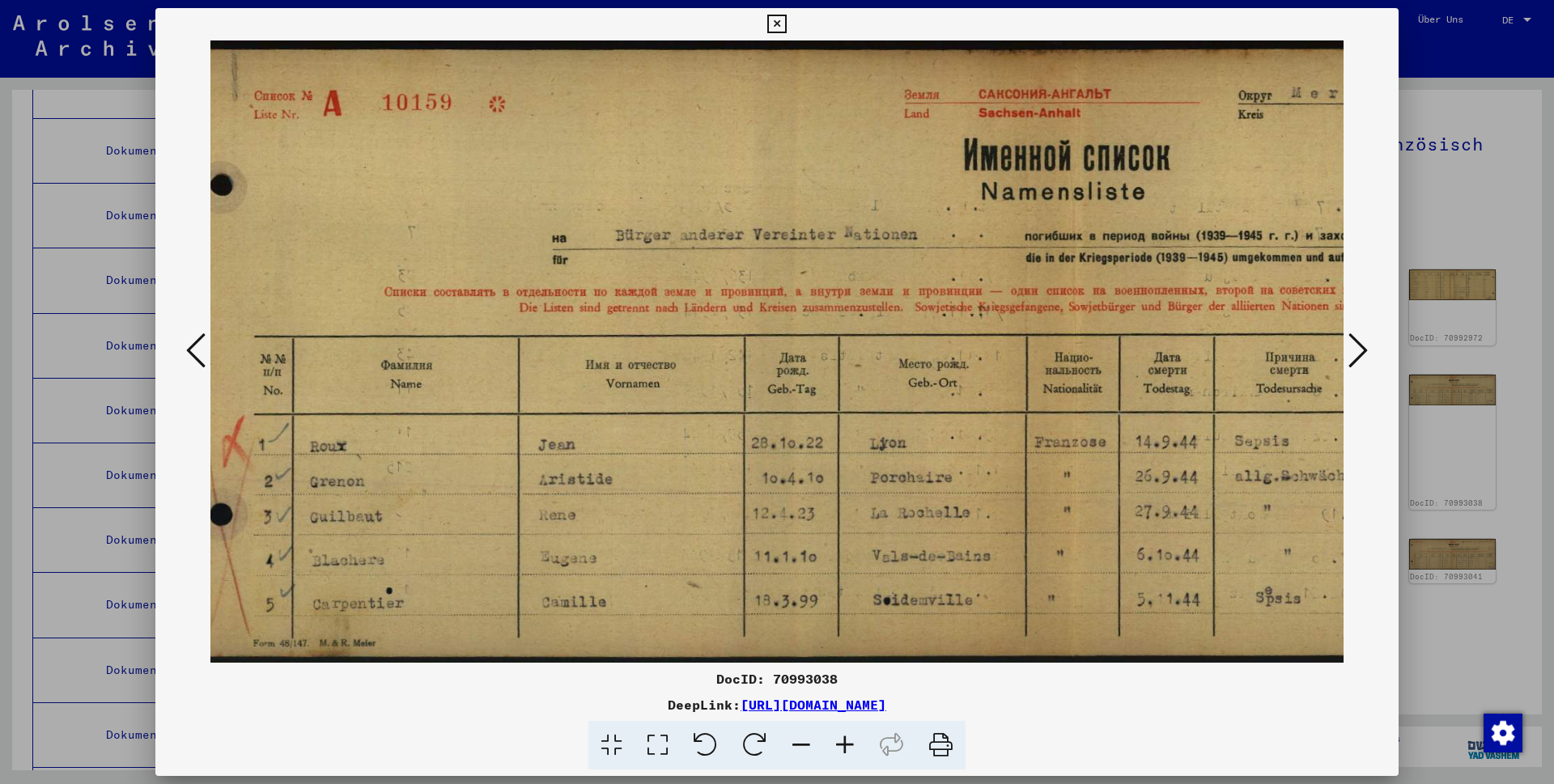
drag, startPoint x: 1052, startPoint y: 375, endPoint x: 1009, endPoint y: 396, distance: 47.9
click at [1009, 396] on img at bounding box center [1038, 351] width 1739 height 623
click at [1350, 347] on icon at bounding box center [1358, 350] width 20 height 38
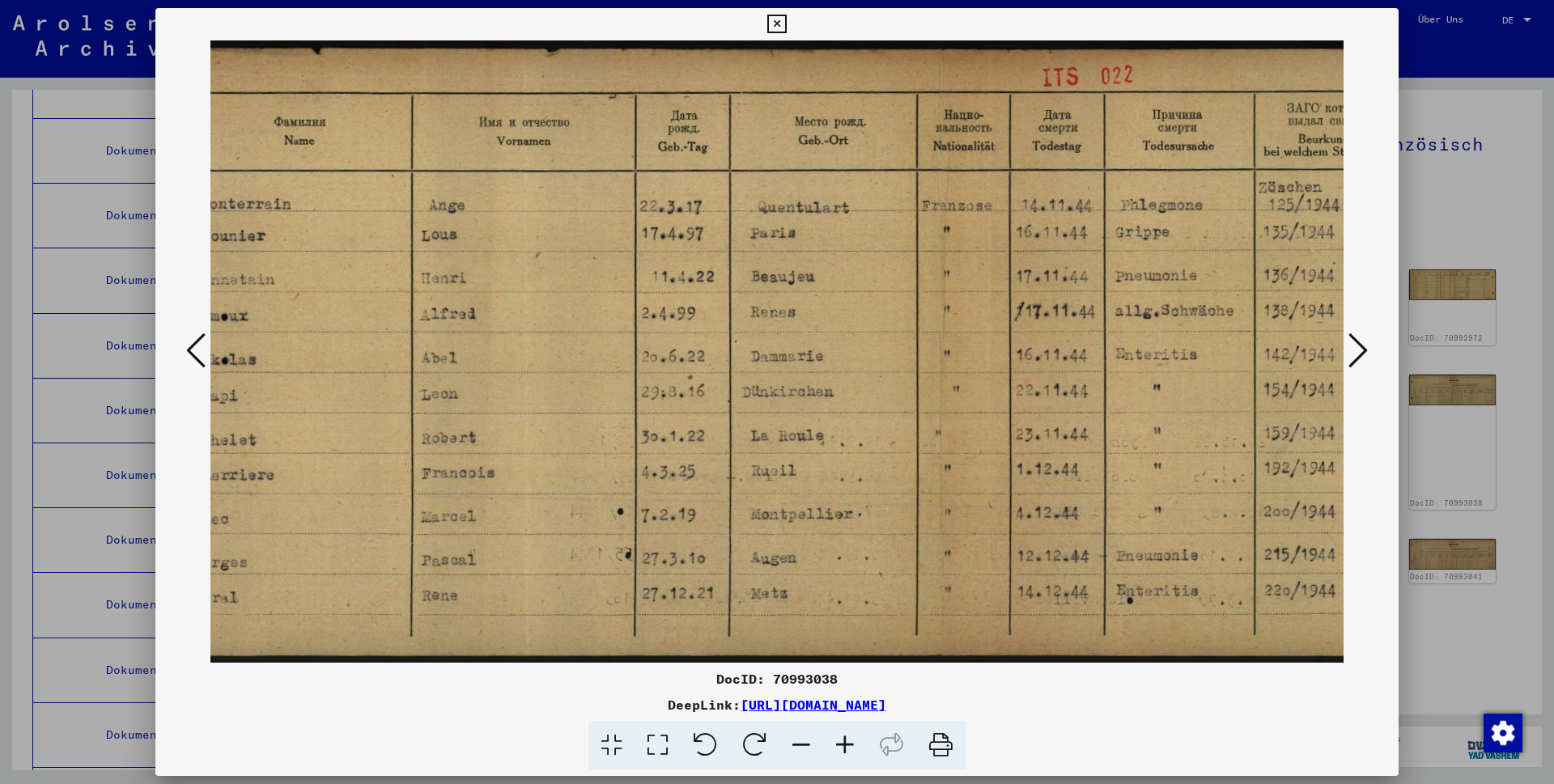
scroll to position [0, 0]
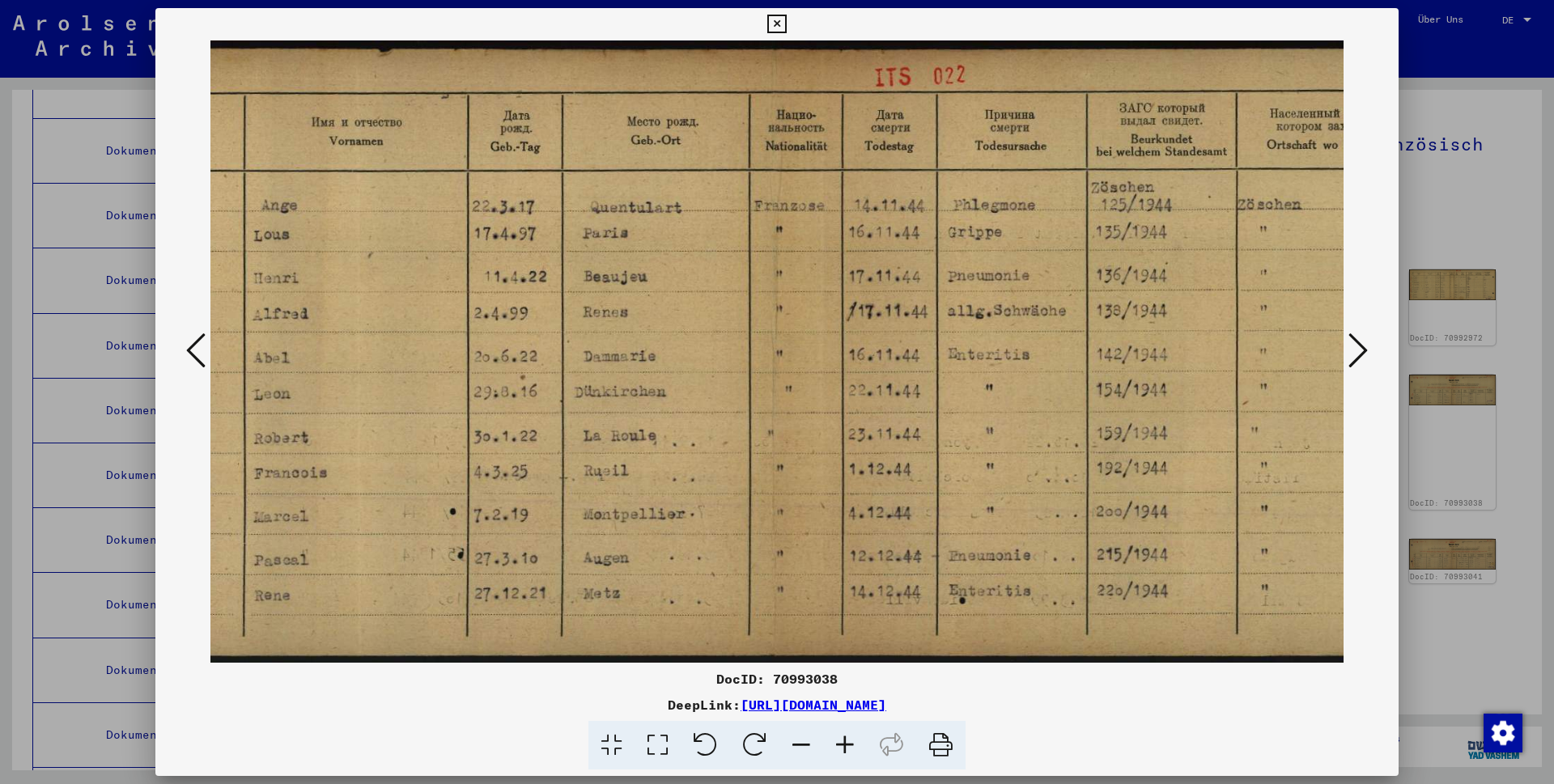
drag, startPoint x: 1116, startPoint y: 369, endPoint x: 751, endPoint y: 387, distance: 365.4
click at [751, 387] on img at bounding box center [808, 351] width 1739 height 623
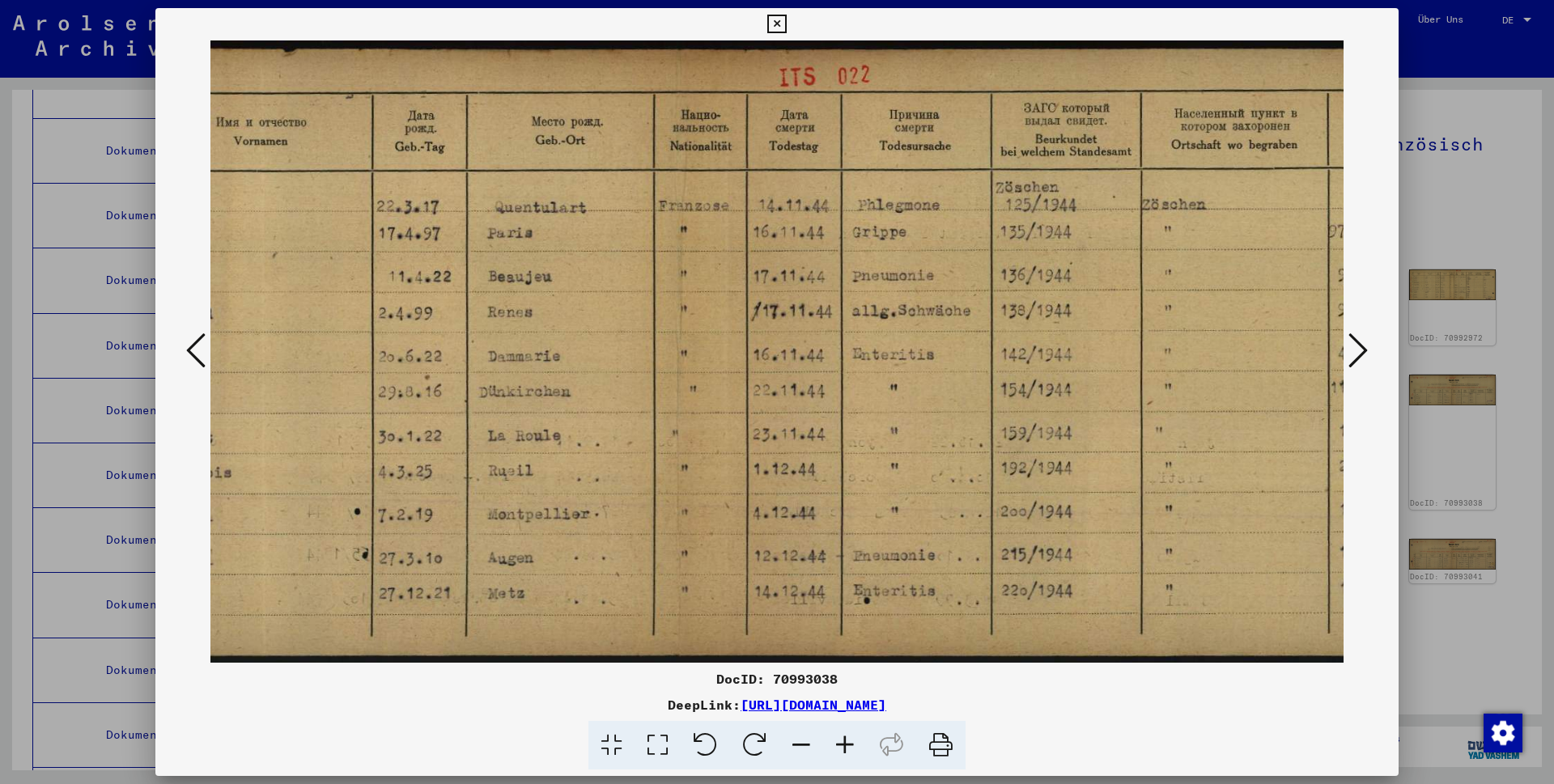
click at [1363, 349] on icon at bounding box center [1358, 350] width 20 height 38
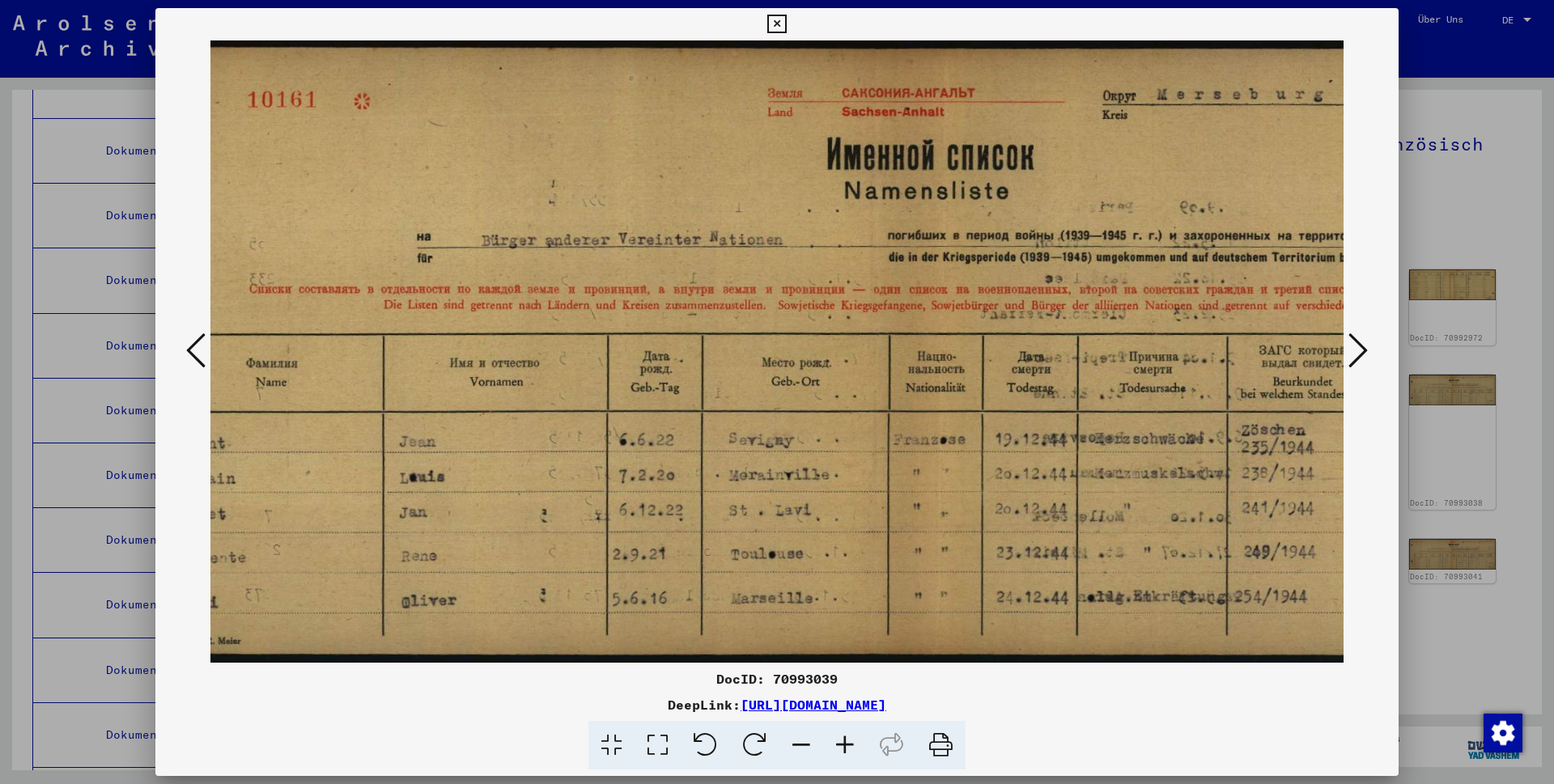
scroll to position [0, 168]
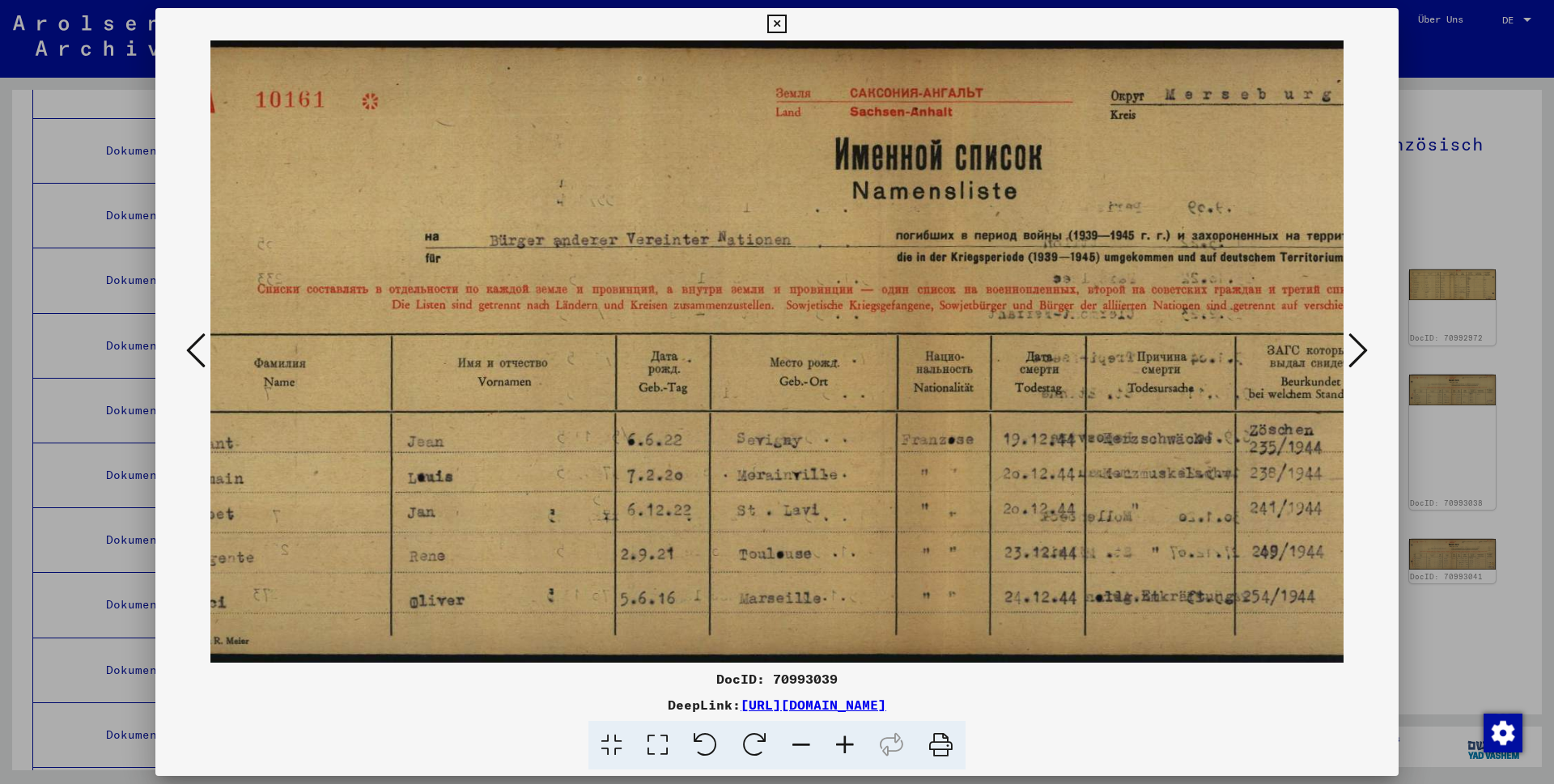
drag, startPoint x: 1139, startPoint y: 401, endPoint x: 1379, endPoint y: 405, distance: 240.0
click at [1379, 405] on div at bounding box center [777, 351] width 1243 height 623
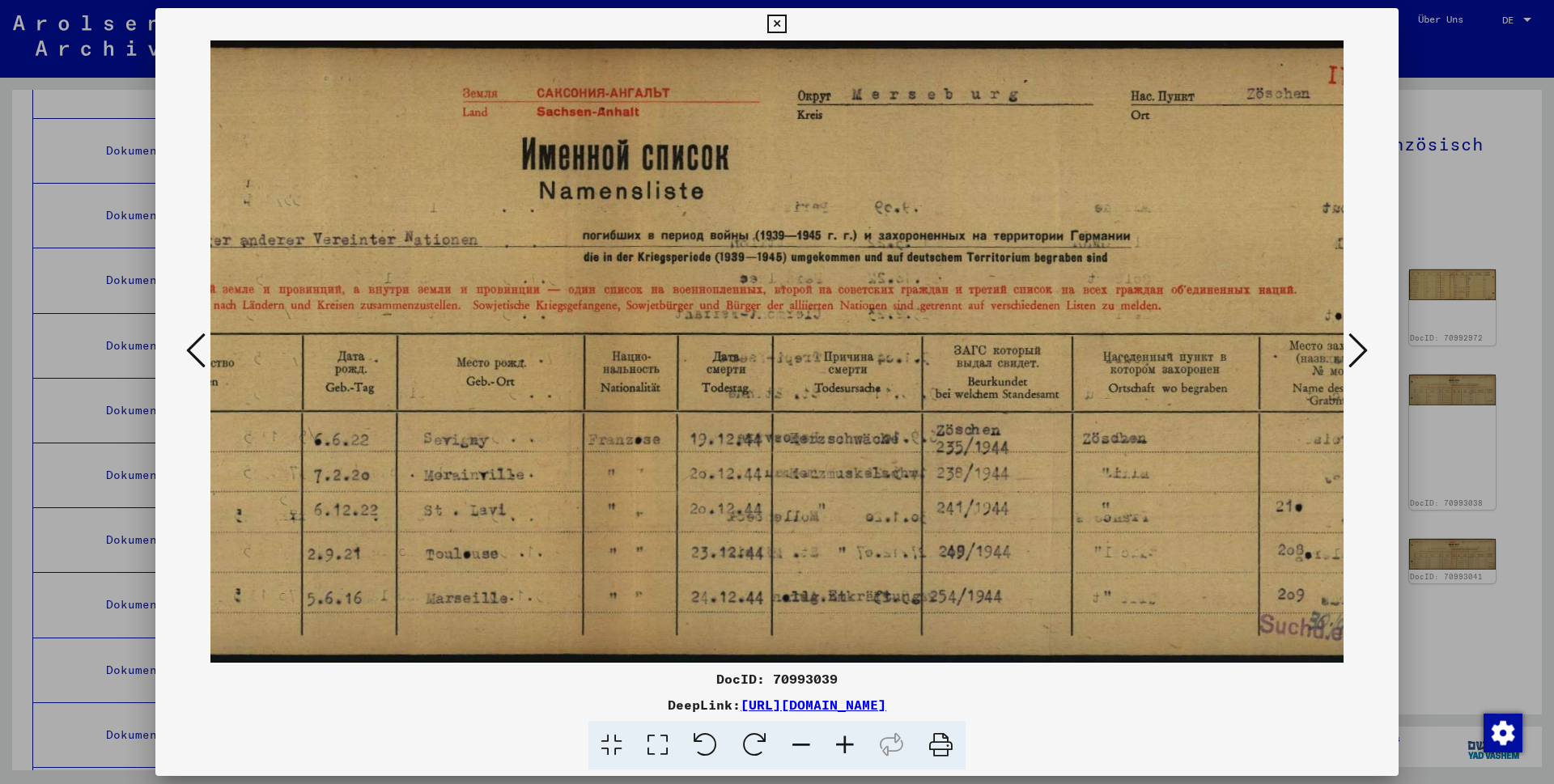
drag, startPoint x: 800, startPoint y: 403, endPoint x: 581, endPoint y: 398, distance: 219.1
click at [583, 399] on img at bounding box center [599, 351] width 1739 height 623
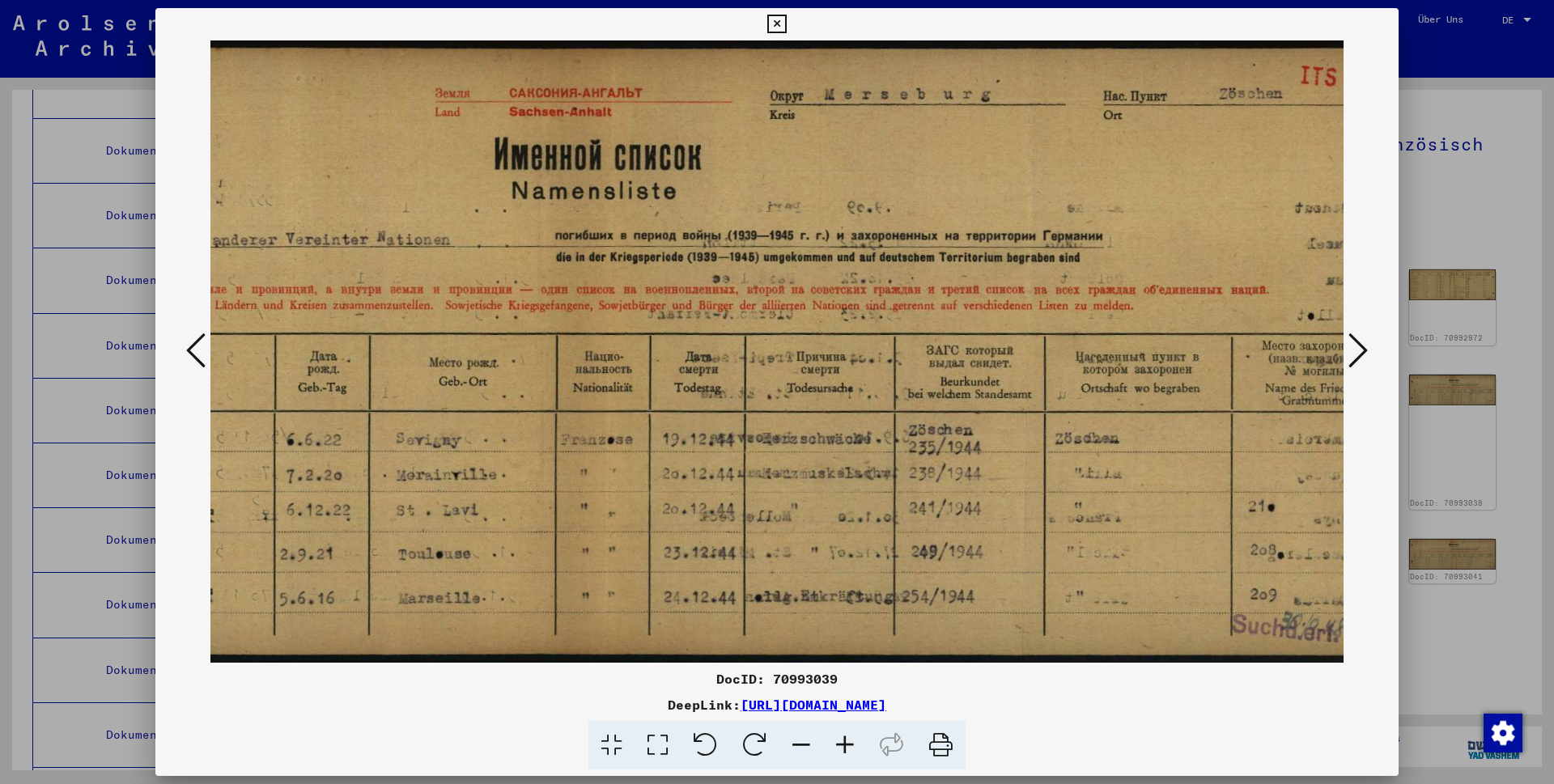
click at [1360, 347] on icon at bounding box center [1358, 350] width 20 height 38
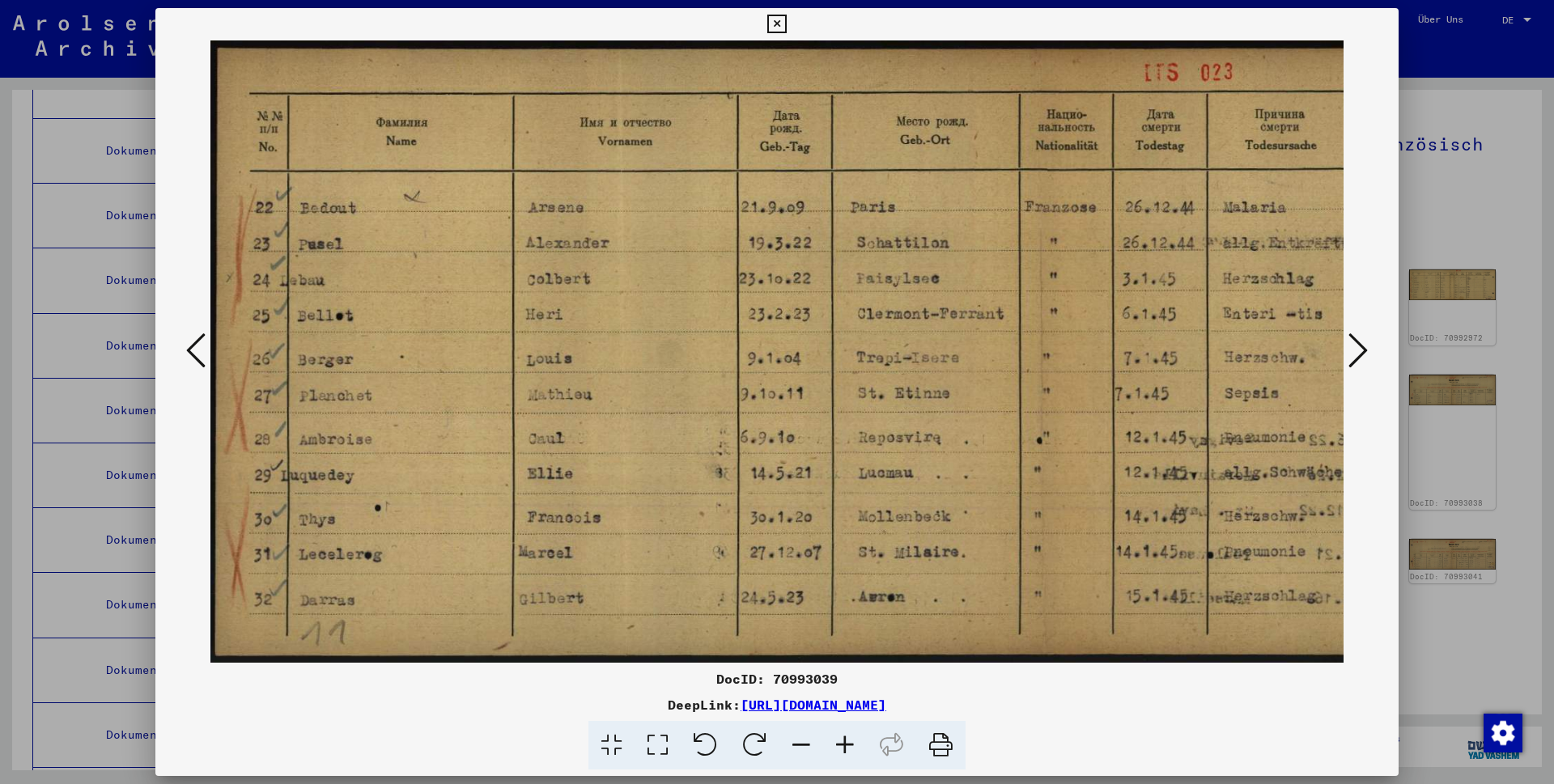
scroll to position [0, 0]
drag, startPoint x: 1149, startPoint y: 394, endPoint x: 1302, endPoint y: 426, distance: 156.3
click at [1302, 426] on img at bounding box center [1080, 351] width 1739 height 623
